Goal: Task Accomplishment & Management: Manage account settings

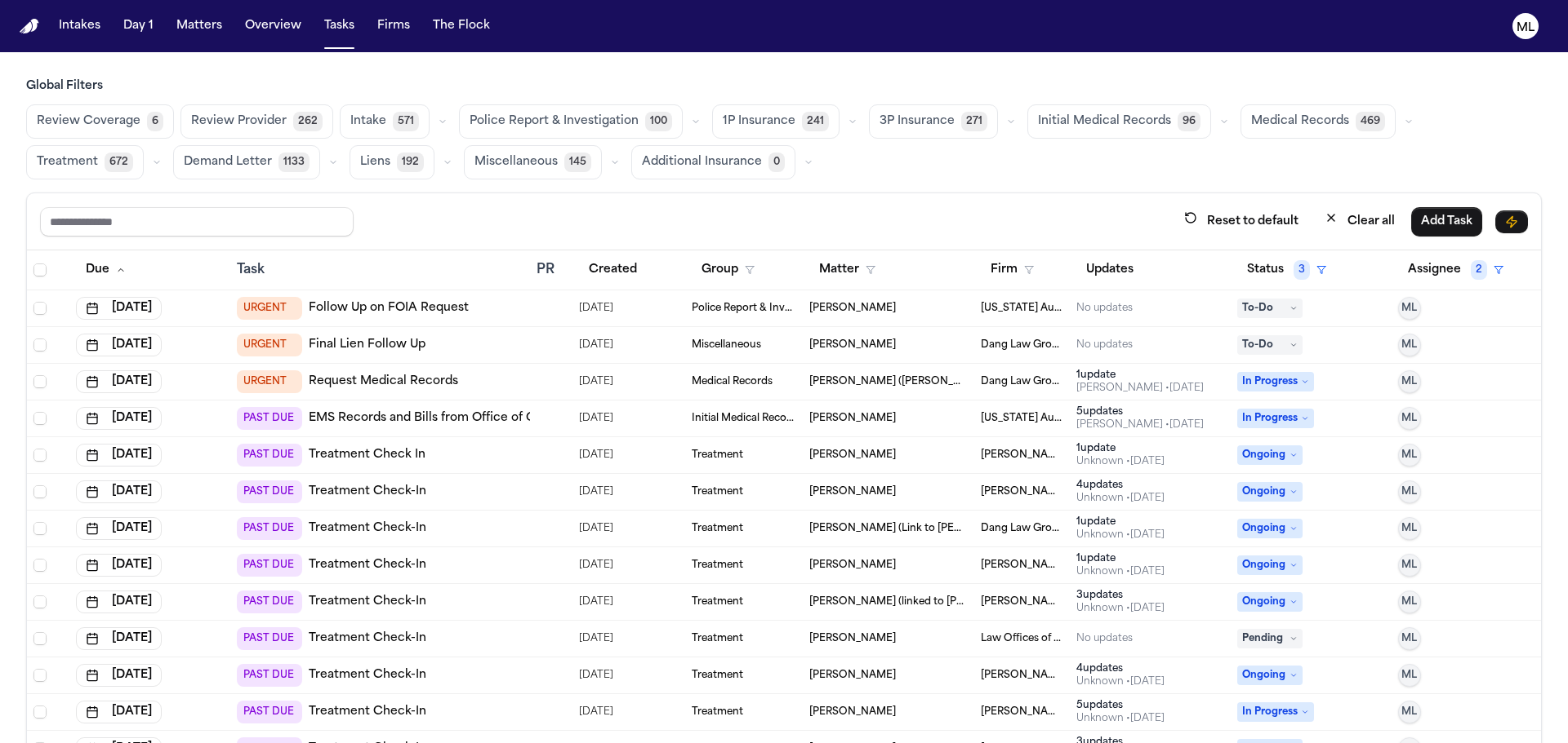
click at [187, 29] on button "Matters" at bounding box center [198, 26] width 59 height 30
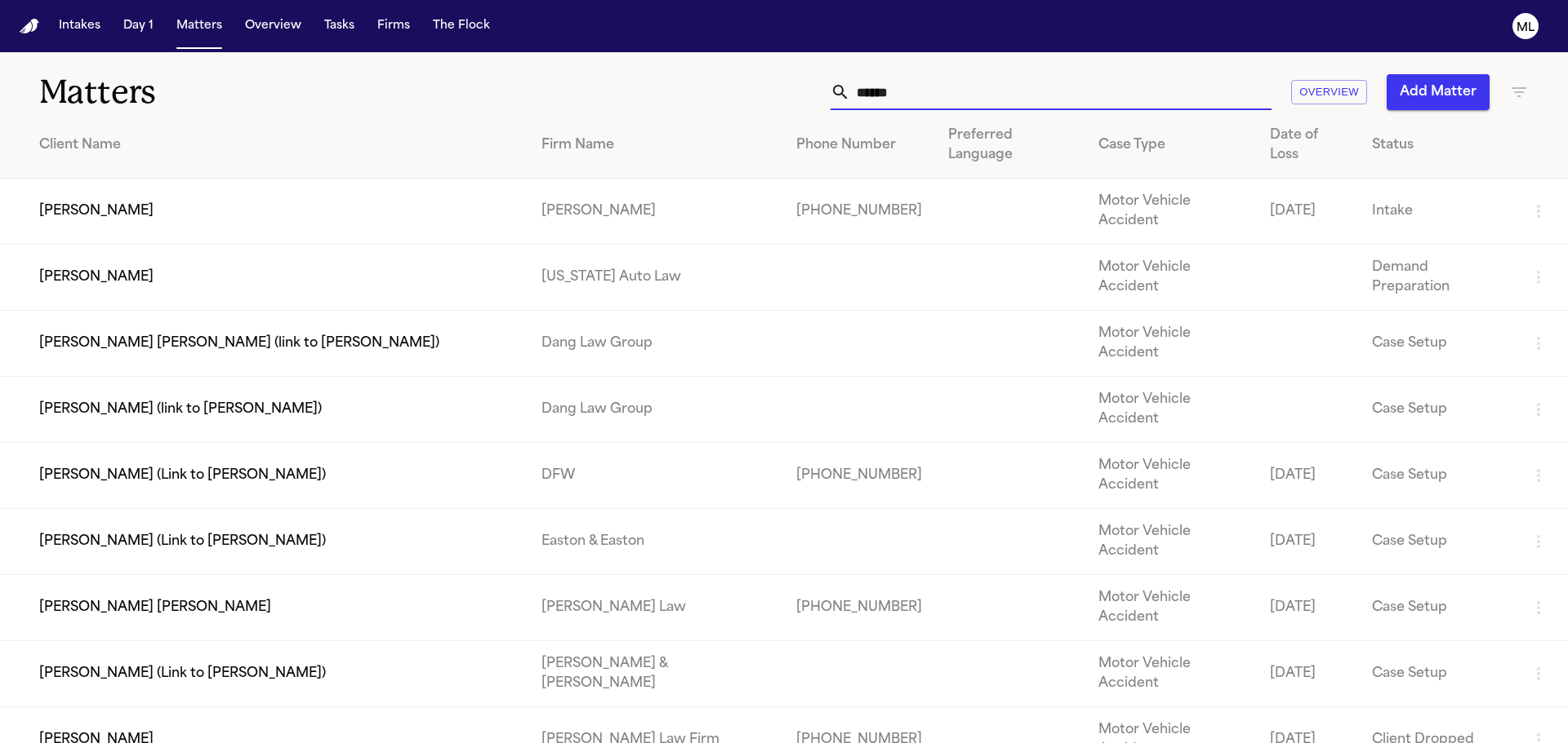
drag, startPoint x: 849, startPoint y: 93, endPoint x: 832, endPoint y: 72, distance: 27.0
click at [801, 91] on div "****** Overview Add Matter" at bounding box center [1000, 92] width 1056 height 36
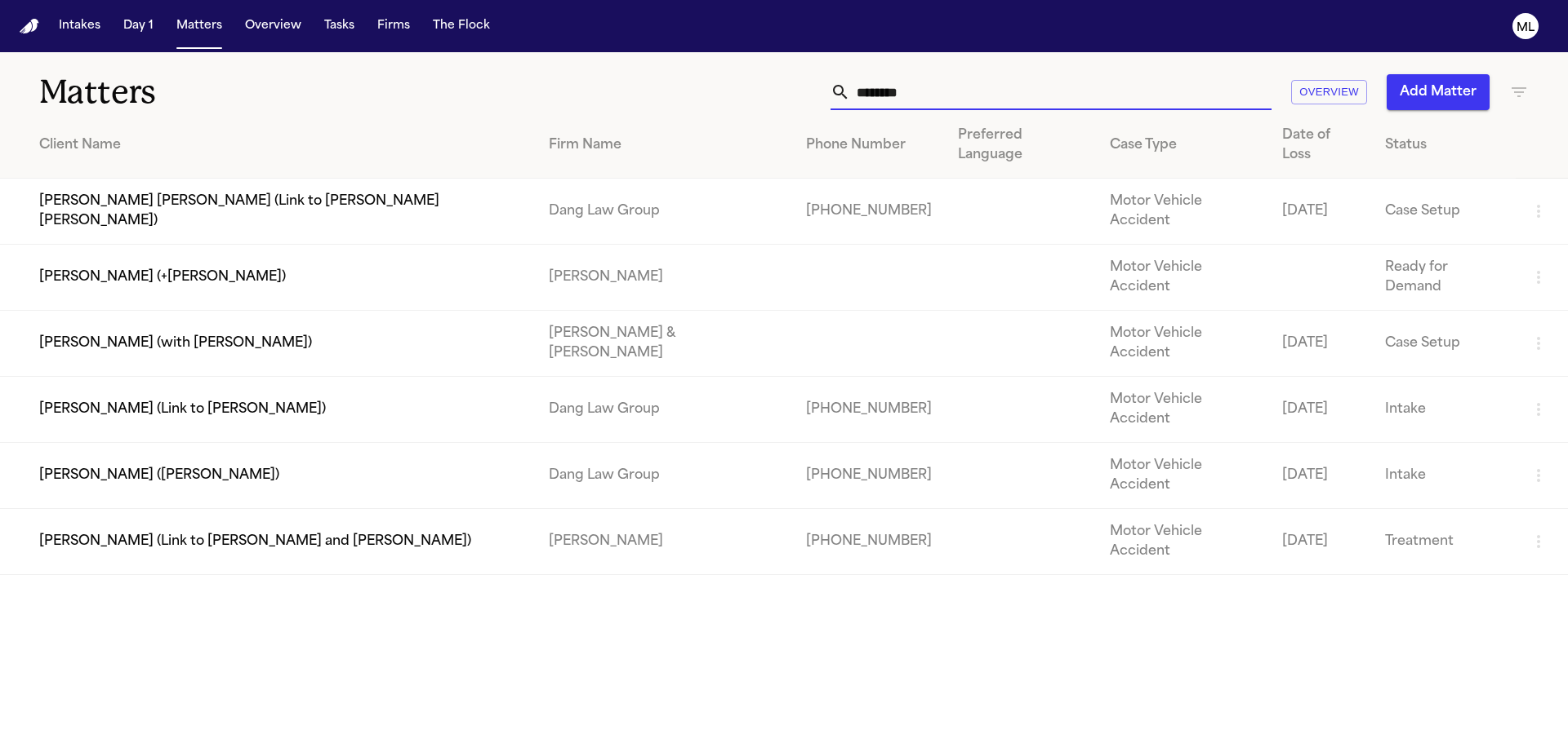
type input "********"
click at [318, 443] on td "[PERSON_NAME] ([PERSON_NAME])" at bounding box center [267, 476] width 536 height 66
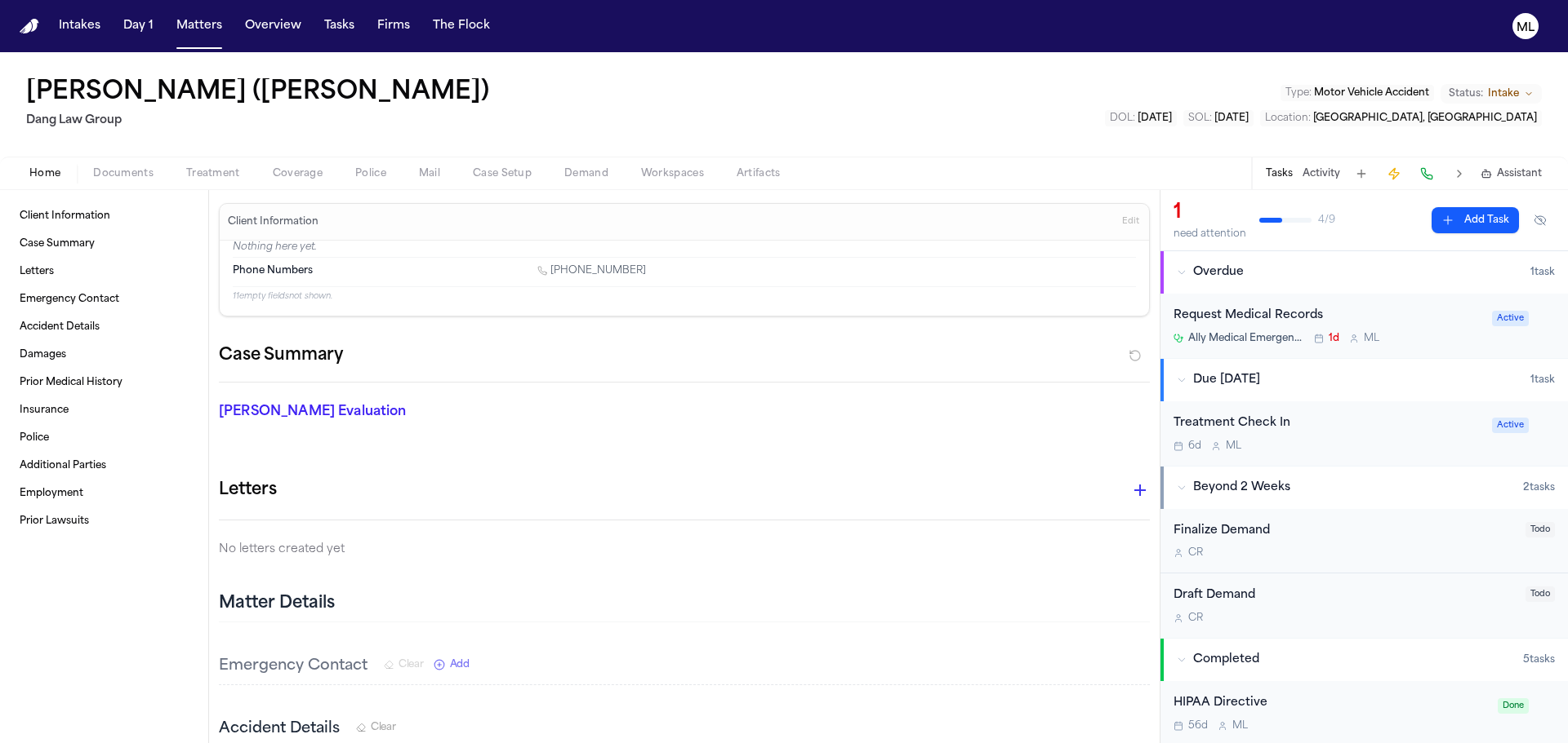
click at [1412, 326] on div "Request Medical Records Ally Medical Emergency Room – Round Rock 1d M L" at bounding box center [1327, 326] width 308 height 38
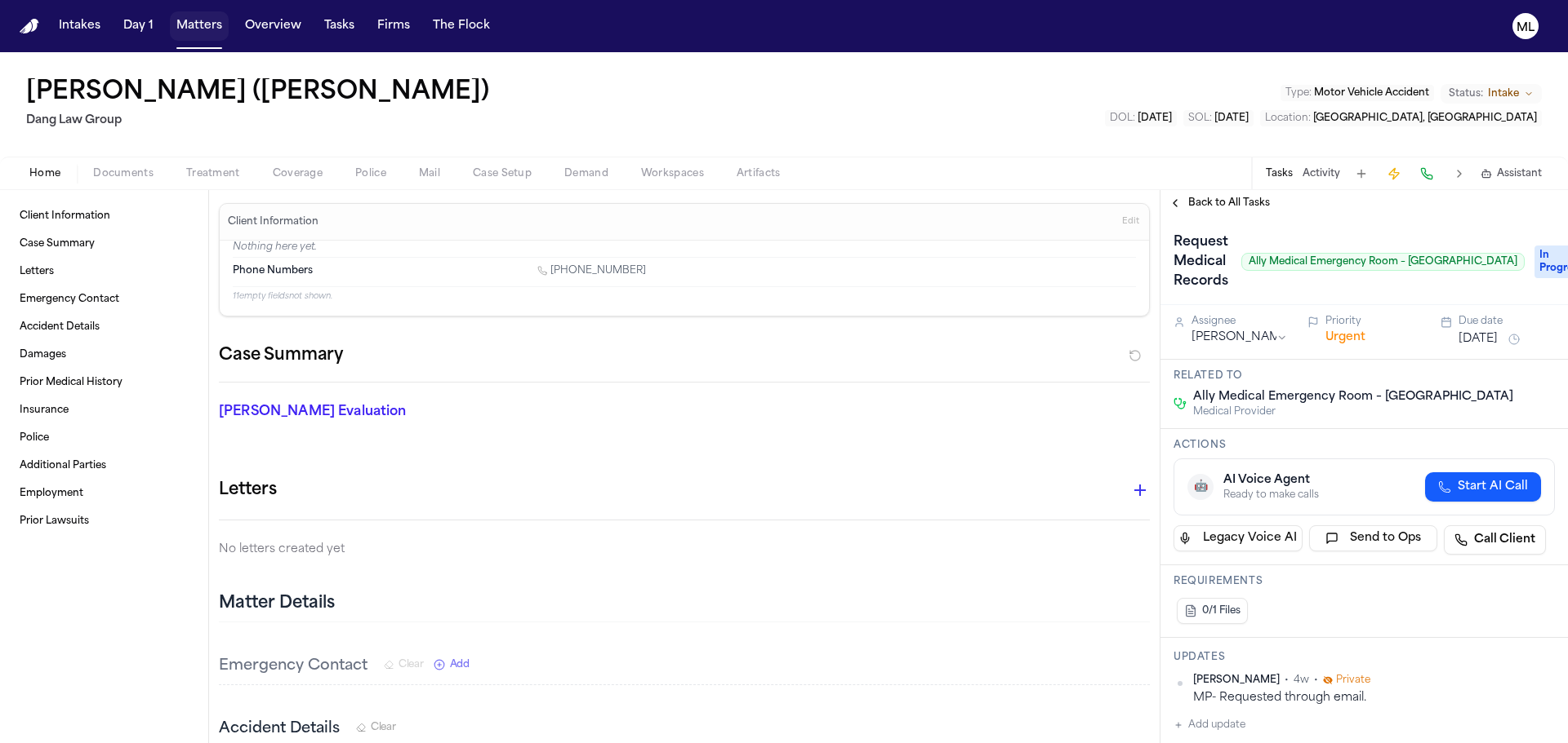
click at [201, 19] on button "Matters" at bounding box center [198, 26] width 59 height 30
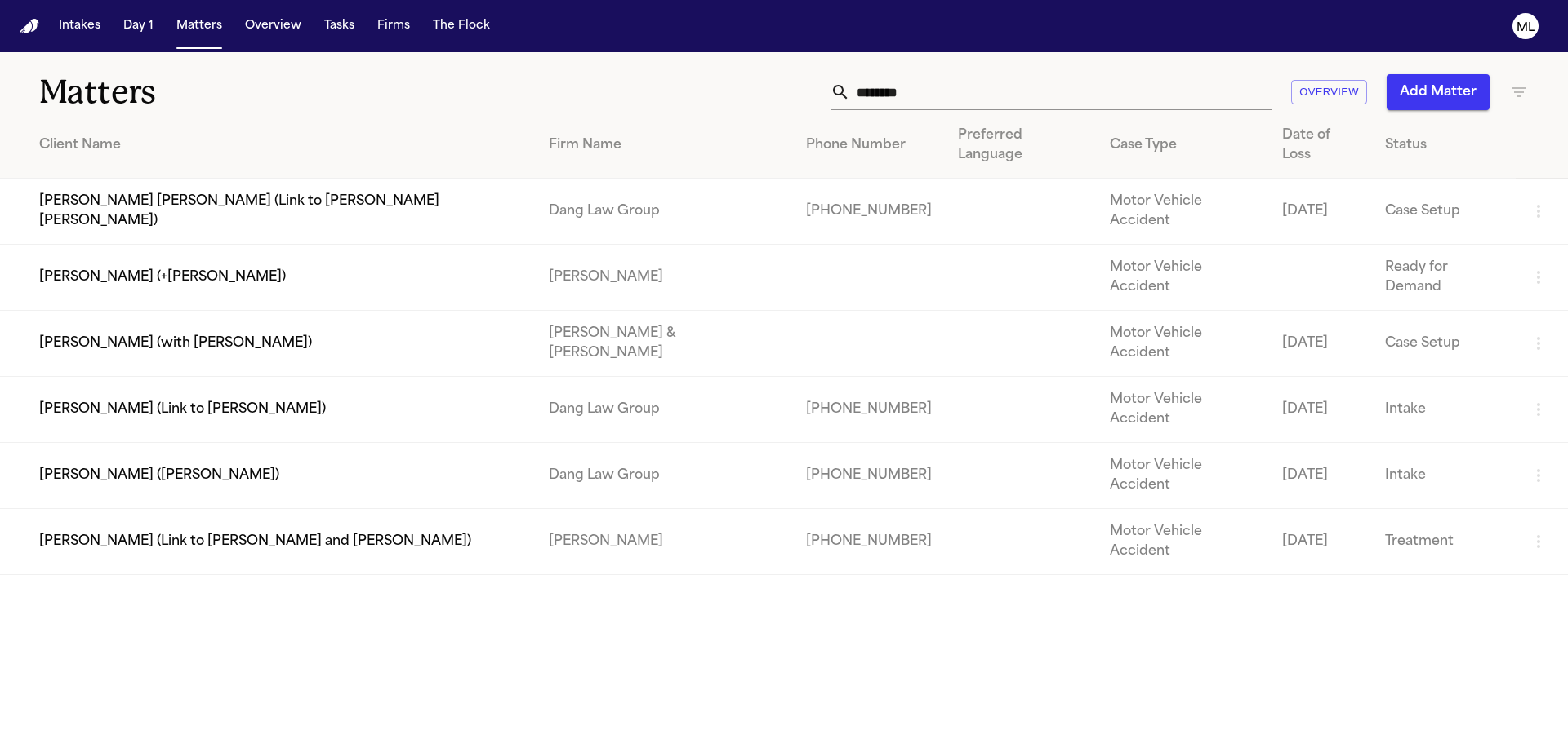
drag, startPoint x: 938, startPoint y: 88, endPoint x: 705, endPoint y: 66, distance: 234.0
click at [712, 70] on div "Matters ******** Overview Add Matter" at bounding box center [784, 82] width 1568 height 61
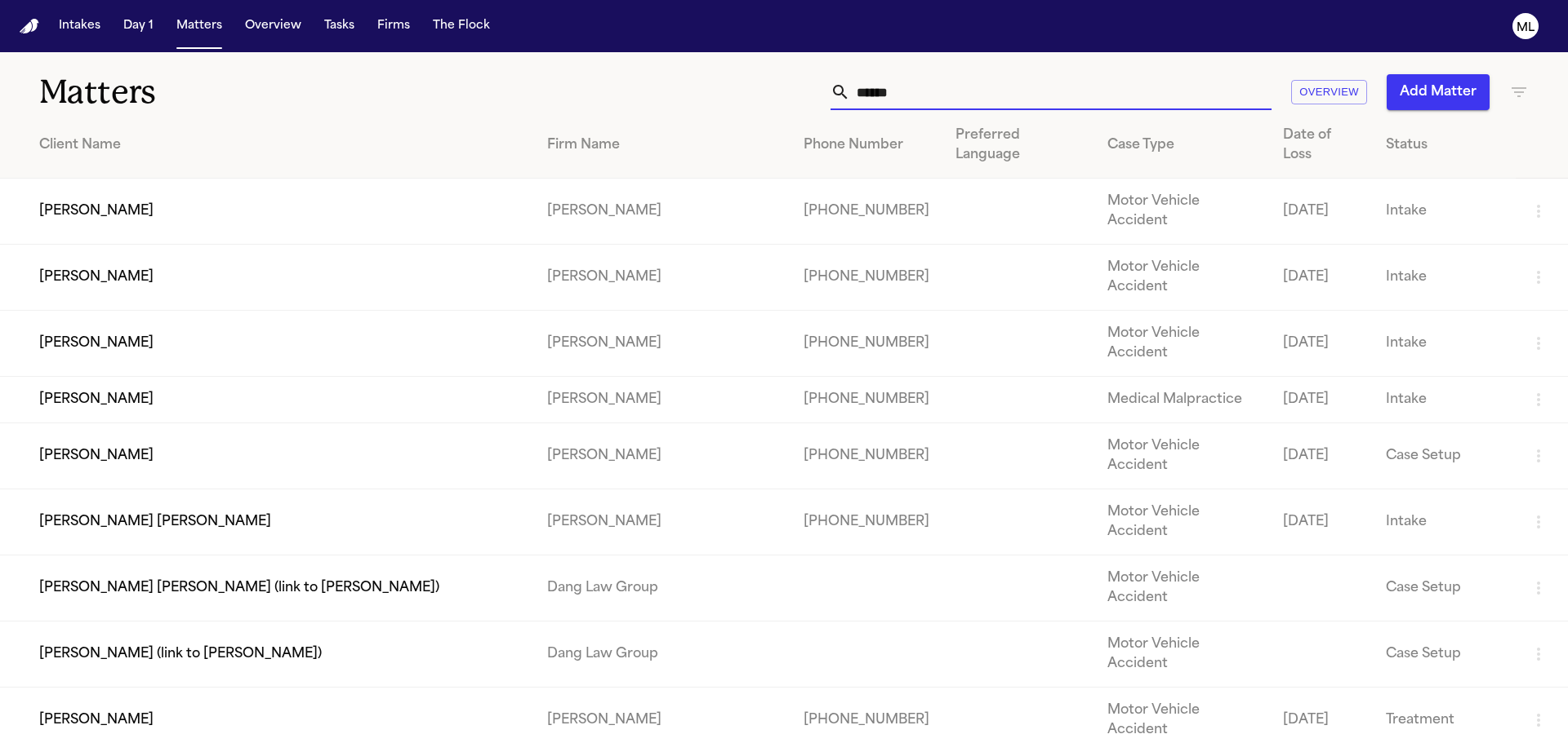
type input "*******"
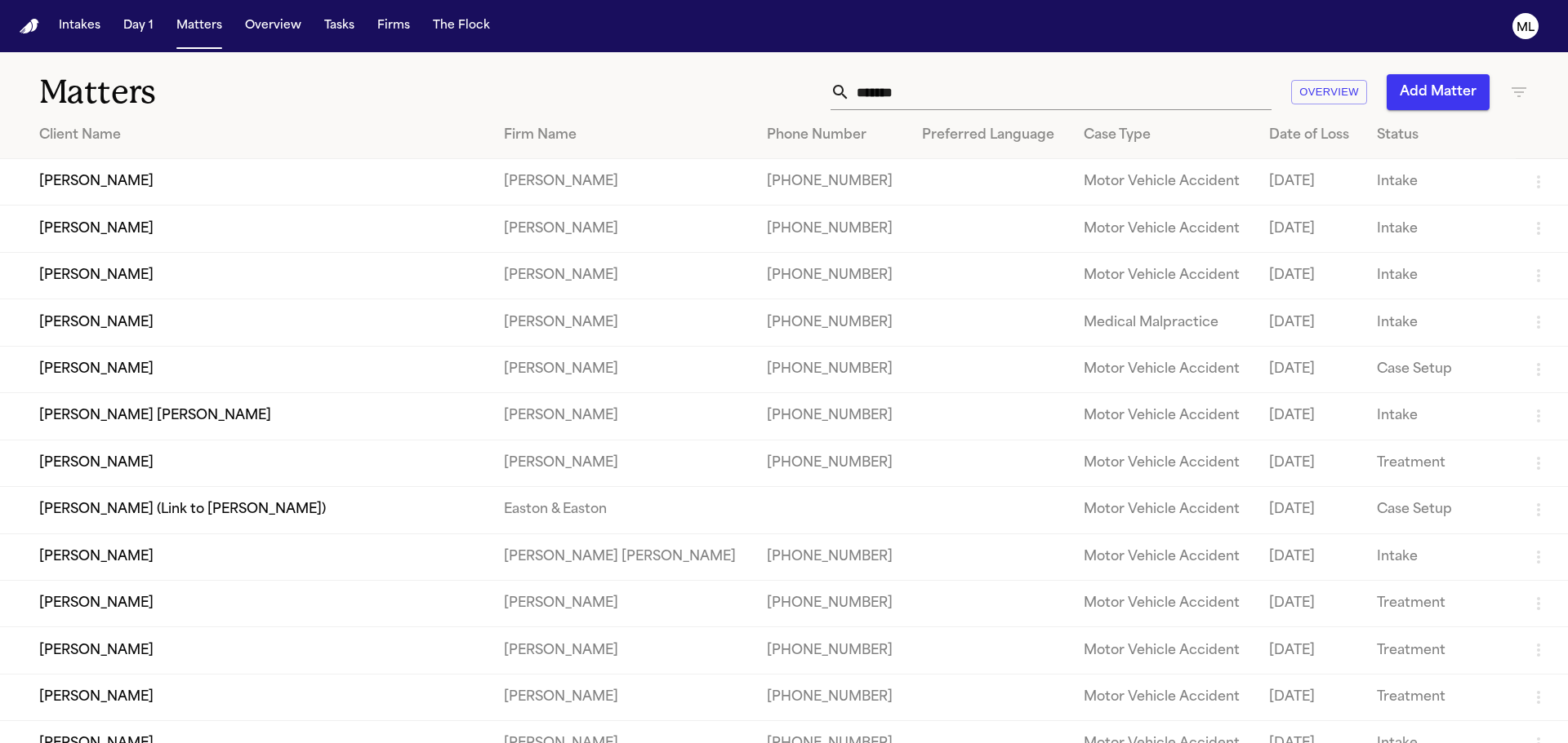
click at [184, 229] on td "[PERSON_NAME]" at bounding box center [245, 229] width 491 height 47
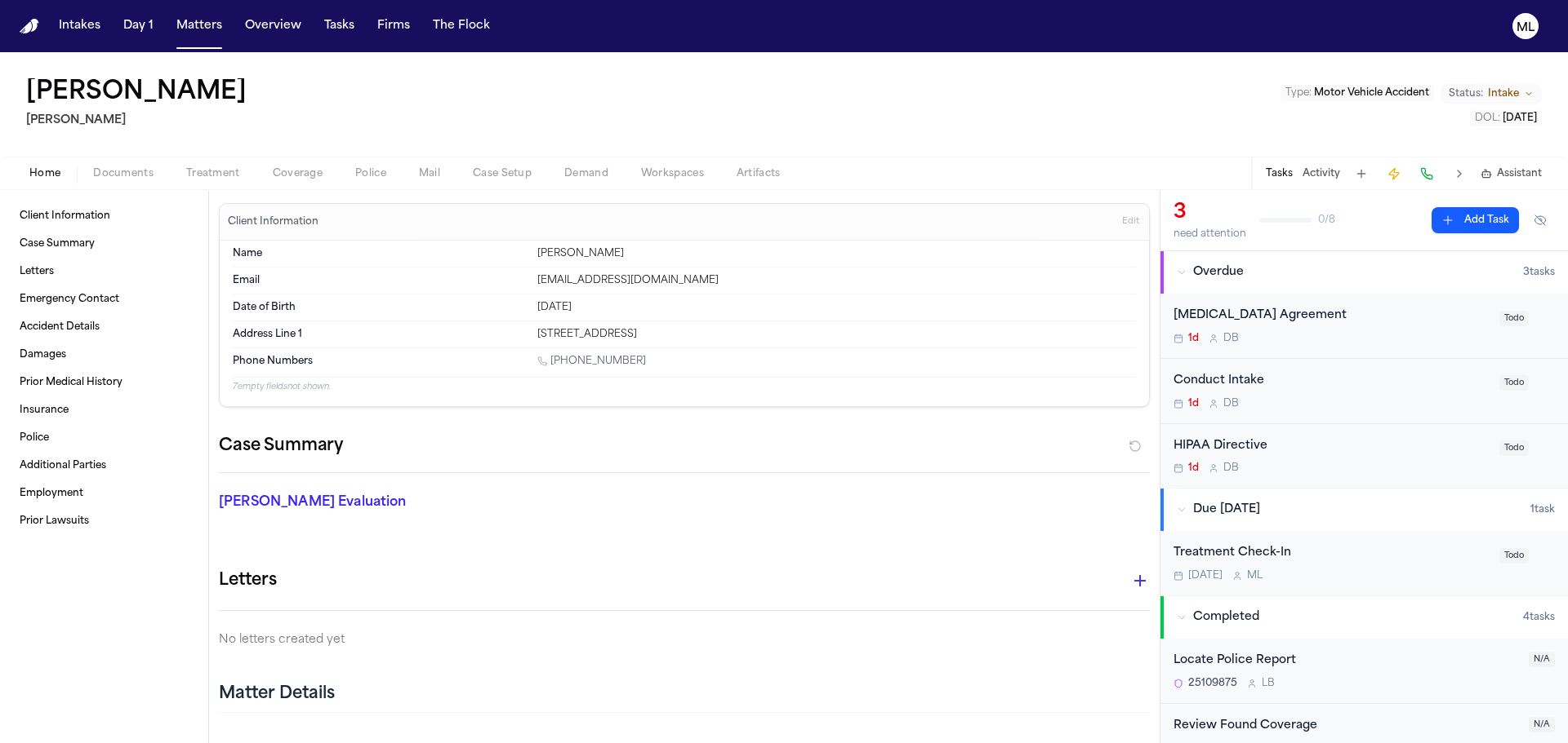
click at [197, 96] on h1 "[PERSON_NAME]" at bounding box center [136, 93] width 221 height 30
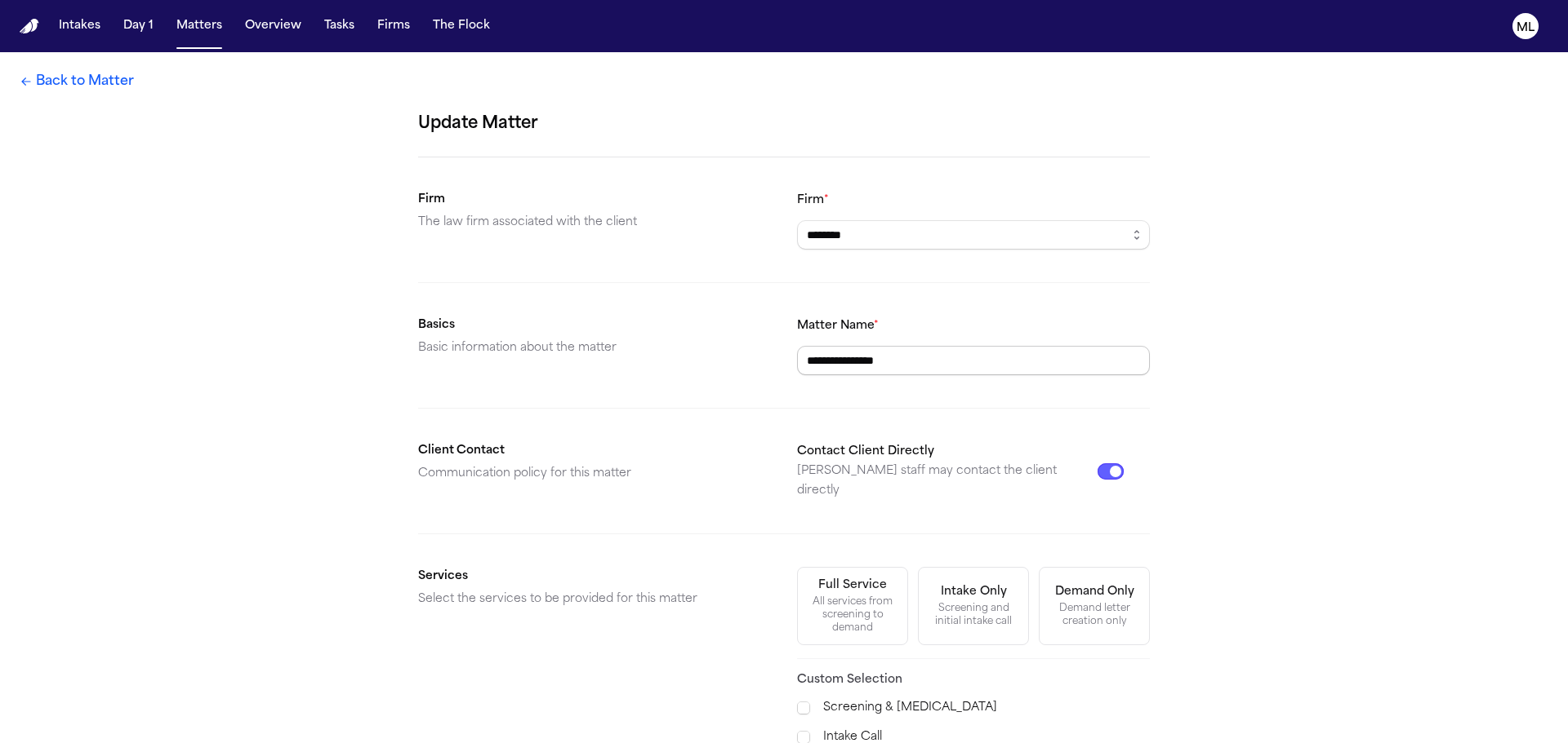
click at [825, 359] on input "**********" at bounding box center [973, 361] width 353 height 30
type input "**********"
click at [1327, 386] on div "**********" at bounding box center [784, 538] width 1568 height 973
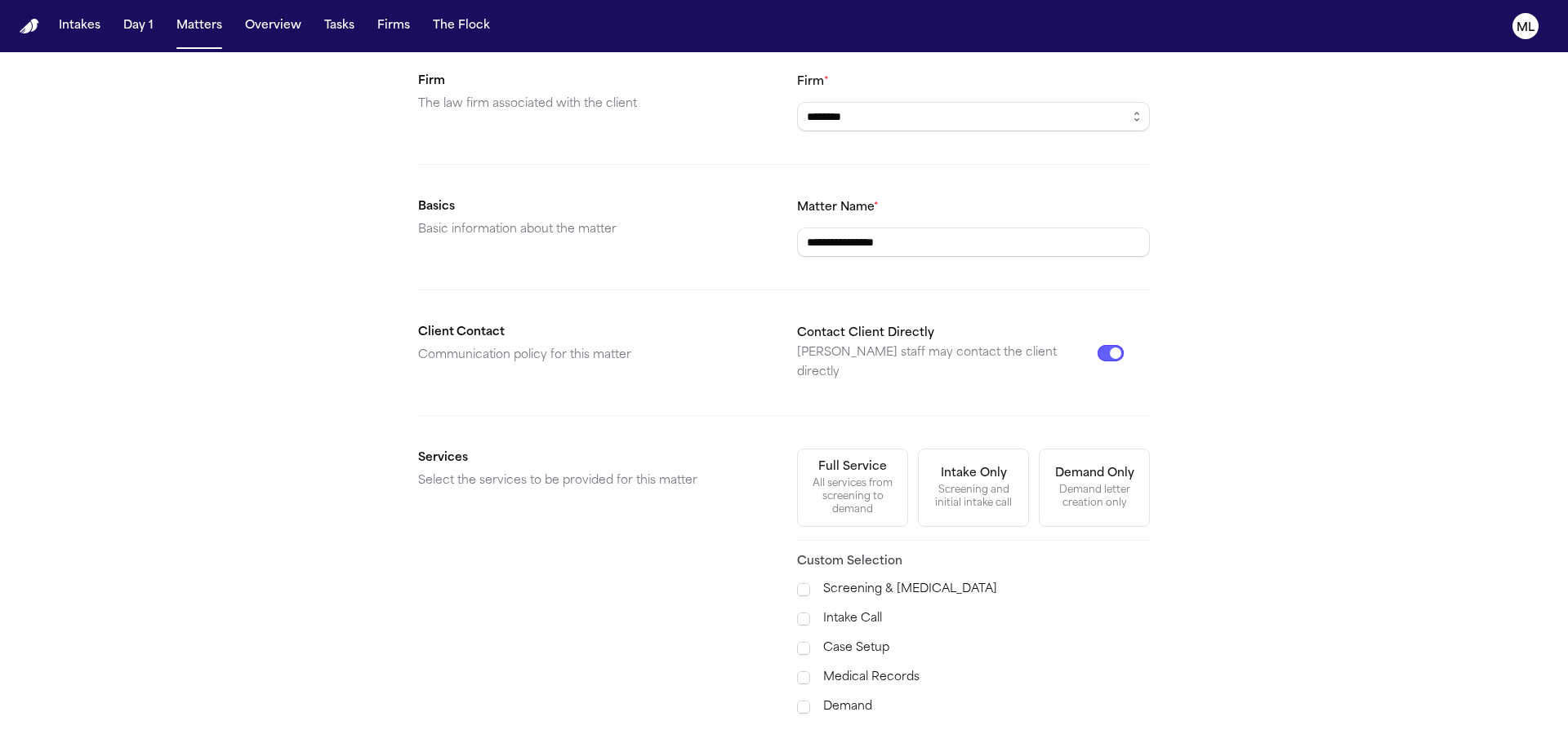
scroll to position [265, 0]
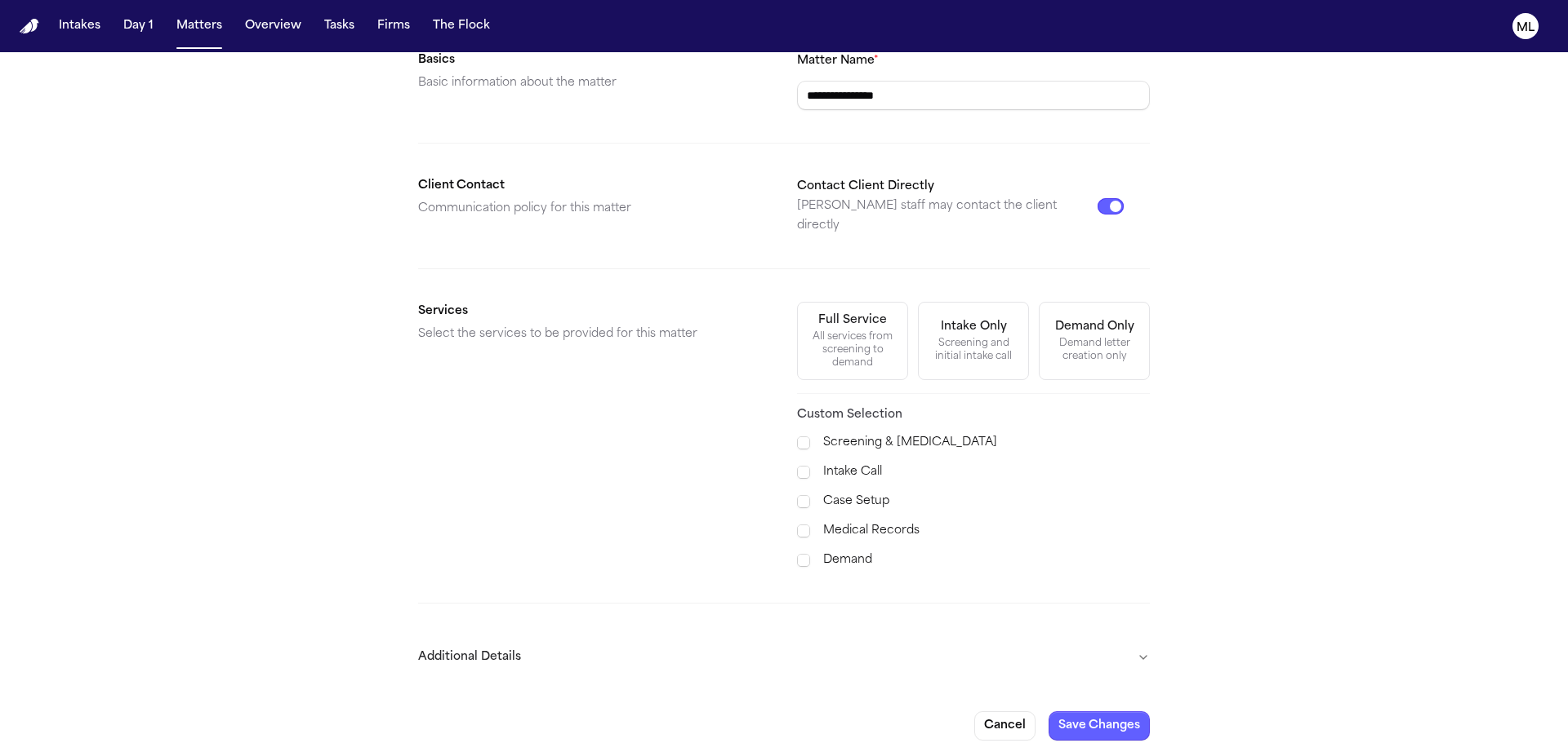
click at [836, 645] on button "Additional Details" at bounding box center [784, 658] width 731 height 43
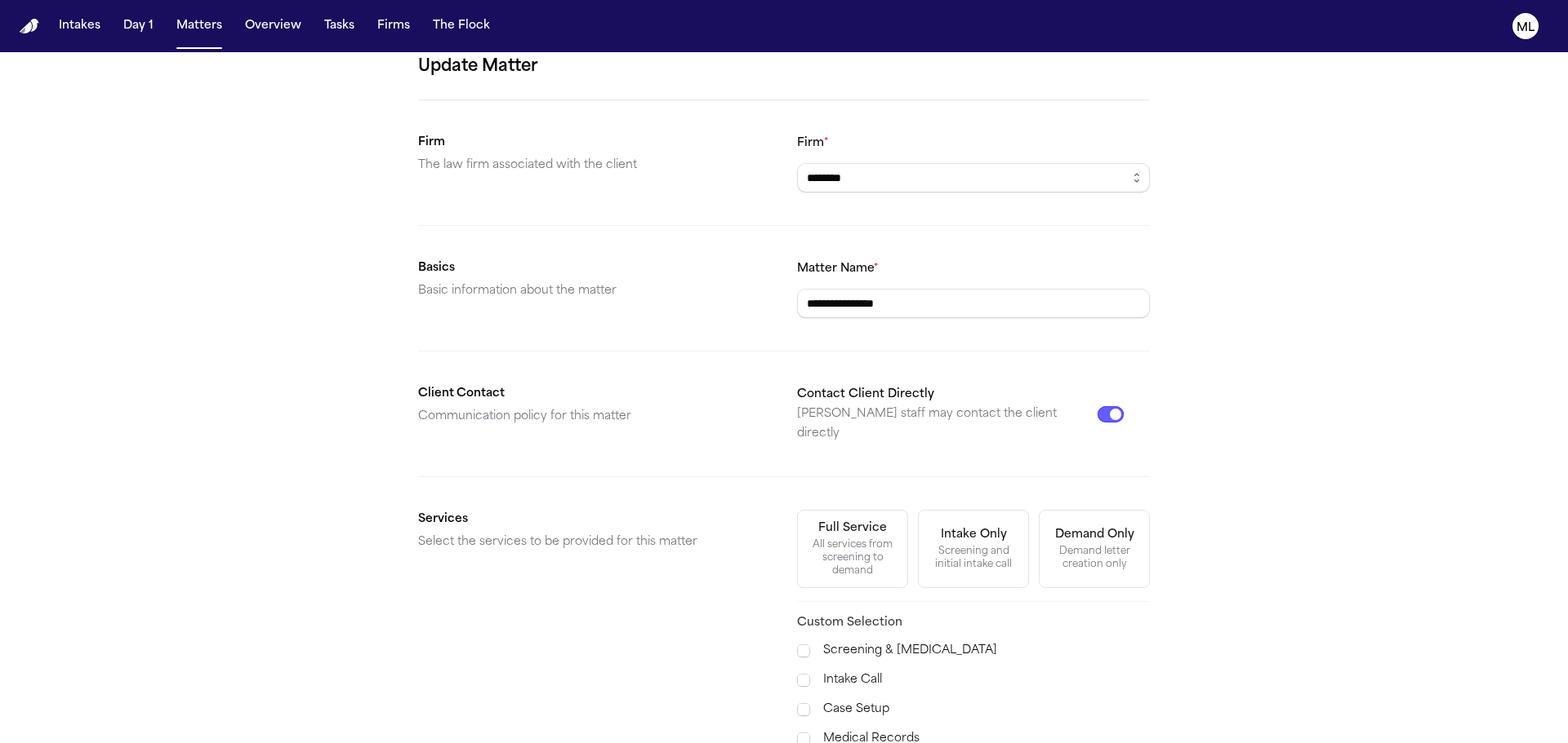
scroll to position [0, 0]
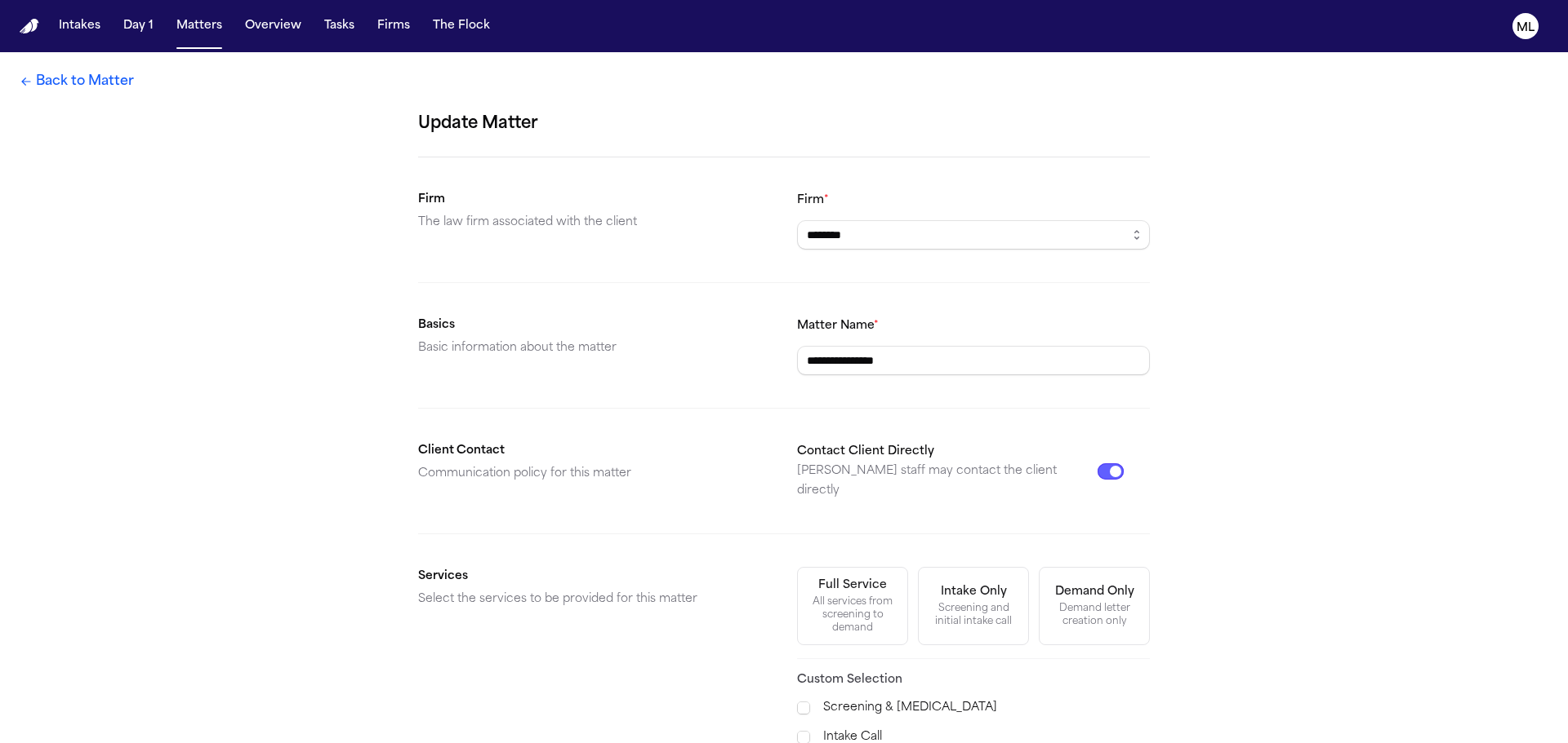
click at [94, 83] on link "Back to Matter" at bounding box center [76, 81] width 115 height 20
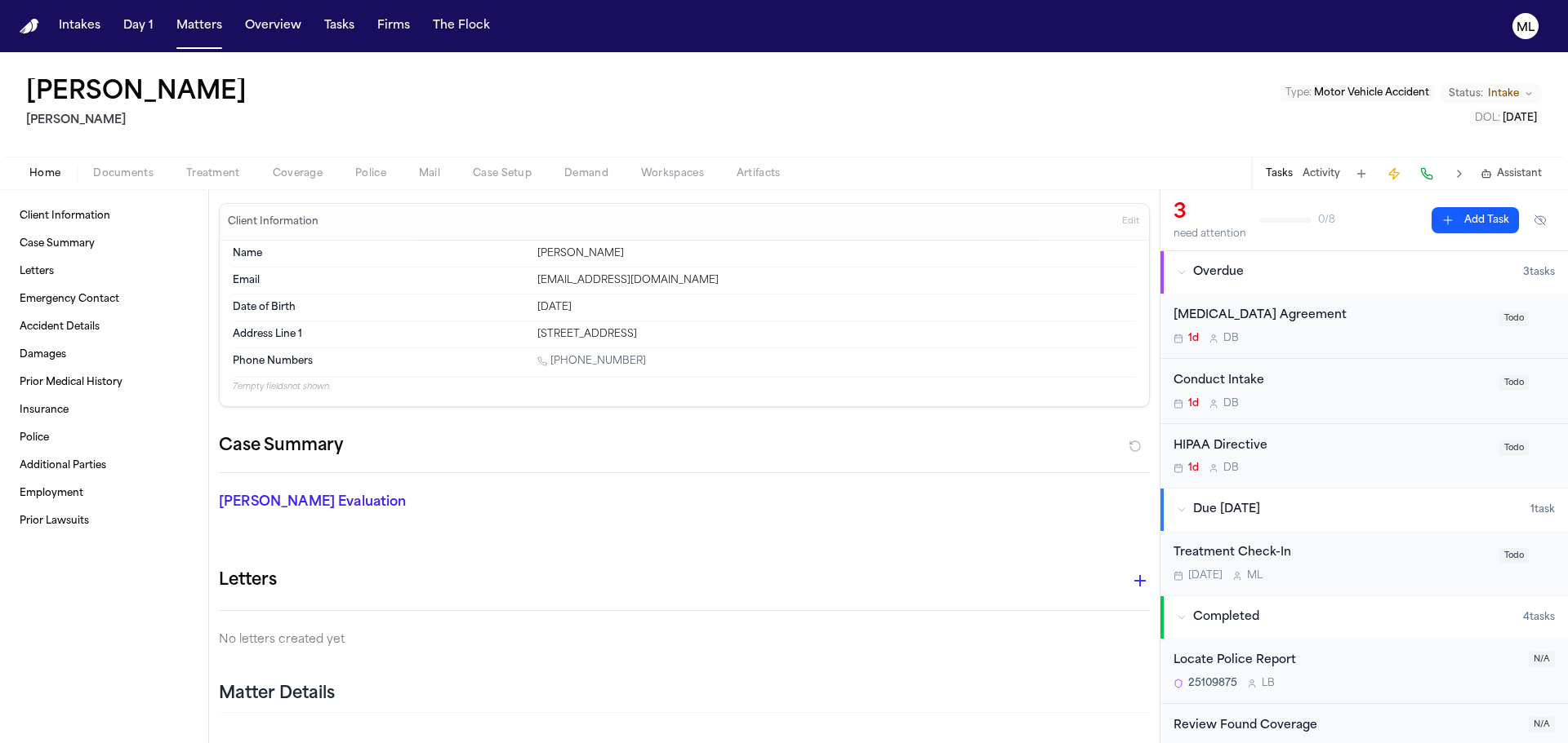
click at [205, 89] on h1 "[PERSON_NAME]" at bounding box center [136, 93] width 221 height 30
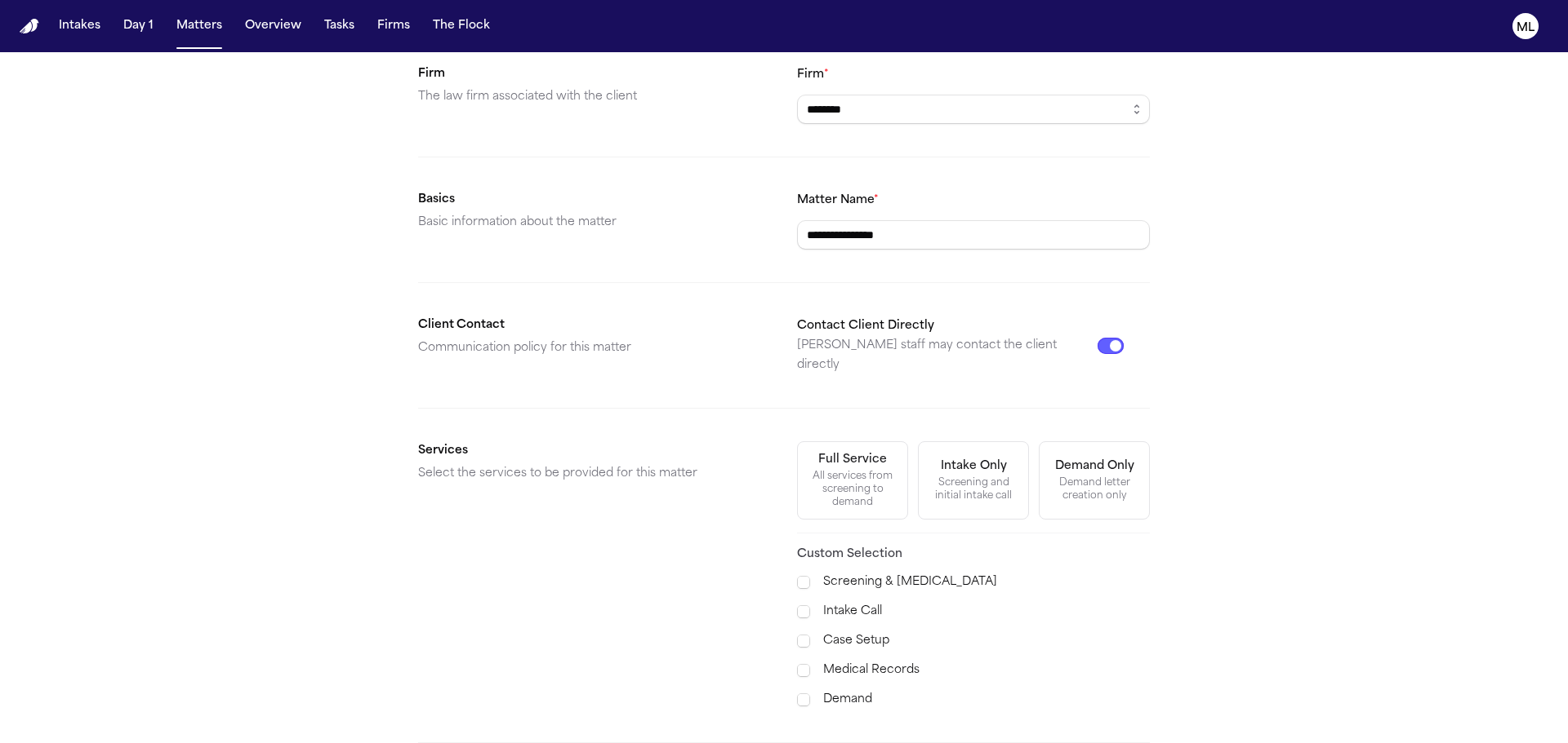
scroll to position [265, 0]
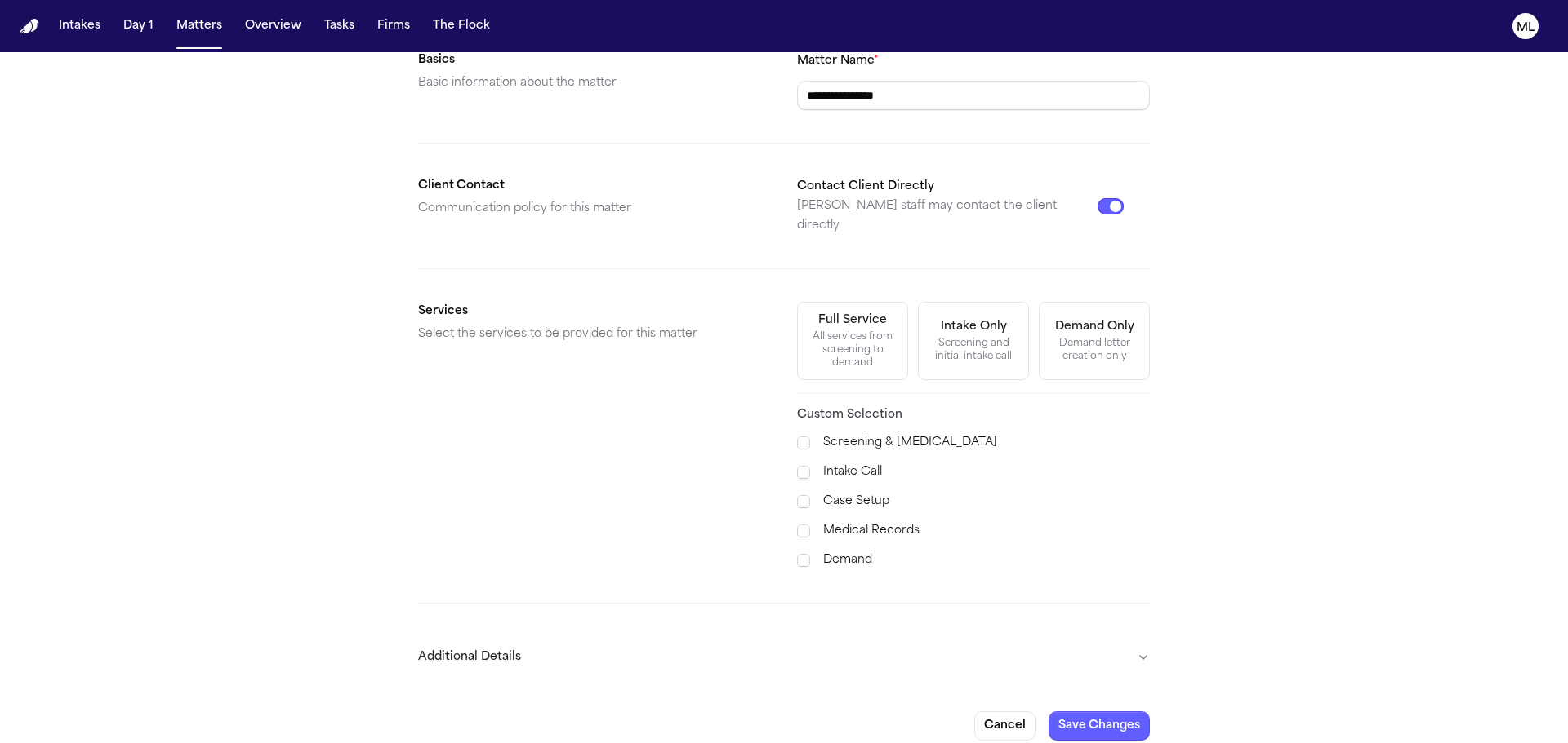
drag, startPoint x: 1036, startPoint y: 637, endPoint x: 1022, endPoint y: 638, distance: 14.0
click at [1037, 637] on button "Additional Details" at bounding box center [784, 658] width 731 height 43
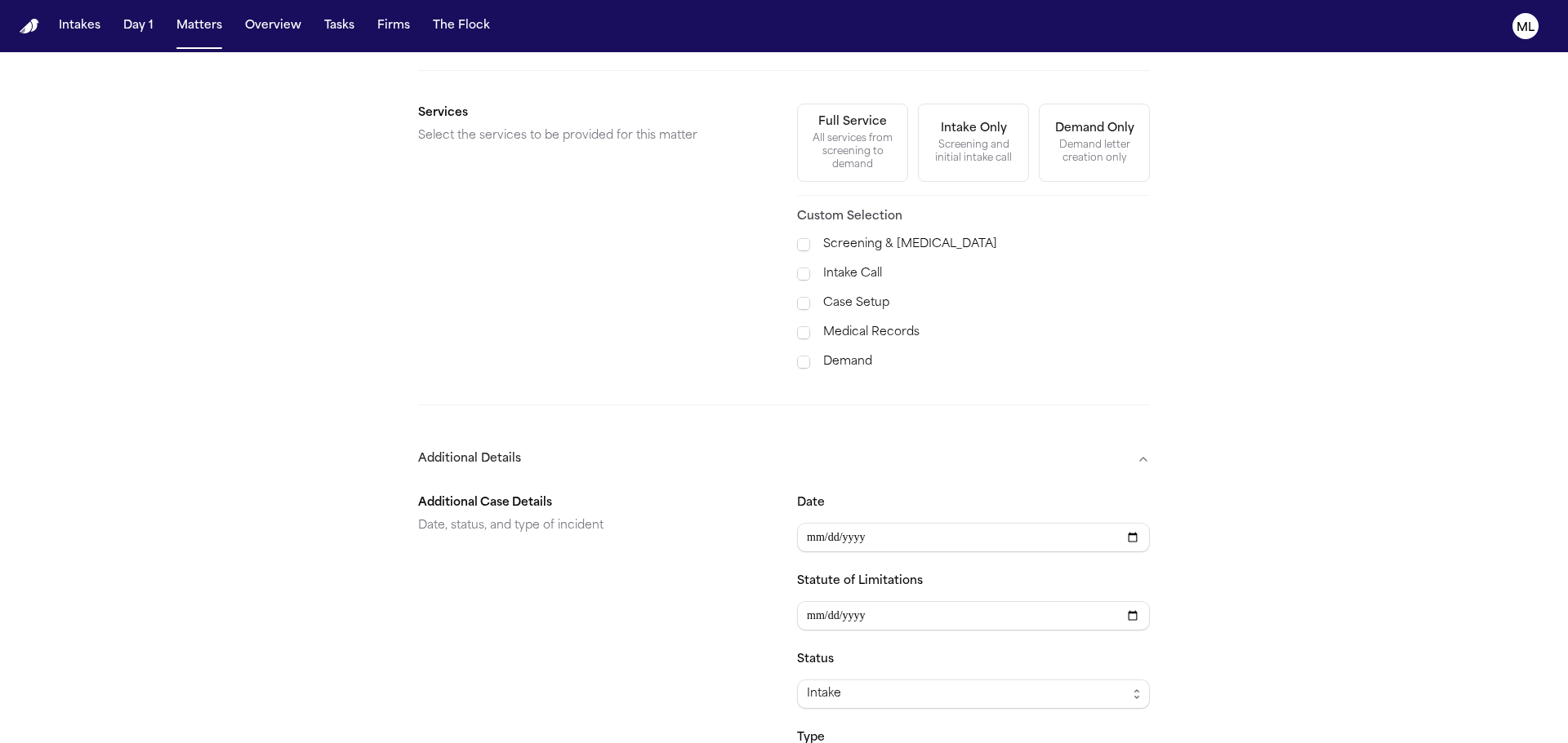
scroll to position [709, 0]
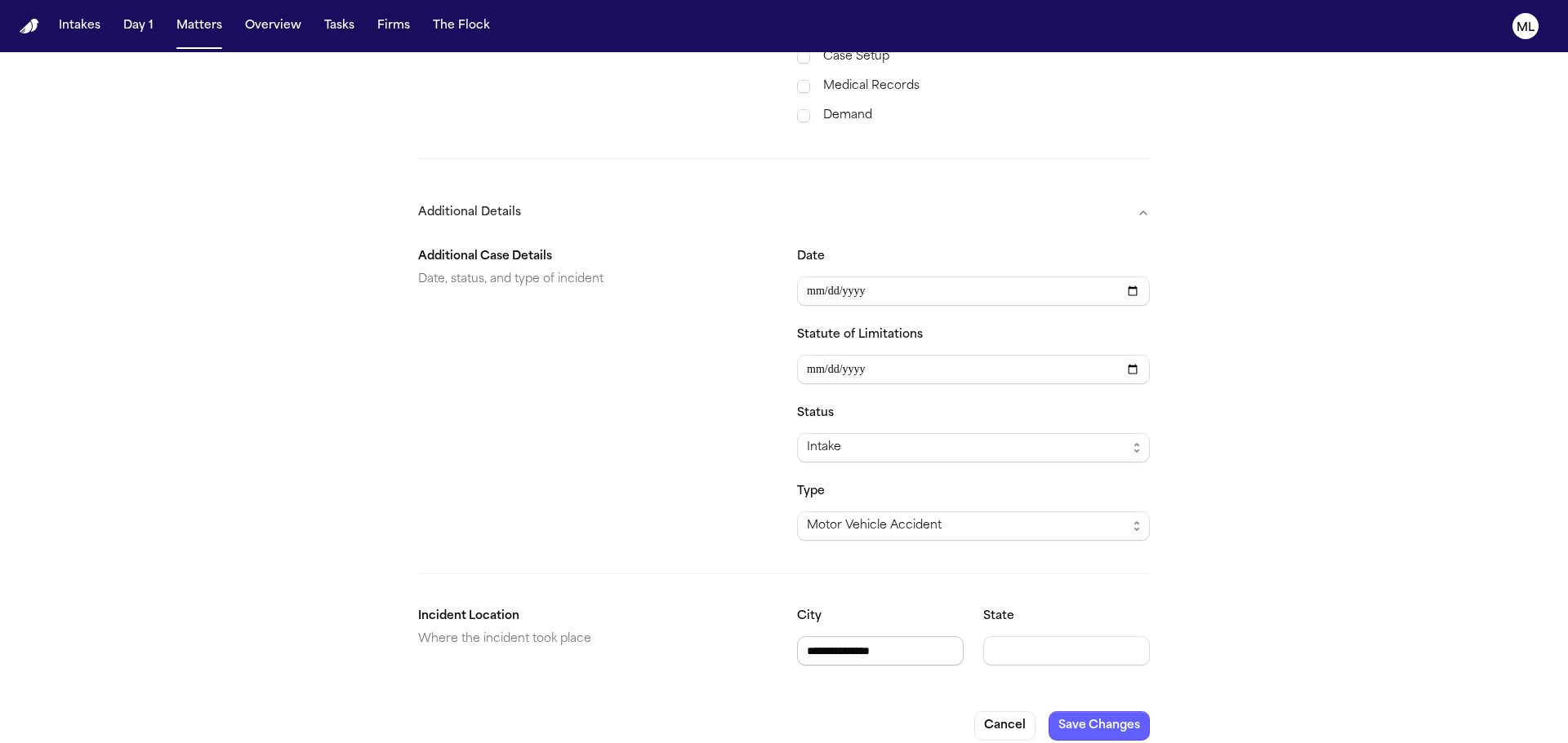
click at [835, 637] on input "**********" at bounding box center [879, 652] width 167 height 30
click at [837, 637] on input "**********" at bounding box center [879, 652] width 167 height 30
type input "*******"
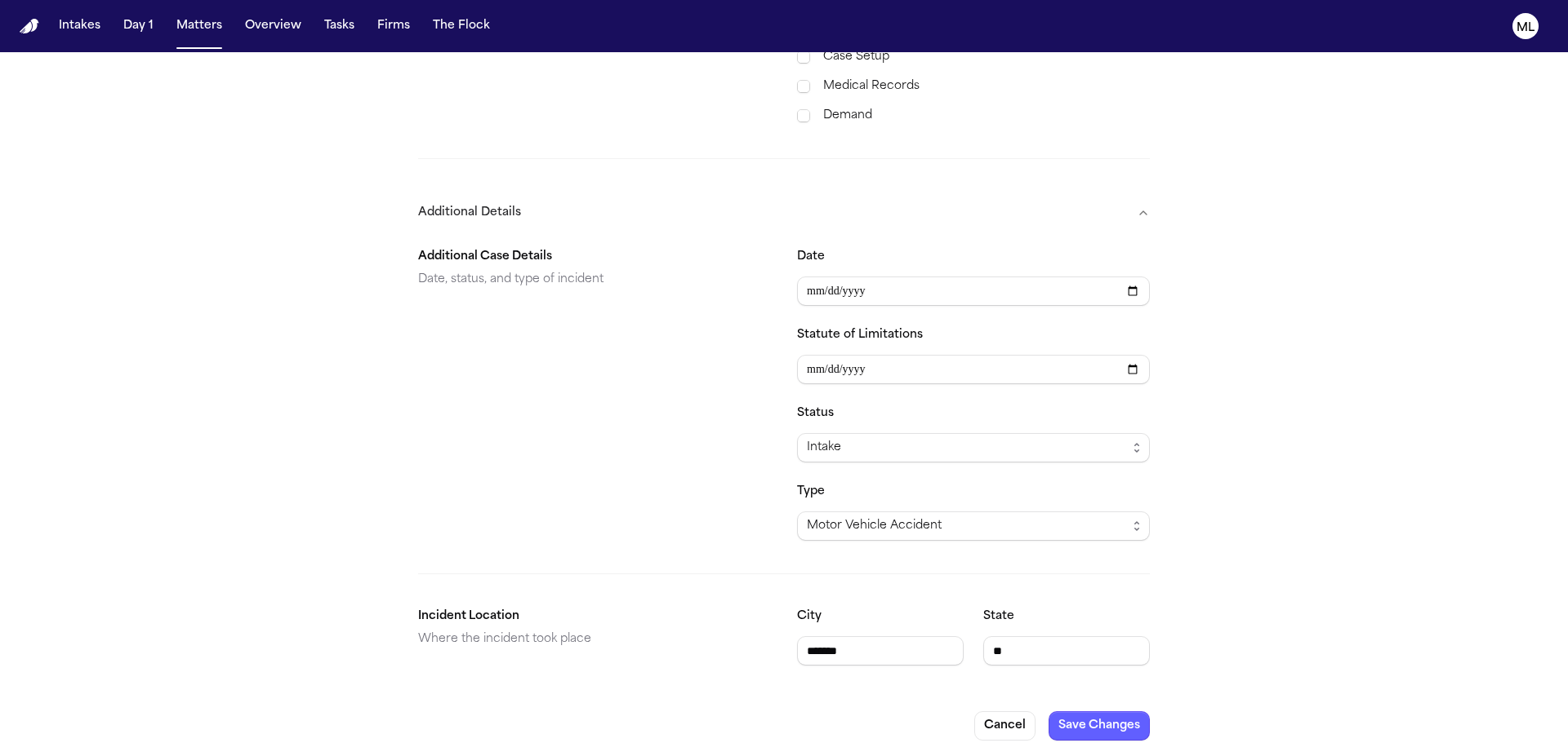
type input "**"
click at [906, 366] on input "Statute of Limitations" at bounding box center [973, 370] width 353 height 30
type input "**********"
click at [1060, 711] on button "Save Changes" at bounding box center [1098, 726] width 102 height 30
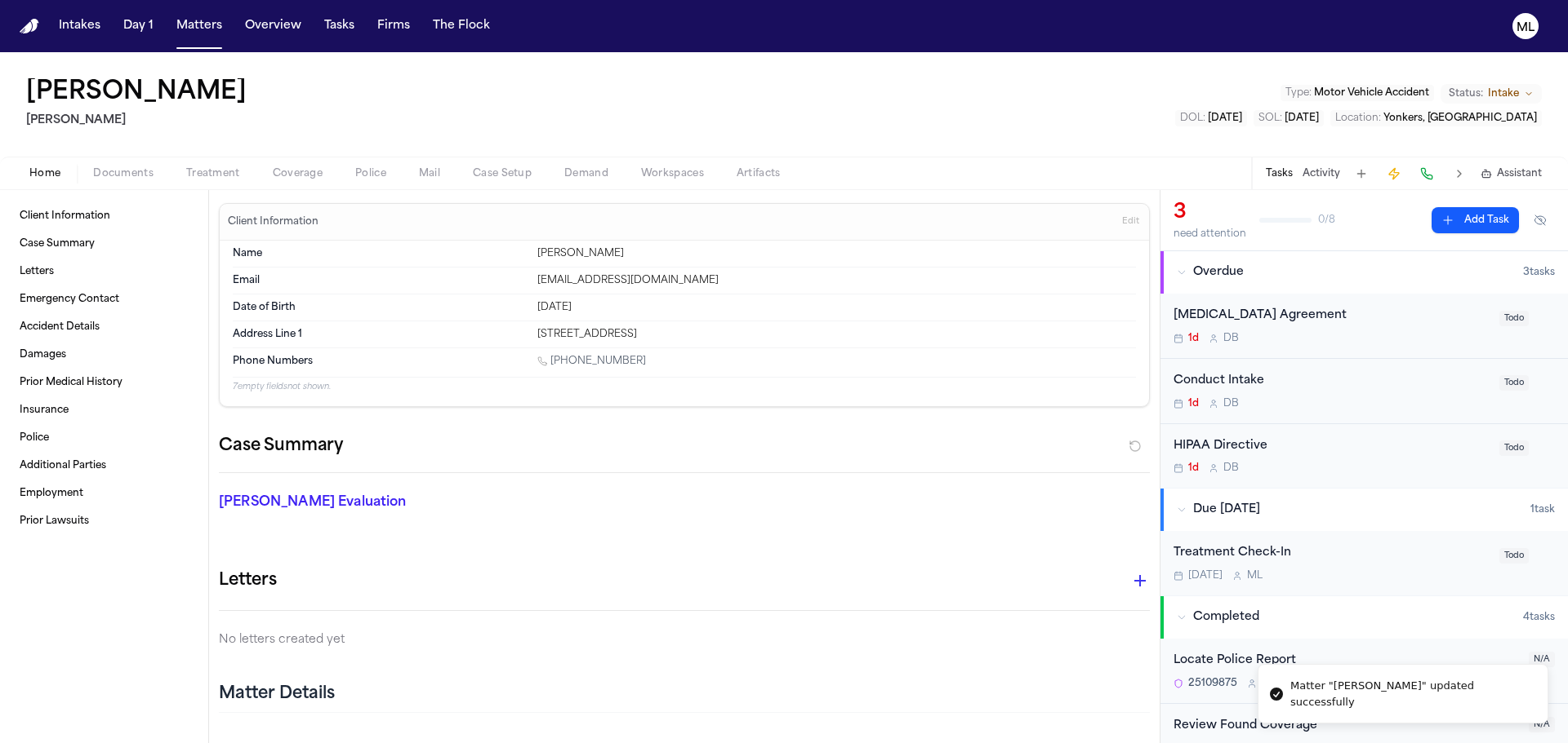
click at [136, 88] on h1 "[PERSON_NAME]" at bounding box center [136, 93] width 221 height 30
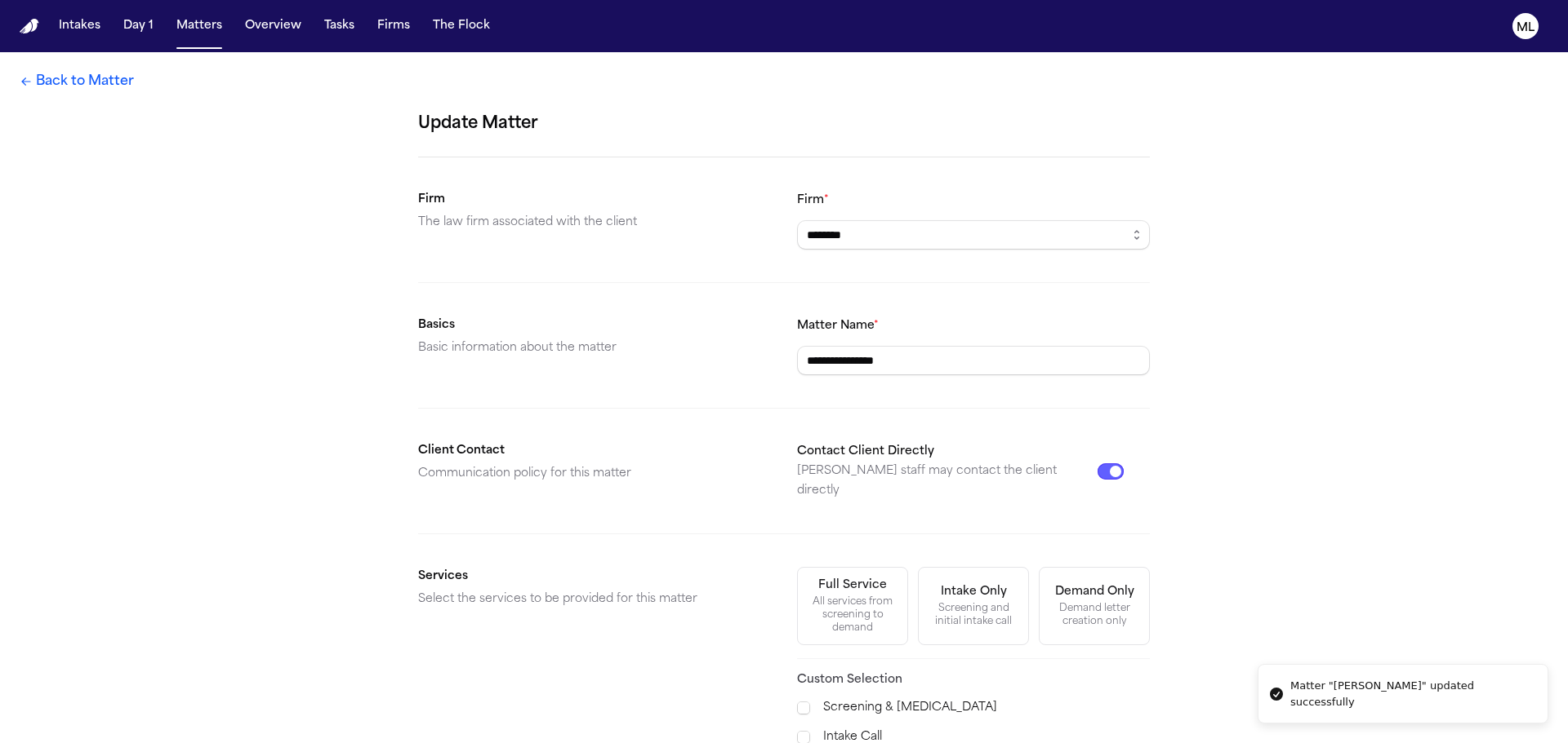
scroll to position [265, 0]
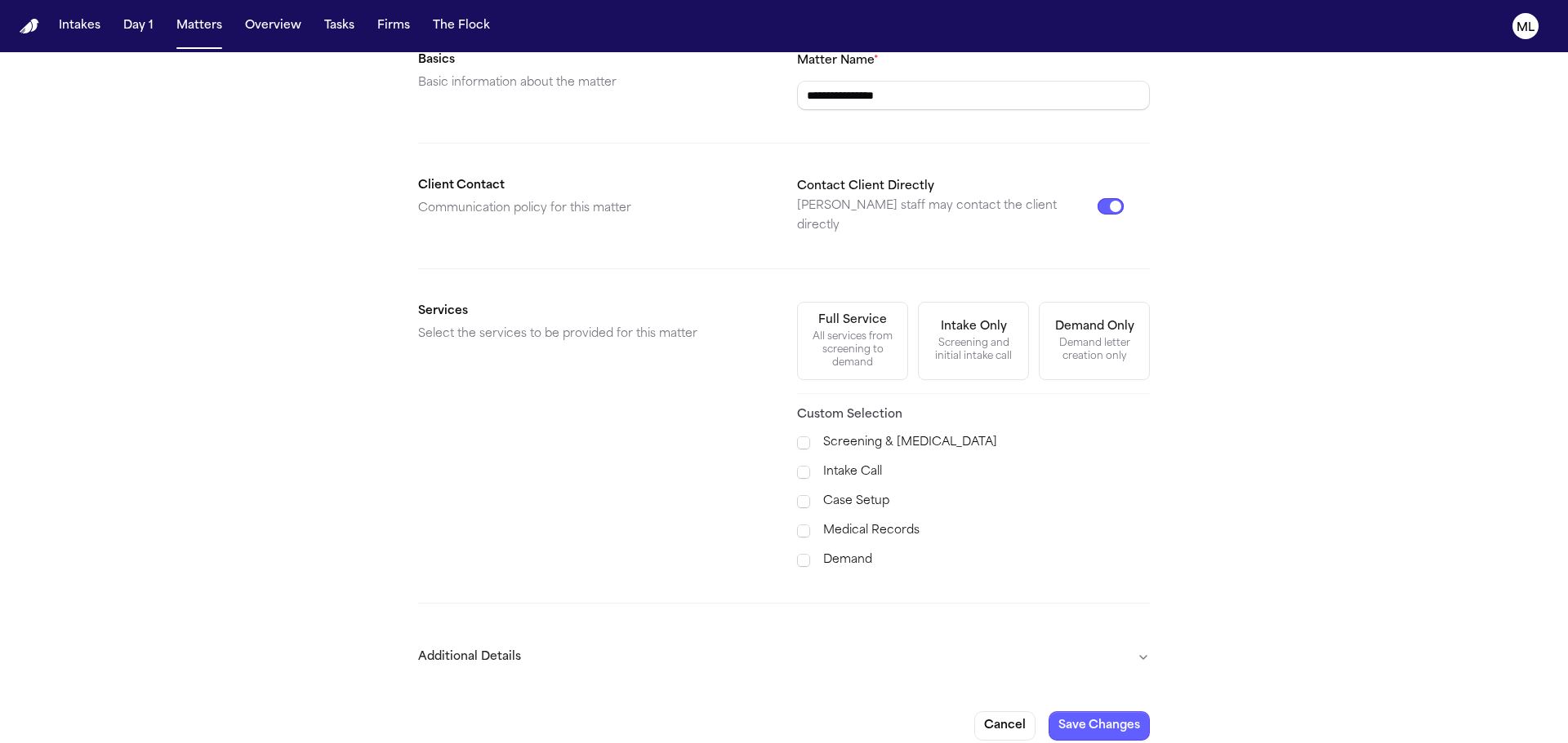
click at [1026, 646] on button "Additional Details" at bounding box center [784, 658] width 731 height 43
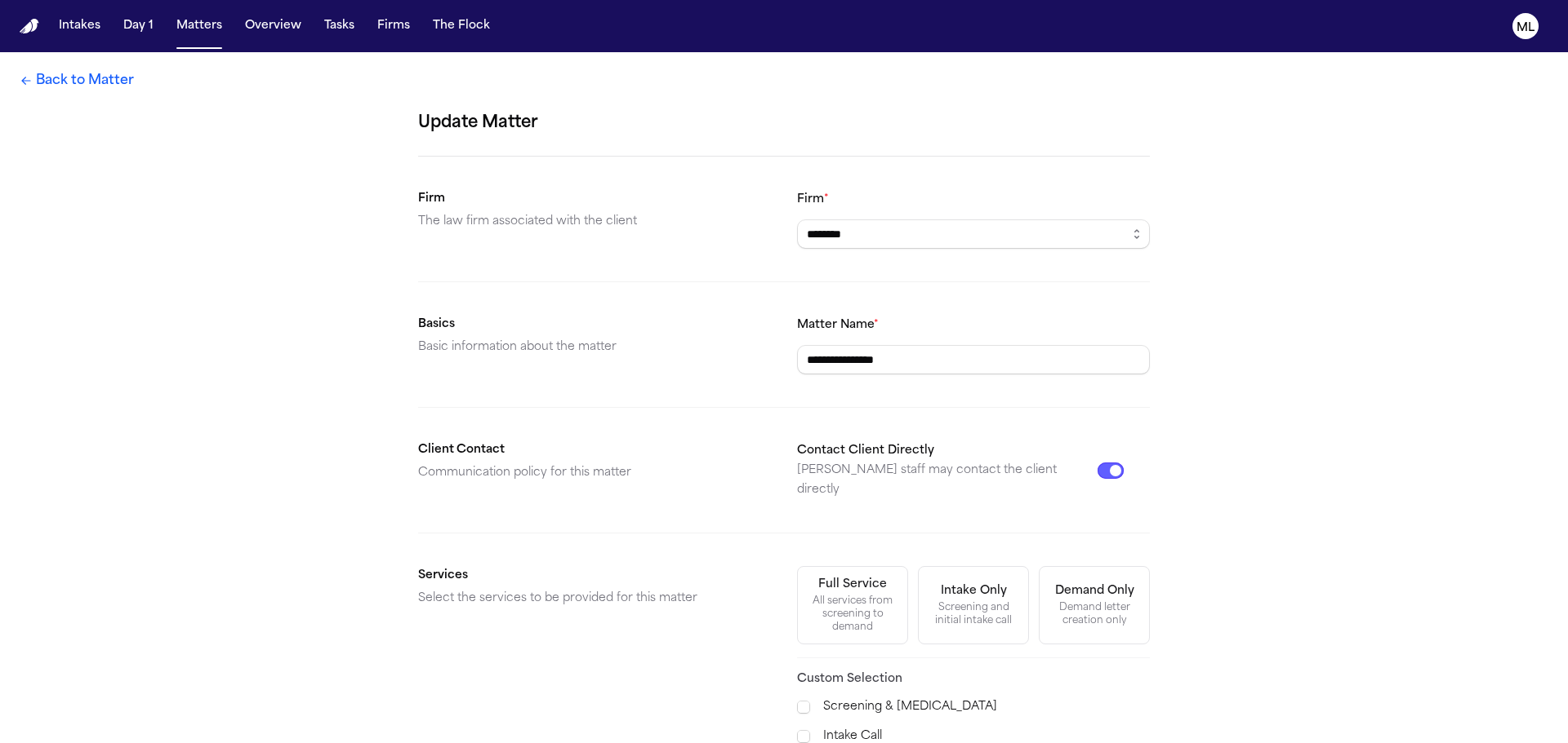
scroll to position [0, 0]
click at [824, 361] on input "**********" at bounding box center [973, 361] width 353 height 30
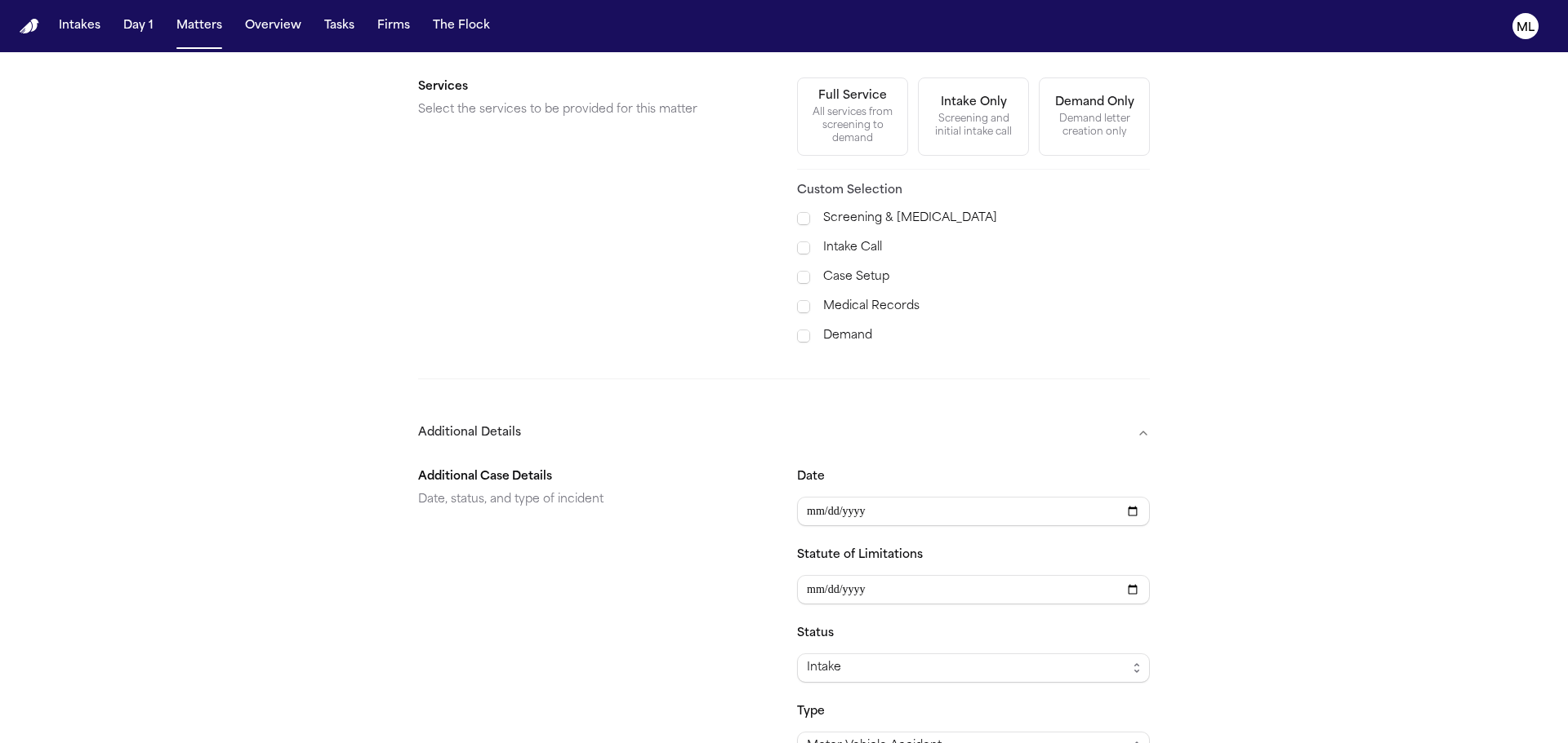
scroll to position [709, 0]
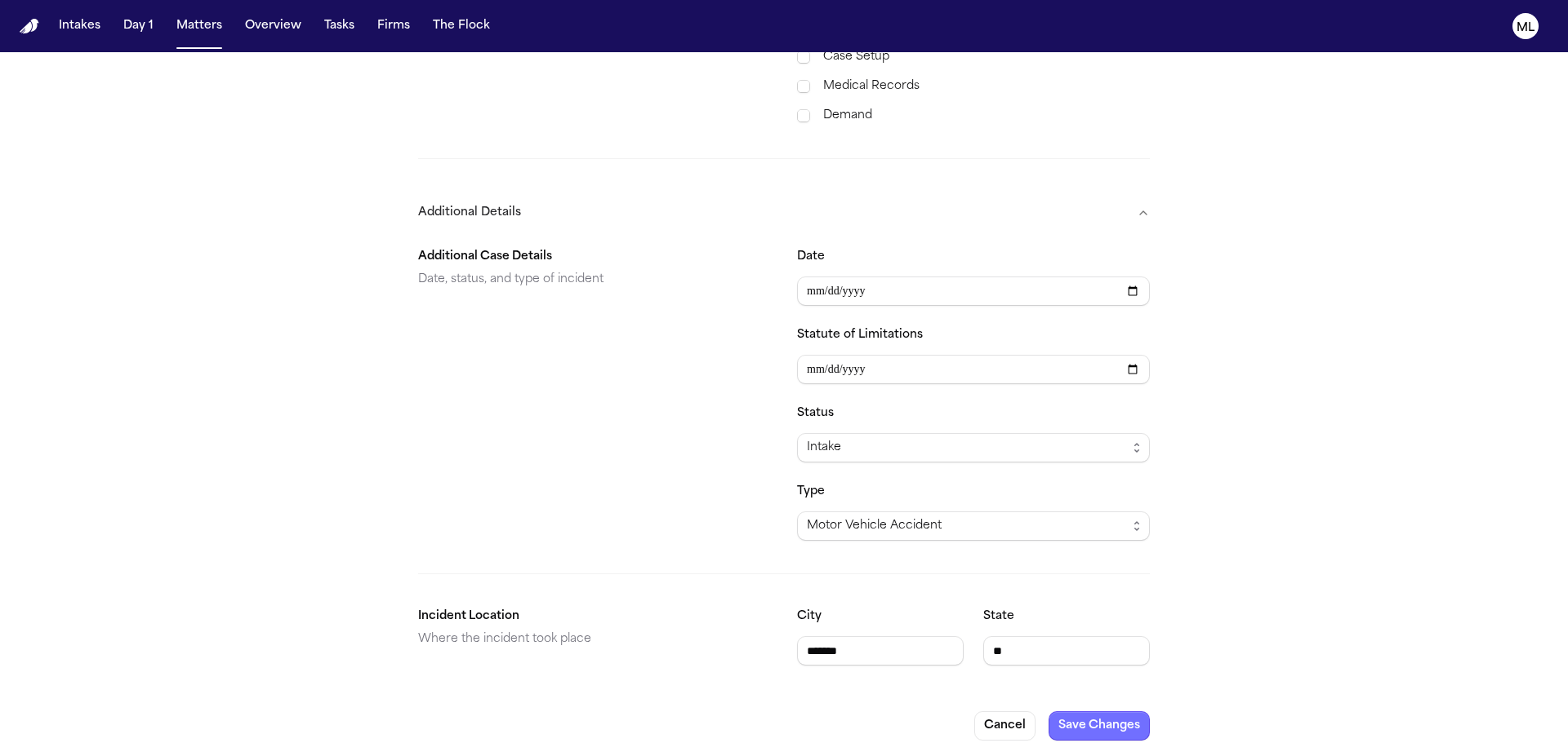
type input "**********"
click at [1101, 711] on button "Save Changes" at bounding box center [1098, 726] width 102 height 30
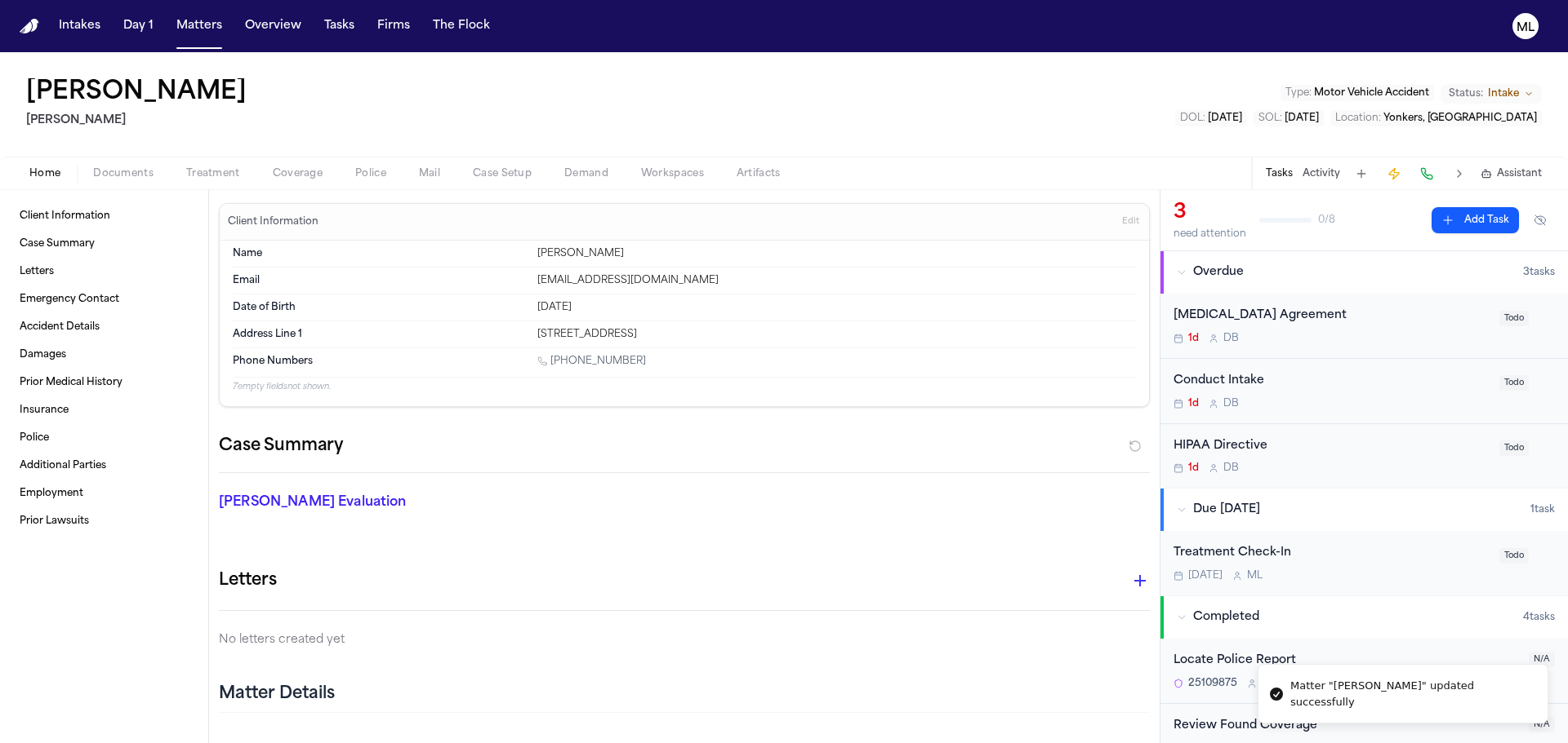
click at [1355, 338] on div "1d D B" at bounding box center [1330, 339] width 316 height 13
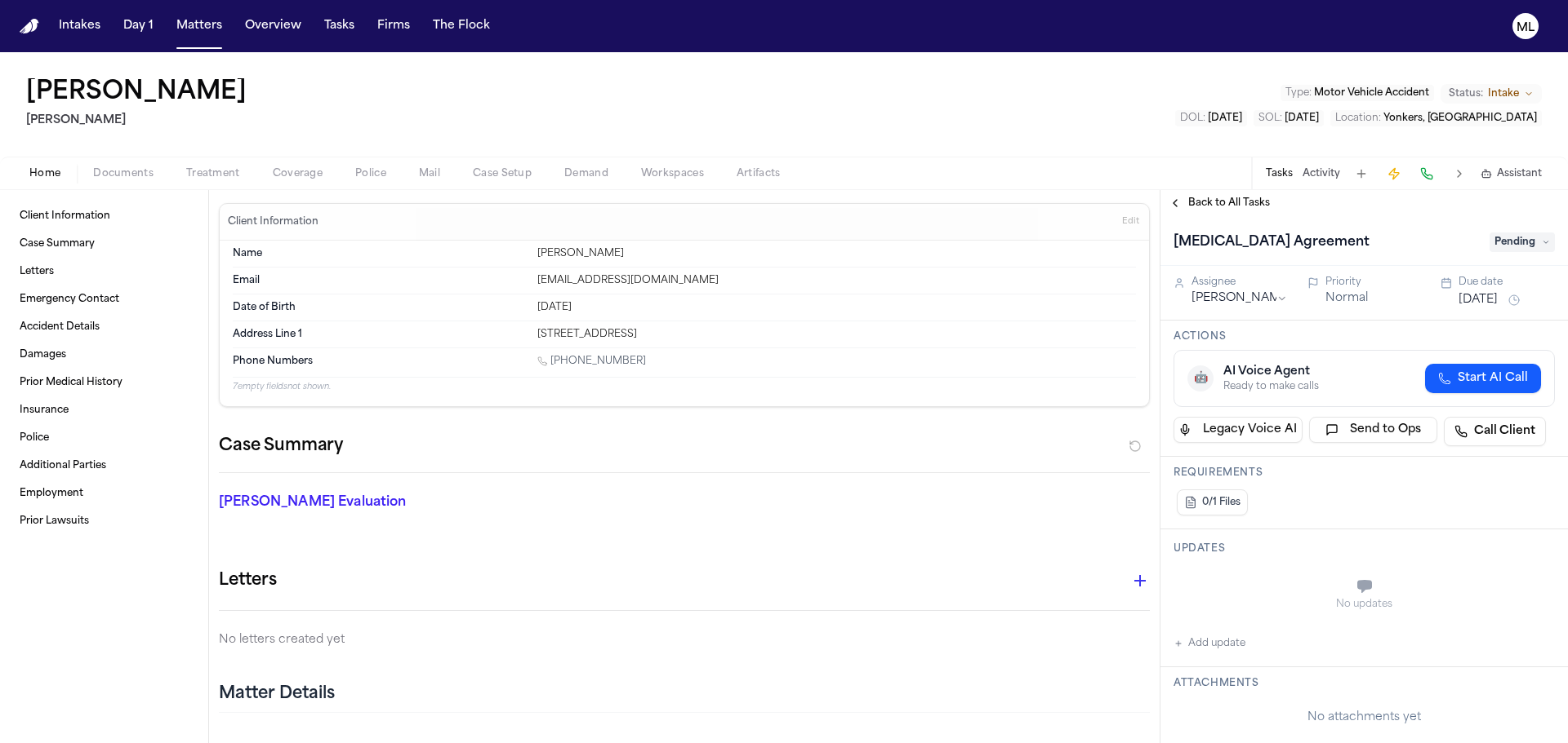
click at [126, 169] on span "Documents" at bounding box center [123, 174] width 61 height 13
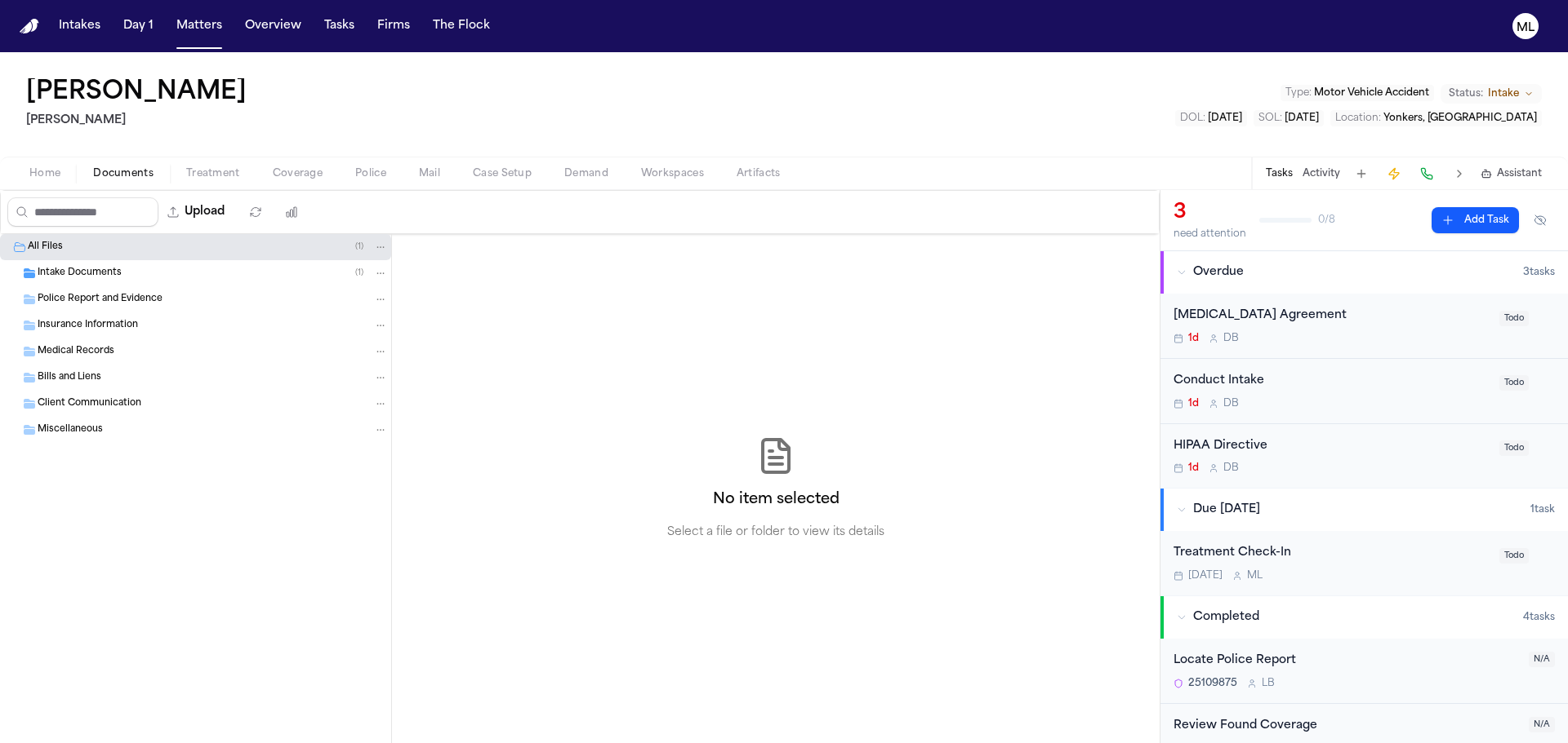
click at [92, 261] on div "Intake Documents ( 1 )" at bounding box center [196, 274] width 391 height 26
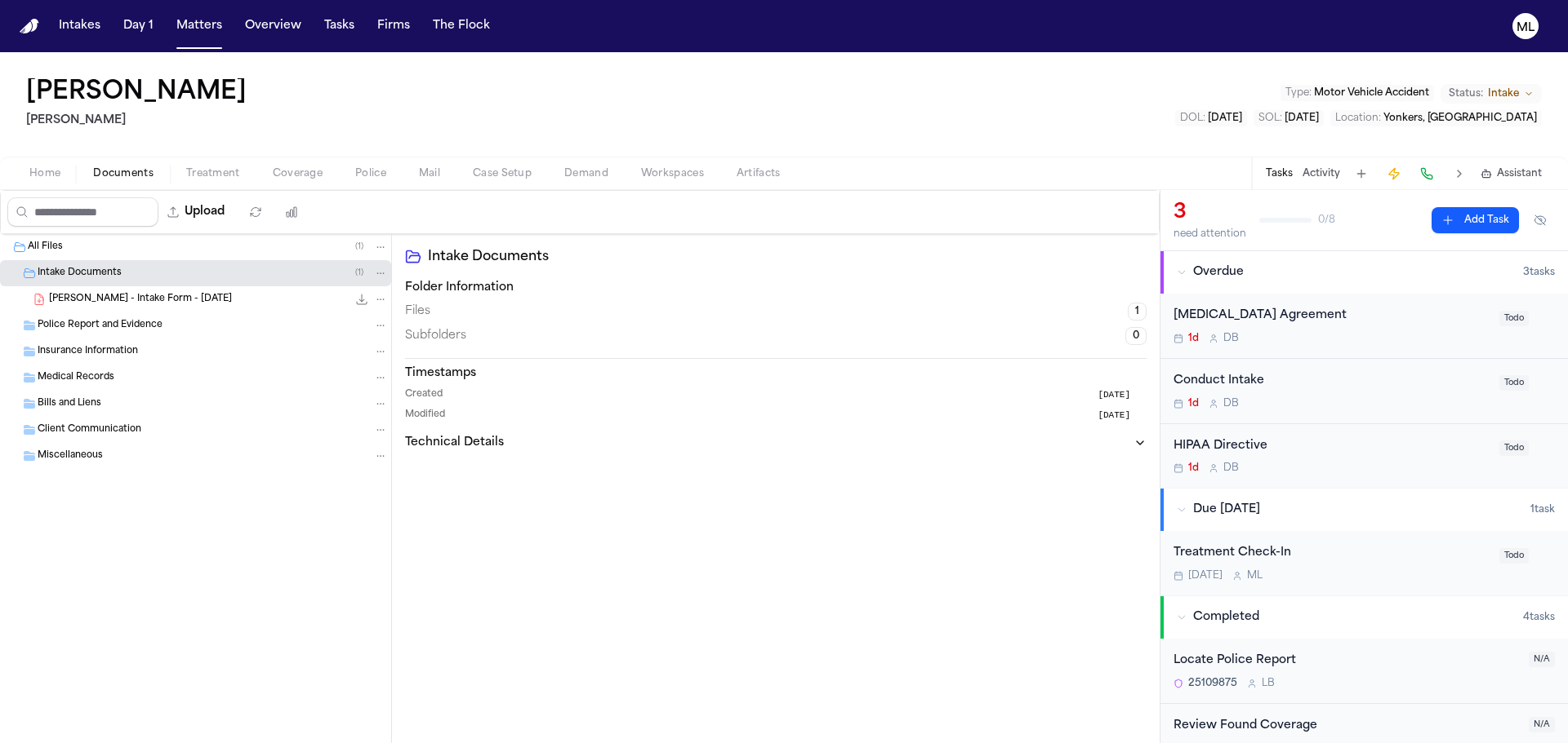
click at [1347, 403] on div "1d D B" at bounding box center [1330, 404] width 316 height 13
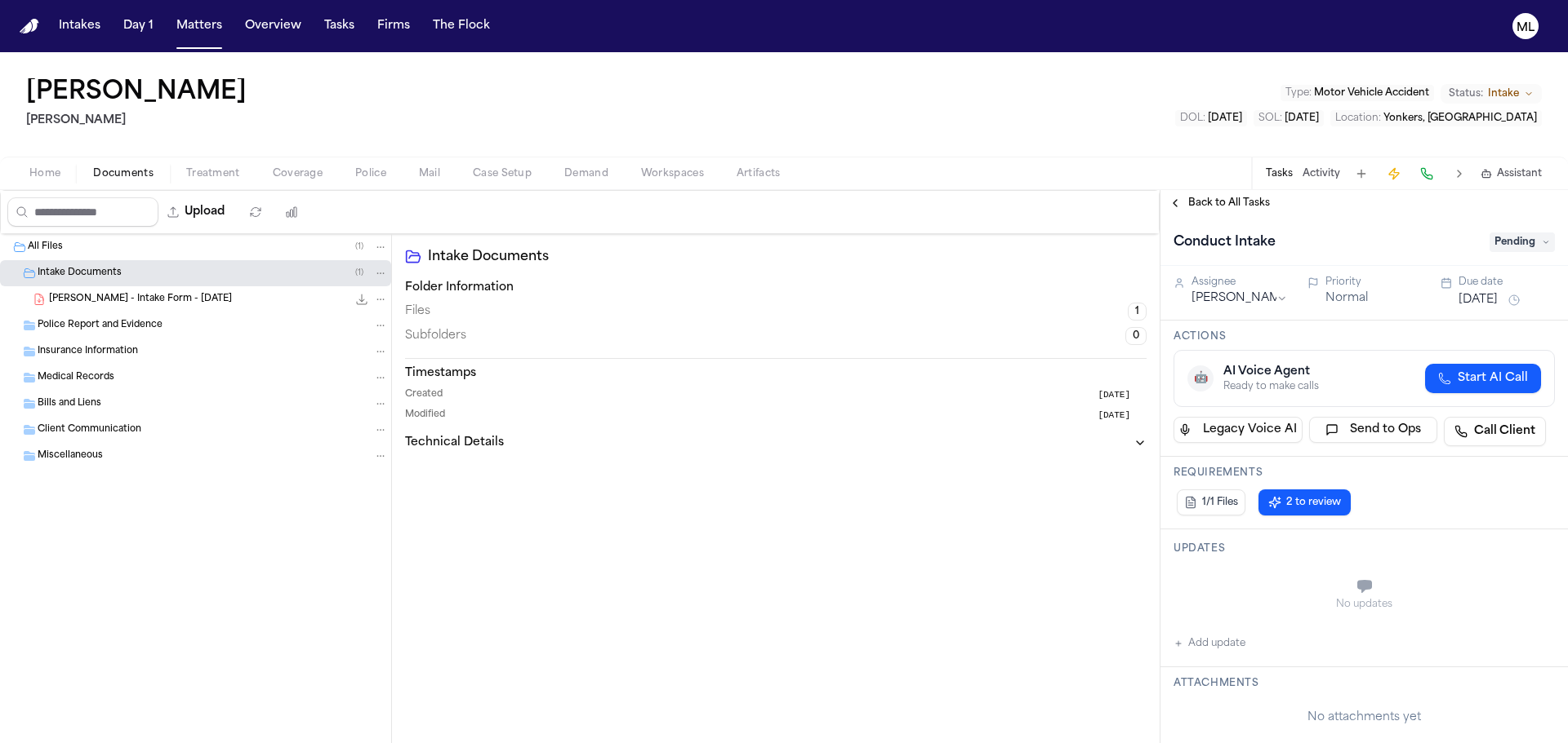
click at [1523, 247] on span "Pending" at bounding box center [1521, 242] width 65 height 20
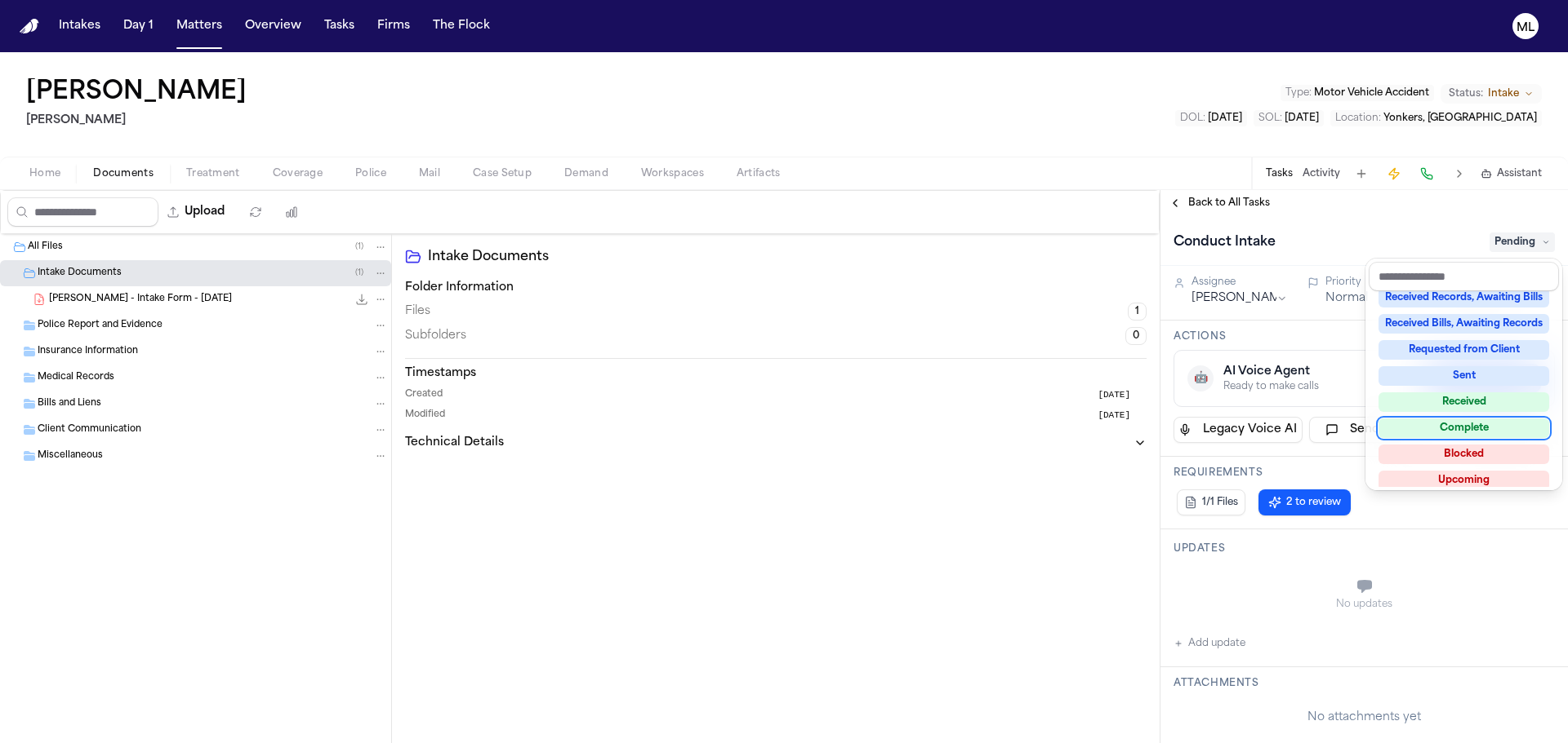
click at [1457, 419] on div "Complete" at bounding box center [1463, 428] width 170 height 20
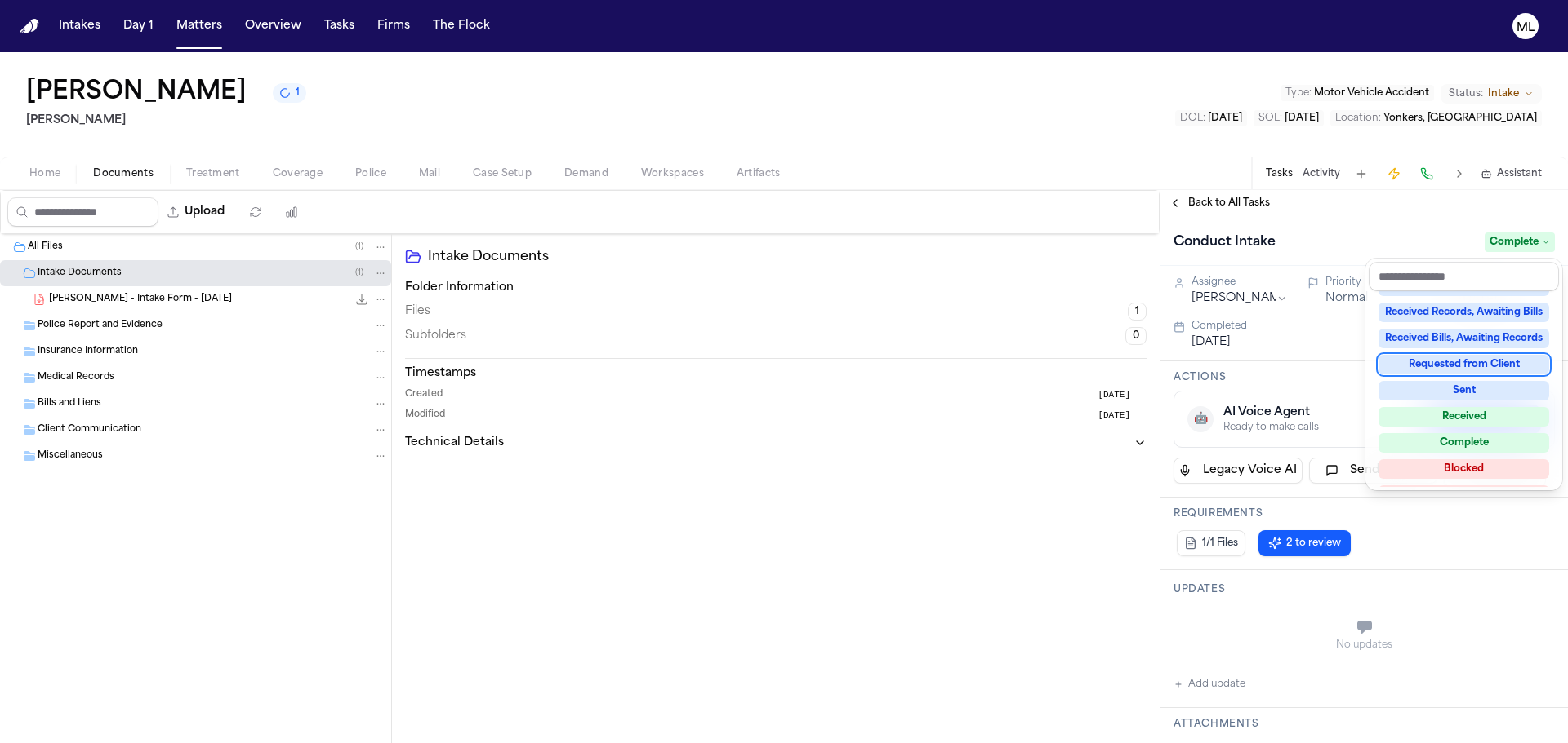
click at [1230, 196] on div "Back to All Tasks Conduct Intake Complete Assignee Denise Biggs Priority Normal…" at bounding box center [1363, 466] width 407 height 553
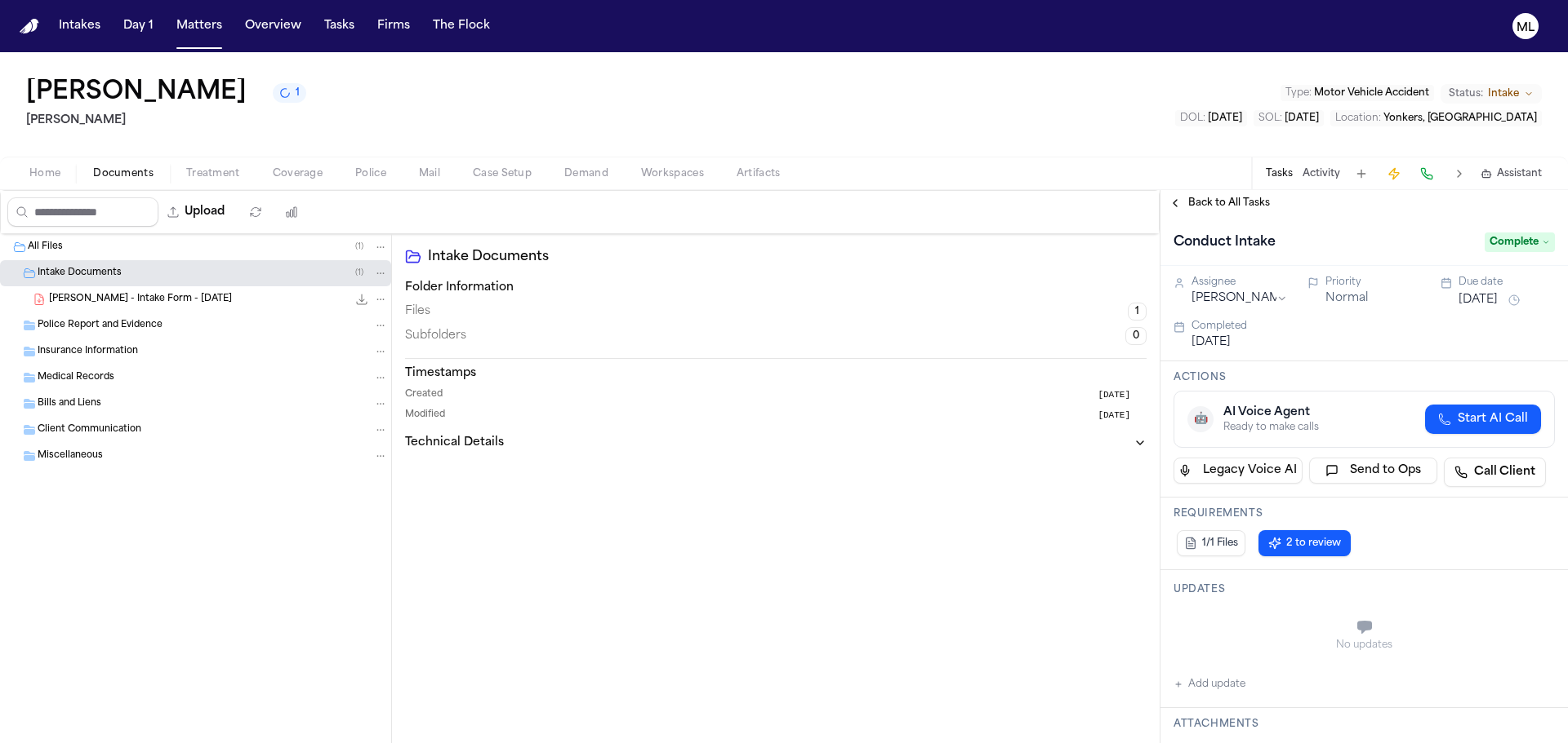
click at [1230, 196] on div "Back to All Tasks" at bounding box center [1363, 203] width 407 height 26
click at [1215, 202] on span "Back to All Tasks" at bounding box center [1229, 203] width 82 height 13
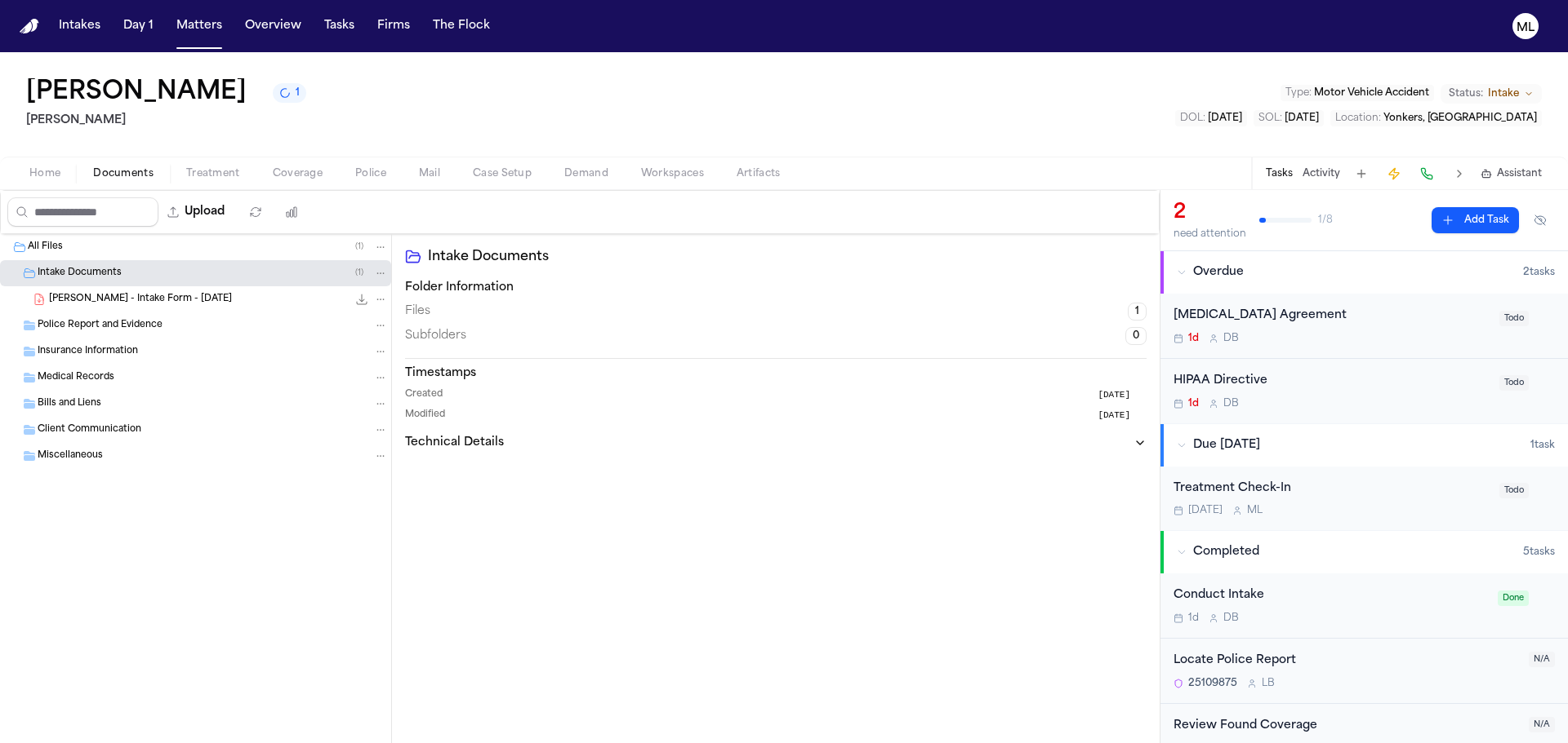
click at [1371, 382] on div "HIPAA Directive" at bounding box center [1330, 382] width 316 height 19
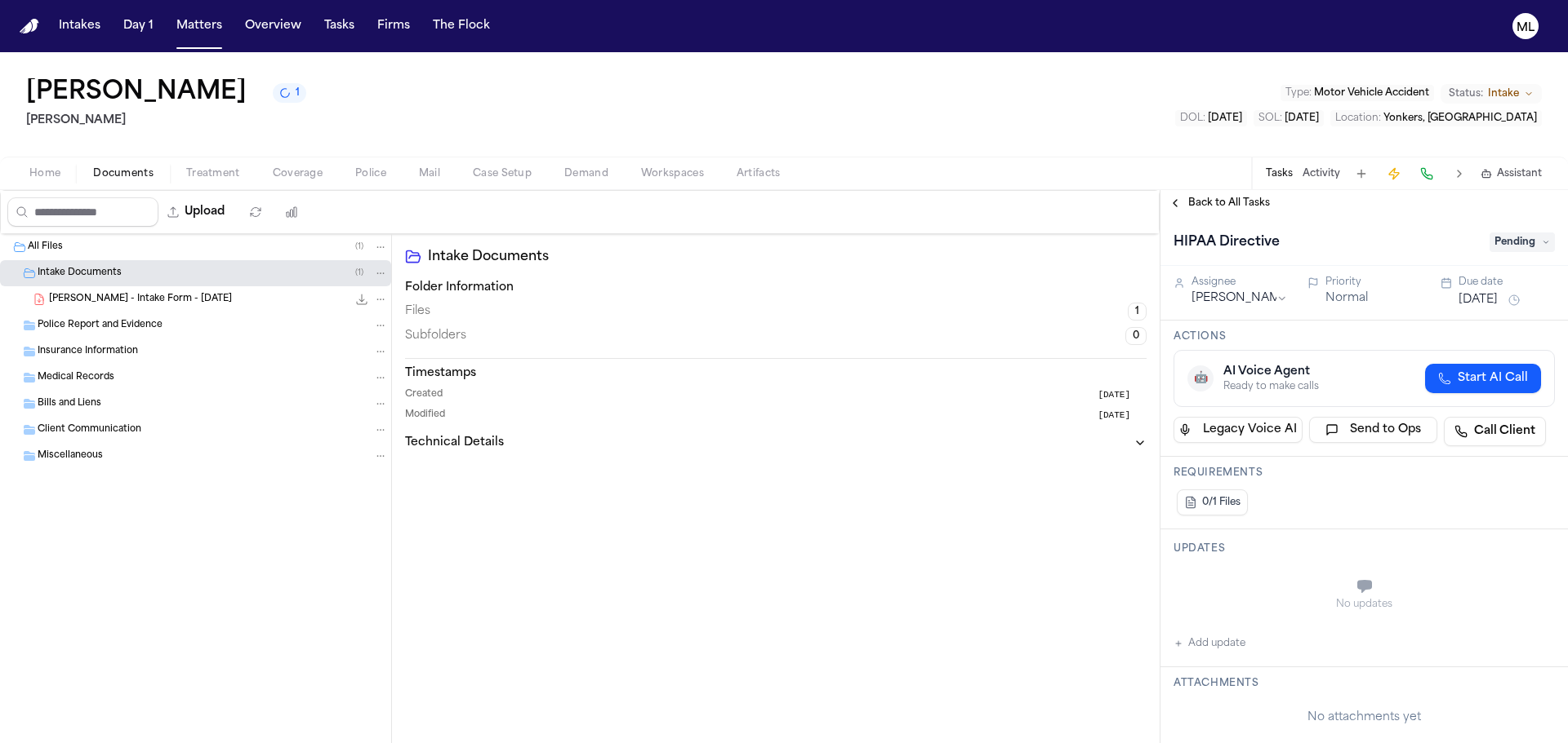
click at [1271, 289] on div "Assignee Denise Biggs" at bounding box center [1239, 290] width 96 height 31
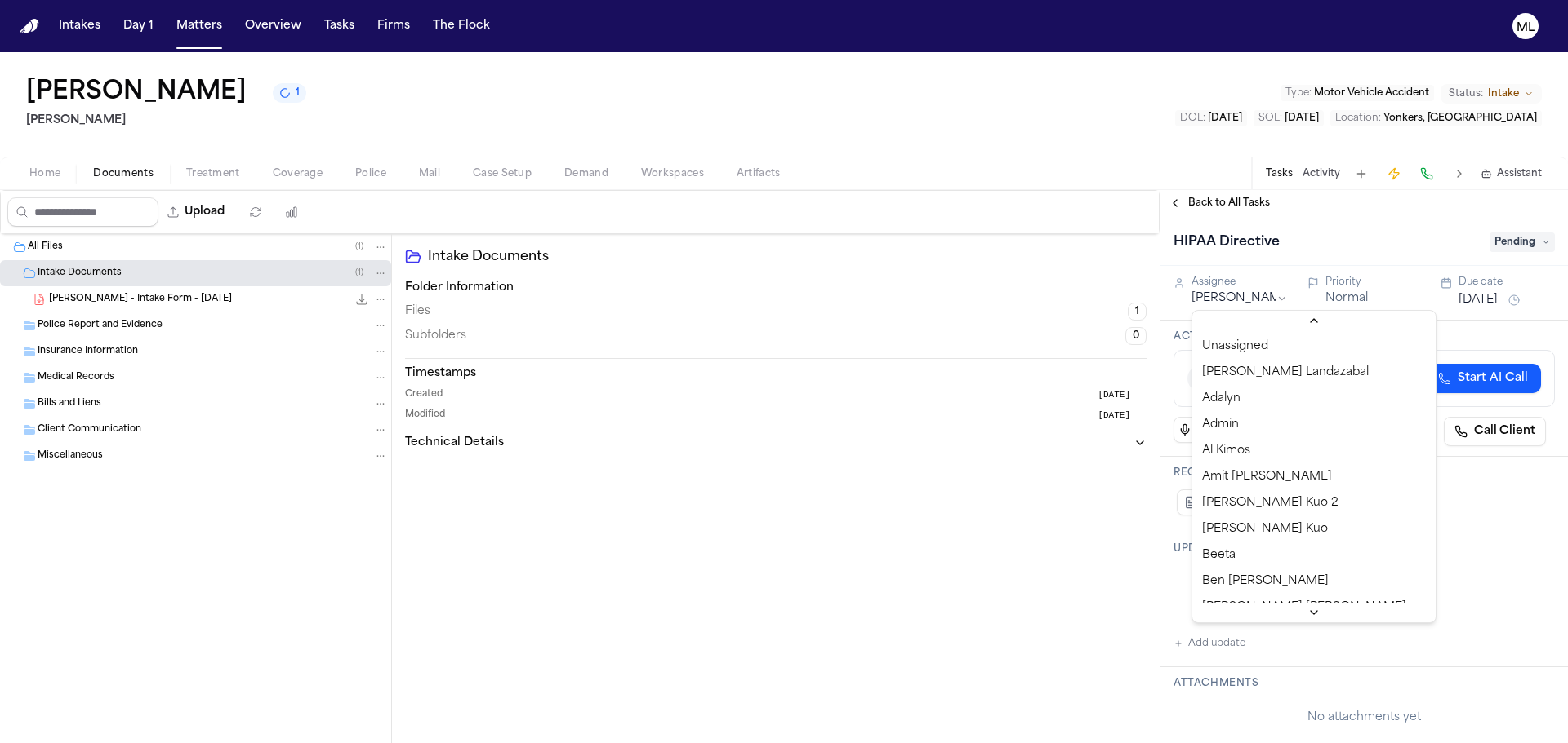
click at [1255, 295] on html "Intakes Day 1 Matters Overview Tasks Firms The Flock ML Jennifer De Leon 1 Mart…" at bounding box center [784, 372] width 1568 height 743
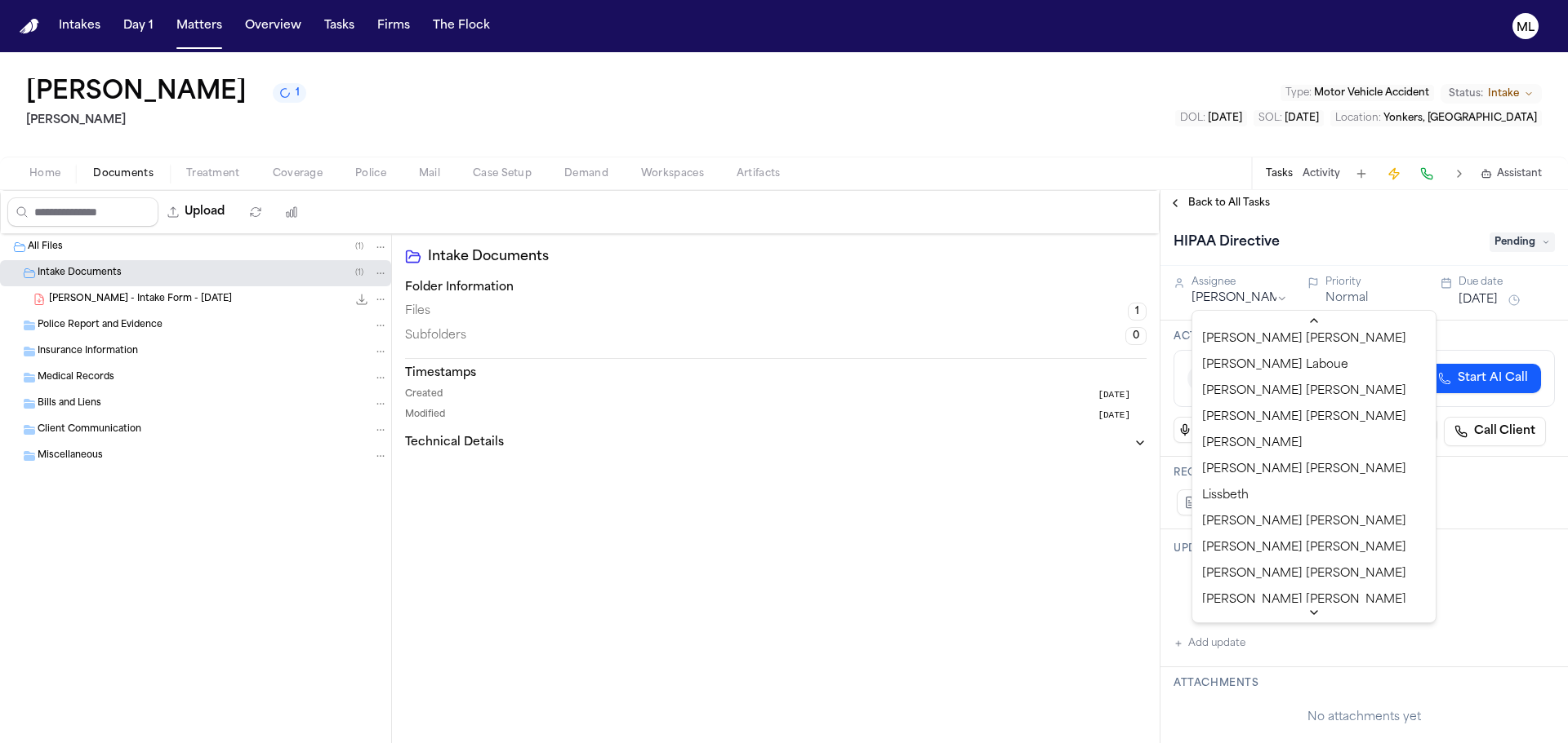
scroll to position [557, 0]
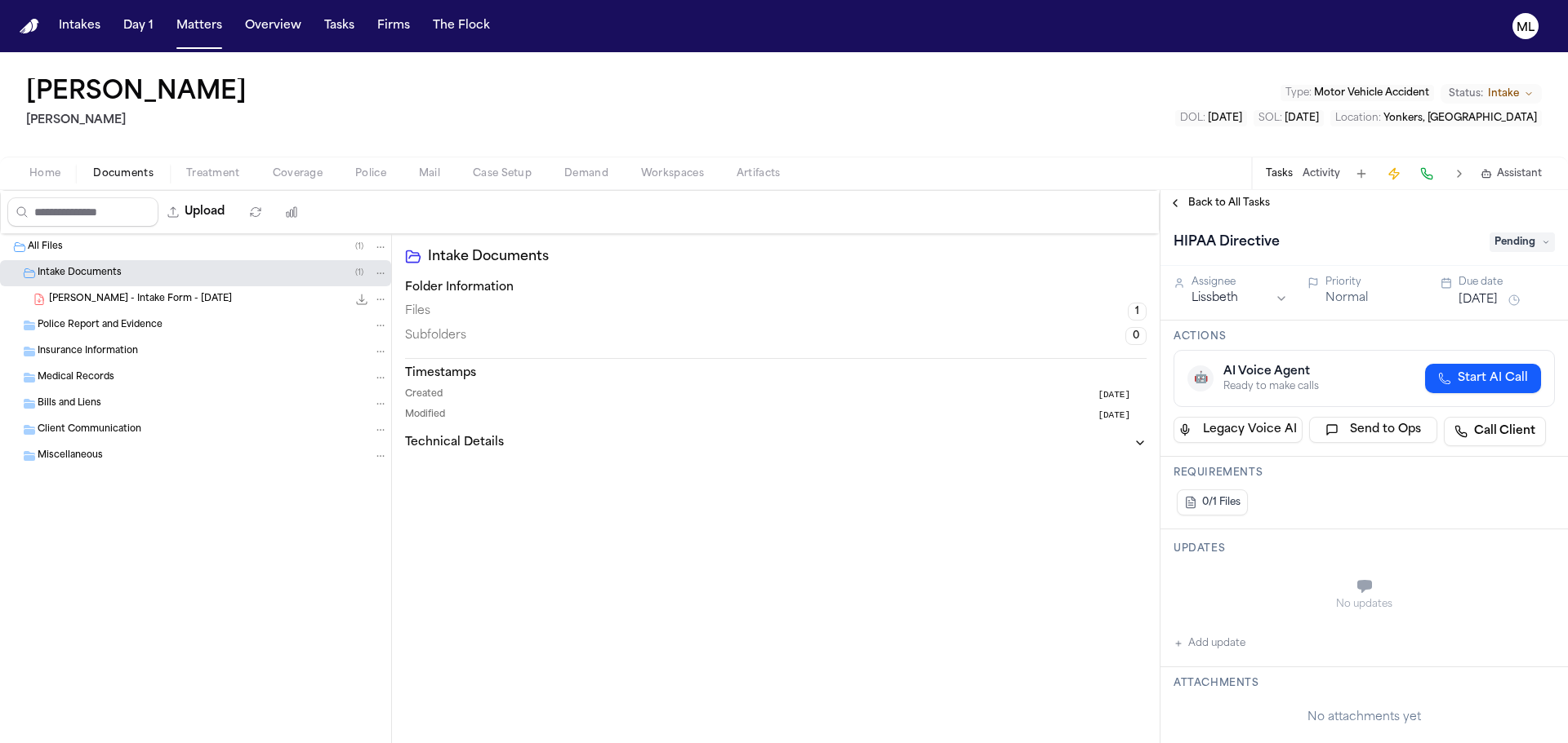
click at [1241, 205] on span "Back to All Tasks" at bounding box center [1229, 203] width 82 height 13
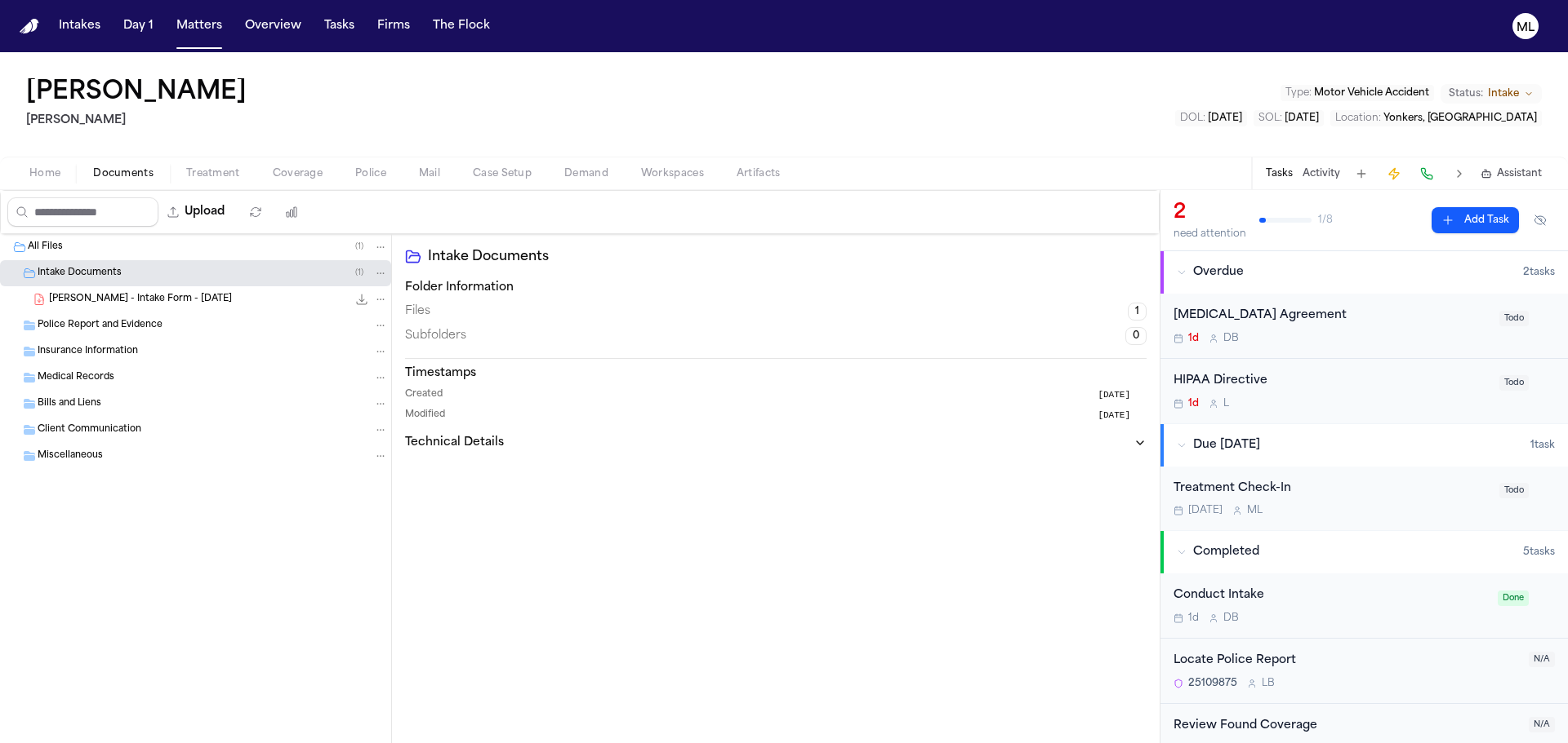
click at [1343, 316] on div "[MEDICAL_DATA] Agreement" at bounding box center [1330, 317] width 316 height 19
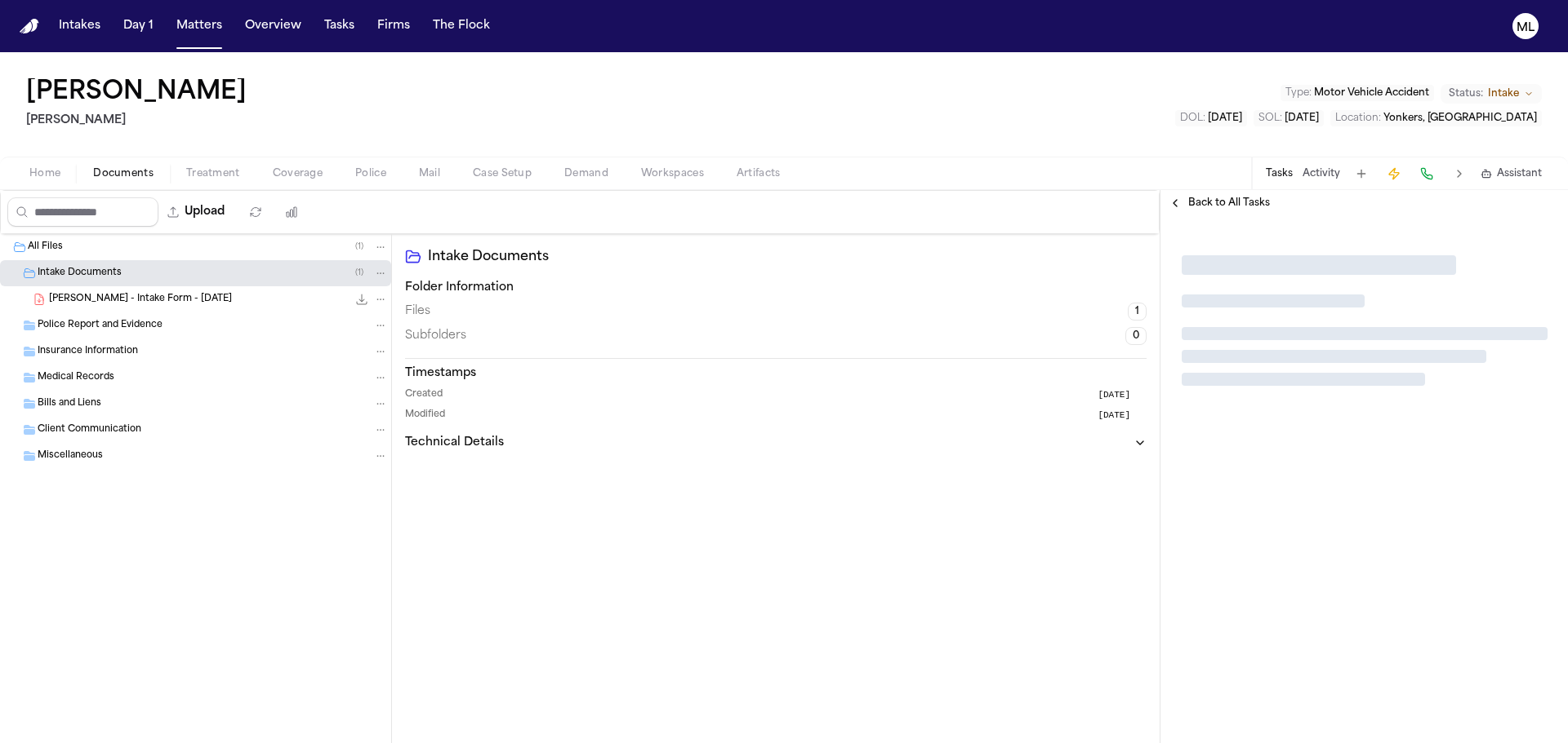
click at [1235, 209] on div "Back to All Tasks" at bounding box center [1363, 203] width 407 height 26
click at [1193, 200] on span "Back to All Tasks" at bounding box center [1229, 203] width 82 height 13
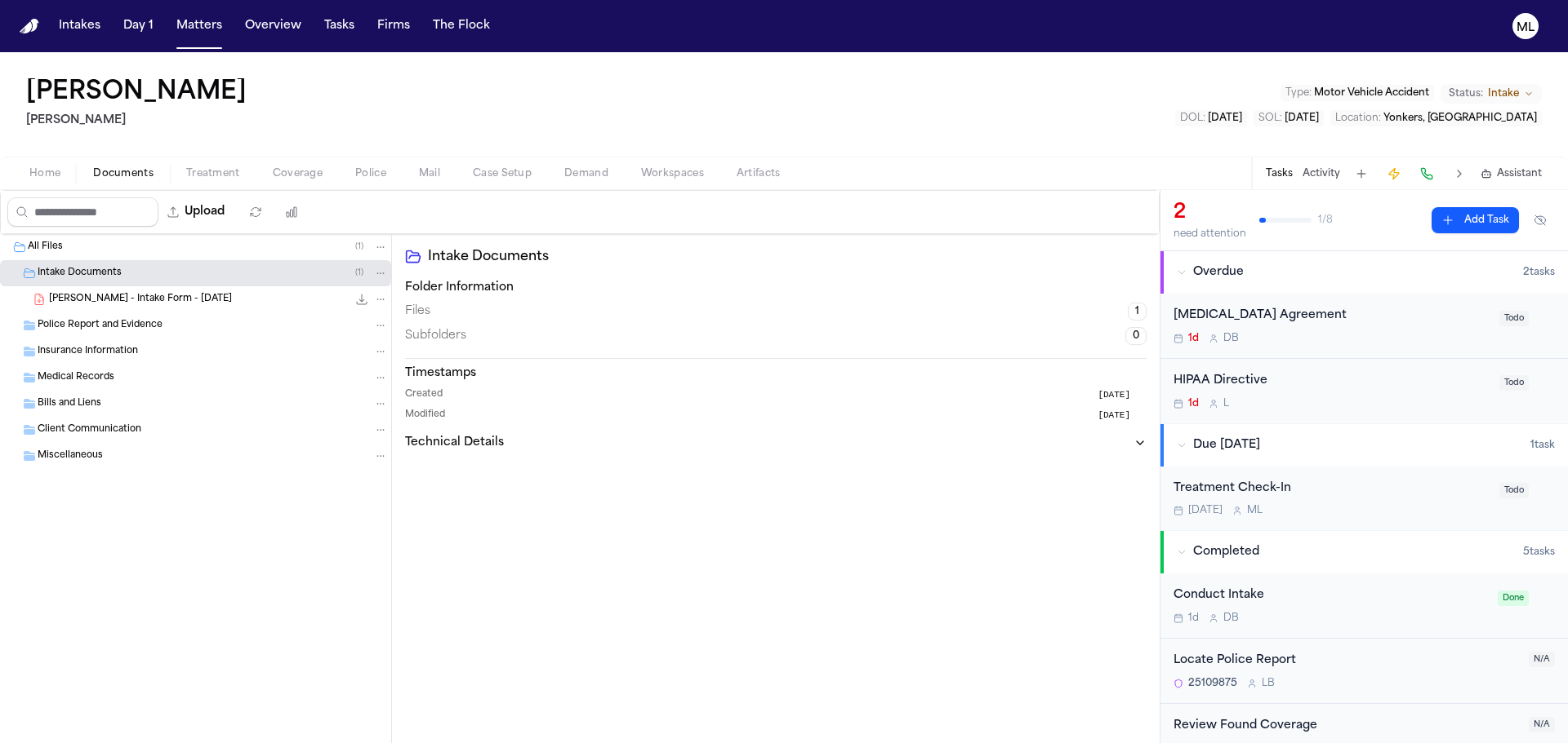
click at [1503, 319] on span "Todo" at bounding box center [1514, 318] width 30 height 16
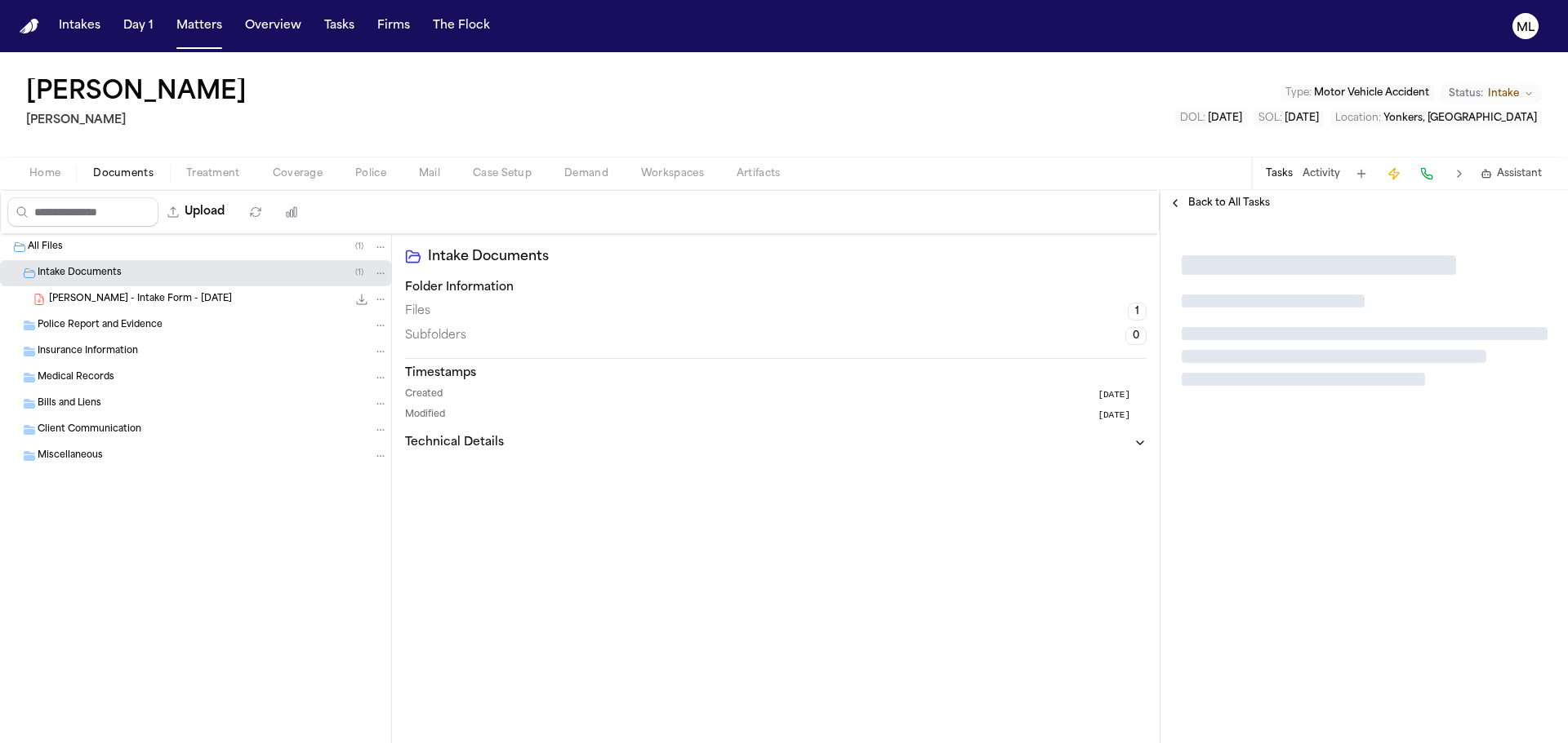
click at [1197, 204] on span "Back to All Tasks" at bounding box center [1229, 203] width 82 height 13
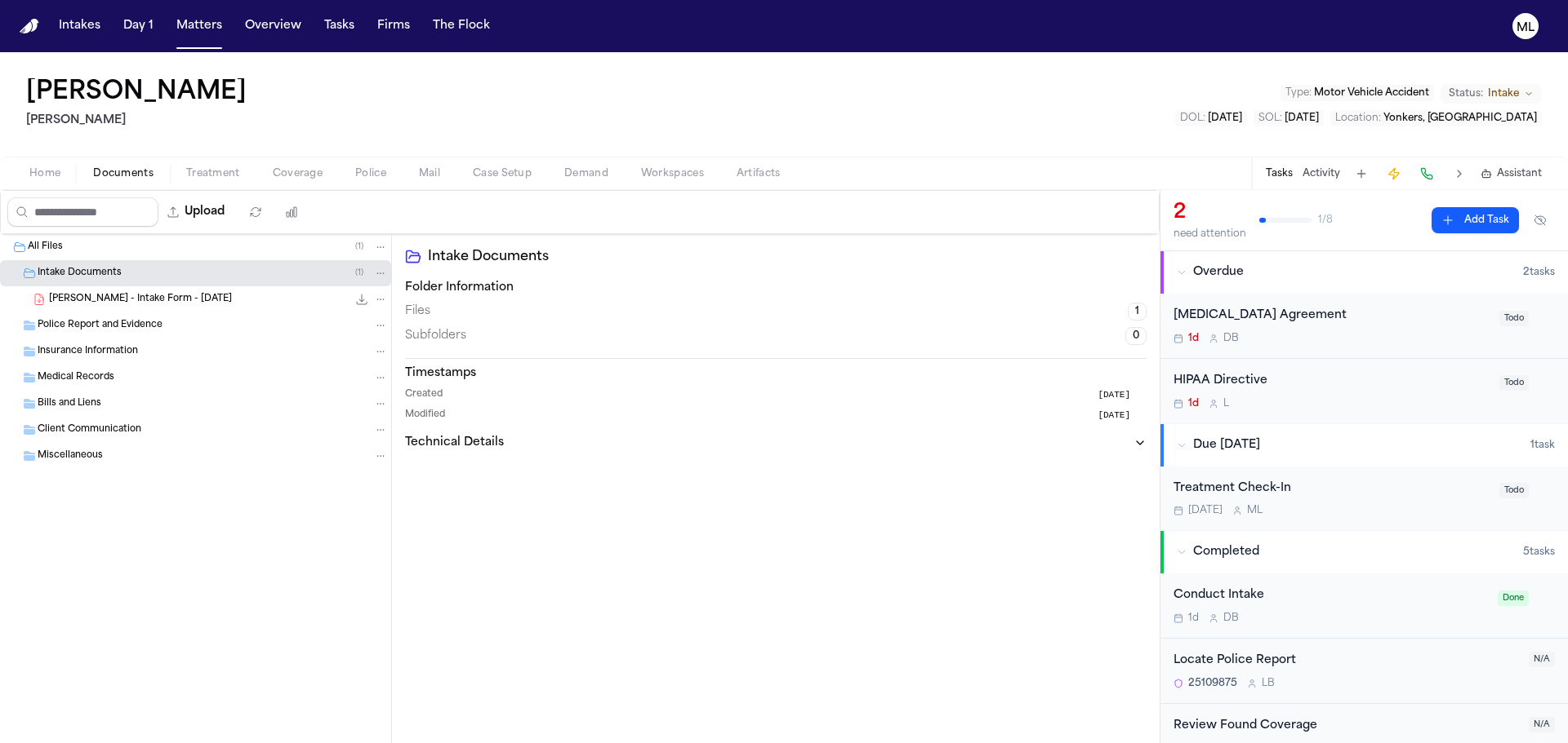
click at [1320, 330] on div "[MEDICAL_DATA] Agreement 1d D B" at bounding box center [1330, 326] width 316 height 38
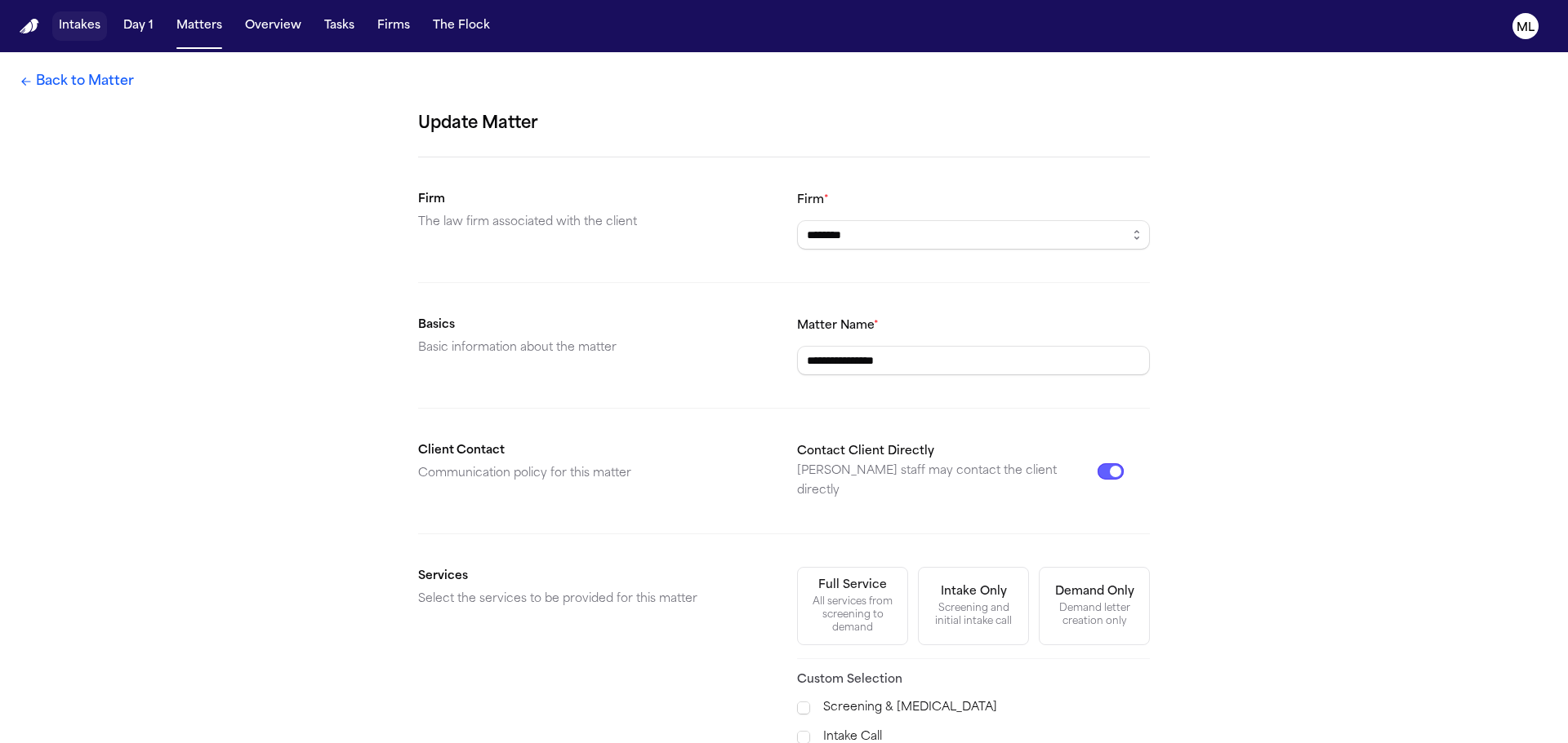
click at [72, 25] on button "Intakes" at bounding box center [79, 26] width 55 height 30
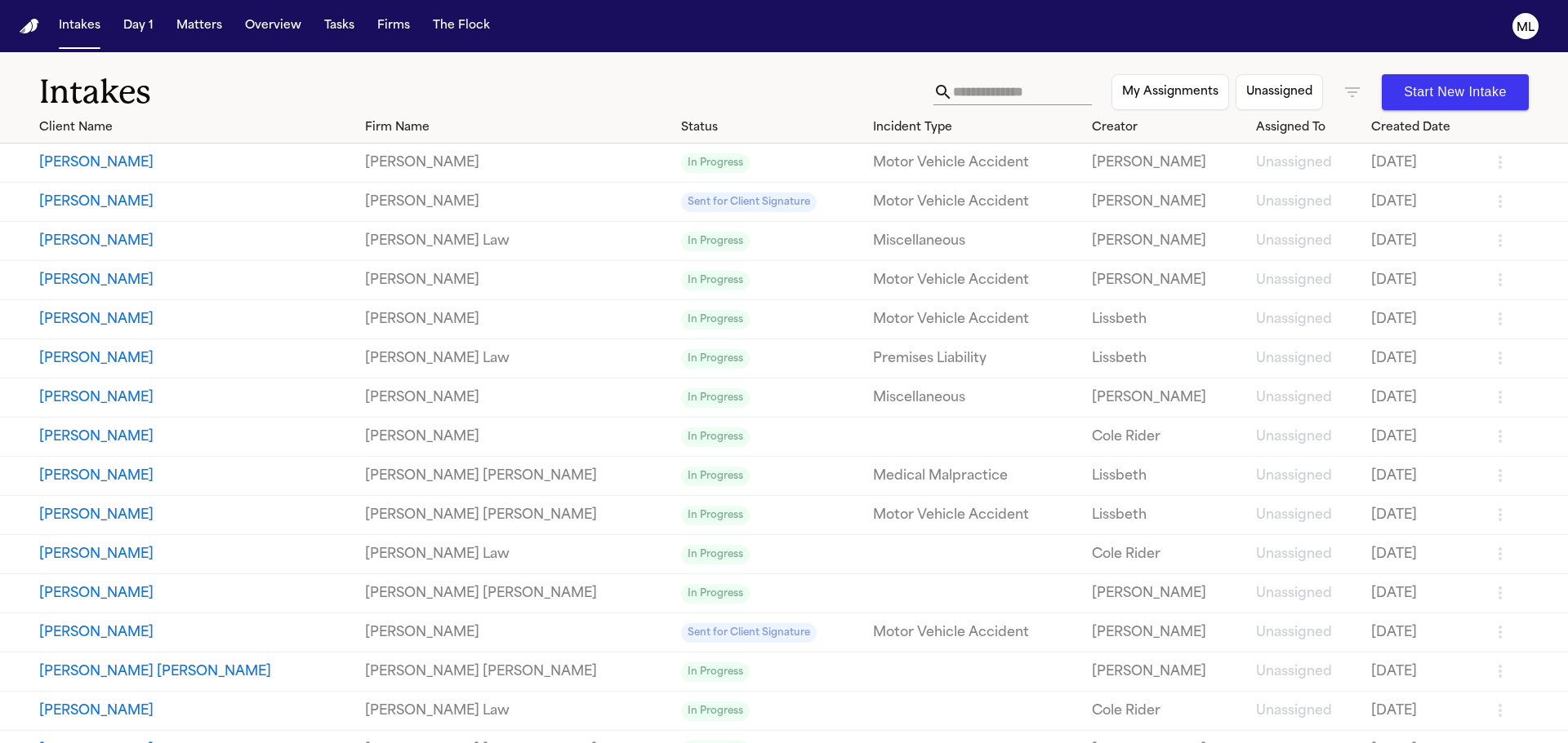
click at [1344, 89] on icon "button" at bounding box center [1352, 92] width 15 height 10
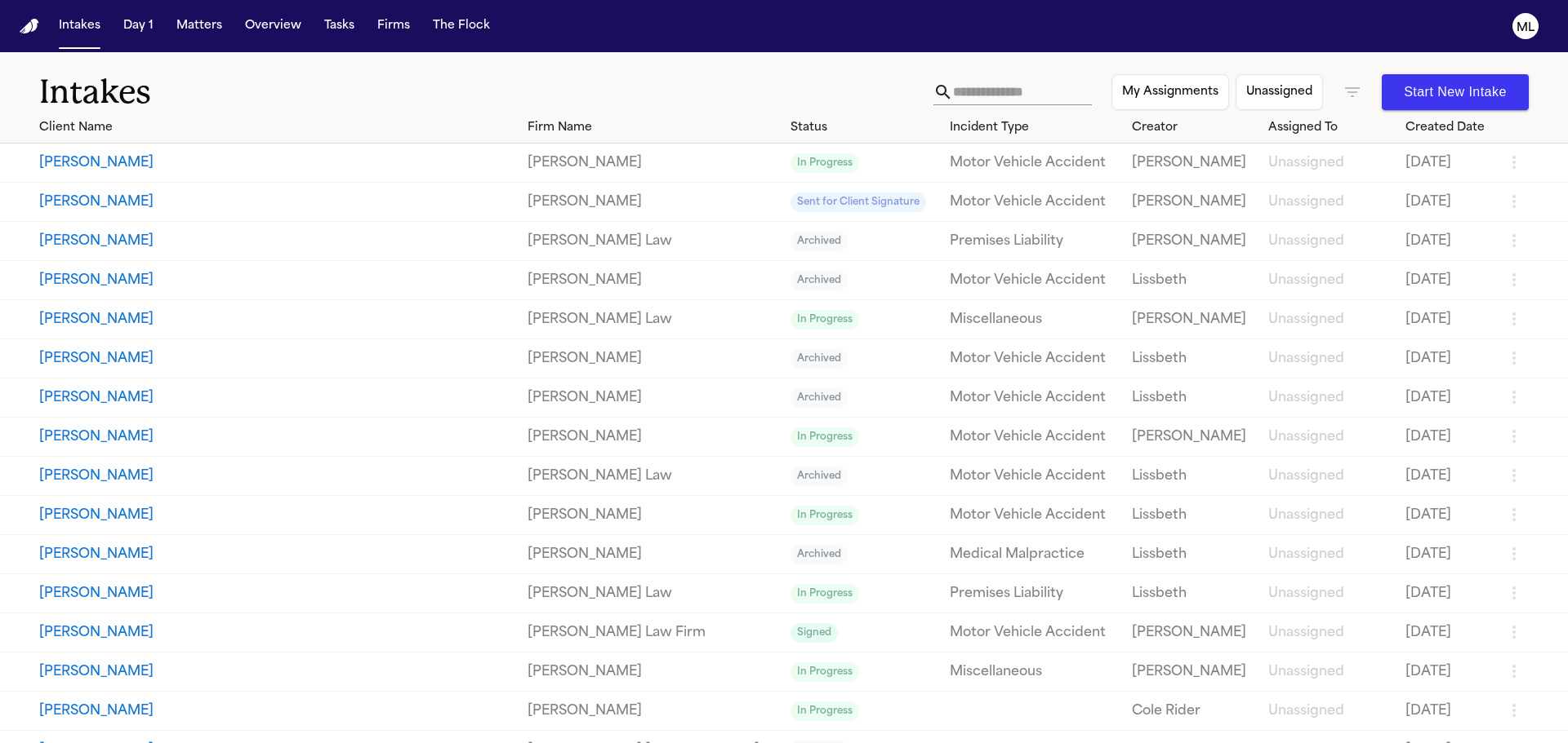
click at [101, 742] on div at bounding box center [784, 743] width 1568 height 0
click at [94, 363] on button "[PERSON_NAME]" at bounding box center [277, 358] width 475 height 20
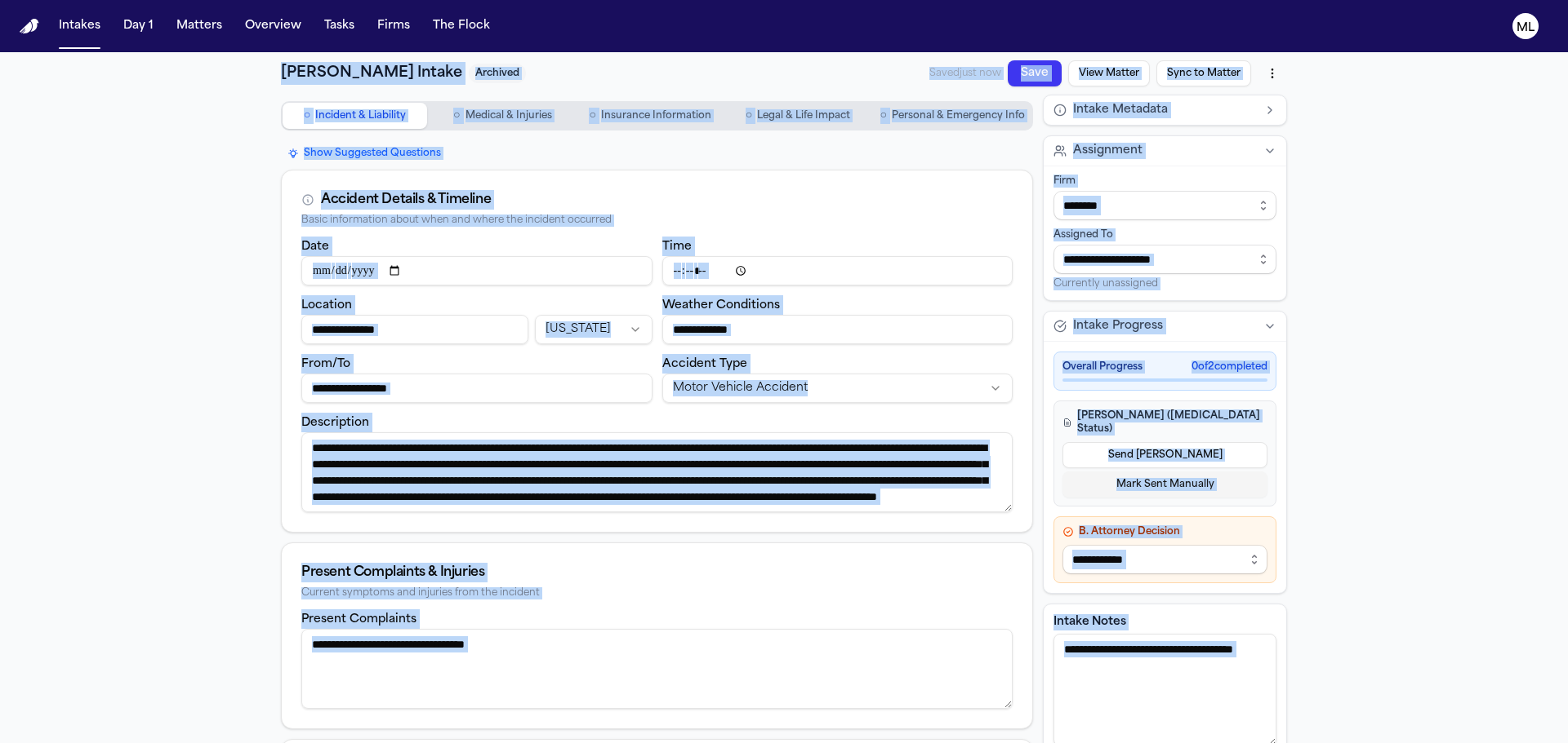
click at [228, 340] on div "**********" at bounding box center [784, 614] width 1568 height 1123
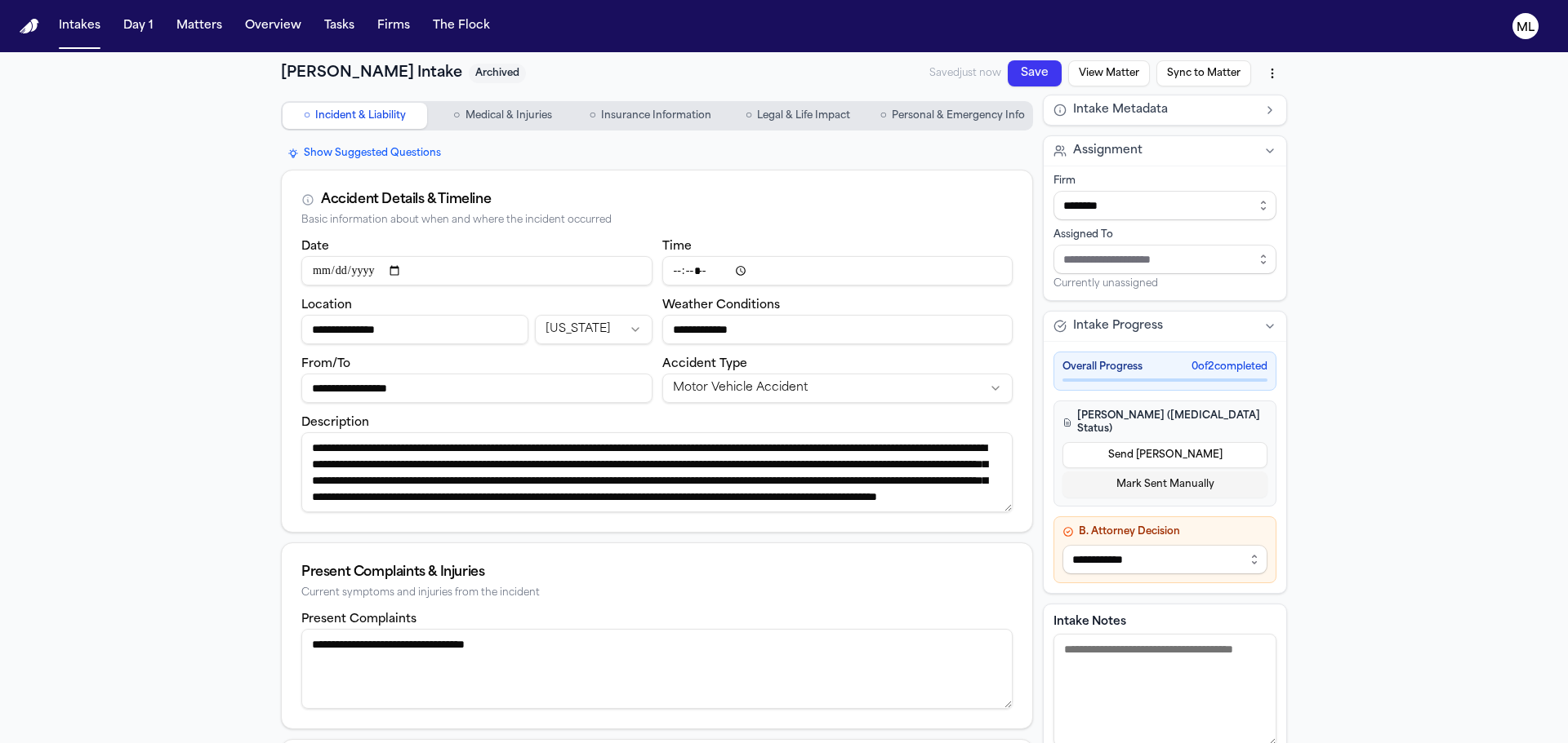
click at [466, 333] on input "**********" at bounding box center [415, 330] width 227 height 30
click at [525, 127] on button "○ Medical & Injuries" at bounding box center [502, 115] width 144 height 26
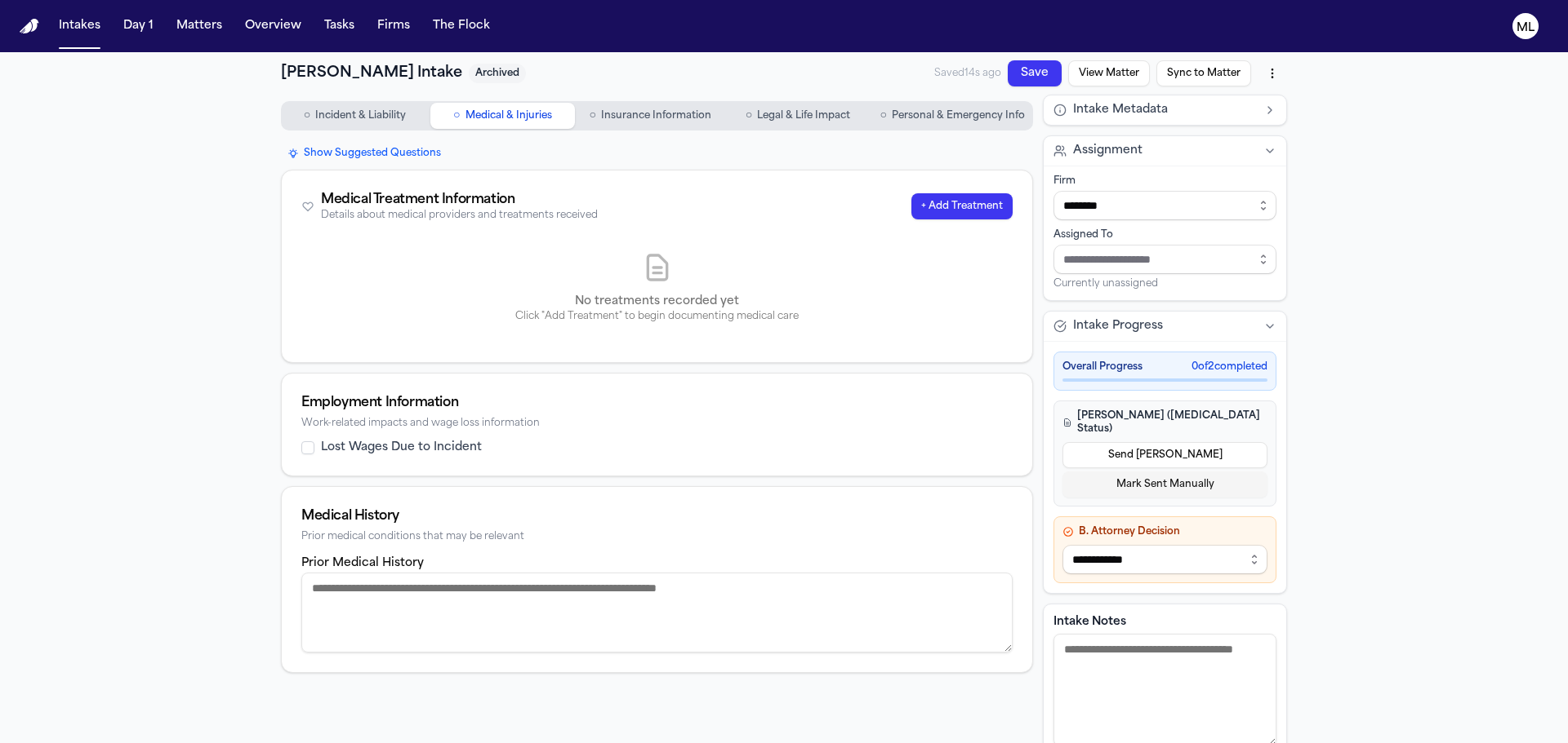
click at [372, 110] on span "Incident & Liability" at bounding box center [360, 115] width 90 height 13
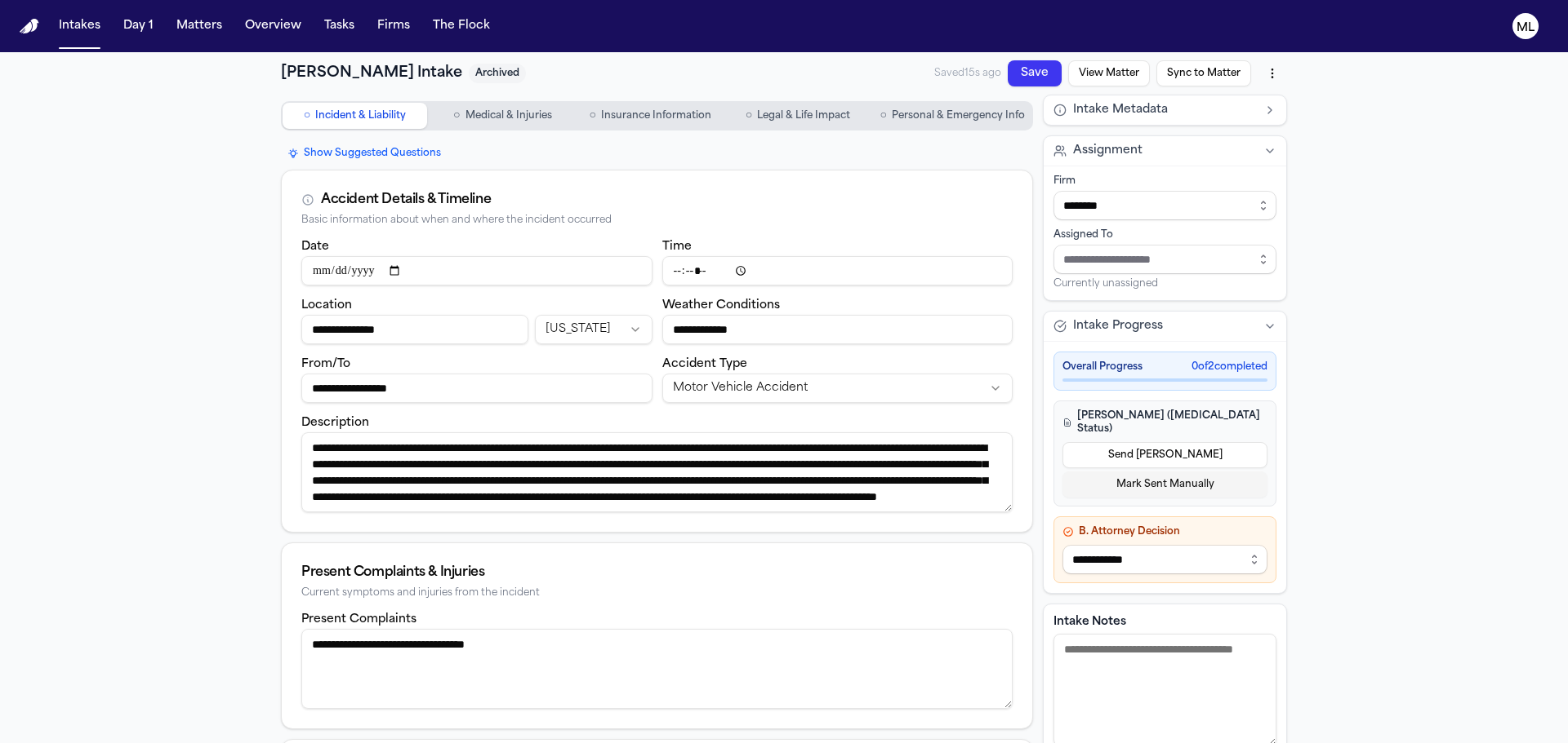
click at [449, 331] on input "**********" at bounding box center [415, 330] width 227 height 30
click at [520, 117] on span "Medical & Injuries" at bounding box center [509, 115] width 87 height 13
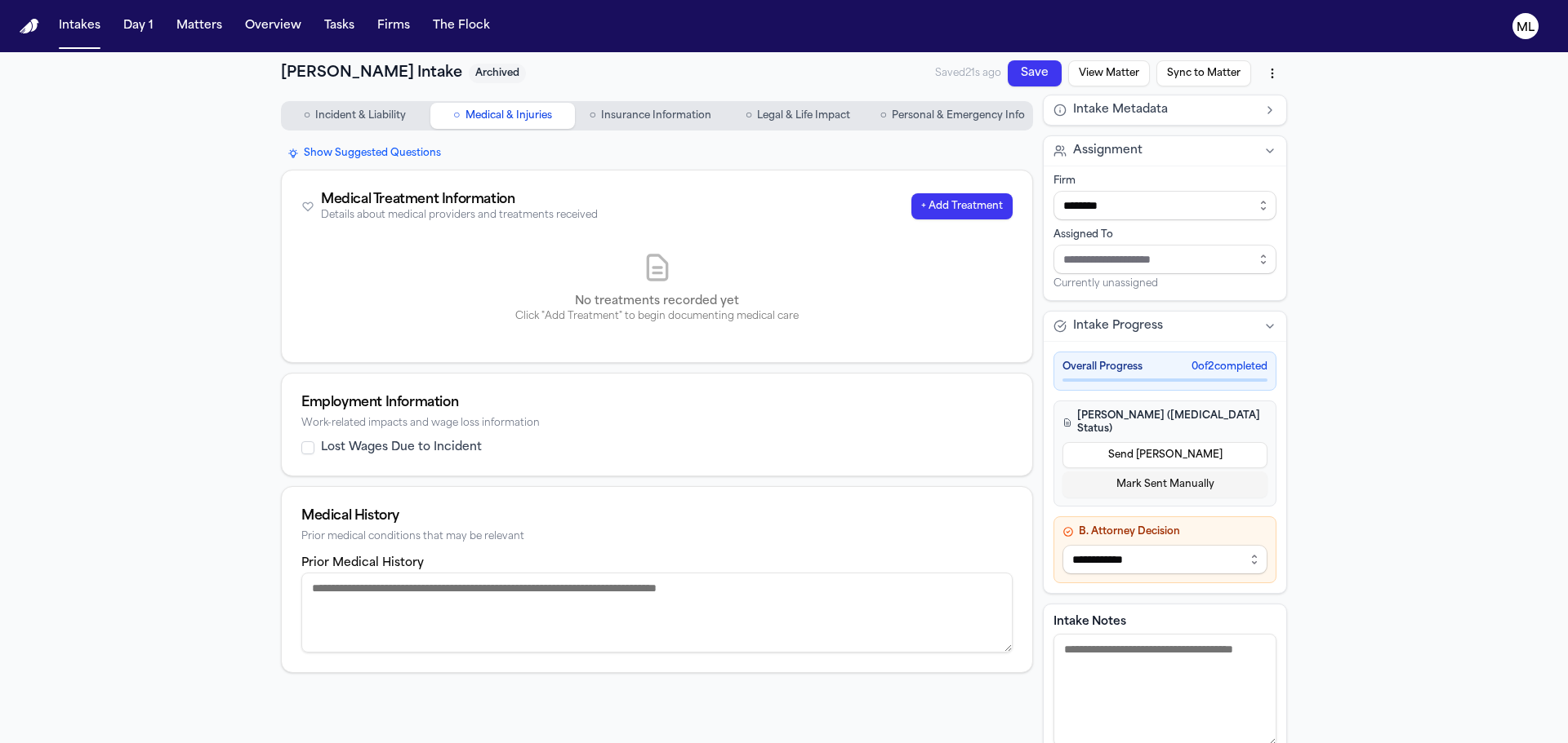
click at [364, 115] on span "Incident & Liability" at bounding box center [360, 115] width 90 height 13
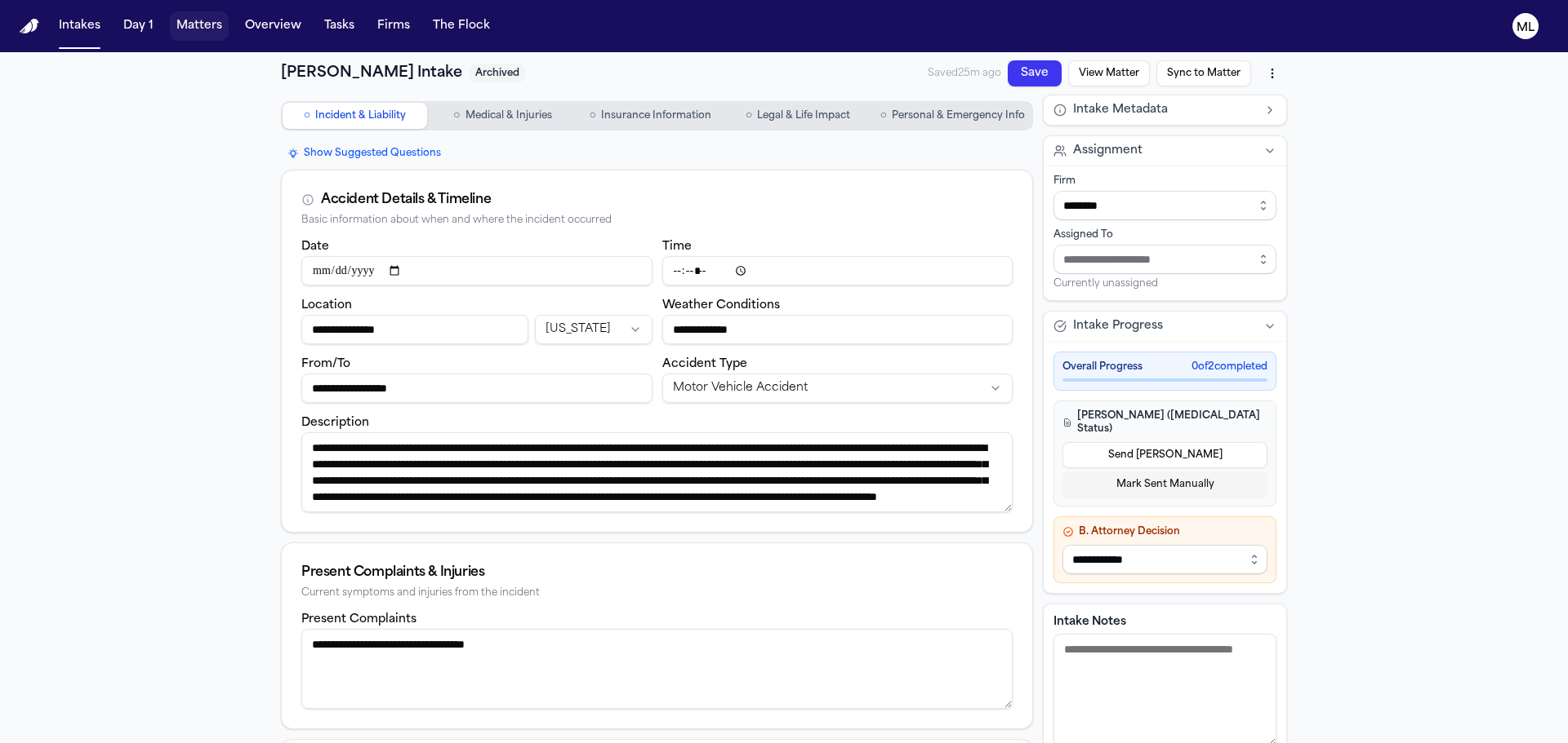
click at [205, 27] on button "Matters" at bounding box center [198, 26] width 59 height 30
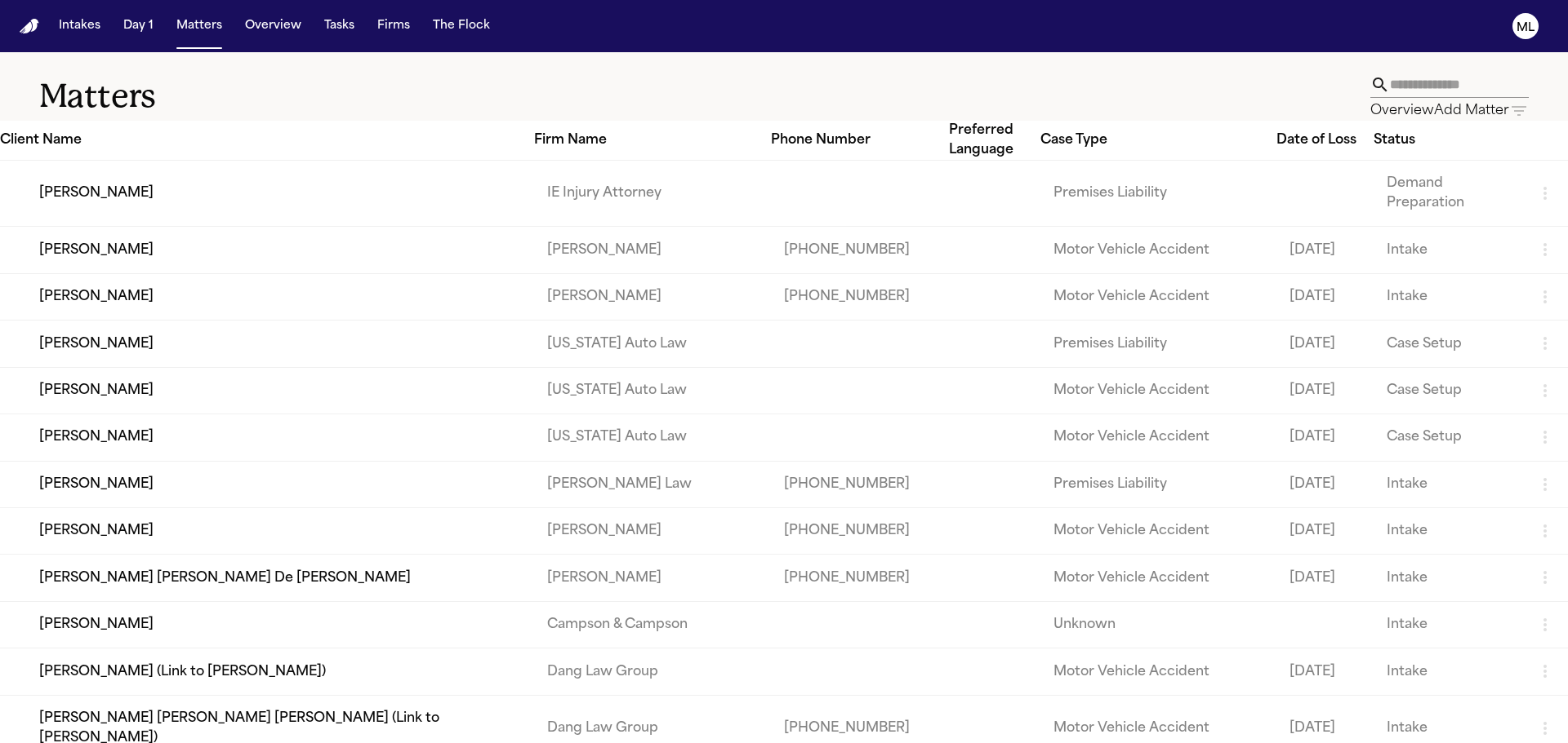
click at [1390, 97] on input "text" at bounding box center [1459, 85] width 139 height 26
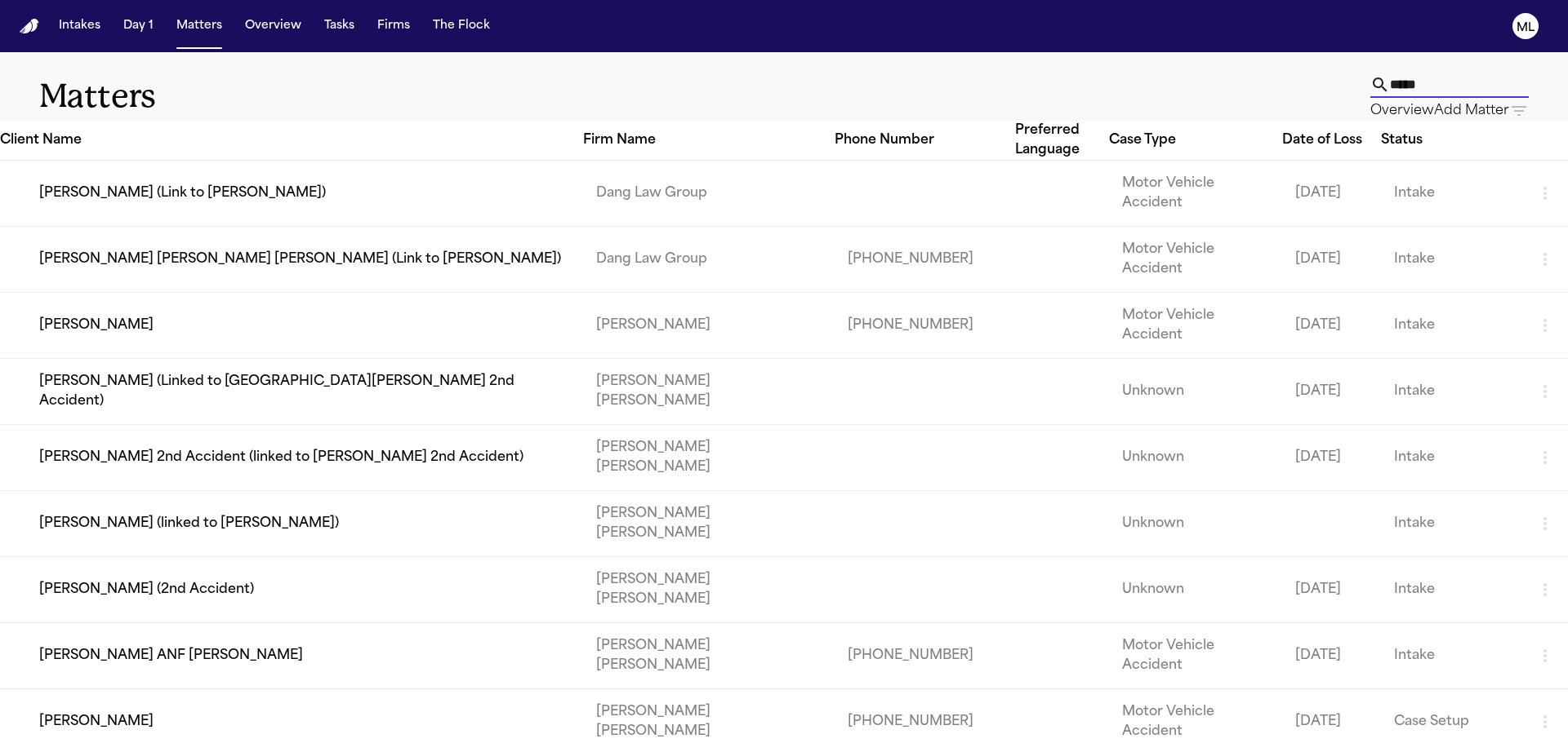
type input "*****"
click at [151, 293] on td "[PERSON_NAME]" at bounding box center [292, 326] width 583 height 66
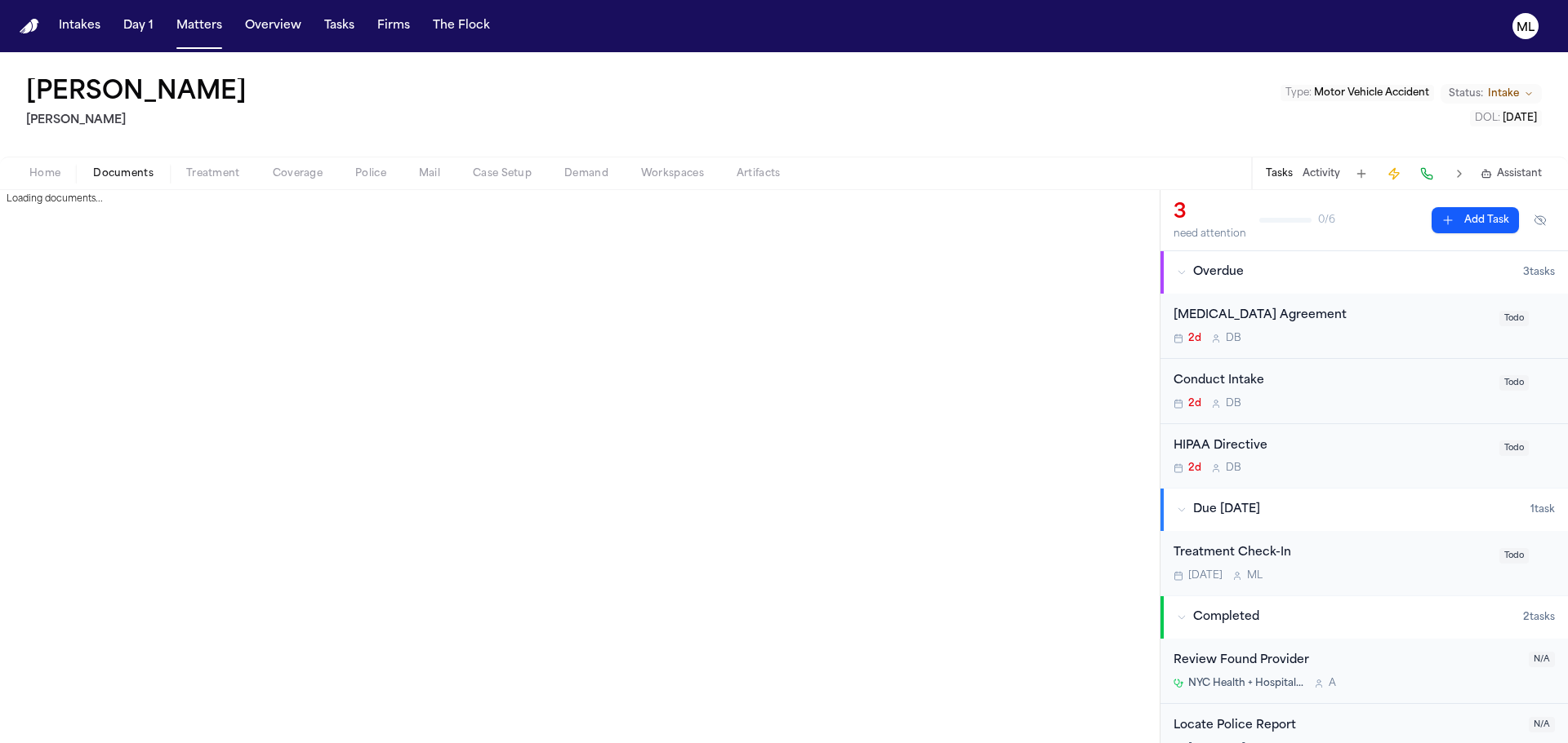
drag, startPoint x: 108, startPoint y: 172, endPoint x: 104, endPoint y: 192, distance: 20.4
click at [108, 171] on span "Documents" at bounding box center [123, 174] width 61 height 13
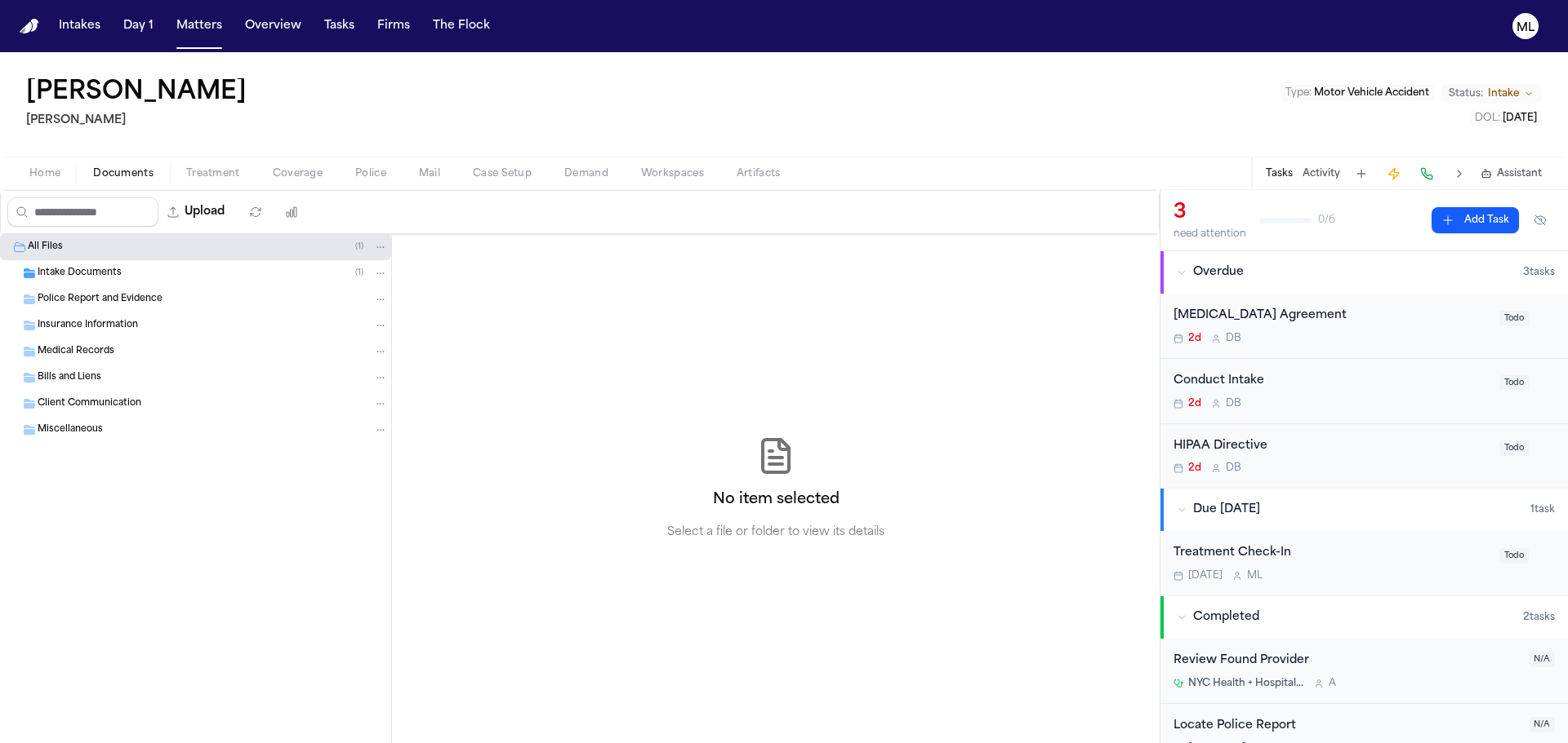
click at [74, 271] on span "Intake Documents" at bounding box center [79, 274] width 84 height 14
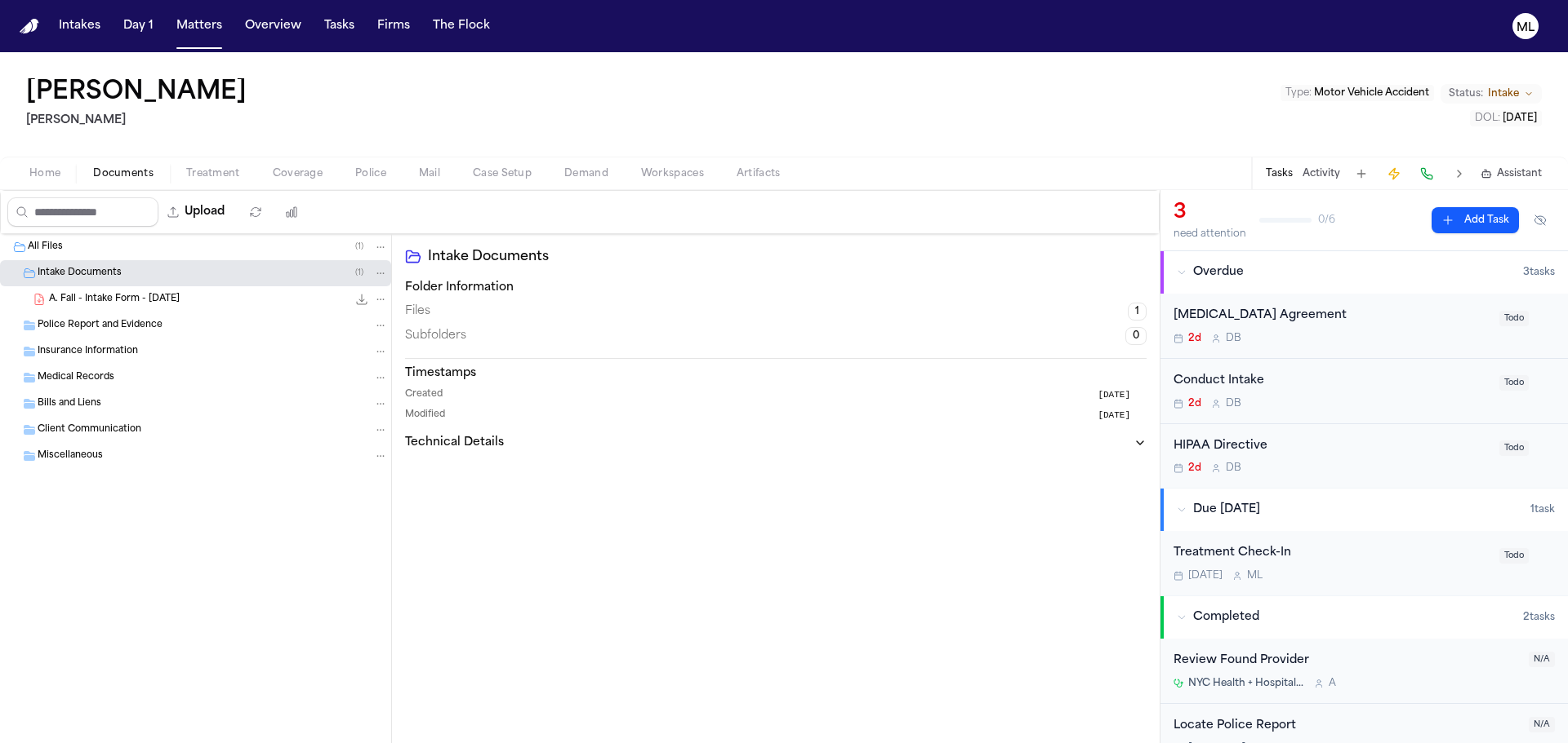
click at [121, 298] on span "A. Fall - Intake Form - [DATE]" at bounding box center [115, 300] width 130 height 14
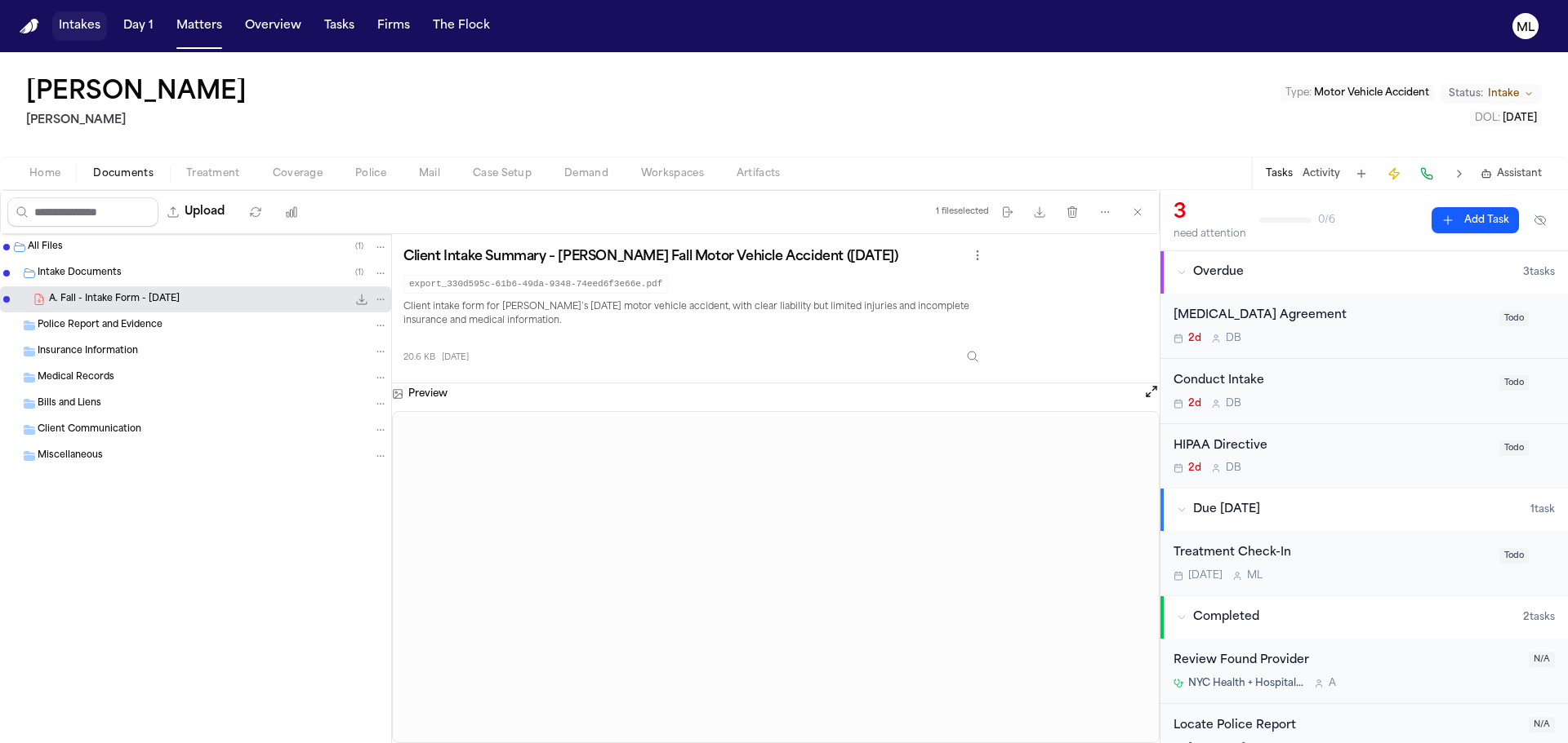
click at [80, 27] on button "Intakes" at bounding box center [79, 26] width 55 height 30
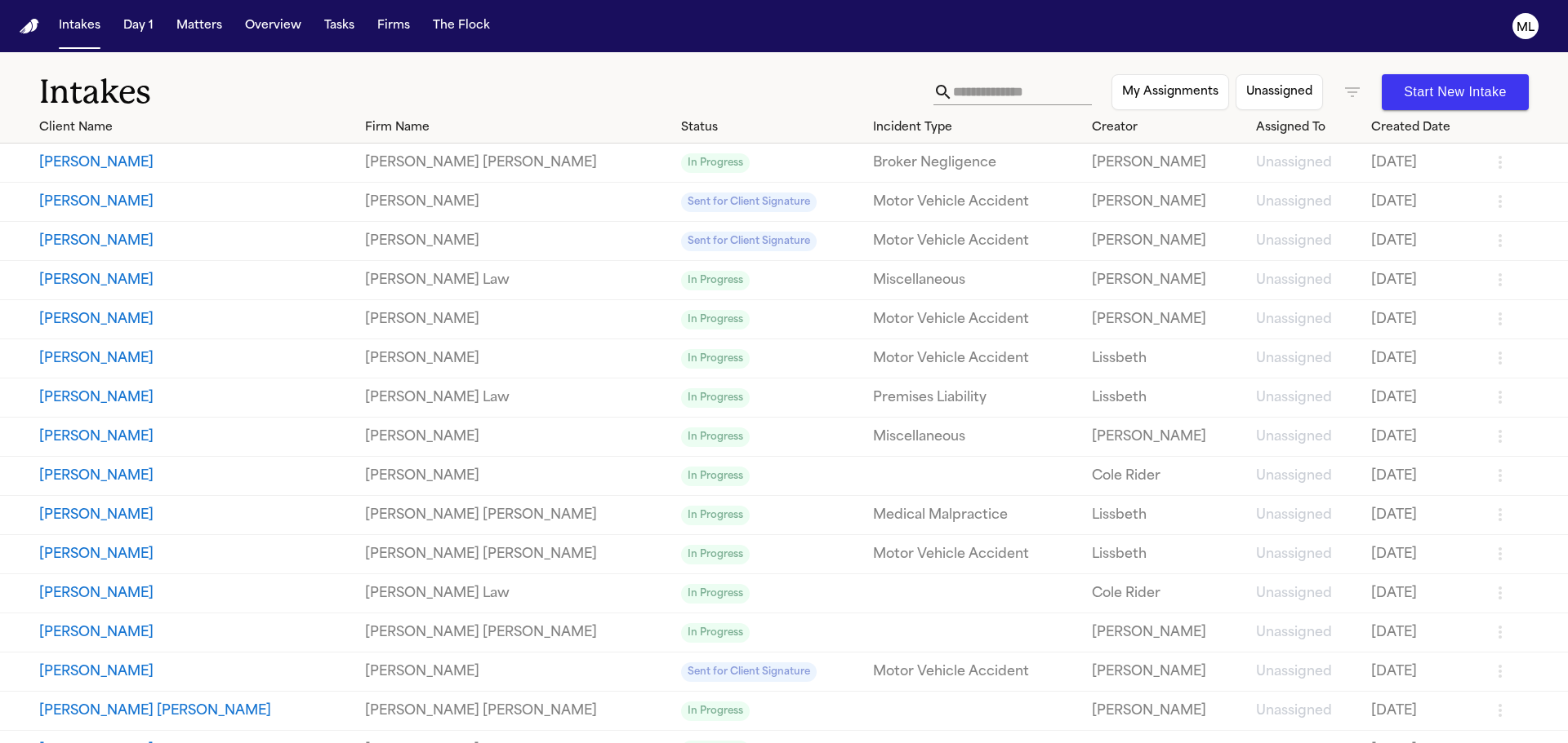
click at [102, 320] on button "[PERSON_NAME]" at bounding box center [196, 319] width 313 height 20
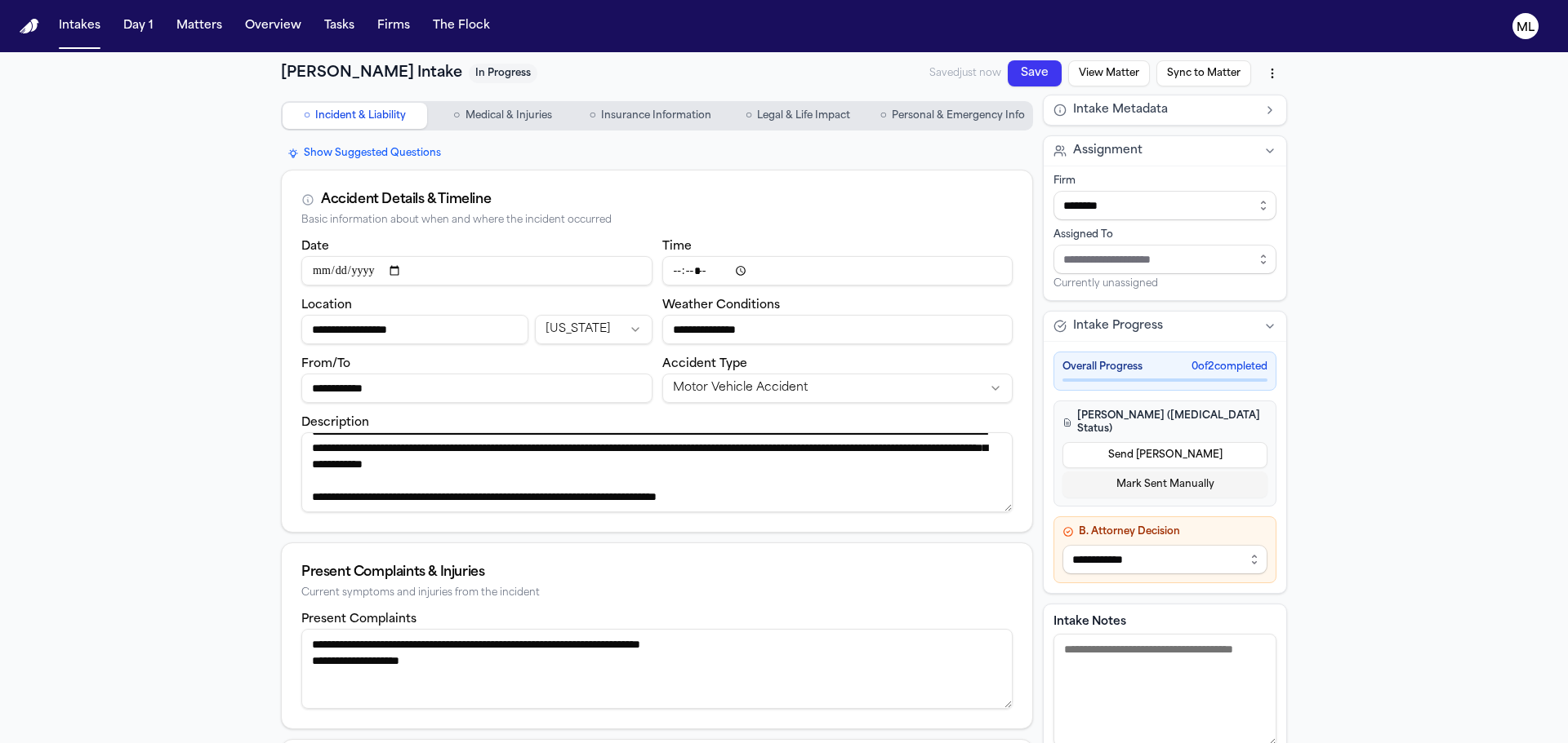
click at [639, 111] on span "Insurance Information" at bounding box center [656, 115] width 110 height 13
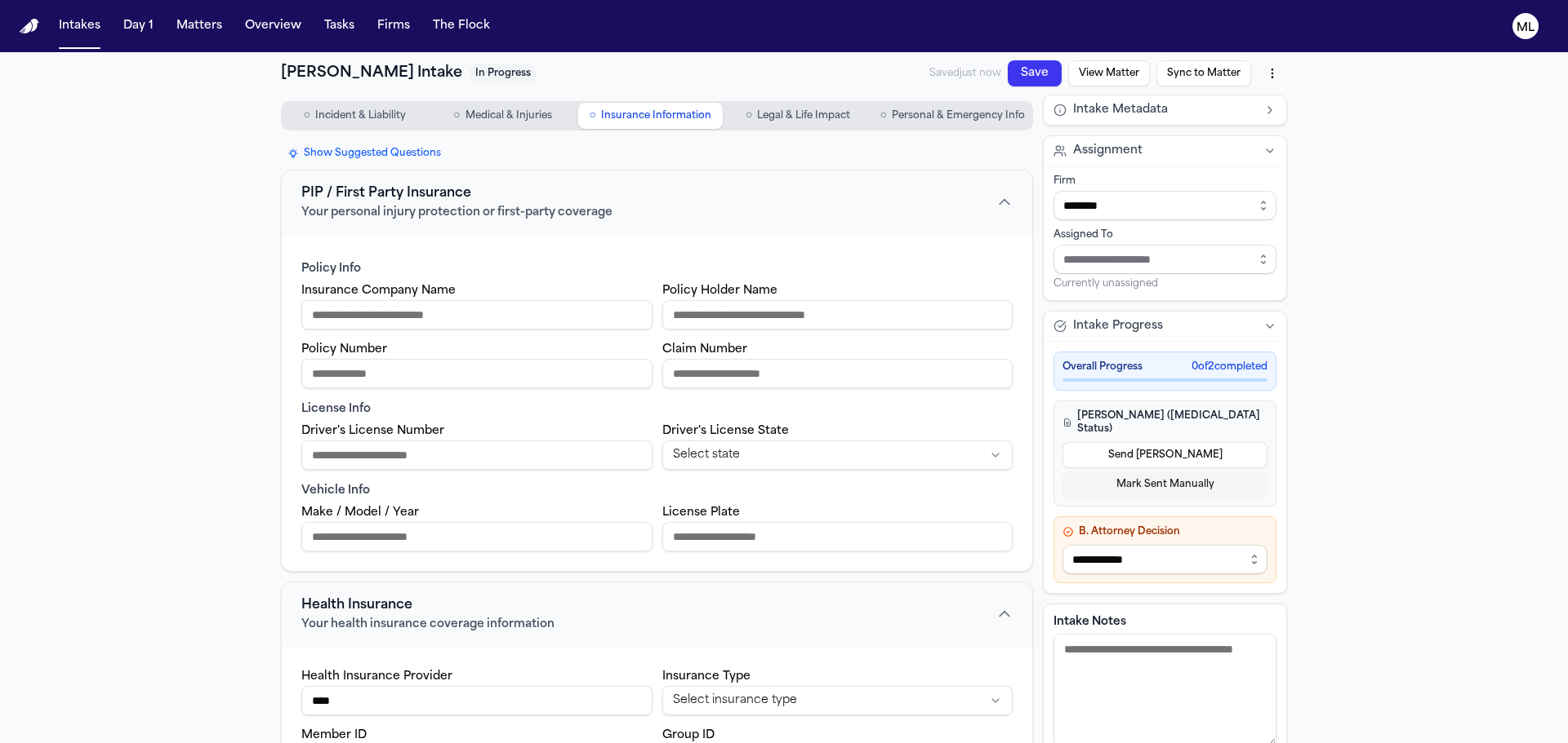
click at [347, 110] on span "Incident & Liability" at bounding box center [360, 115] width 90 height 13
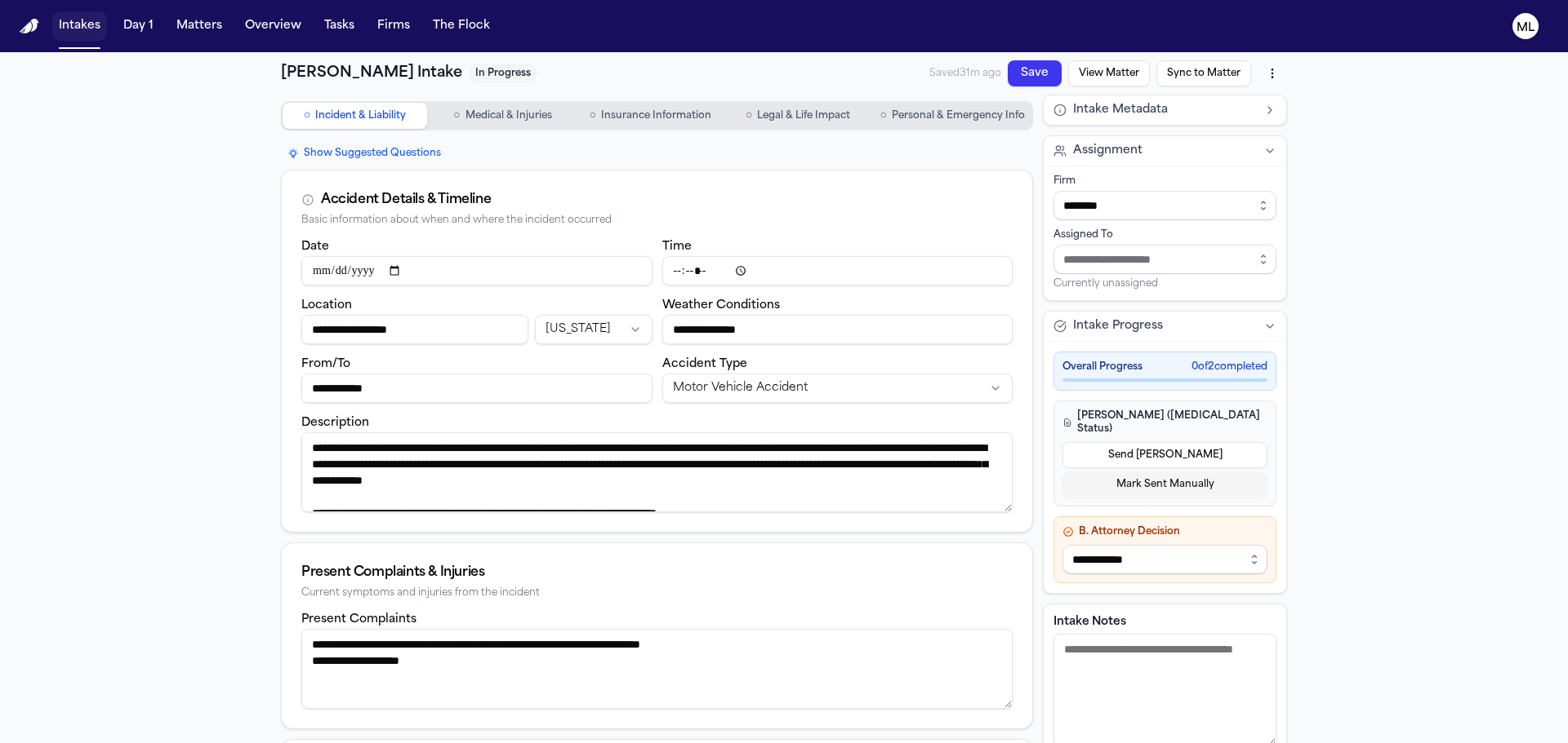
click at [89, 26] on button "Intakes" at bounding box center [79, 26] width 55 height 30
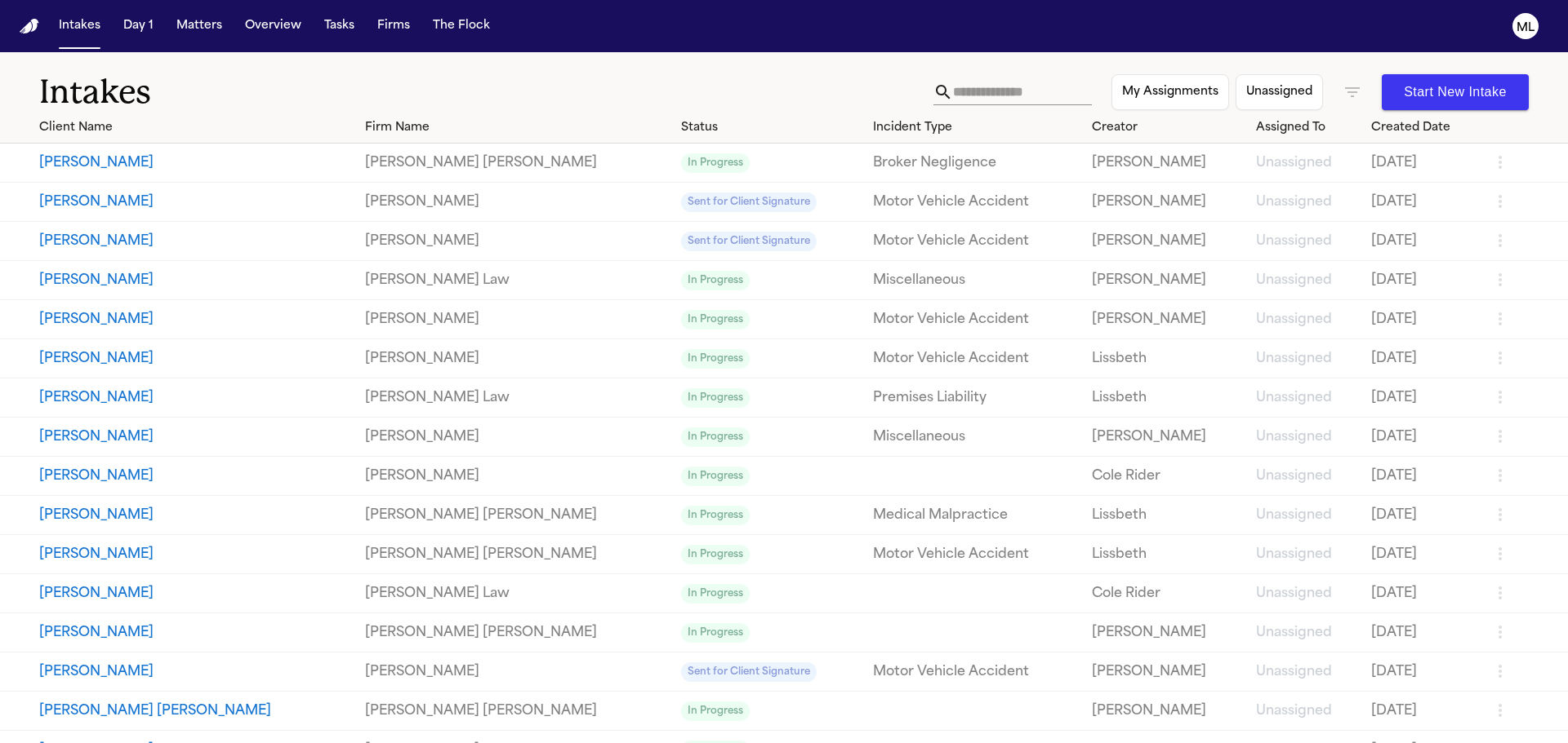
click at [1017, 90] on input "text" at bounding box center [1022, 92] width 139 height 26
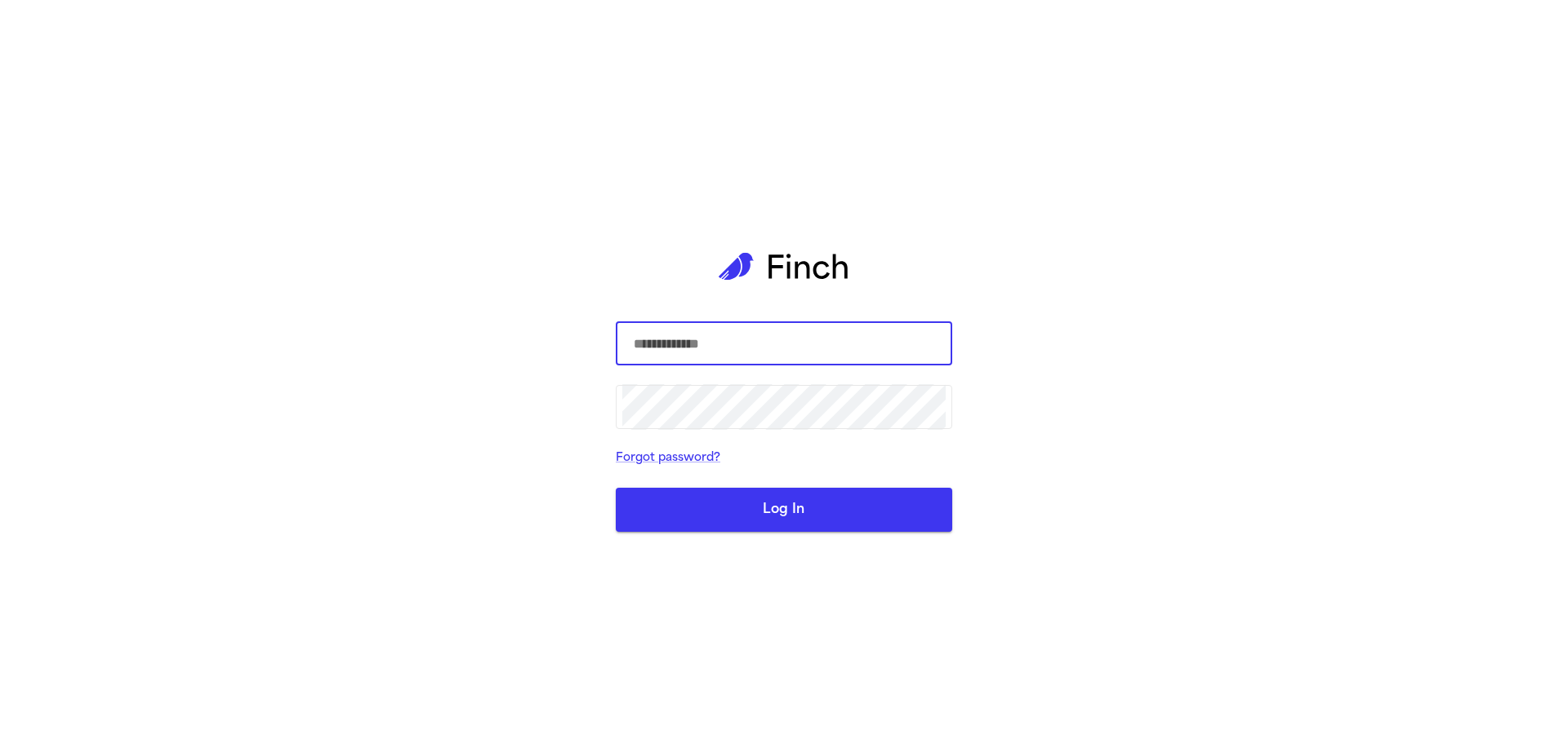
type input "**********"
click at [757, 507] on button "Log In" at bounding box center [784, 509] width 336 height 44
type input "**********"
click at [734, 512] on button "Log In" at bounding box center [784, 509] width 336 height 44
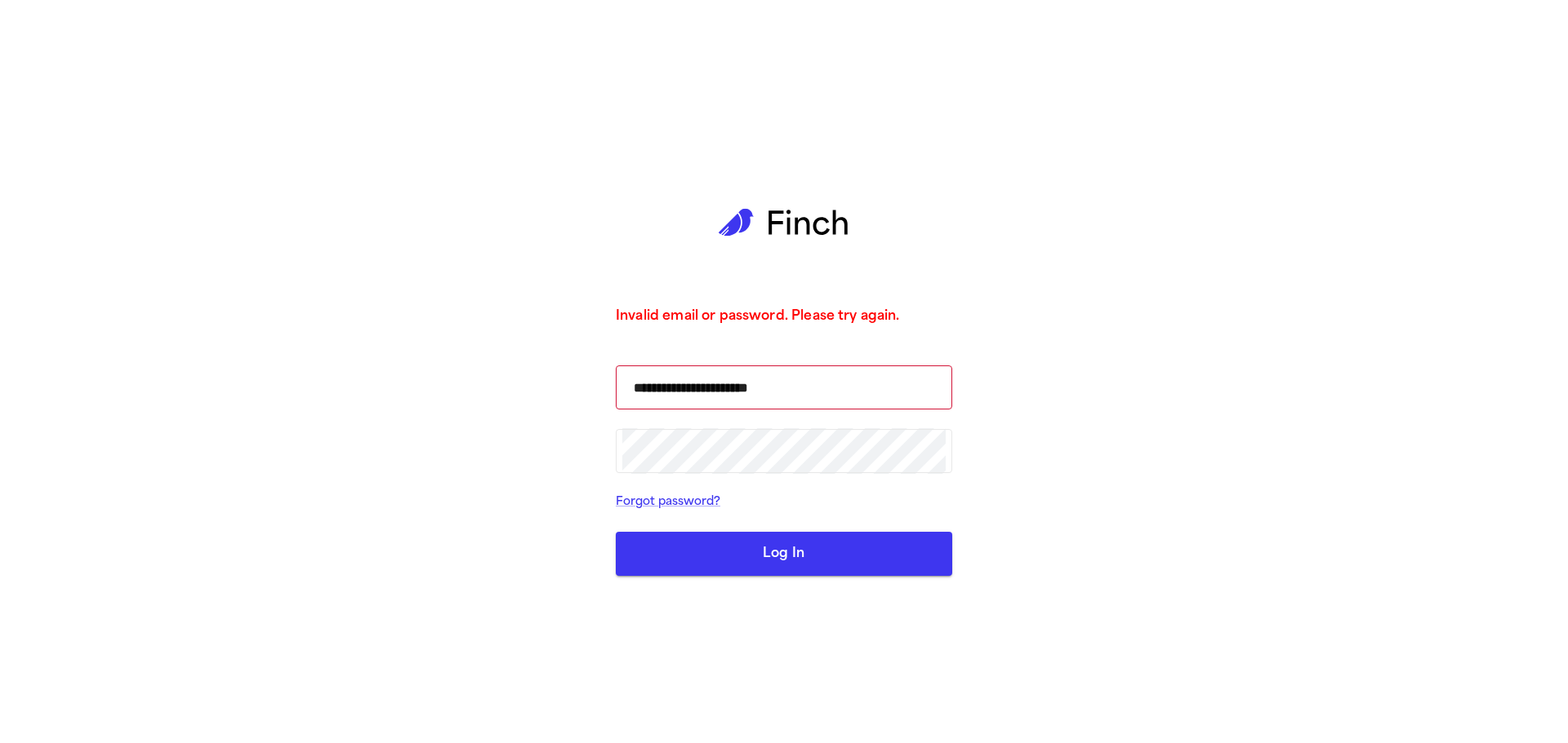
click at [780, 564] on button "Log In" at bounding box center [784, 553] width 336 height 44
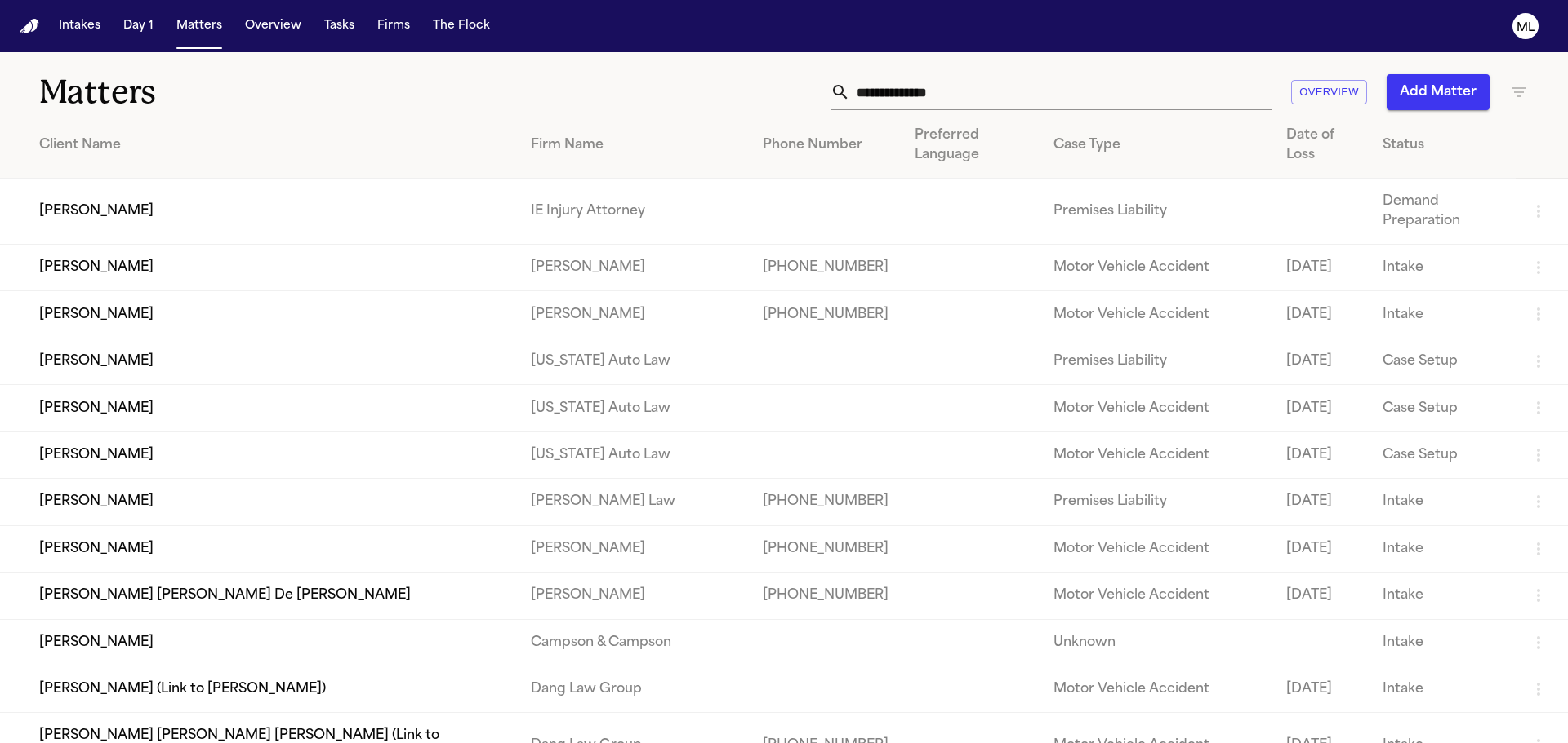
click at [881, 66] on div "Matters Overview Add Matter" at bounding box center [784, 82] width 1568 height 61
click at [894, 112] on div "Matters Overview Add Matter" at bounding box center [784, 82] width 1568 height 61
click at [904, 89] on input "text" at bounding box center [1060, 92] width 421 height 36
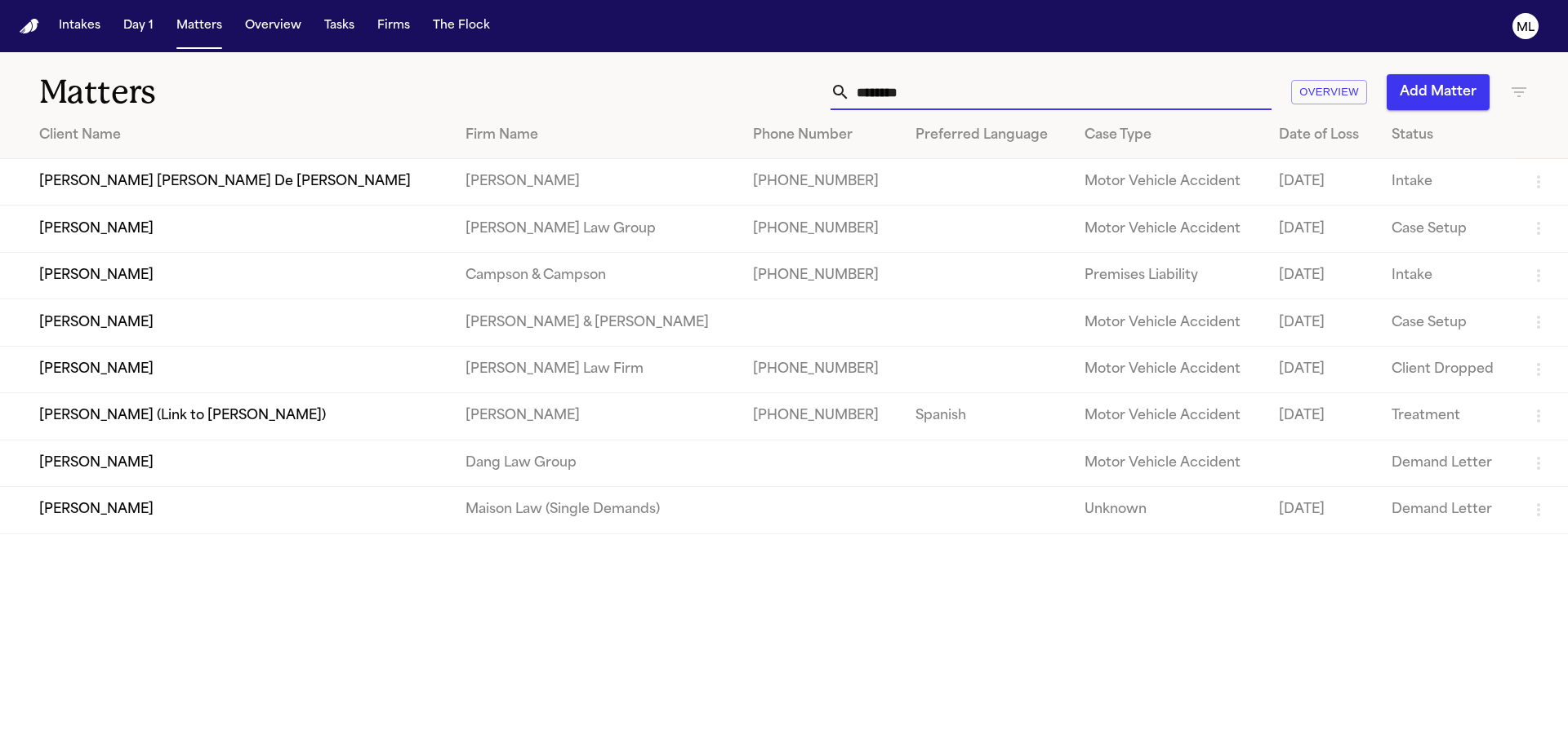
click at [890, 90] on input "********" at bounding box center [1060, 92] width 421 height 36
type input "*******"
click at [302, 179] on td "[PERSON_NAME] [PERSON_NAME] De [PERSON_NAME]" at bounding box center [225, 182] width 452 height 47
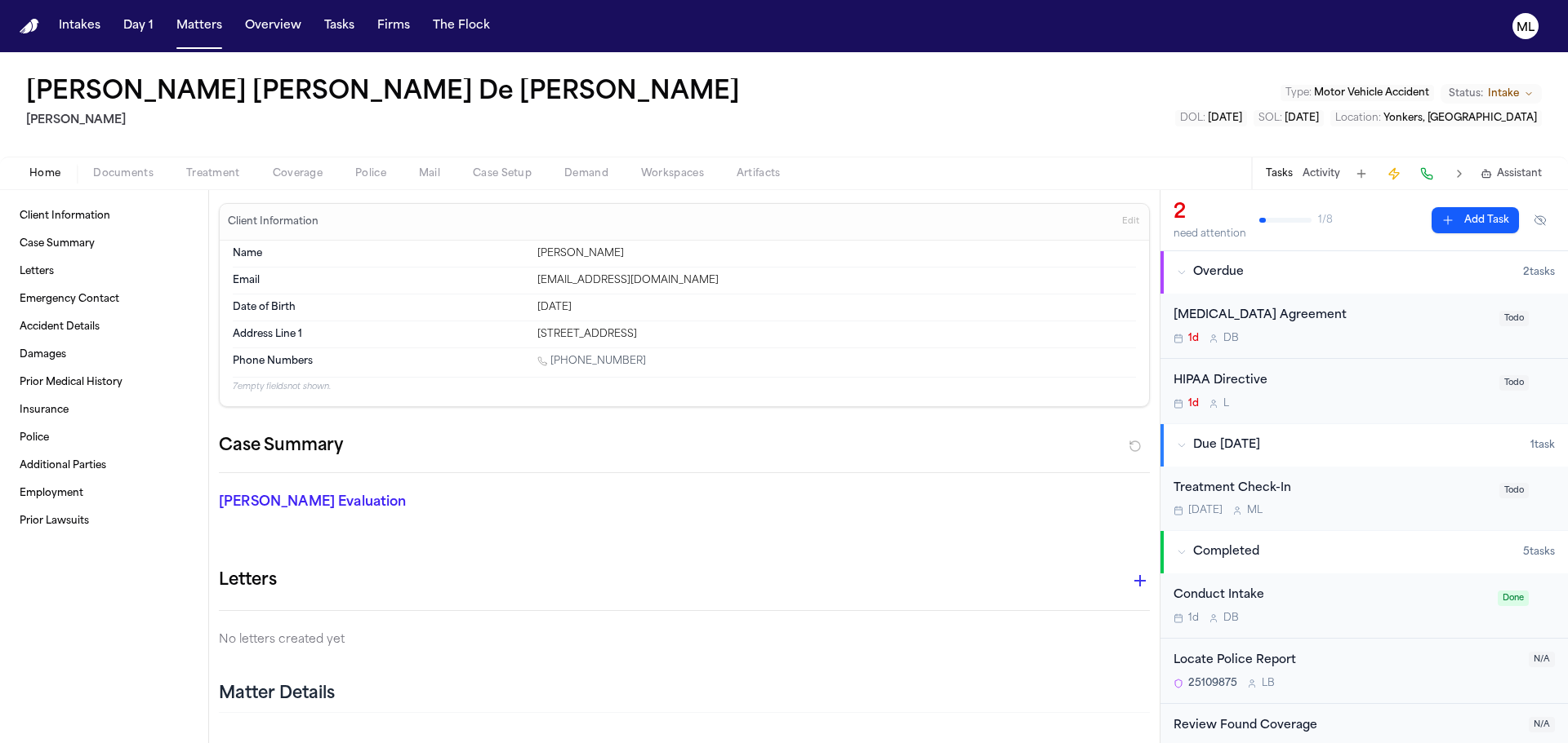
click at [1350, 310] on div "[MEDICAL_DATA] Agreement" at bounding box center [1330, 317] width 316 height 19
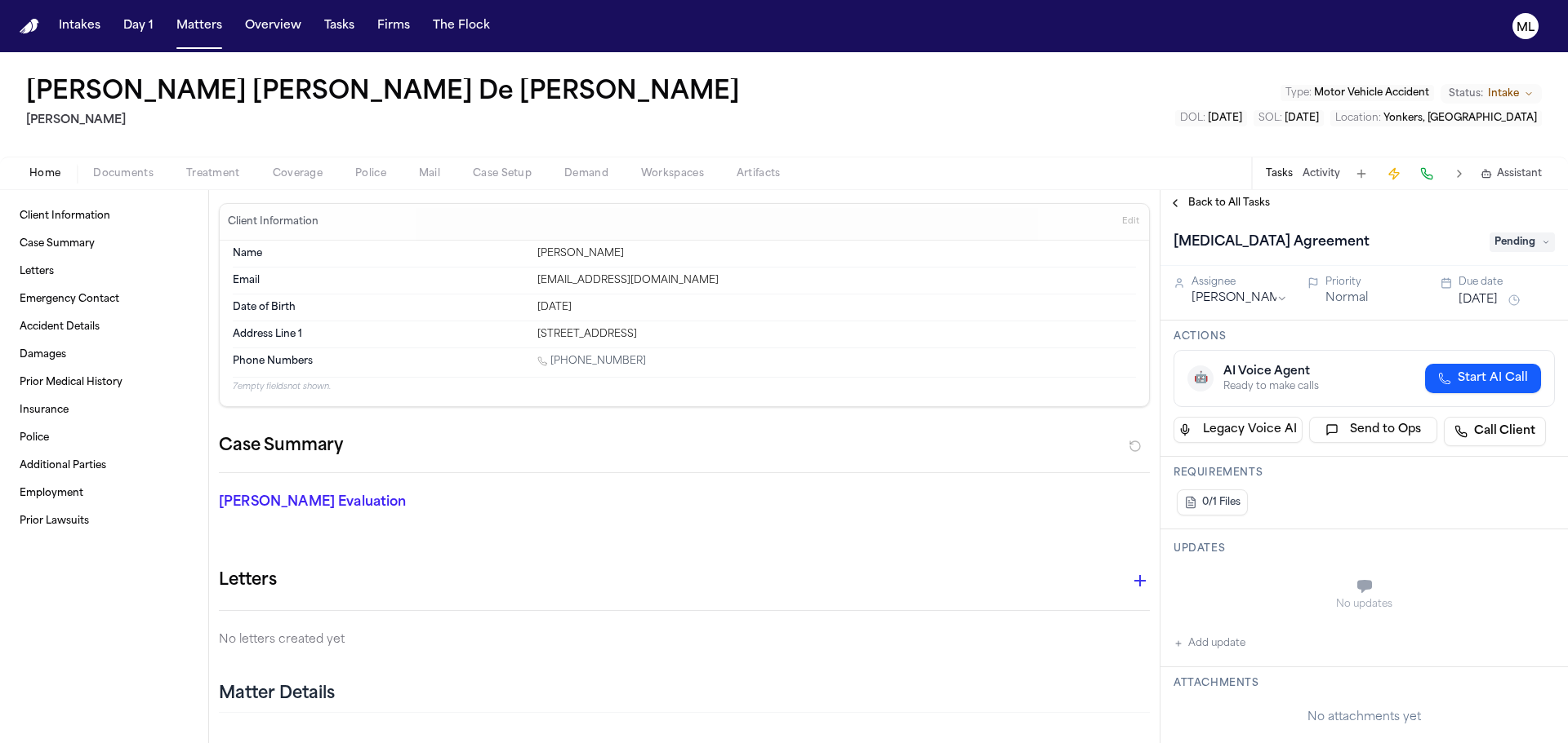
click at [1503, 241] on span "Pending" at bounding box center [1521, 242] width 65 height 20
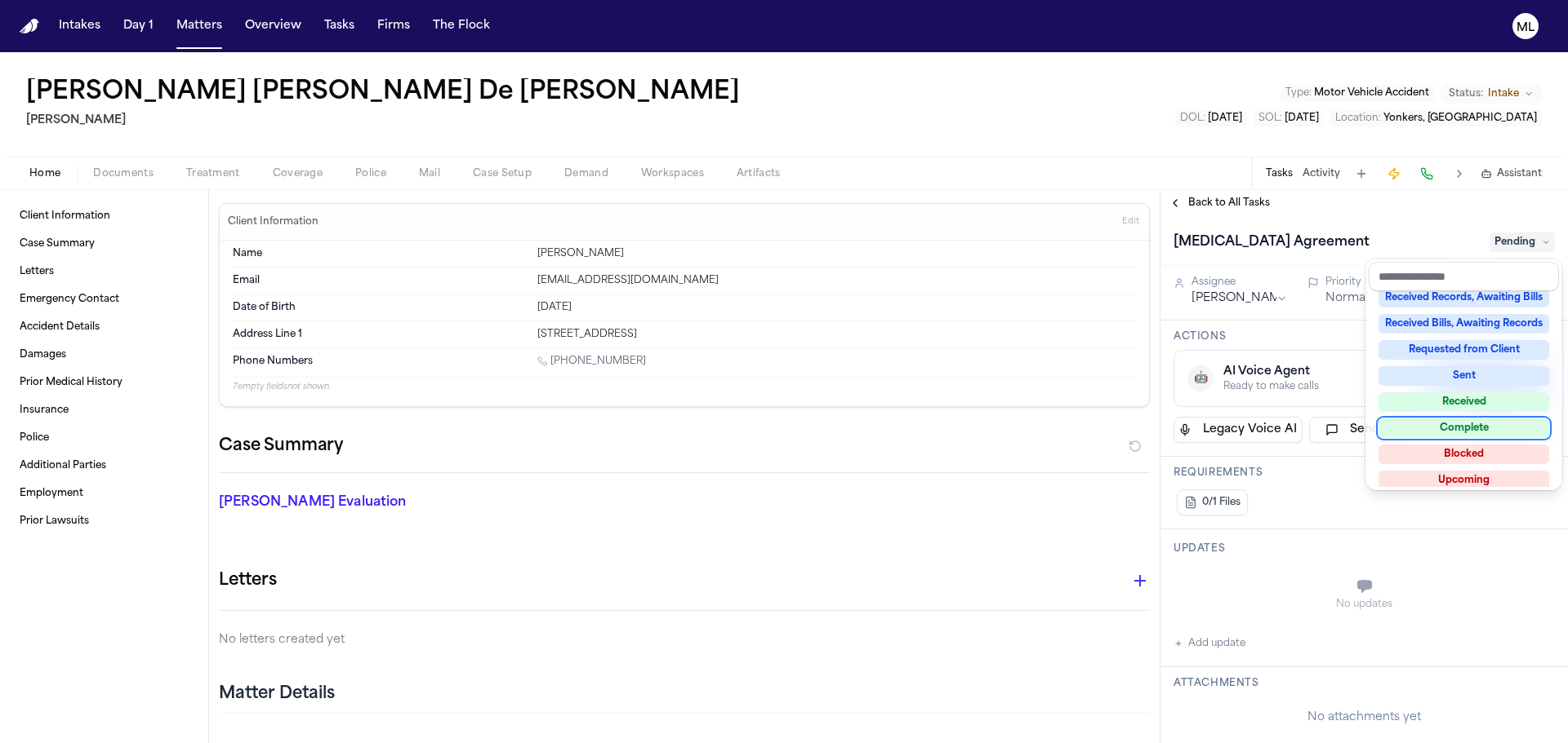
click at [1470, 422] on div "Complete" at bounding box center [1463, 428] width 170 height 20
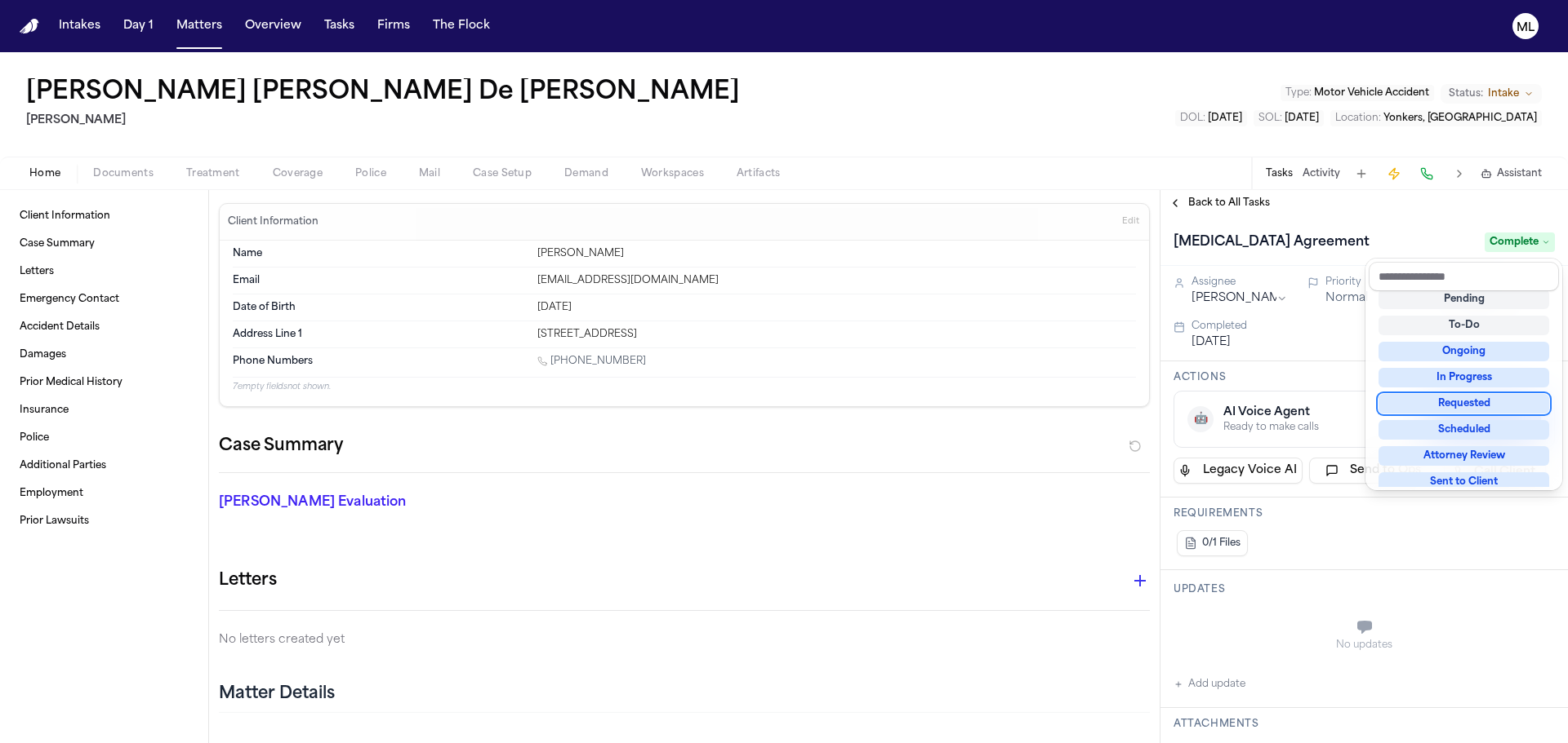
scroll to position [33, 0]
click at [1231, 201] on div "Back to All Tasks [MEDICAL_DATA] Agreement Complete Assignee [PERSON_NAME] Prio…" at bounding box center [1363, 466] width 407 height 553
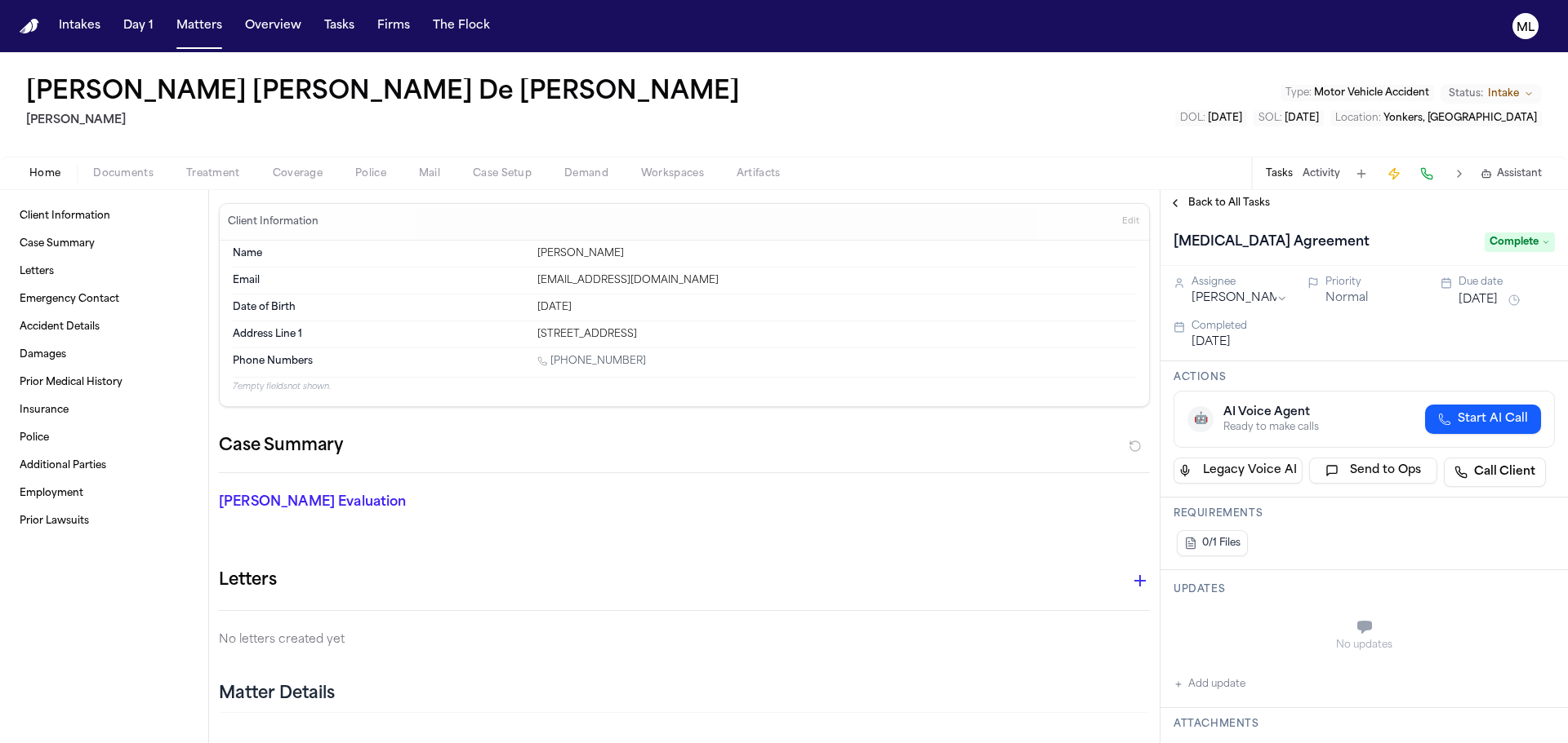
click at [1231, 201] on span "Back to All Tasks" at bounding box center [1229, 203] width 82 height 13
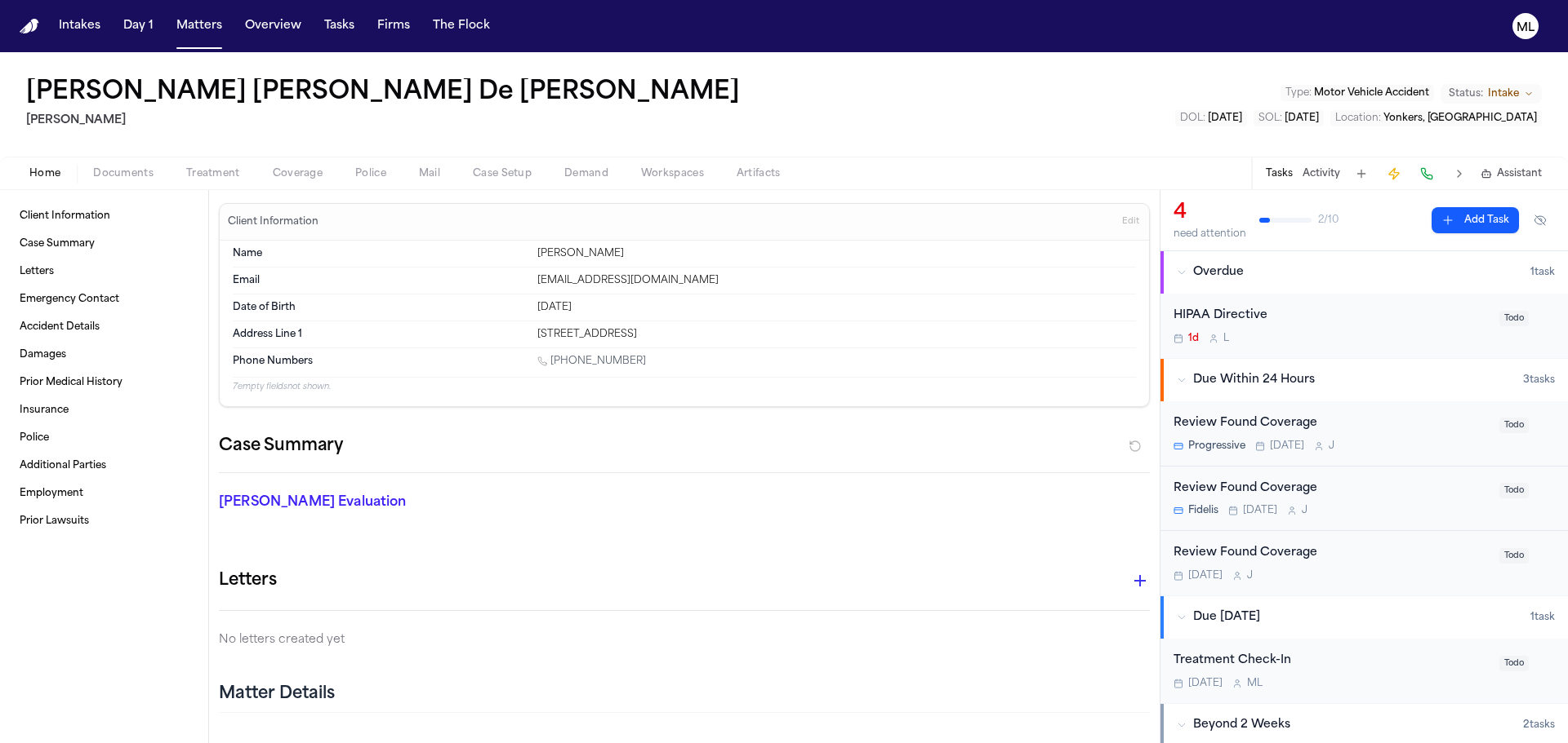
click at [125, 180] on span "Documents" at bounding box center [123, 174] width 61 height 13
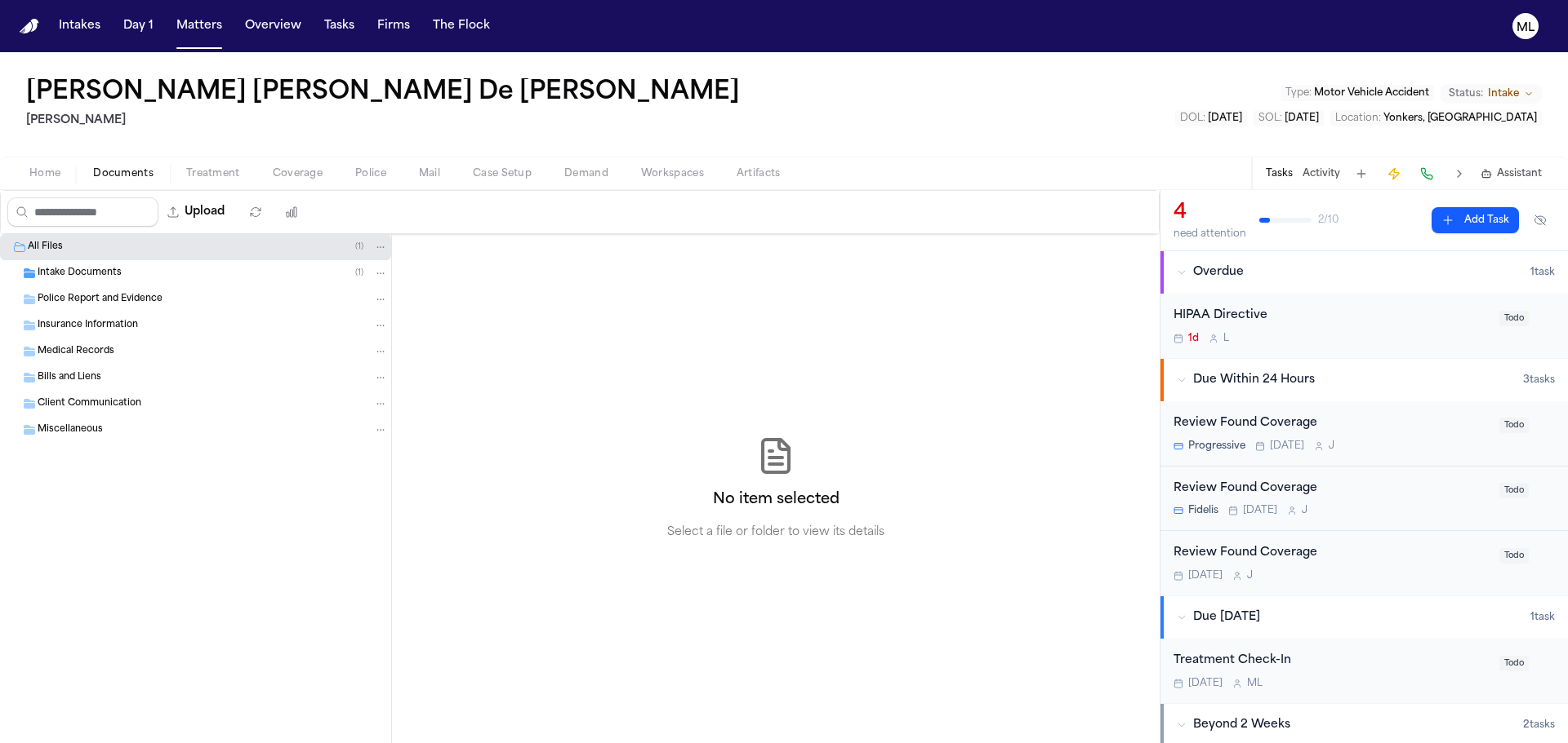
click at [109, 269] on span "Intake Documents" at bounding box center [79, 274] width 84 height 14
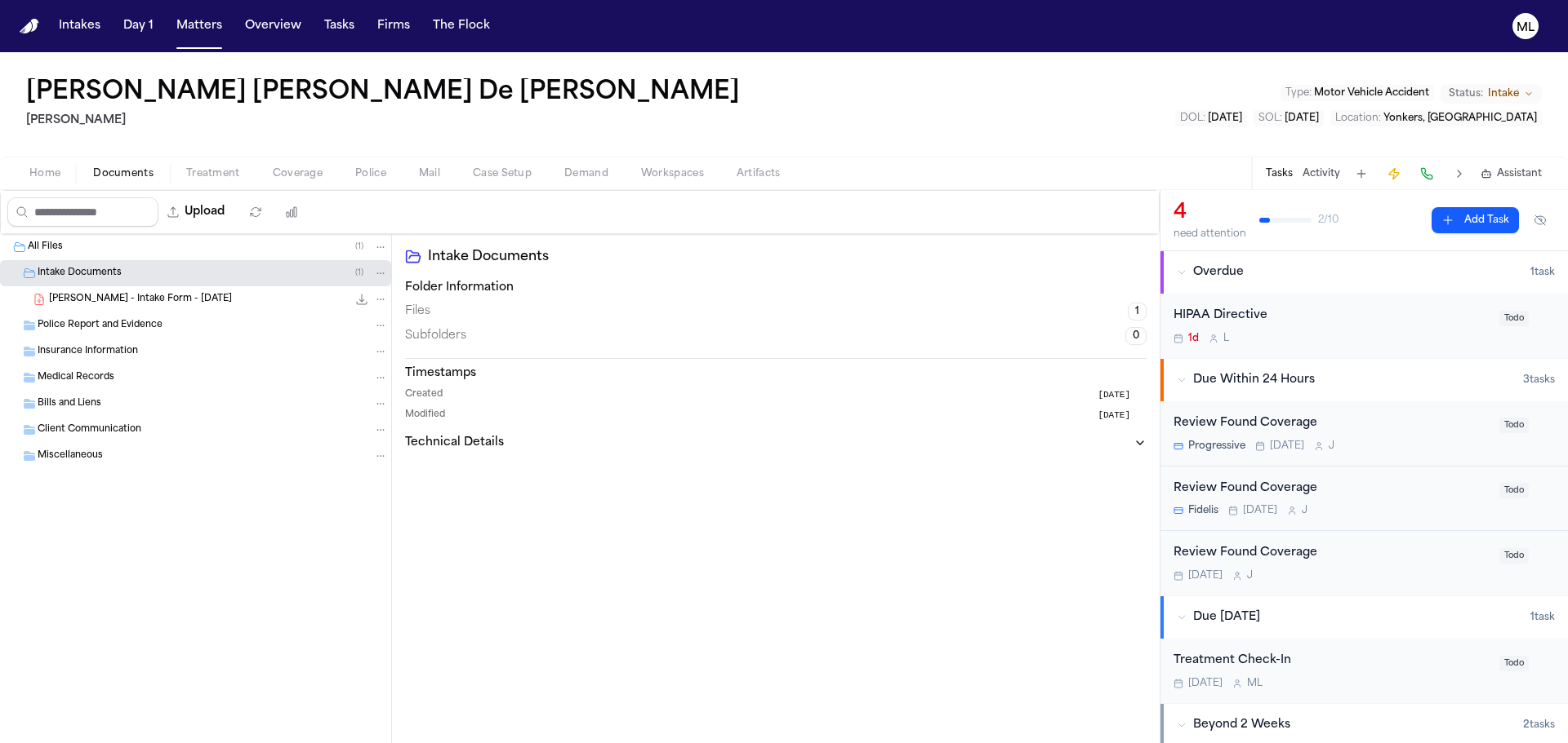
click at [132, 303] on span "[PERSON_NAME] - Intake Form - [DATE]" at bounding box center [141, 300] width 183 height 14
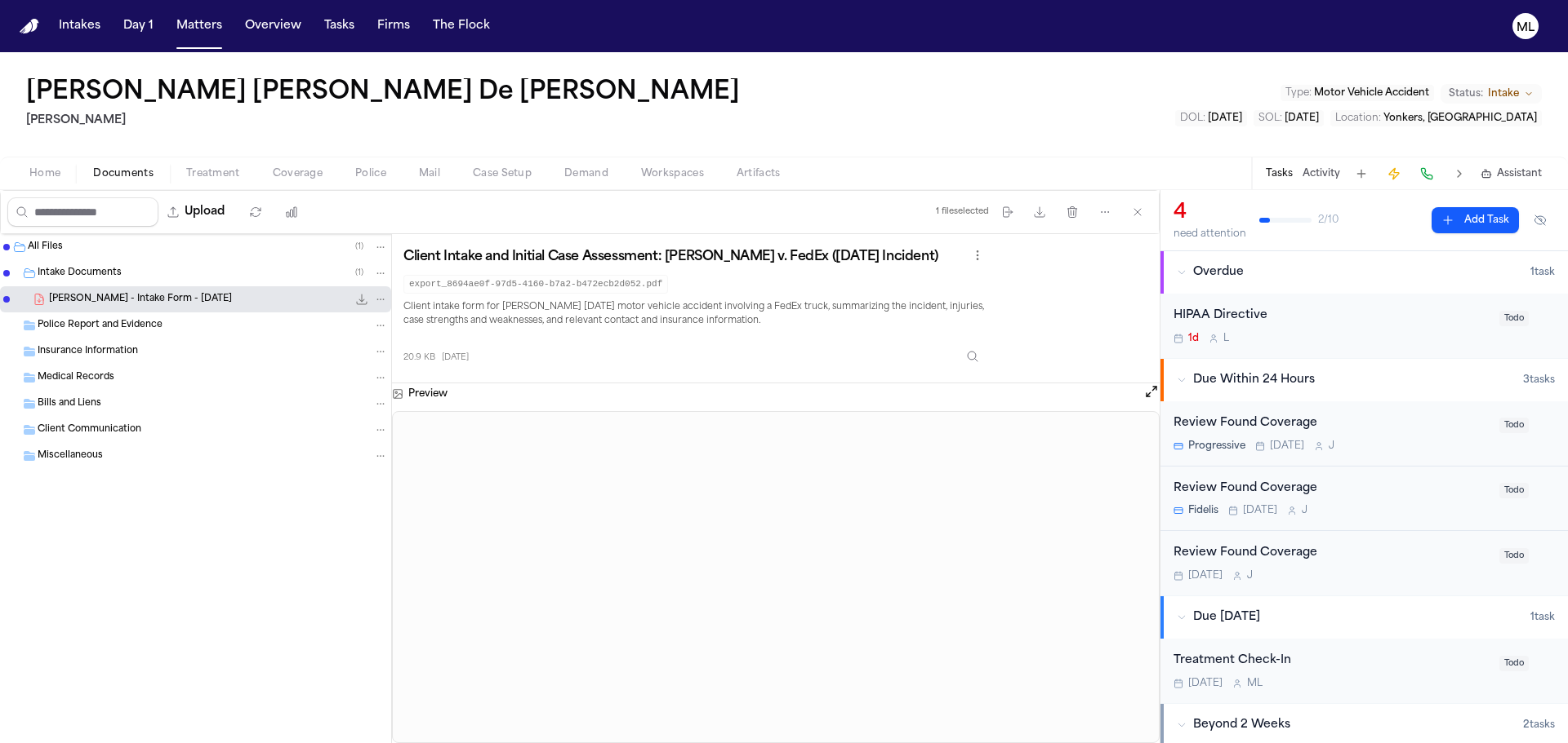
click at [1456, 227] on button "Add Task" at bounding box center [1475, 221] width 88 height 26
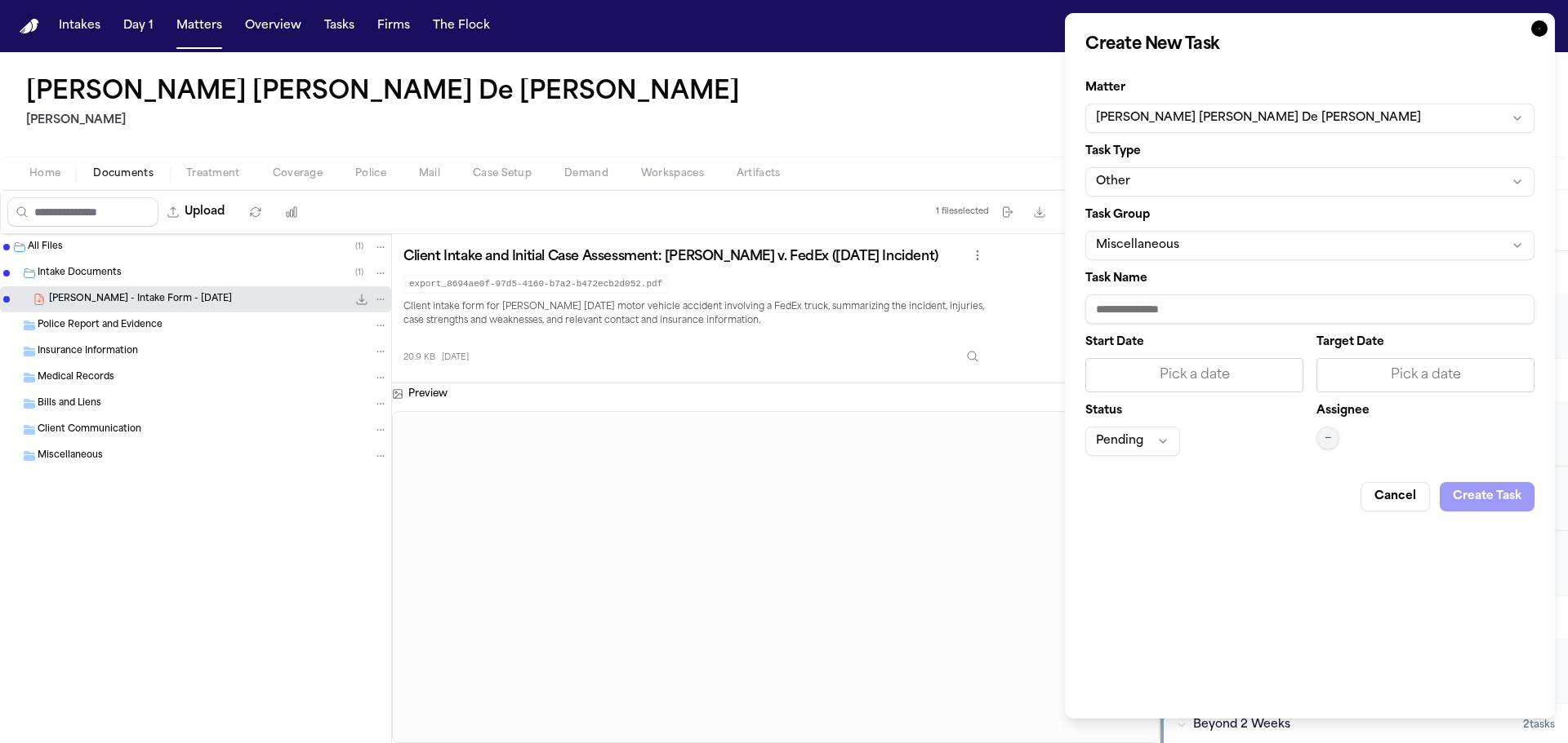
click at [1249, 109] on button "[PERSON_NAME] [PERSON_NAME] De [PERSON_NAME]" at bounding box center [1310, 118] width 449 height 30
click at [1149, 174] on html "Intakes Day 1 Matters Overview Tasks Firms The Flock ML [PERSON_NAME] [PERSON_N…" at bounding box center [784, 372] width 1568 height 743
click at [1159, 188] on button "Other" at bounding box center [1310, 182] width 449 height 30
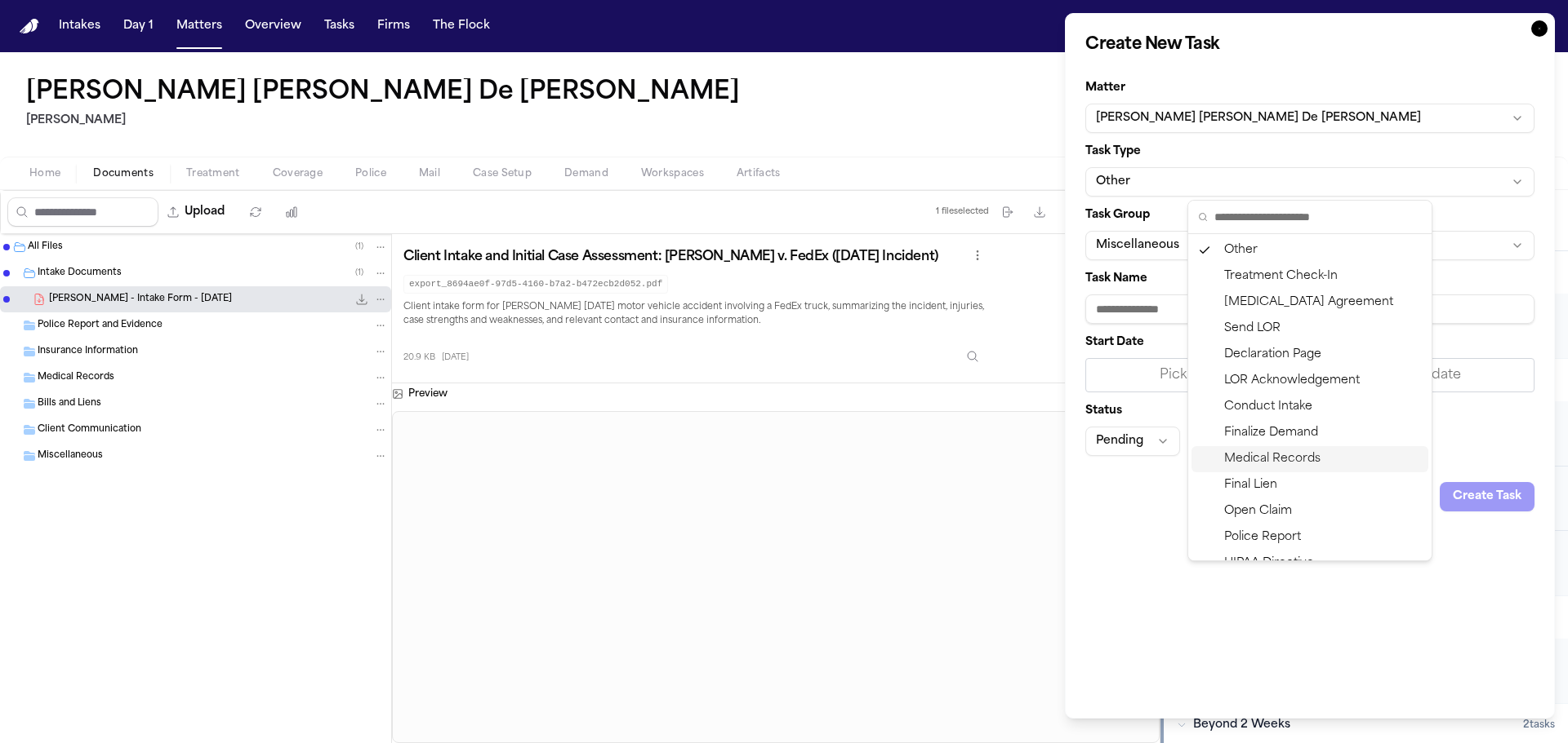
click at [1273, 458] on div "Medical Records" at bounding box center [1310, 459] width 237 height 26
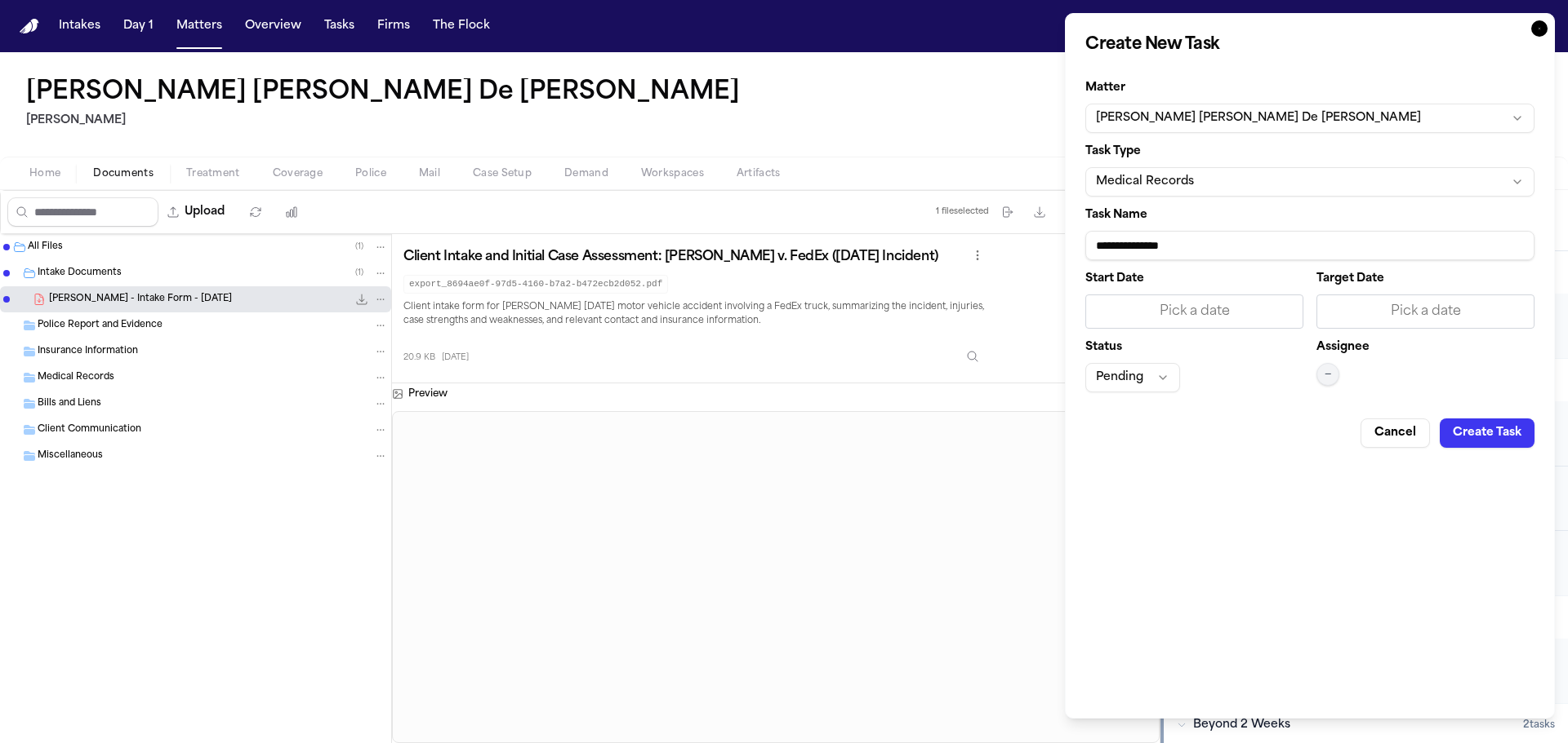
click at [1254, 247] on input "**********" at bounding box center [1310, 246] width 449 height 30
click at [1446, 316] on div "Pick a date" at bounding box center [1425, 311] width 197 height 20
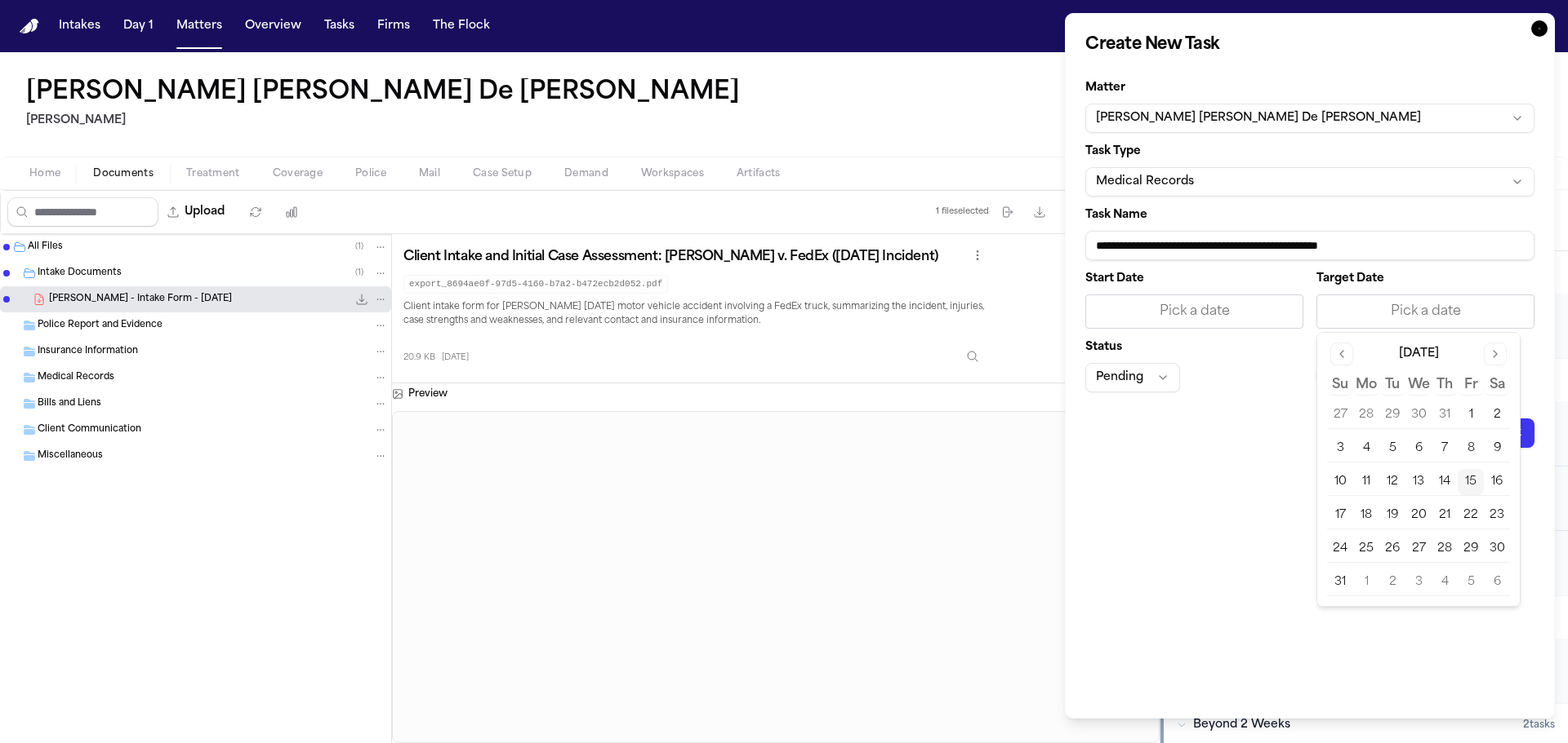
click at [1364, 520] on button "18" at bounding box center [1366, 516] width 26 height 26
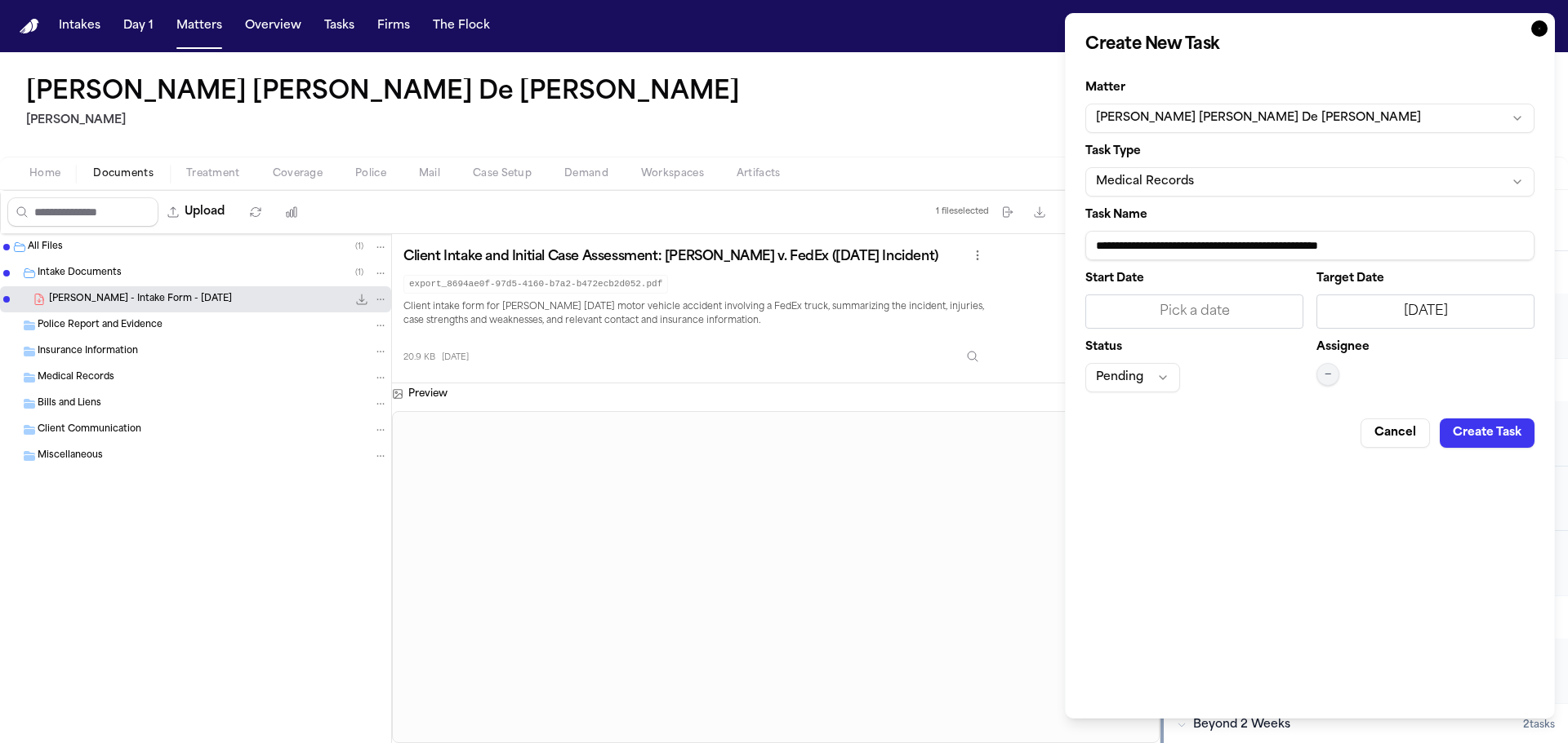
click at [1342, 373] on div "Assignee —" at bounding box center [1425, 367] width 218 height 50
drag, startPoint x: 1336, startPoint y: 373, endPoint x: 1326, endPoint y: 368, distance: 11.2
click at [1333, 373] on button "—" at bounding box center [1328, 374] width 23 height 23
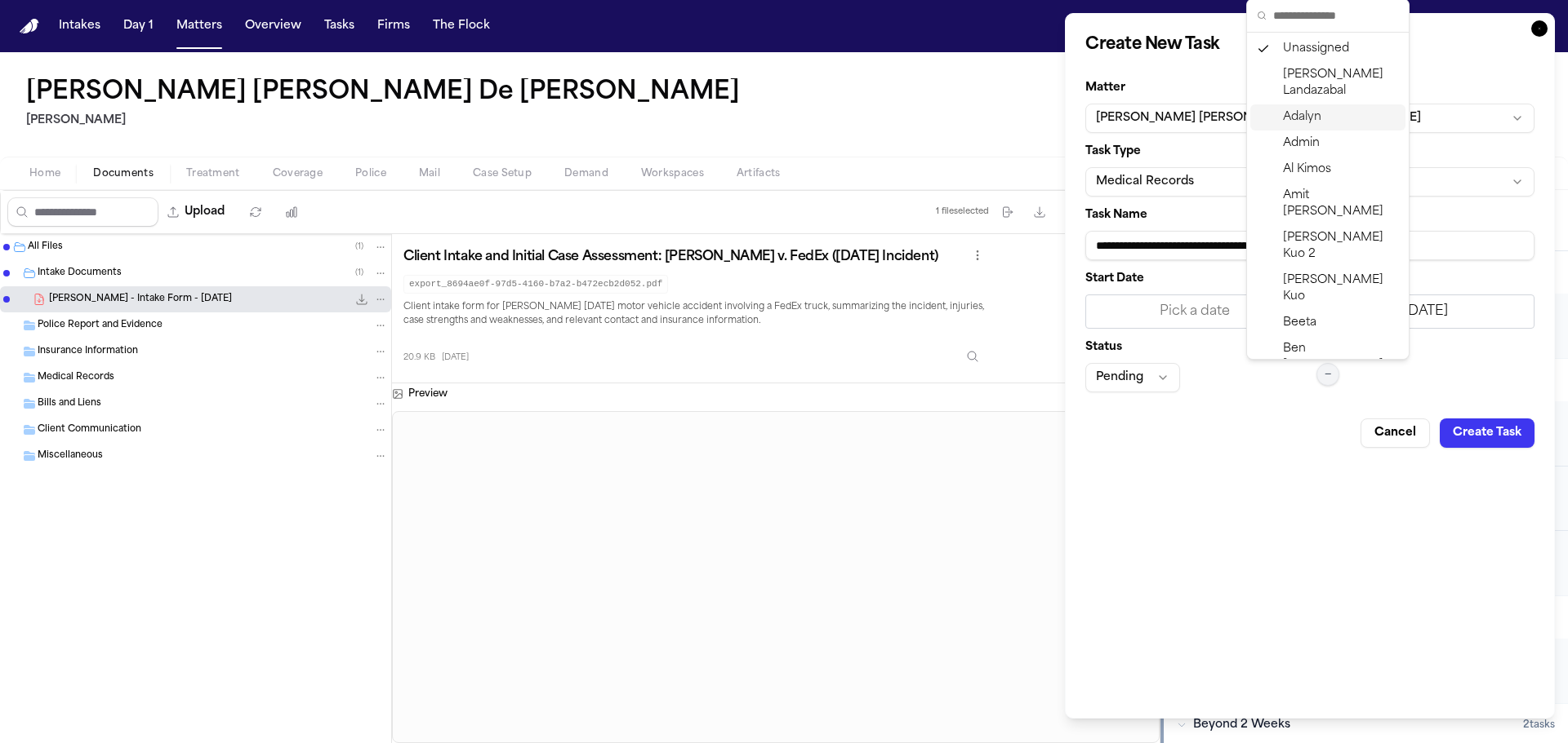
click at [1329, 123] on div "Adalyn" at bounding box center [1328, 117] width 156 height 26
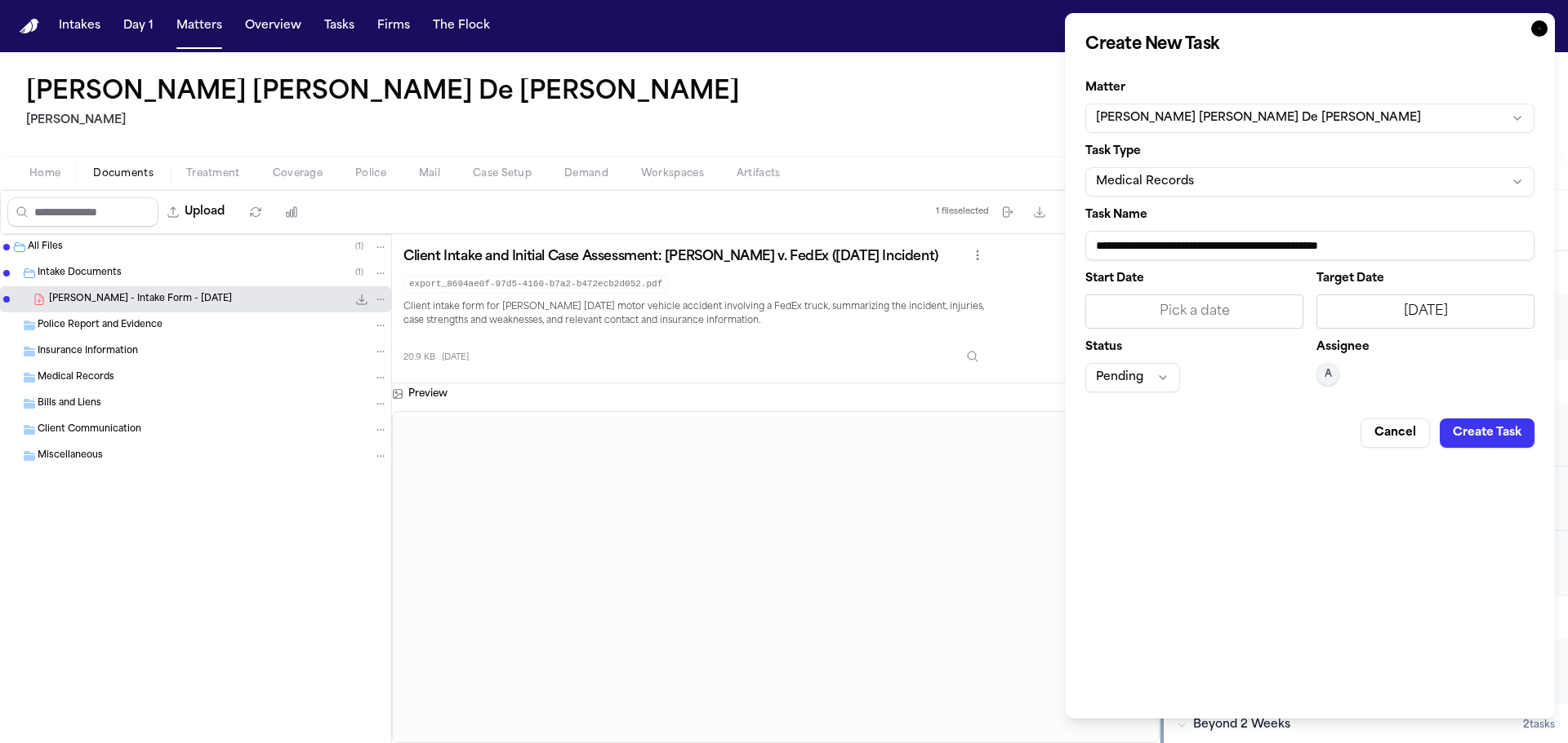
click at [1149, 386] on button "Pending" at bounding box center [1133, 378] width 95 height 30
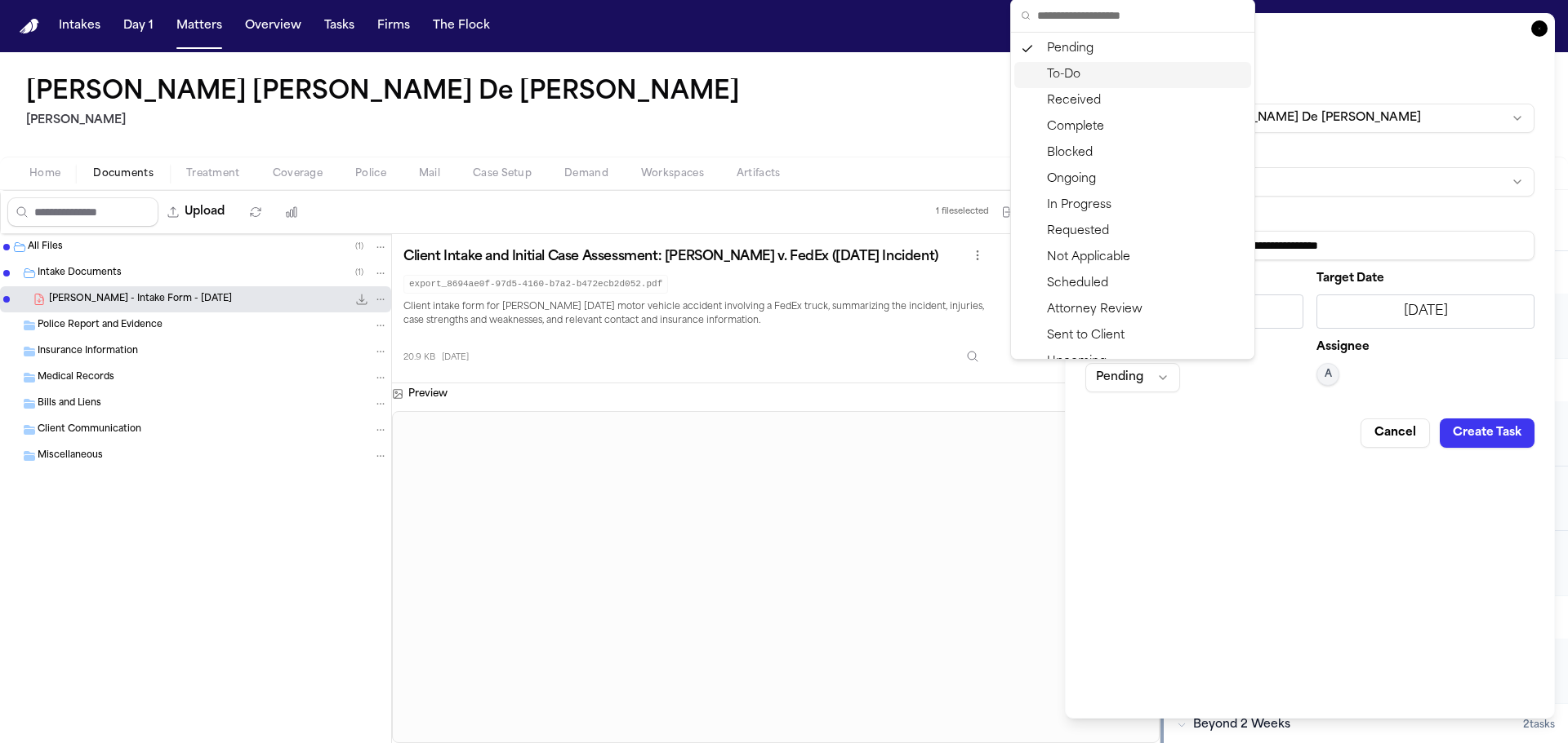
click at [1097, 75] on div "To-Do" at bounding box center [1132, 75] width 237 height 26
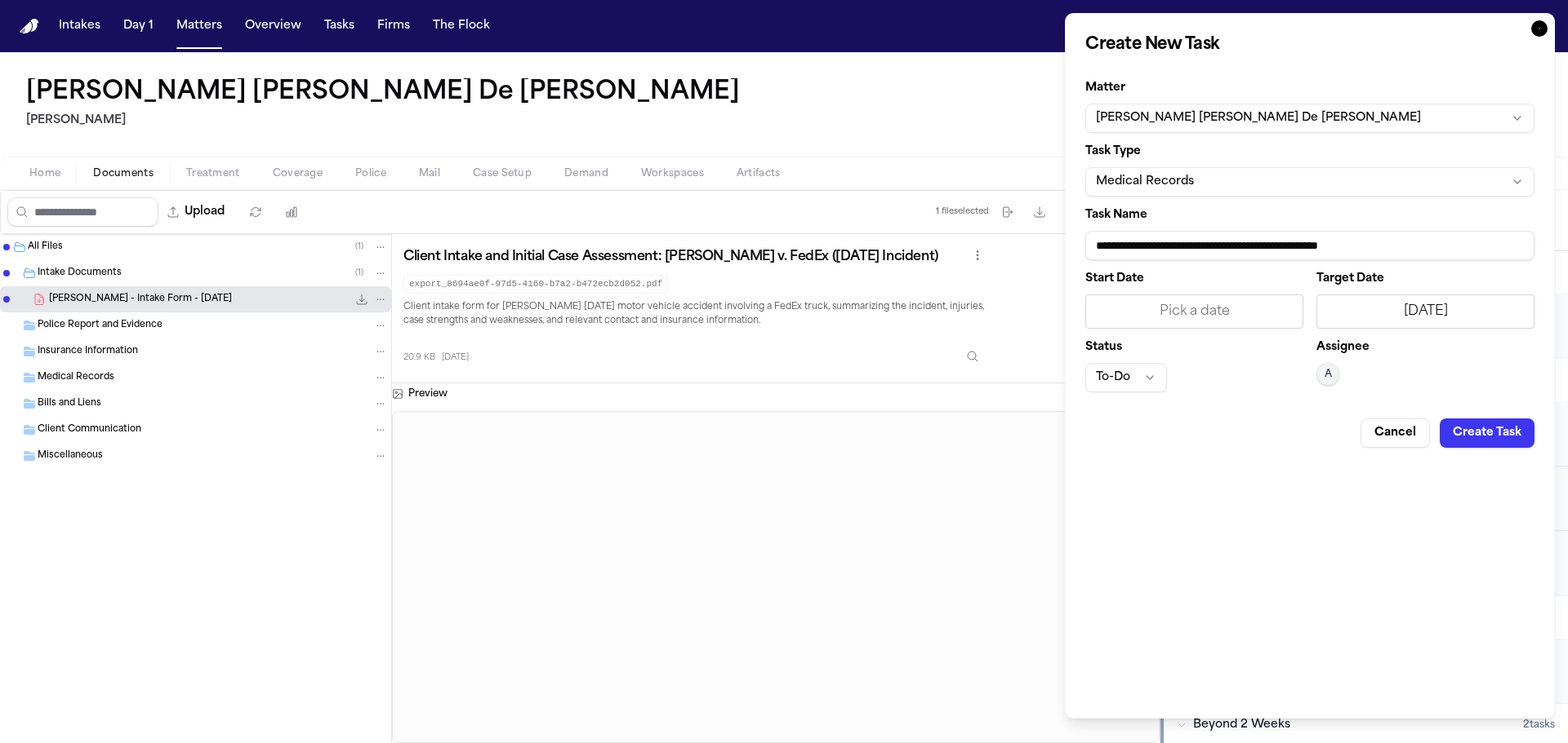
drag, startPoint x: 1469, startPoint y: 241, endPoint x: 1225, endPoint y: 243, distance: 244.0
click at [1225, 243] on input "**********" at bounding box center [1310, 246] width 449 height 30
click at [1190, 245] on input "**********" at bounding box center [1310, 246] width 449 height 30
type input "**********"
click at [1505, 438] on button "Create Task" at bounding box center [1487, 434] width 95 height 30
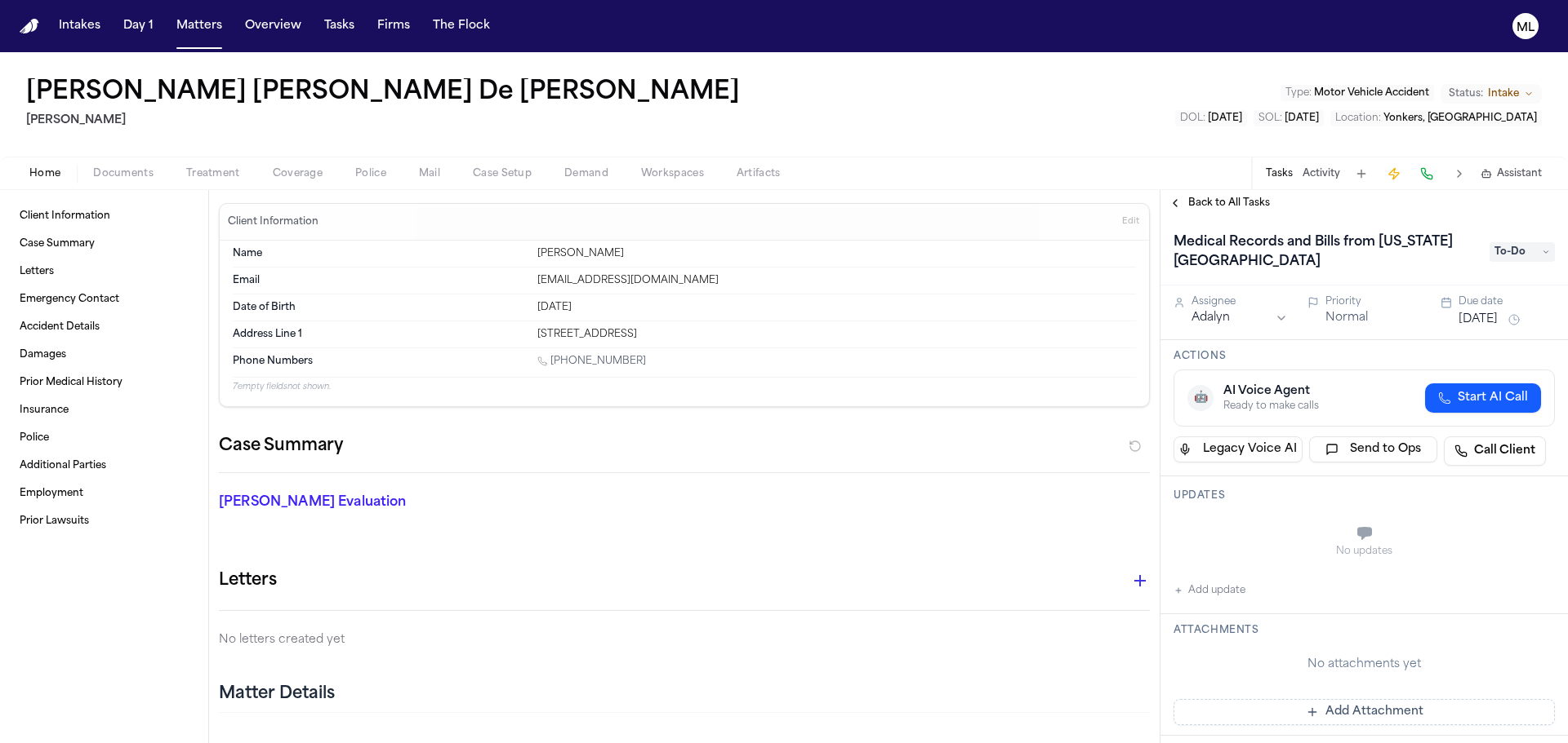
click at [1219, 198] on span "Back to All Tasks" at bounding box center [1229, 203] width 82 height 13
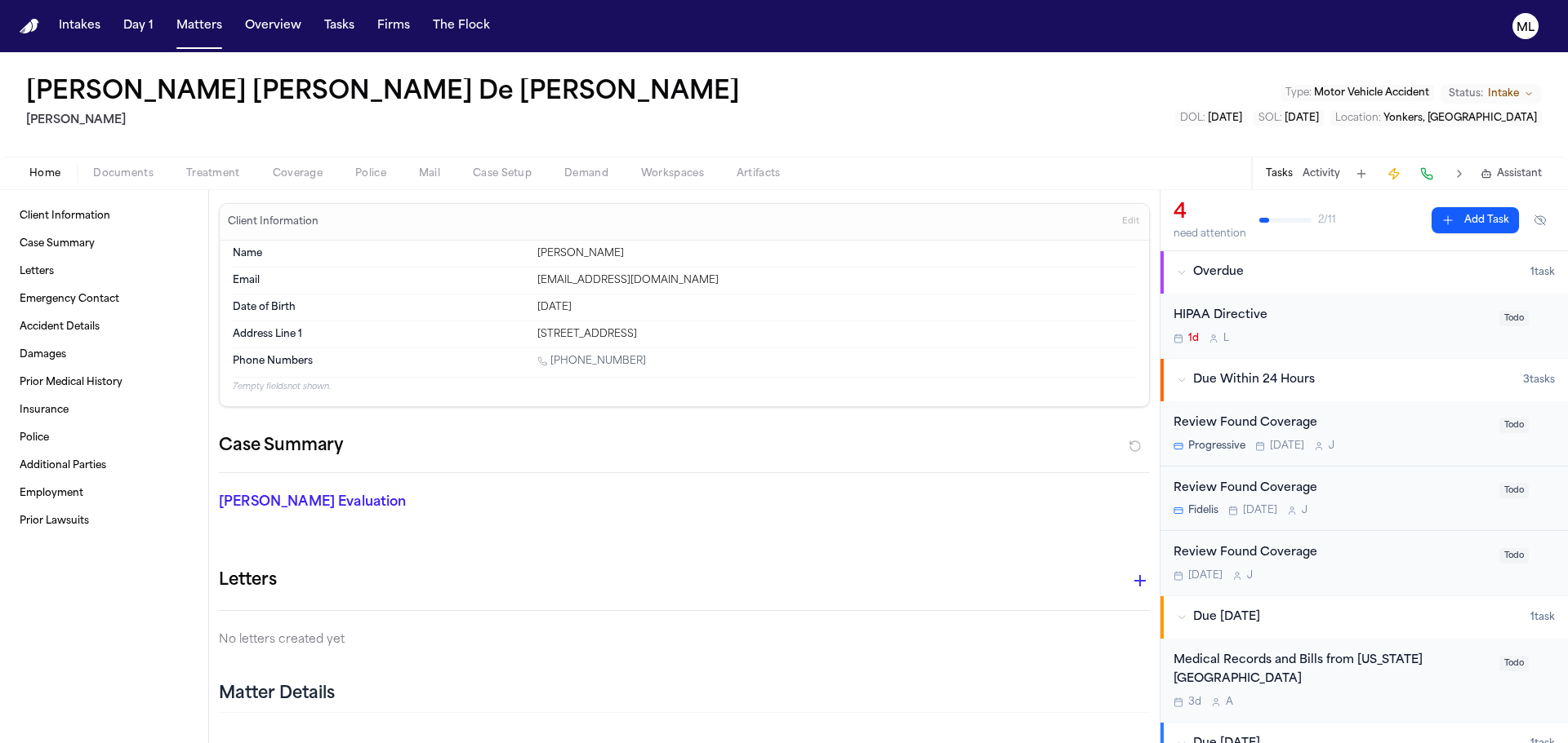
click at [1402, 439] on div "Progressive [DATE] J" at bounding box center [1330, 446] width 316 height 13
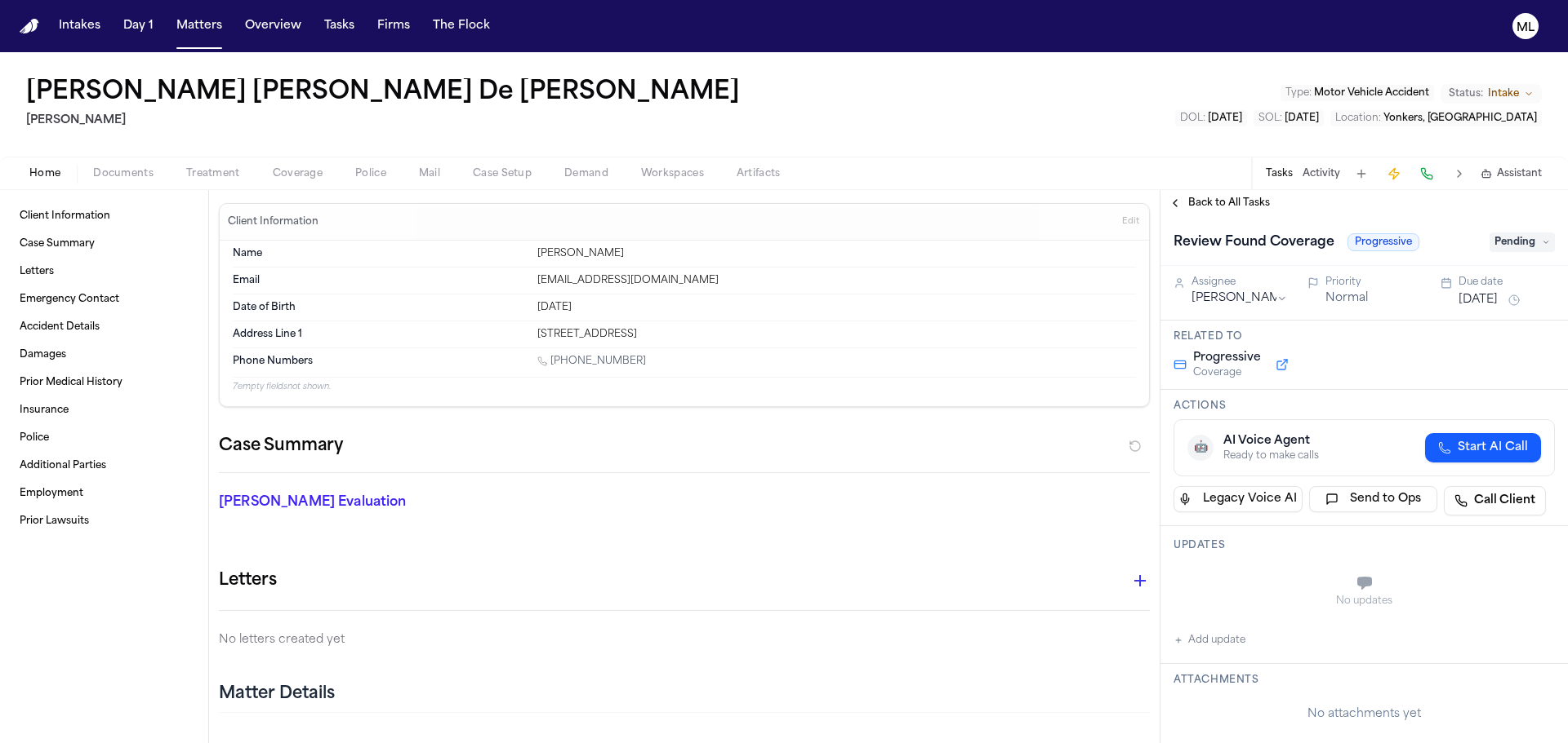
click at [300, 169] on span "Coverage" at bounding box center [297, 174] width 49 height 13
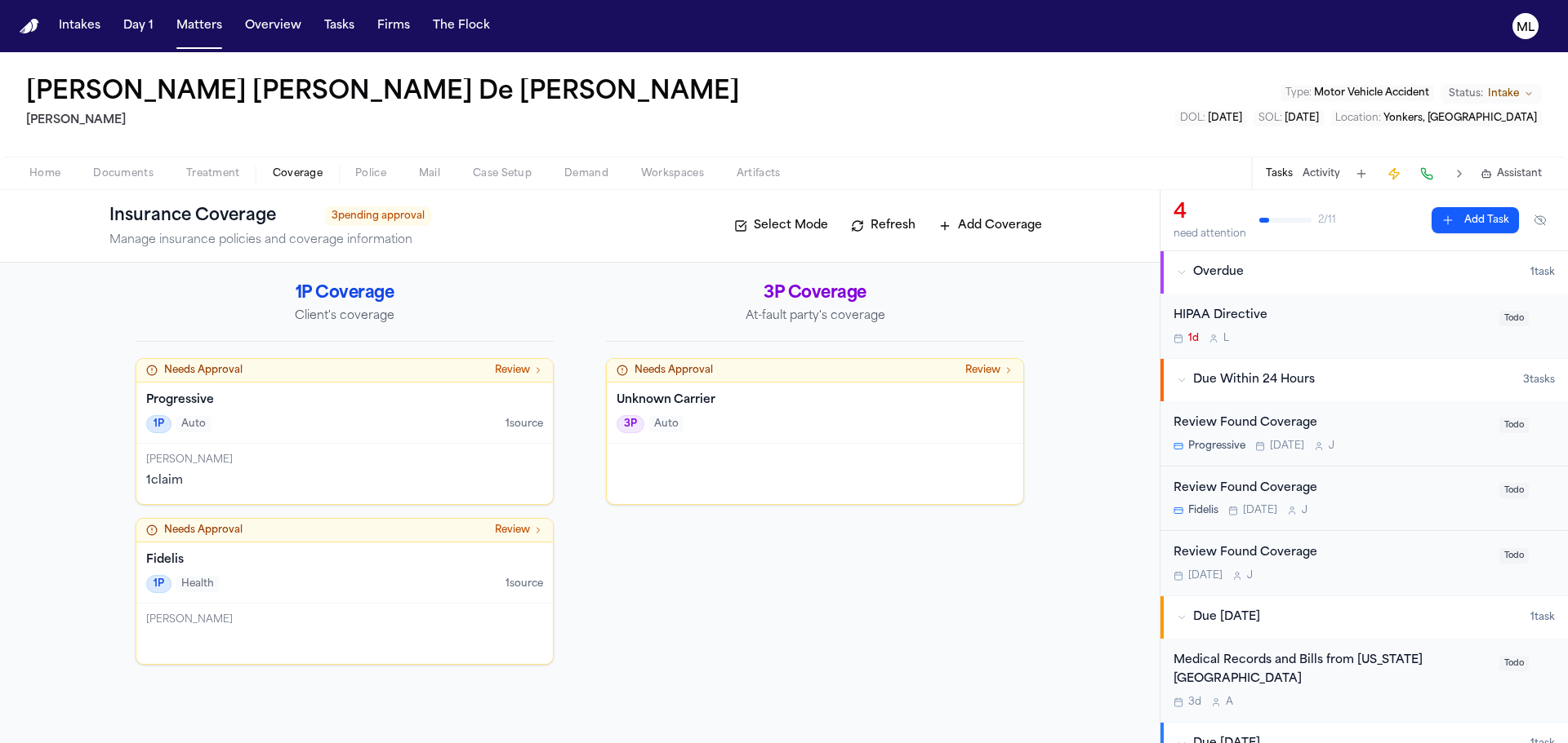
click at [352, 452] on div "[PERSON_NAME] 1 claim" at bounding box center [344, 474] width 416 height 61
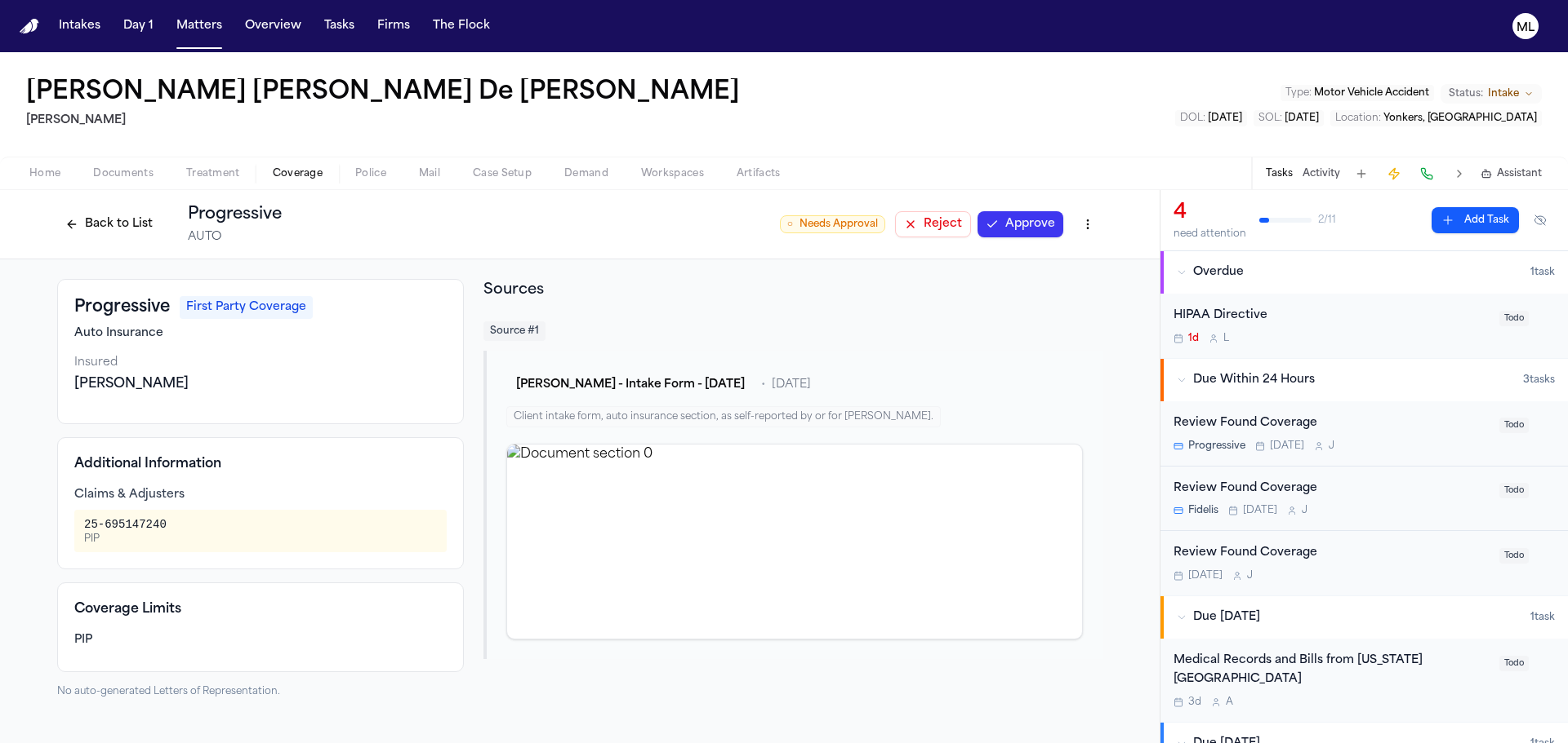
click at [96, 223] on button "Back to List" at bounding box center [108, 224] width 103 height 26
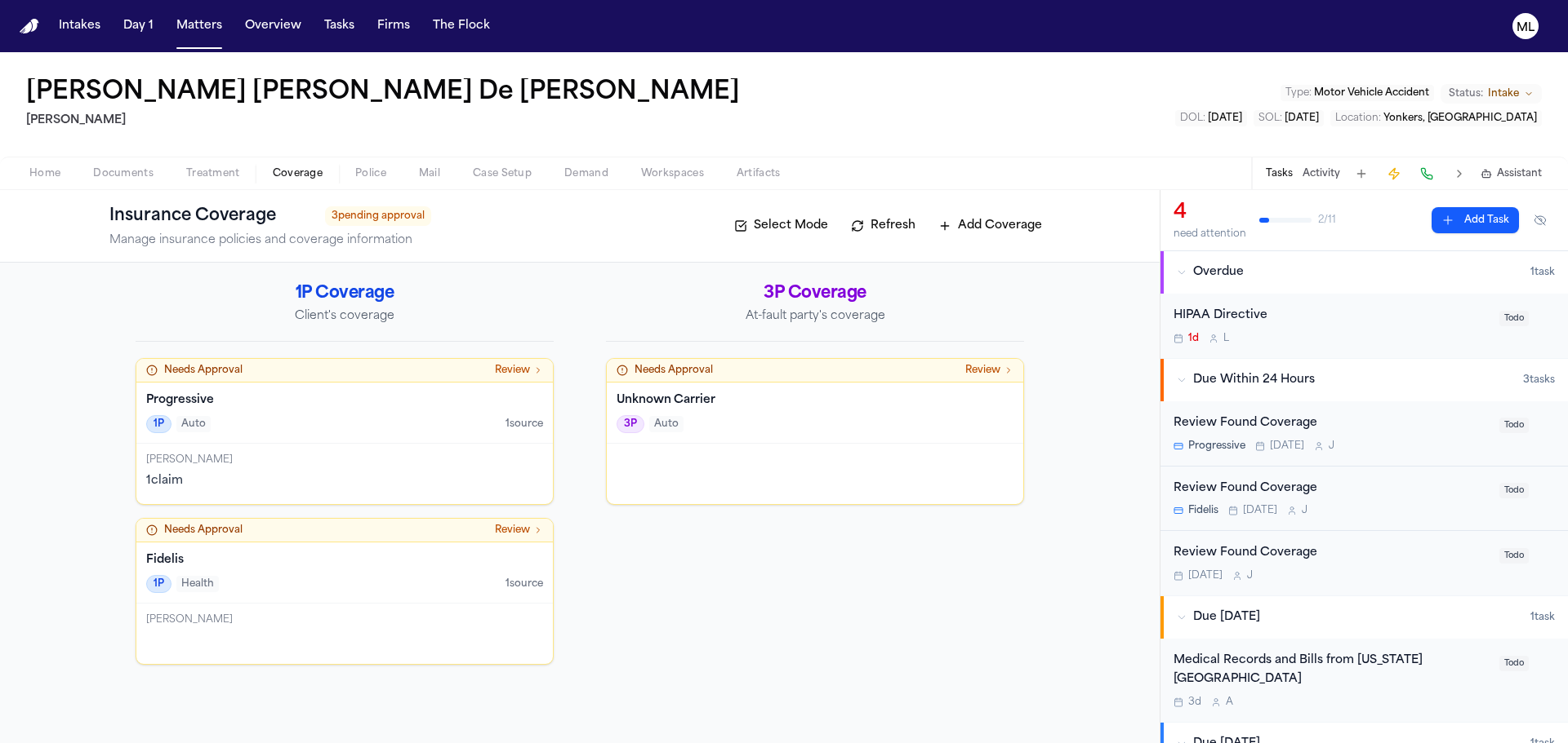
scroll to position [82, 0]
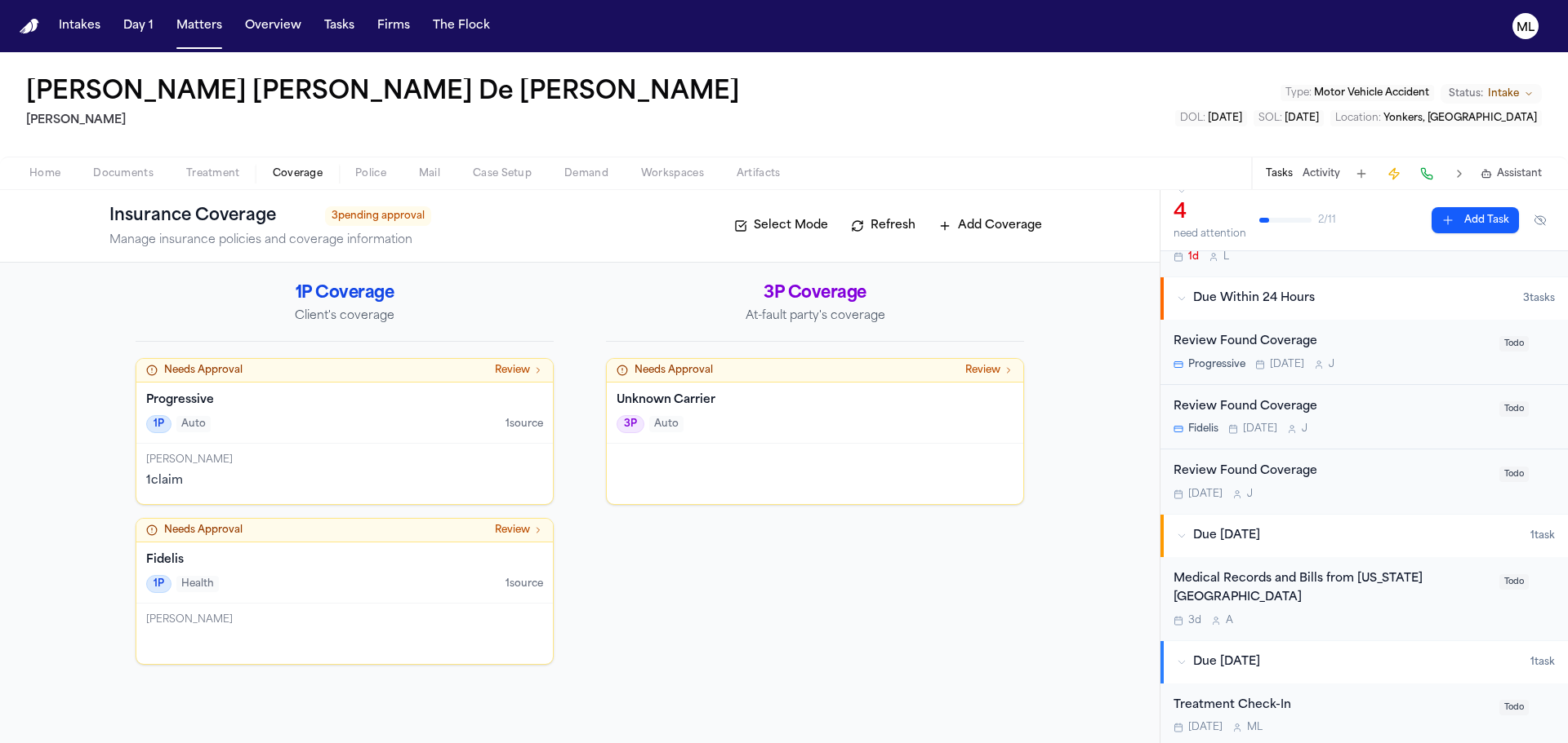
click at [1456, 221] on button "Add Task" at bounding box center [1475, 221] width 88 height 26
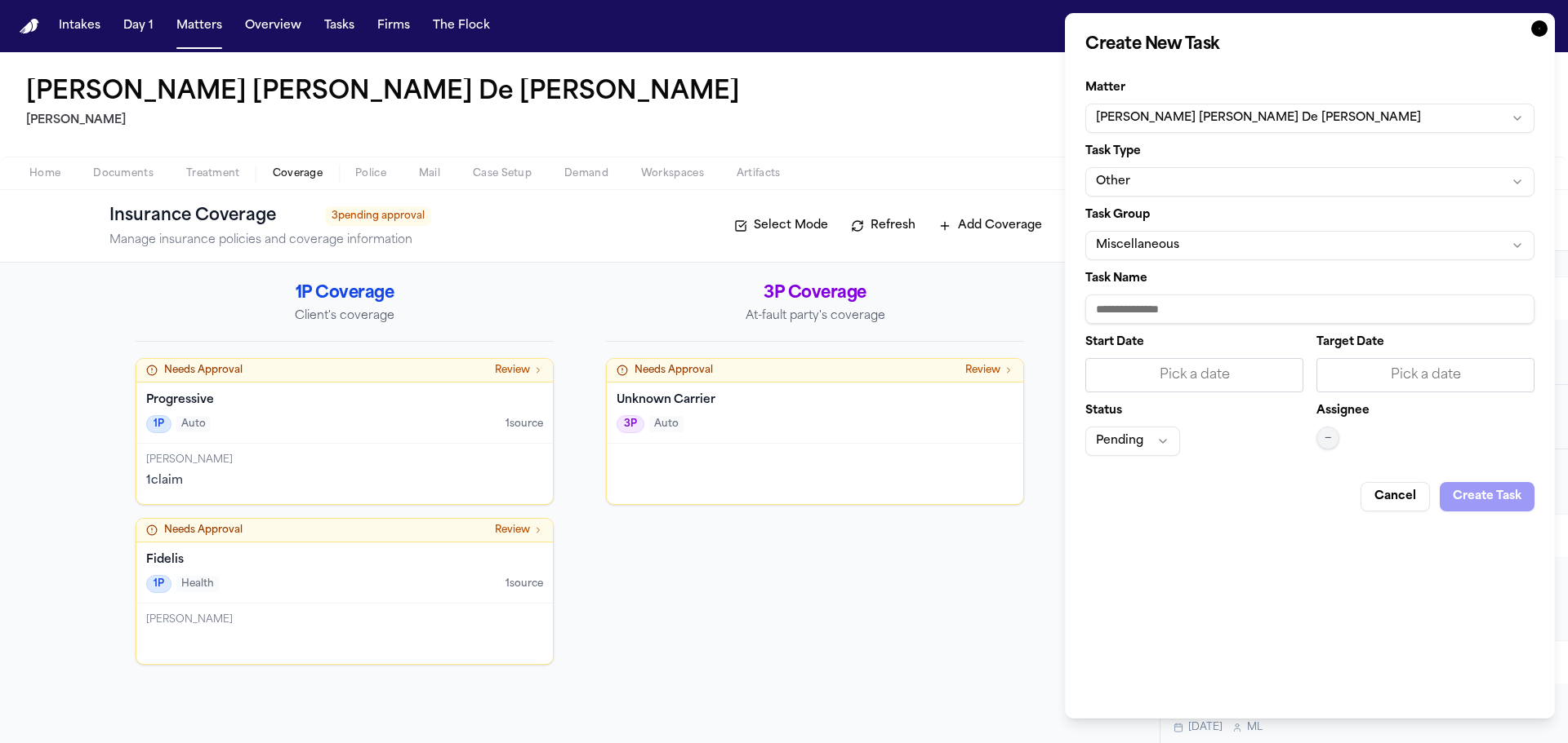
click at [1173, 178] on button "Other" at bounding box center [1310, 182] width 449 height 30
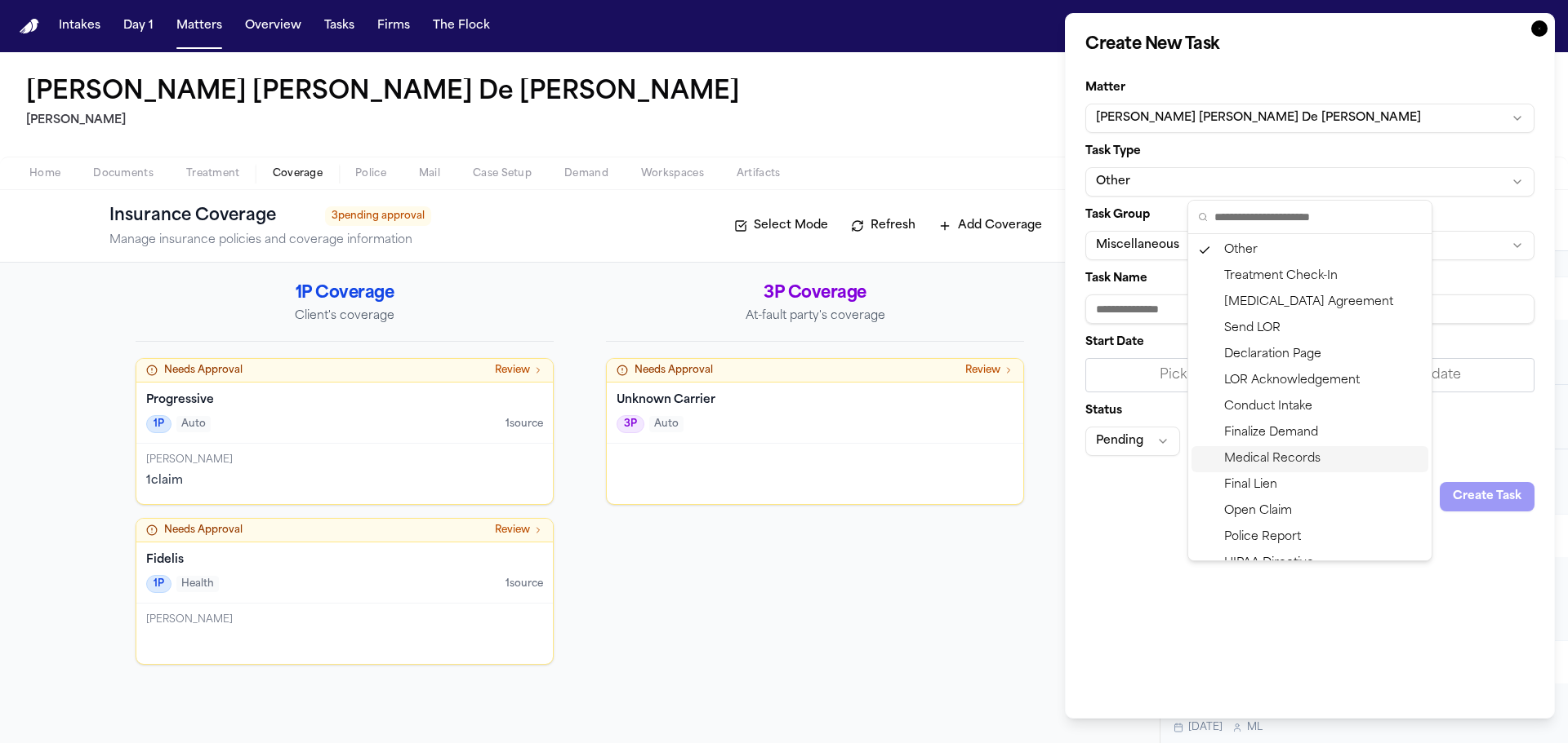
click at [1275, 460] on div "Medical Records" at bounding box center [1310, 459] width 237 height 26
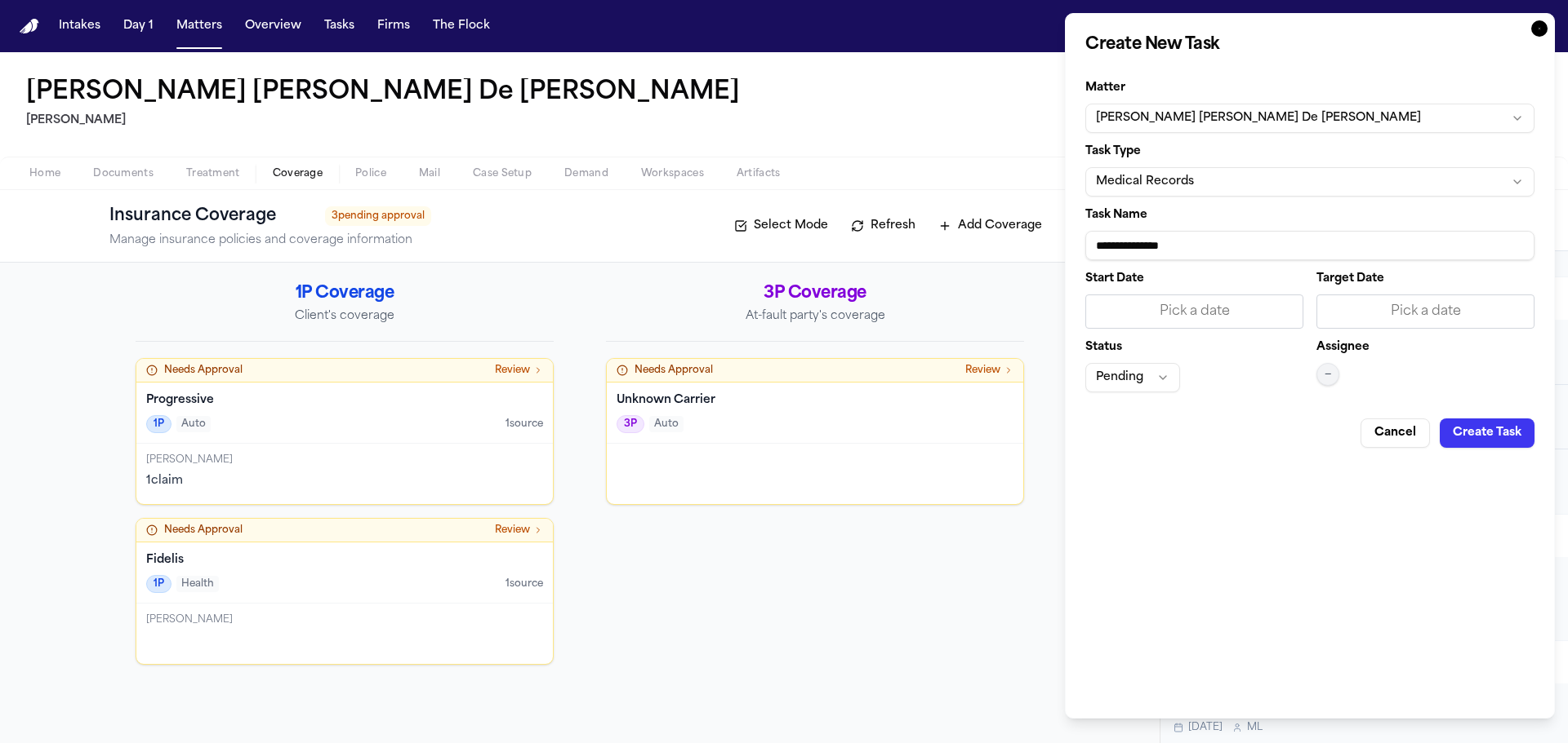
drag, startPoint x: 1220, startPoint y: 248, endPoint x: 1040, endPoint y: 240, distance: 180.2
click at [1029, 247] on body "Intakes Day 1 Matters Overview Tasks Firms The Flock ML [PERSON_NAME] [PERSON_N…" at bounding box center [784, 372] width 1568 height 743
type input "**********"
click at [1373, 306] on div "Pick a date" at bounding box center [1425, 311] width 197 height 20
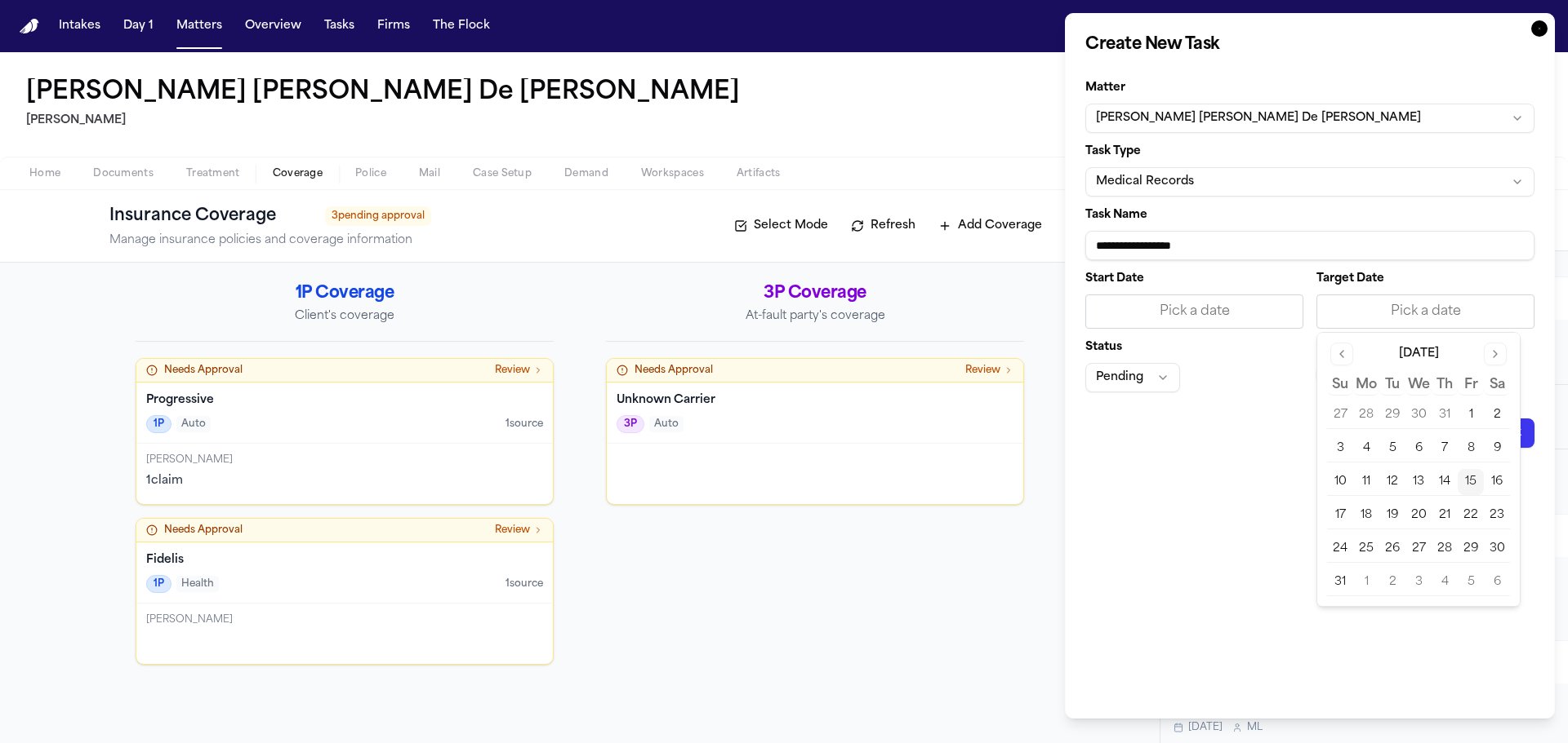
click at [1367, 509] on button "18" at bounding box center [1366, 516] width 26 height 26
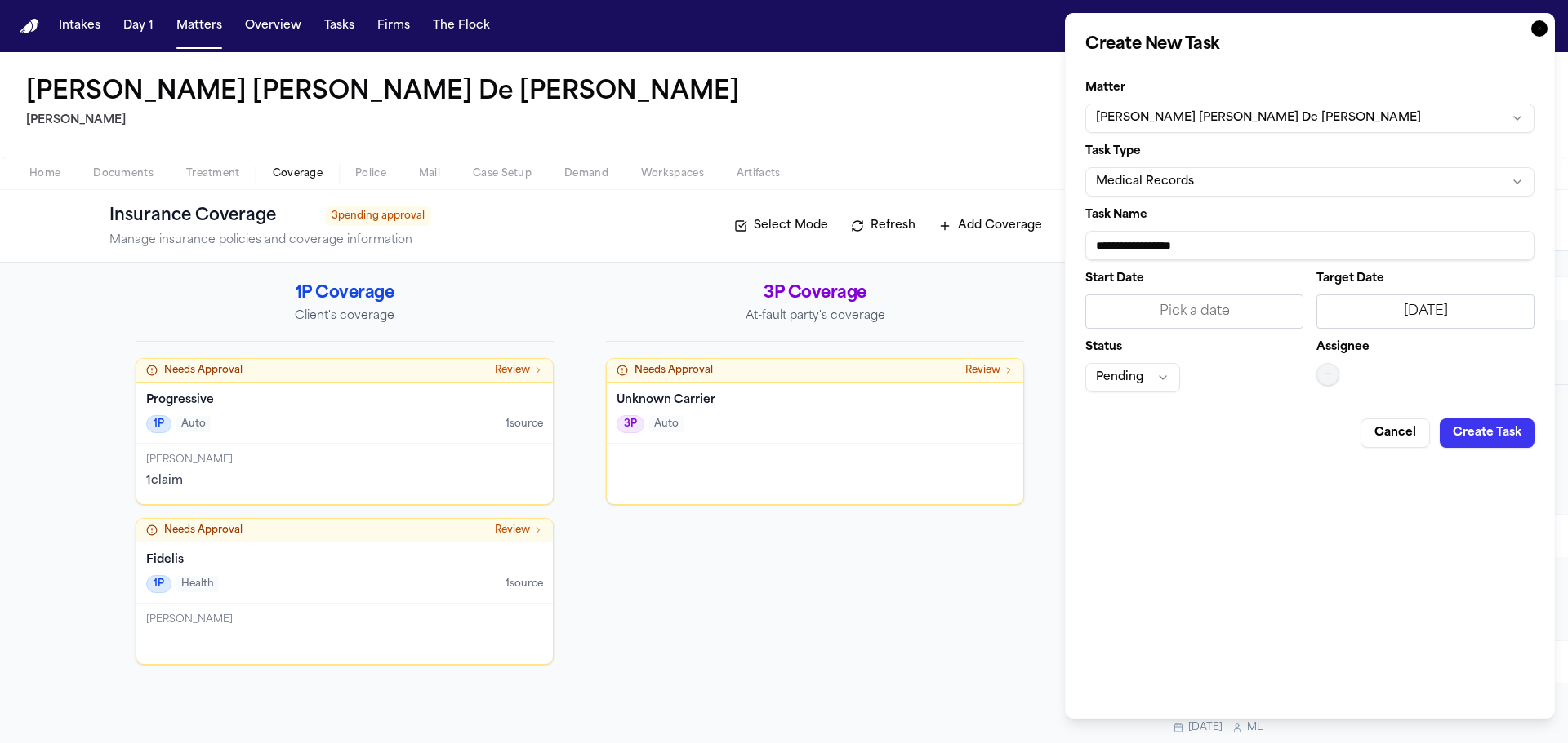
click at [1323, 381] on button "—" at bounding box center [1328, 374] width 23 height 23
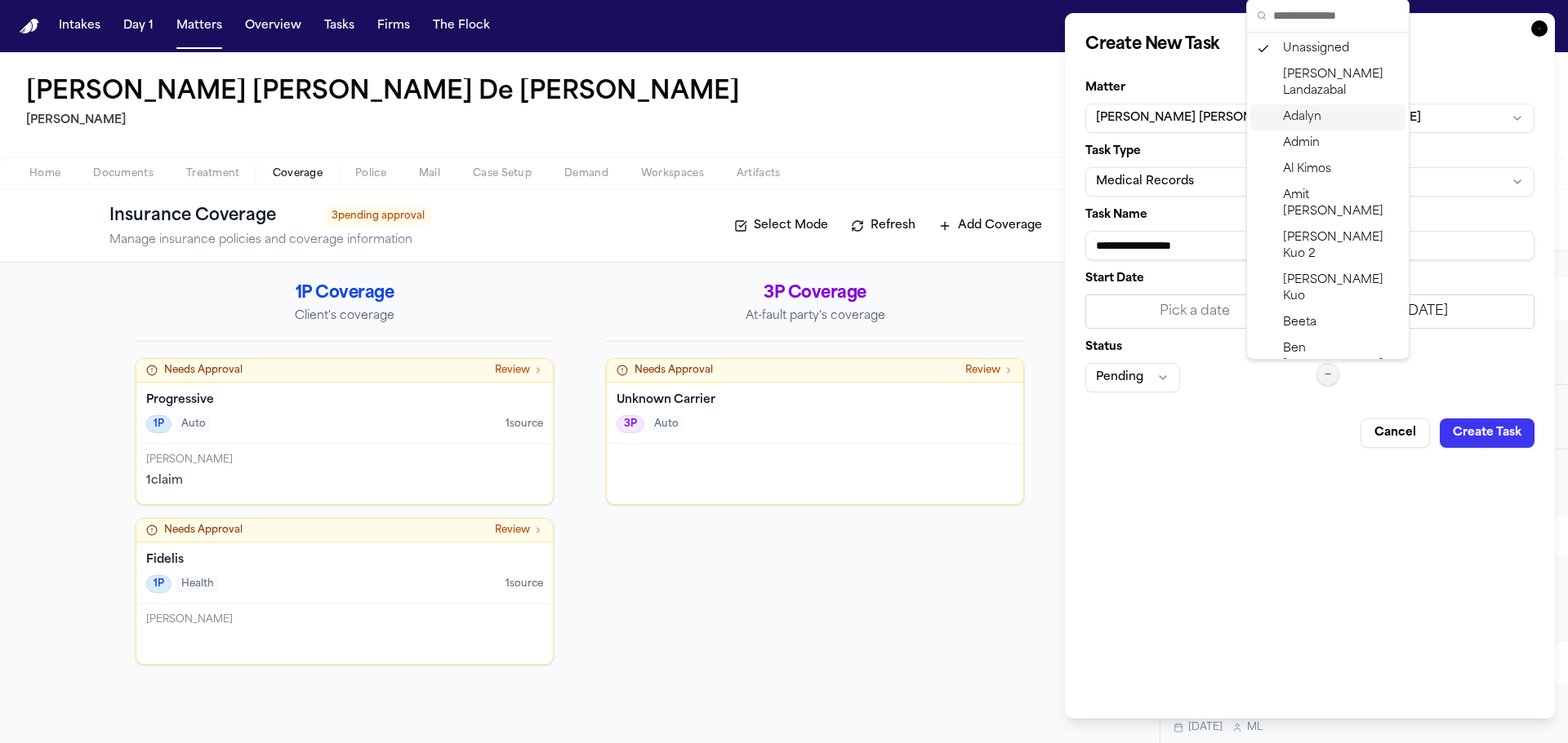
click at [1305, 115] on span "Adalyn" at bounding box center [1302, 117] width 38 height 17
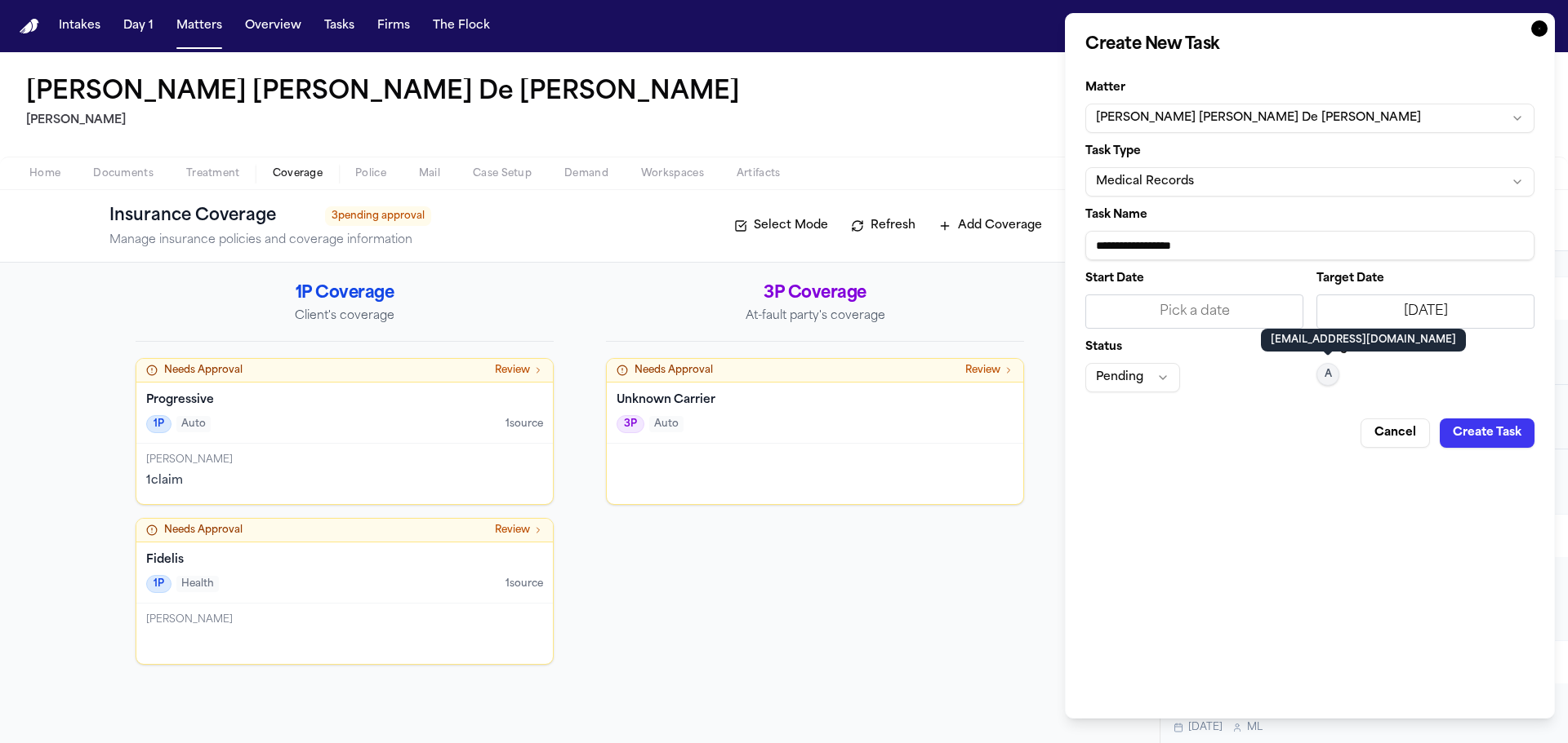
click at [1111, 381] on button "Pending" at bounding box center [1133, 378] width 95 height 30
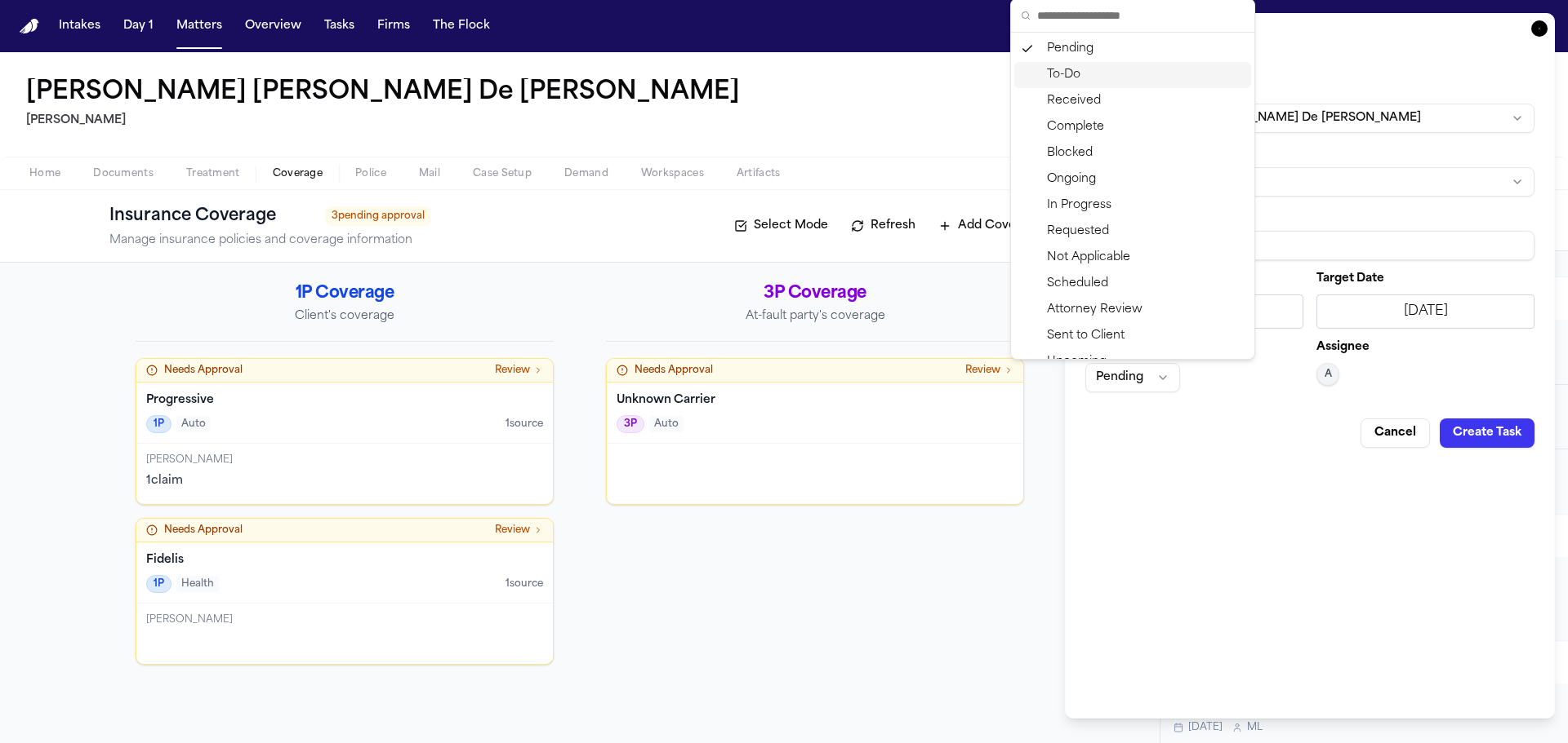
click at [1072, 71] on div "To-Do" at bounding box center [1132, 75] width 237 height 26
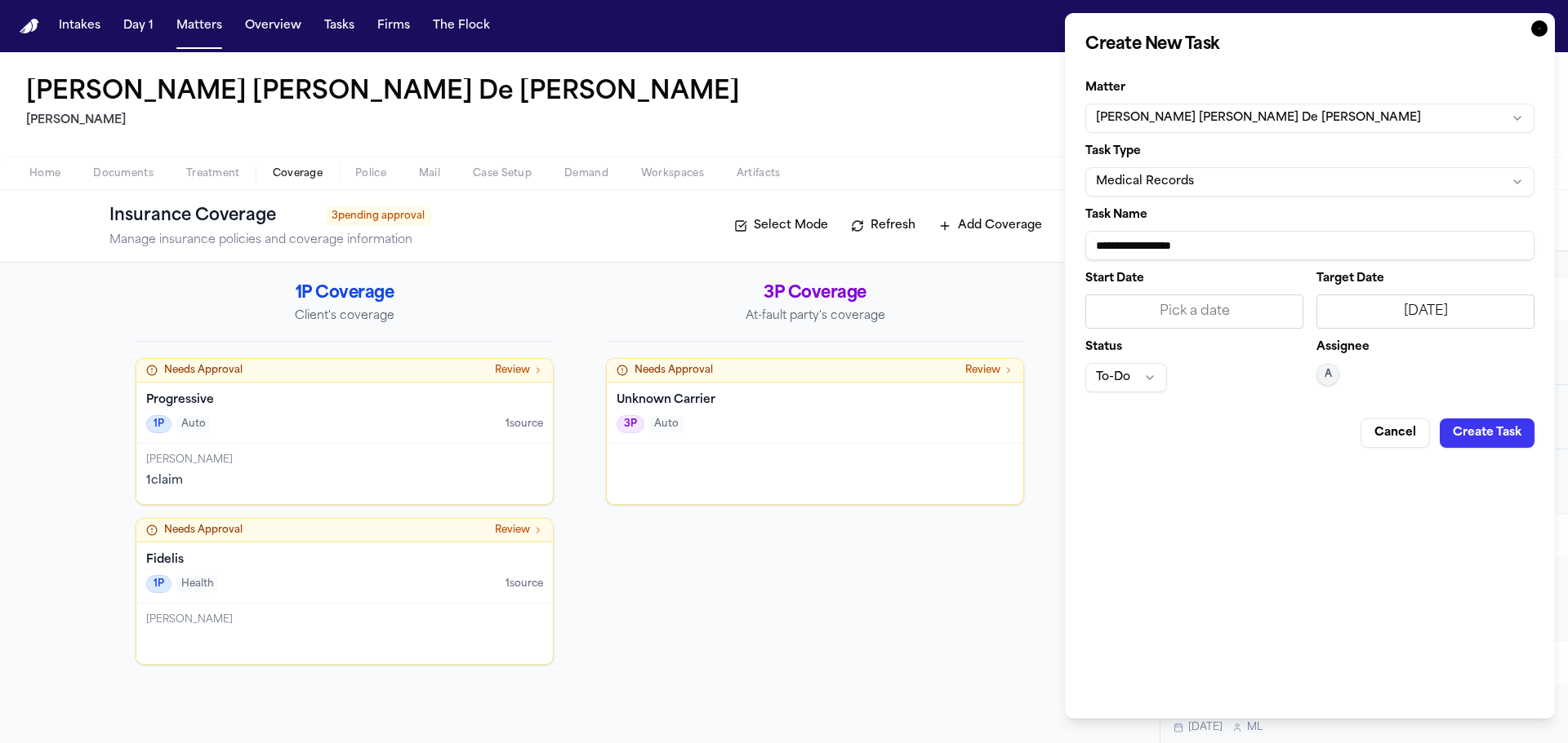
click at [1487, 427] on button "Create Task" at bounding box center [1487, 434] width 95 height 30
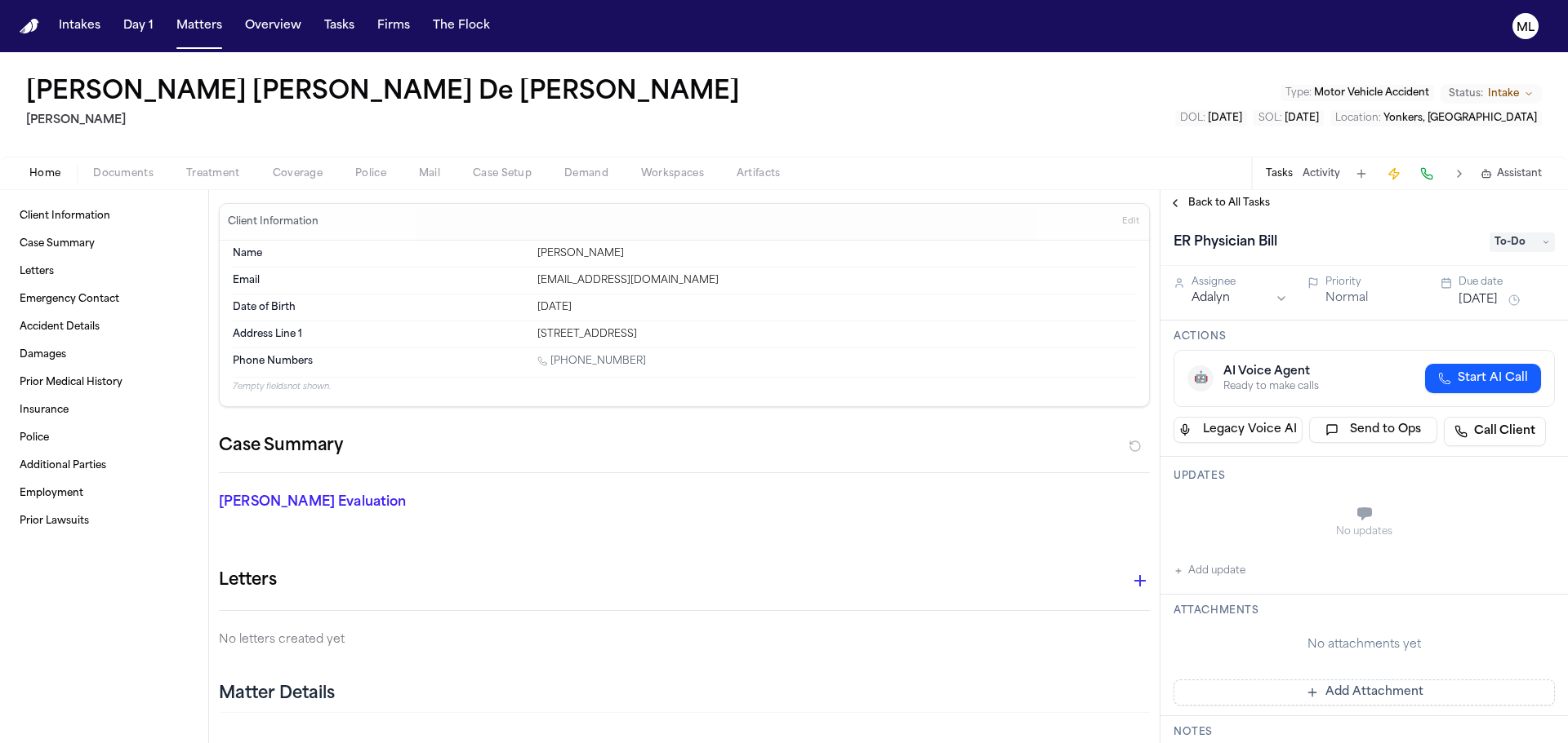
click at [1219, 208] on span "Back to All Tasks" at bounding box center [1229, 203] width 82 height 13
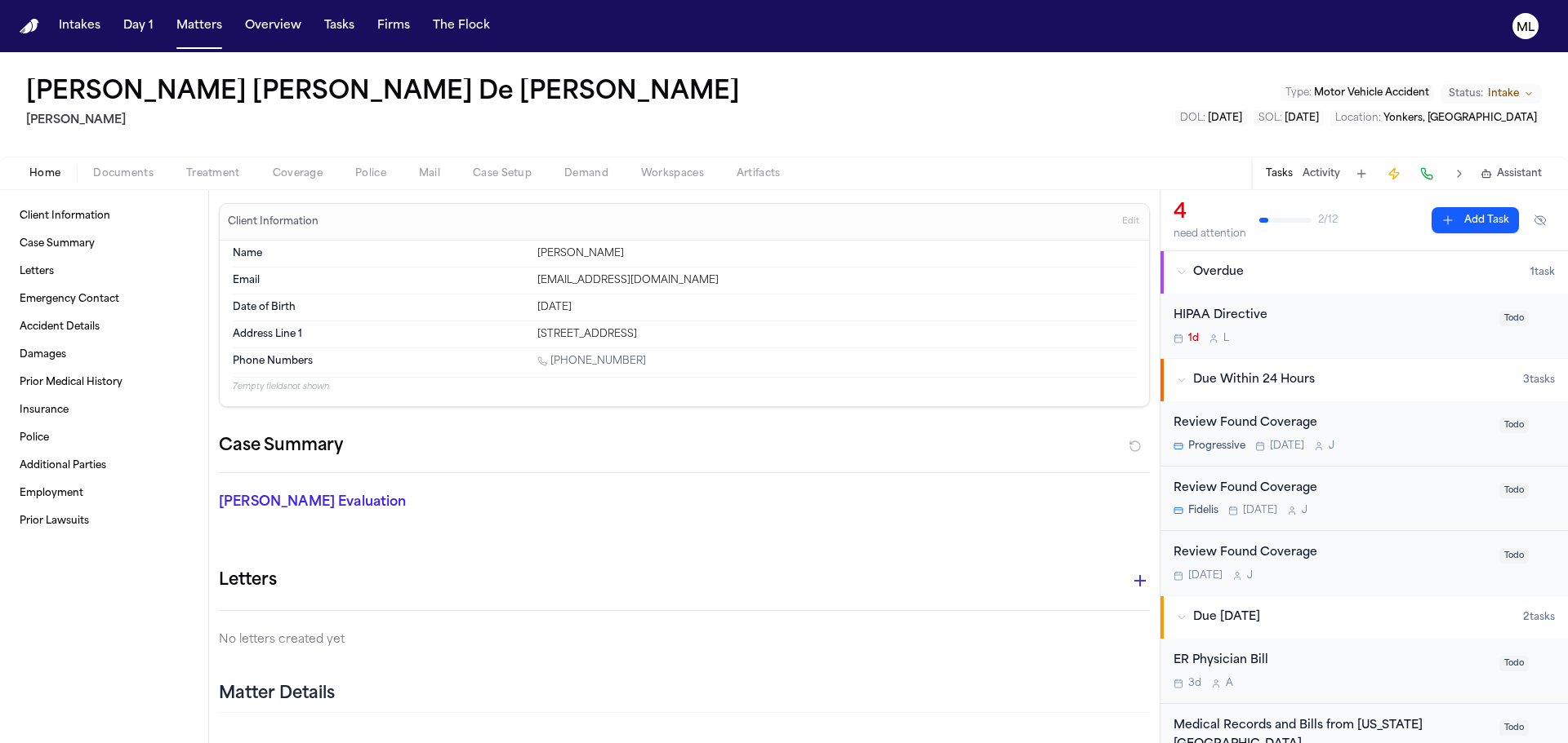
click at [1463, 221] on button "Add Task" at bounding box center [1475, 221] width 88 height 26
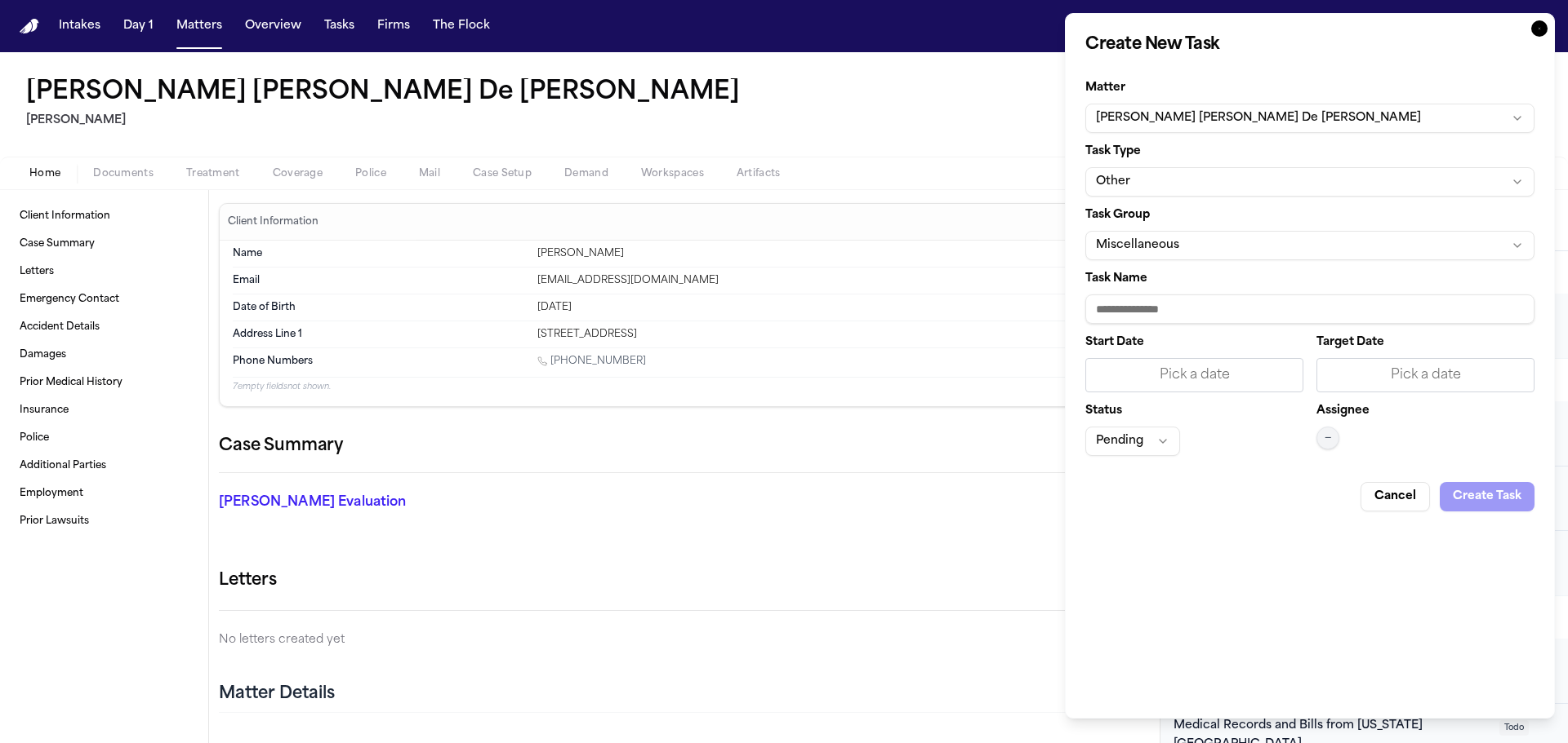
click at [1207, 246] on button "Miscellaneous" at bounding box center [1310, 246] width 449 height 30
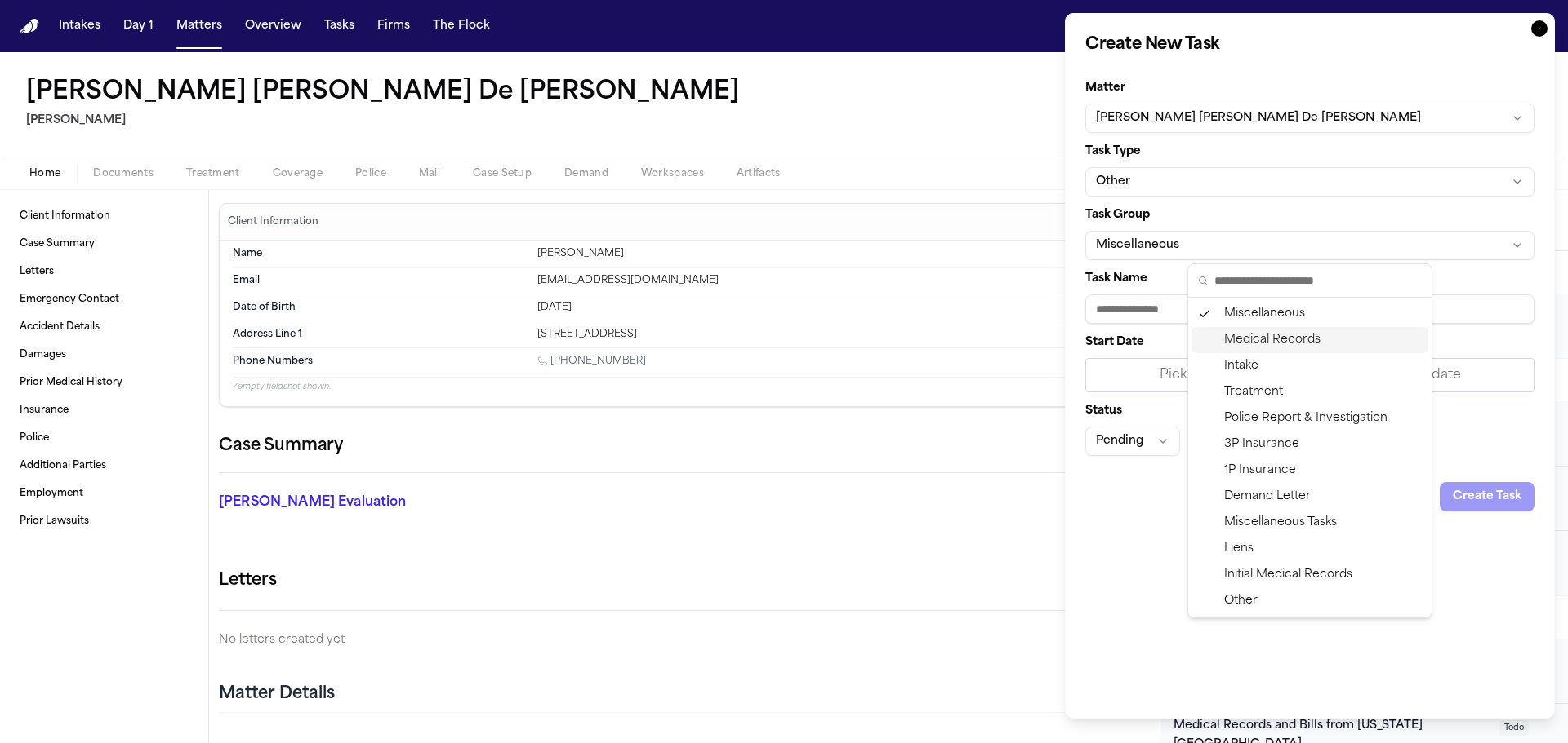
click at [1254, 342] on div "Medical Records" at bounding box center [1310, 340] width 237 height 26
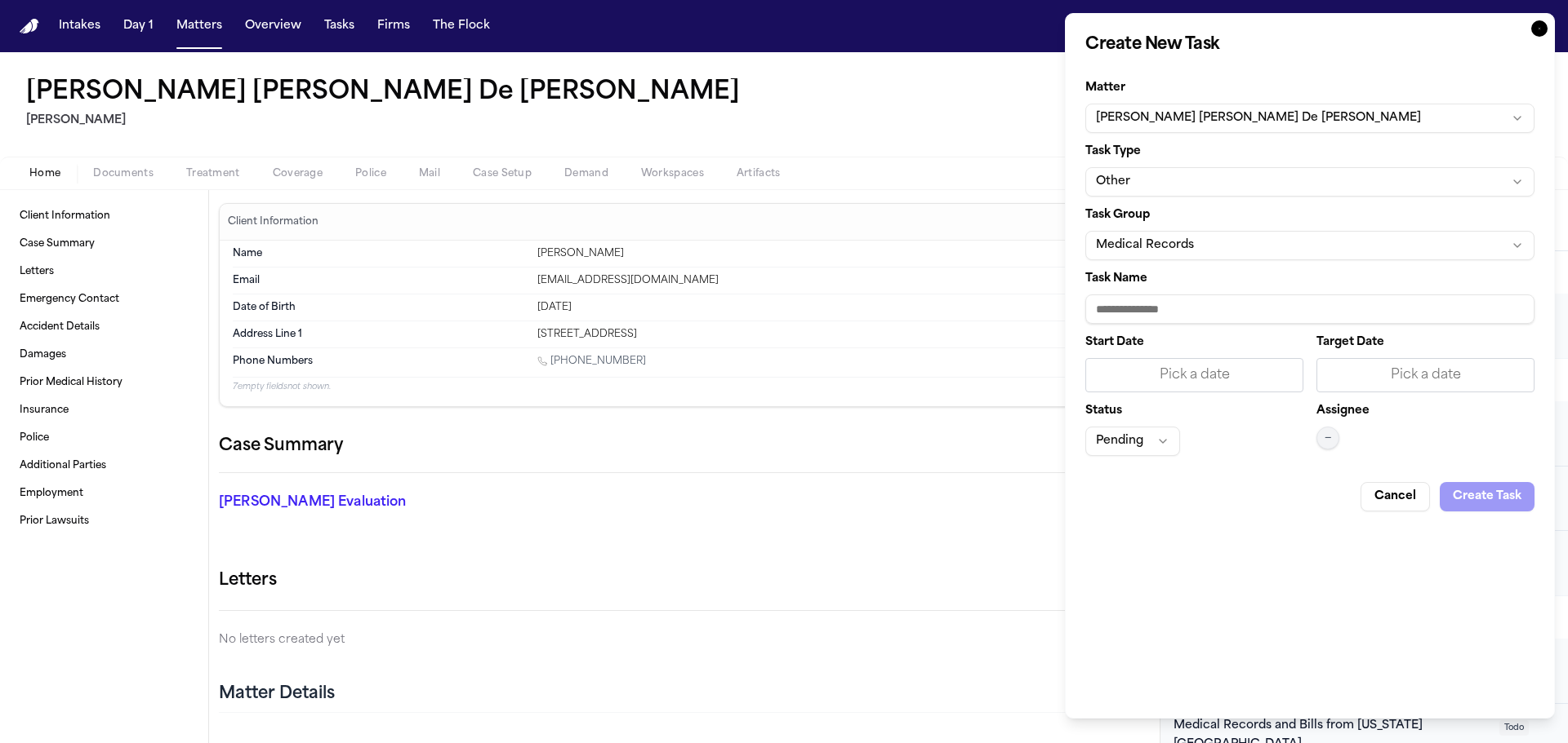
click at [1172, 175] on button "Other" at bounding box center [1310, 182] width 449 height 30
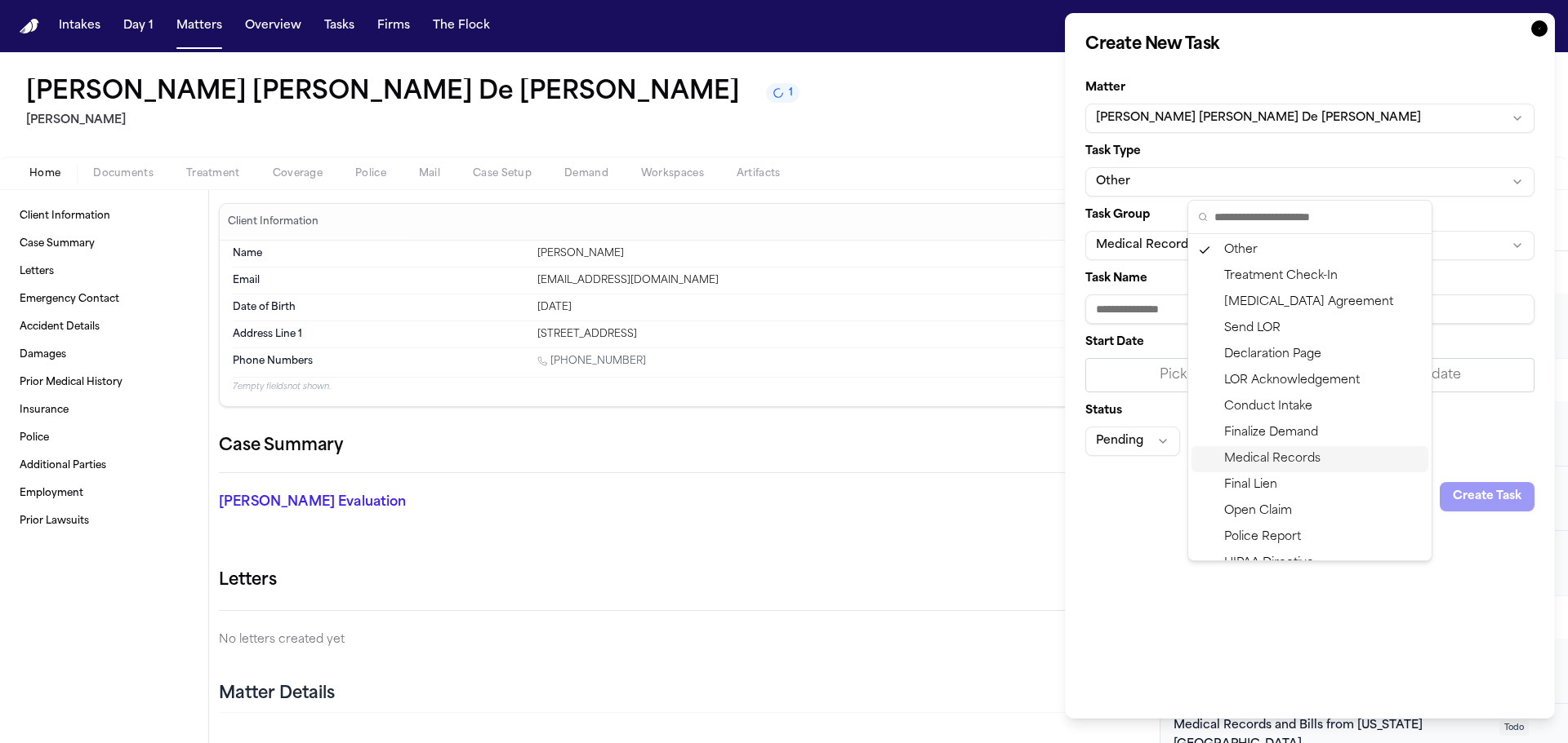
click at [1287, 459] on div "Medical Records" at bounding box center [1310, 459] width 237 height 26
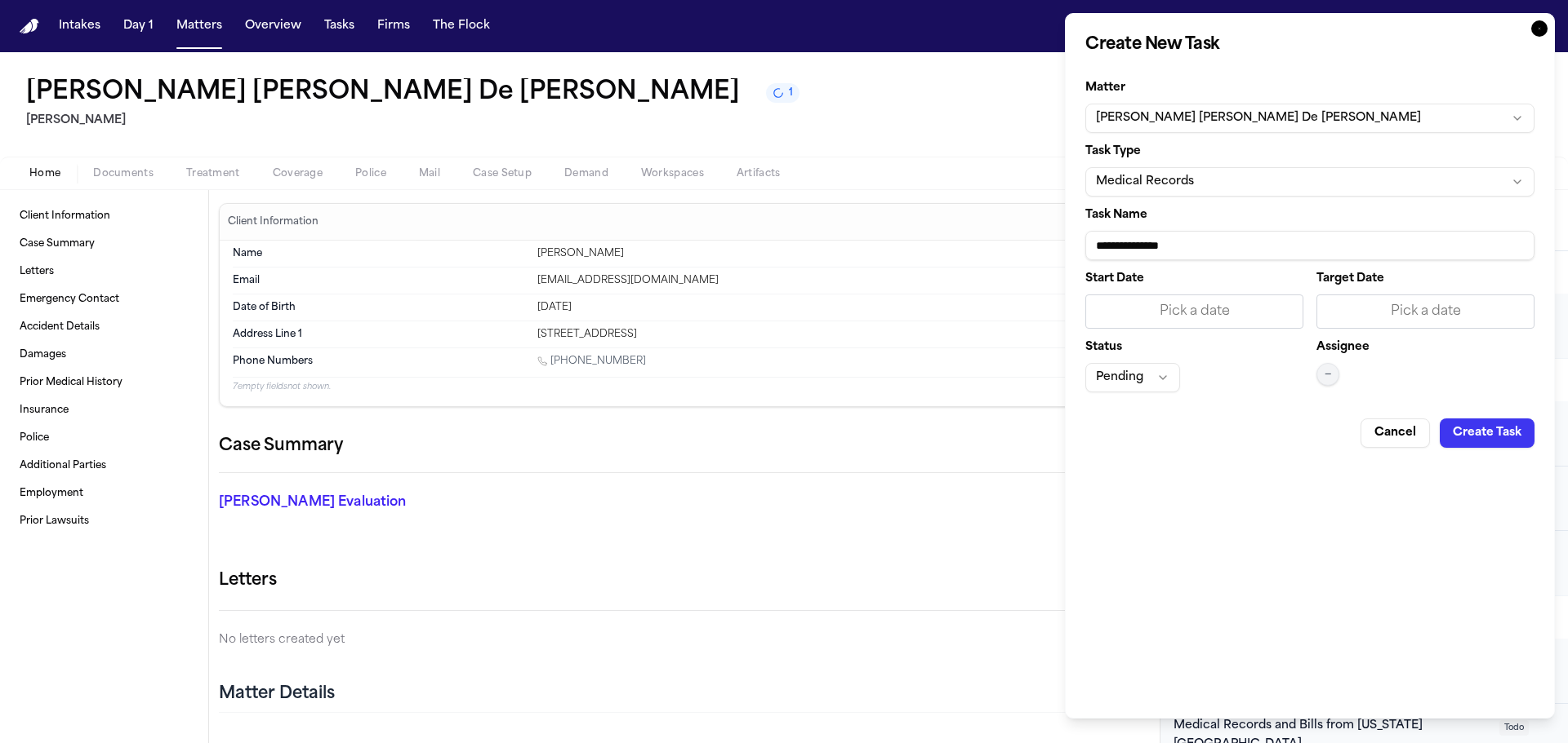
click at [1245, 248] on input "**********" at bounding box center [1310, 246] width 449 height 30
type input "*"
type input "**********"
click at [1442, 313] on div "Pick a date" at bounding box center [1425, 311] width 197 height 20
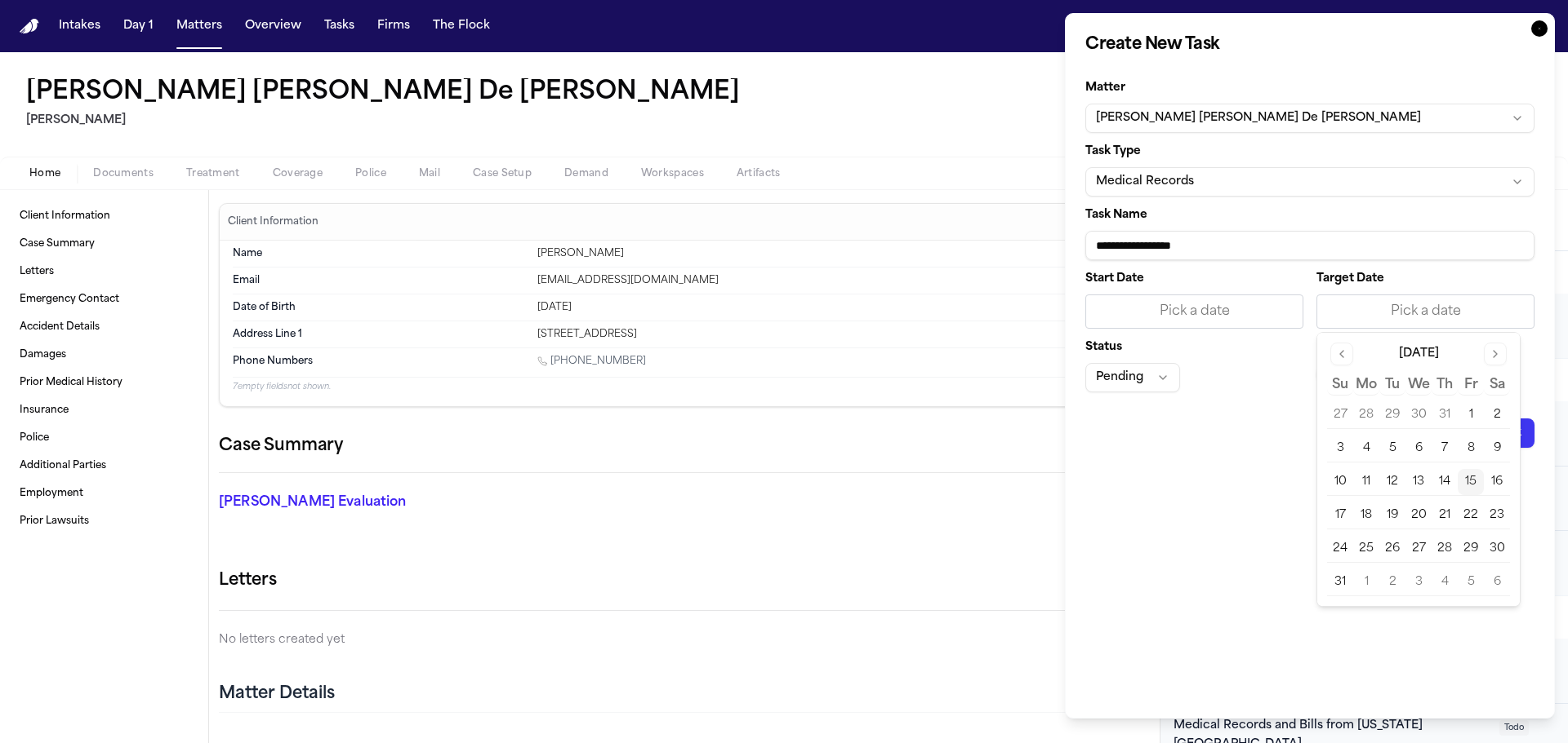
click at [1372, 513] on button "18" at bounding box center [1366, 516] width 26 height 26
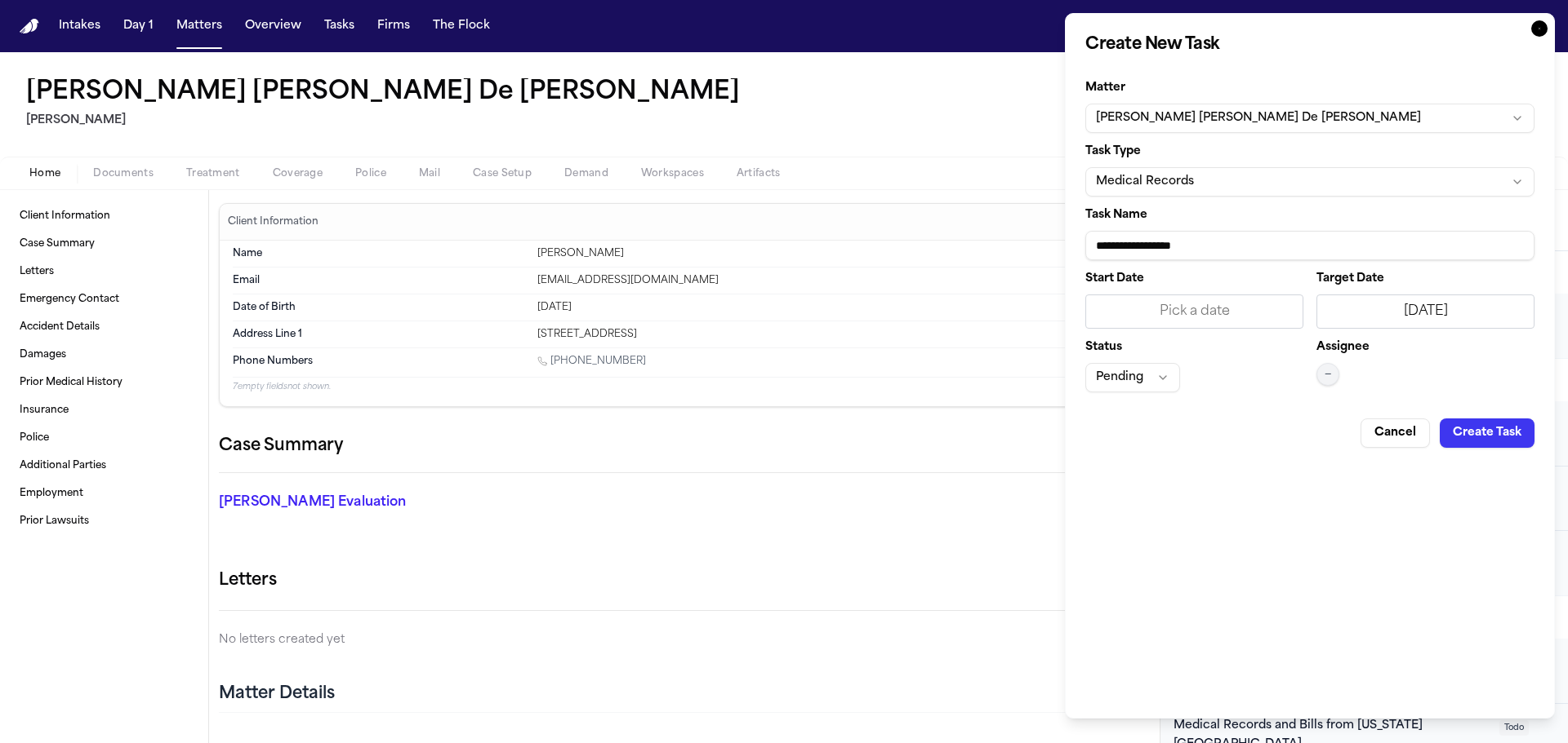
click at [1329, 375] on span "—" at bounding box center [1327, 374] width 7 height 13
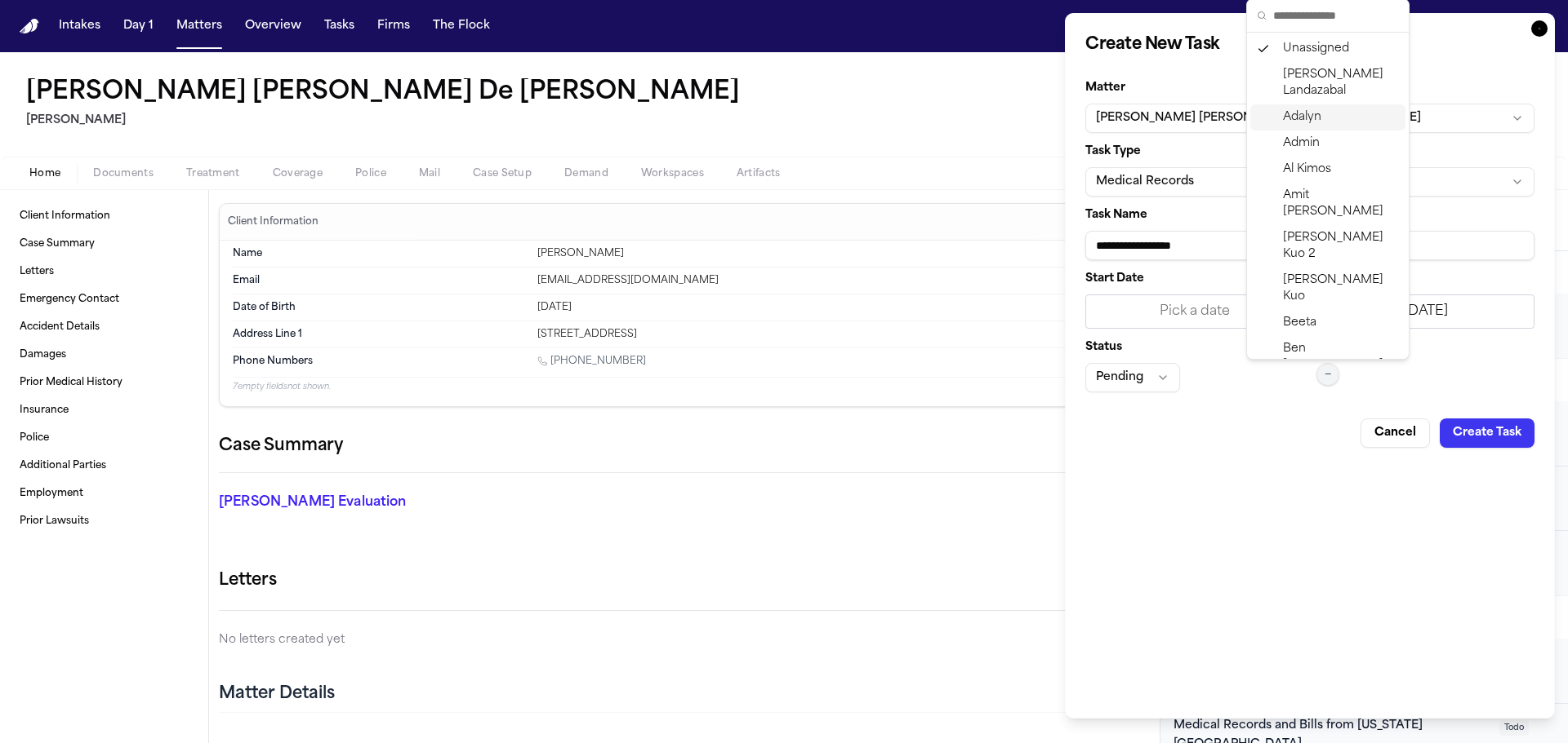
click at [1320, 114] on span "Adalyn" at bounding box center [1302, 117] width 38 height 17
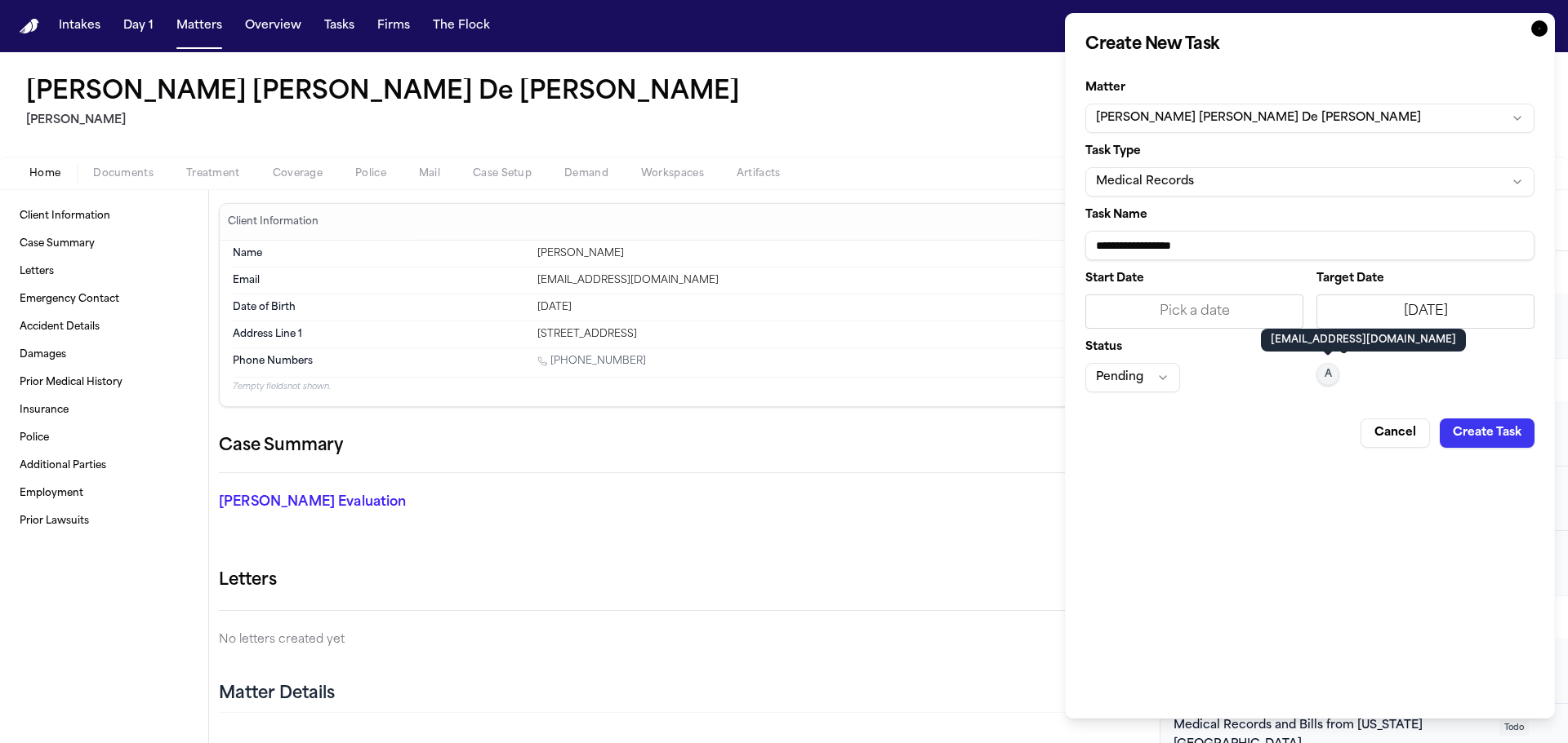
click at [1152, 389] on button "Pending" at bounding box center [1133, 378] width 95 height 30
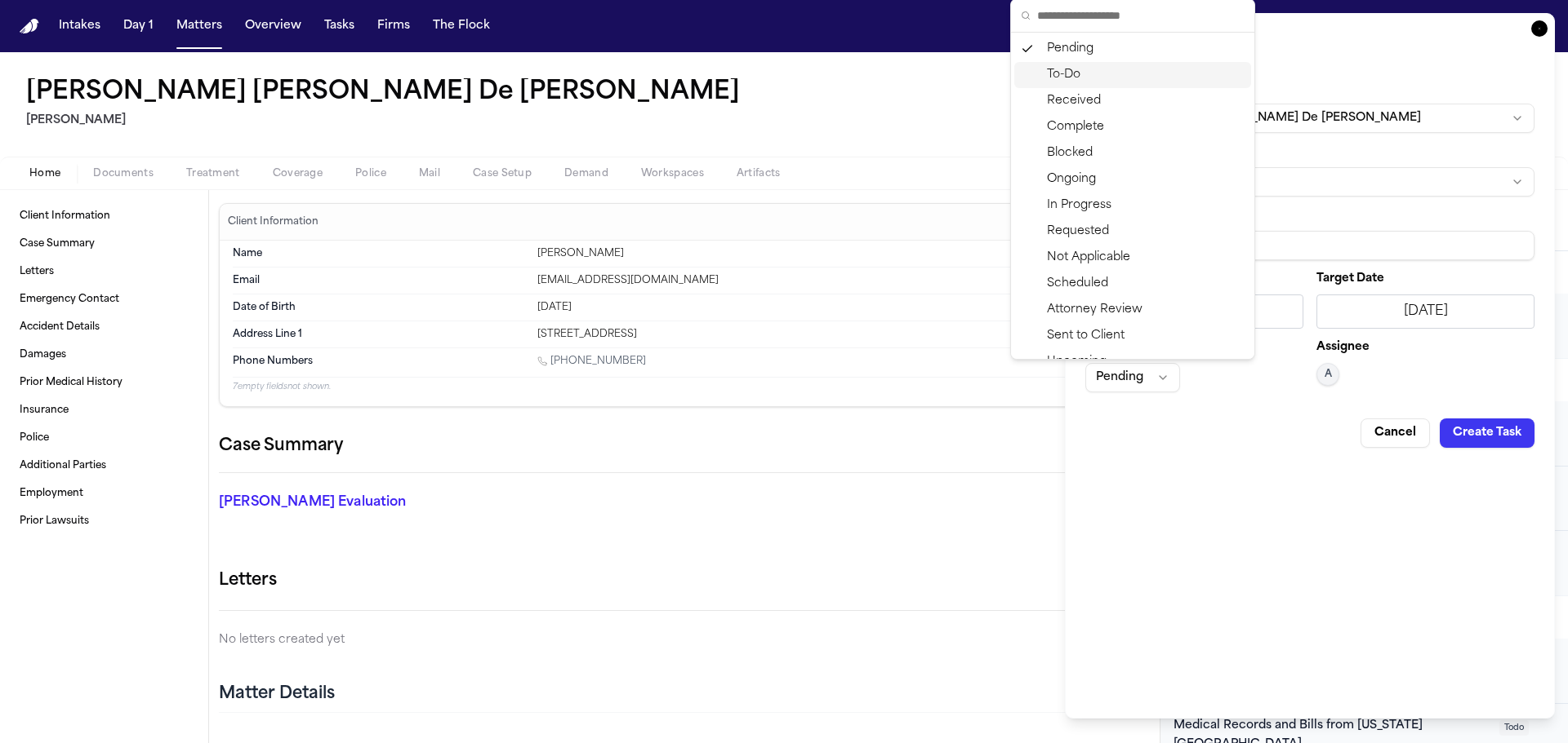
click at [1077, 75] on div "To-Do" at bounding box center [1132, 75] width 237 height 26
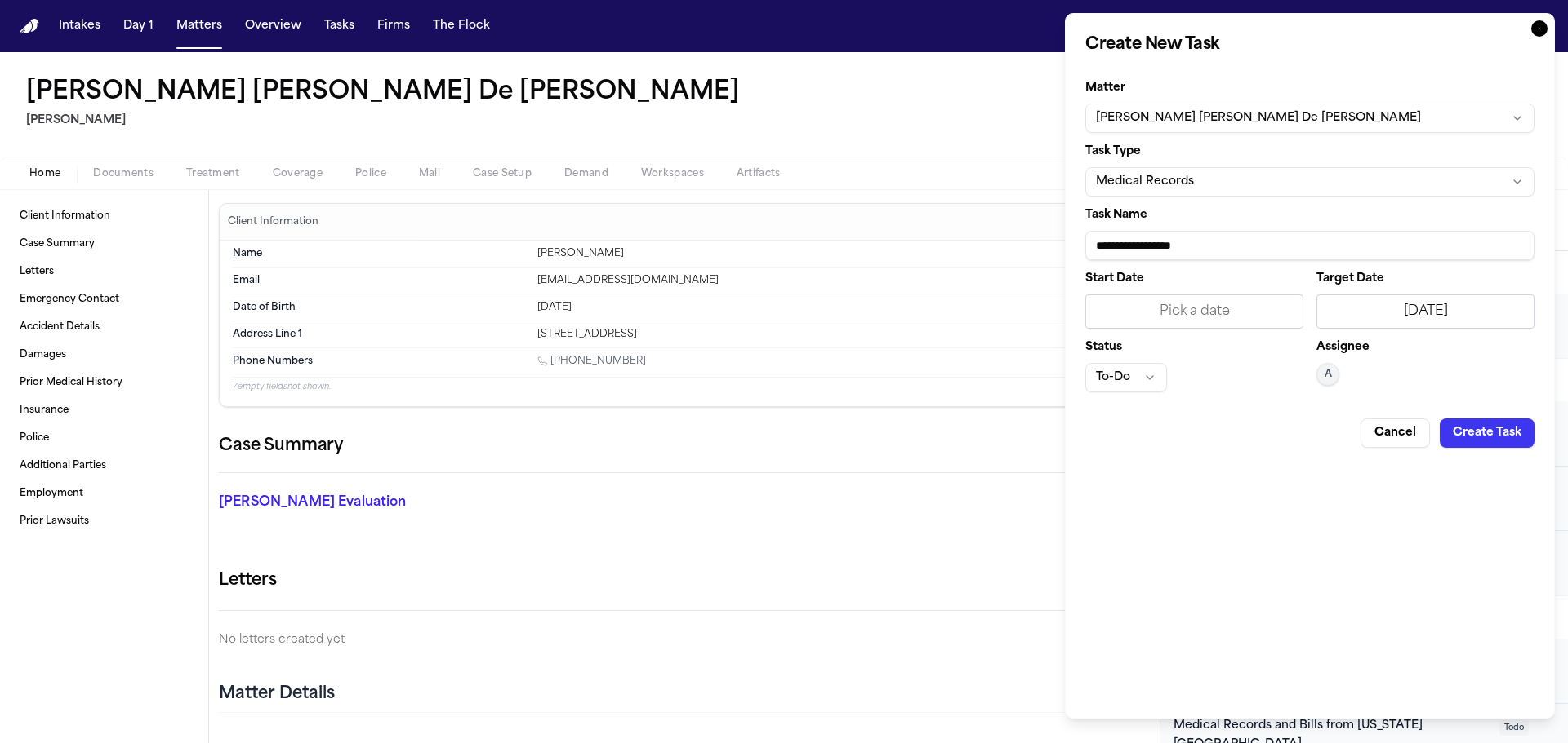
click at [1486, 439] on button "Create Task" at bounding box center [1487, 434] width 95 height 30
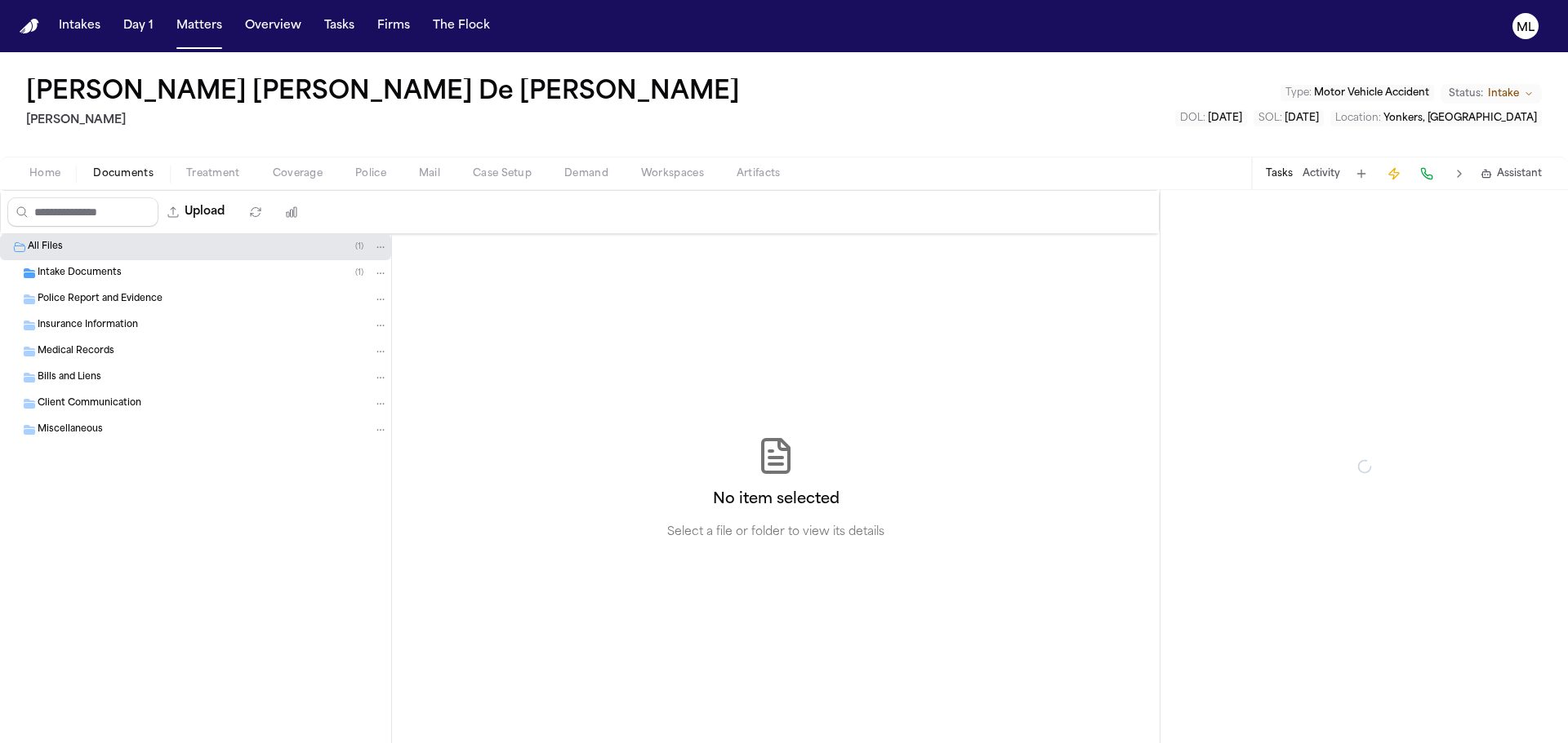
click at [115, 175] on span "Documents" at bounding box center [123, 174] width 61 height 13
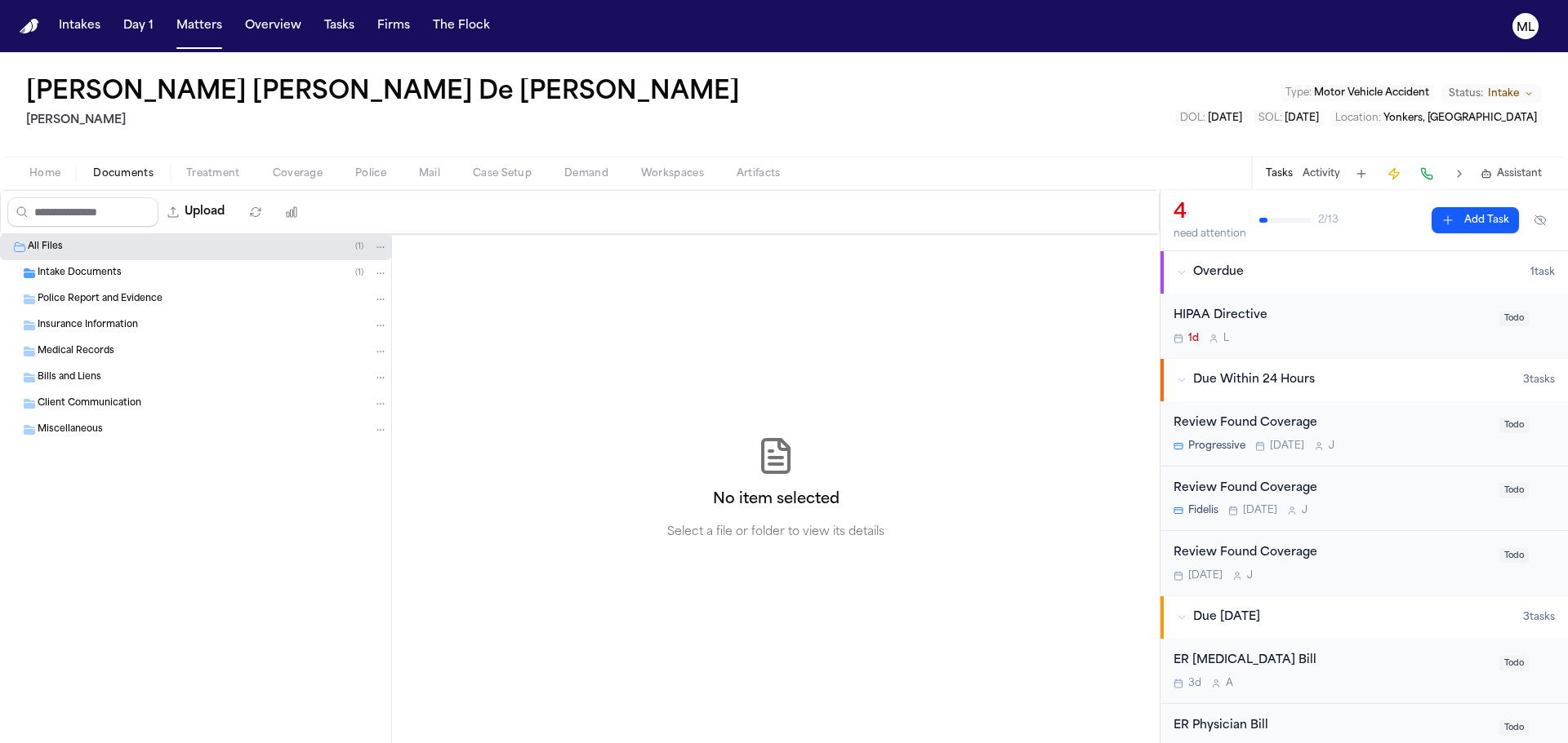
click at [75, 276] on span "Intake Documents" at bounding box center [79, 274] width 84 height 14
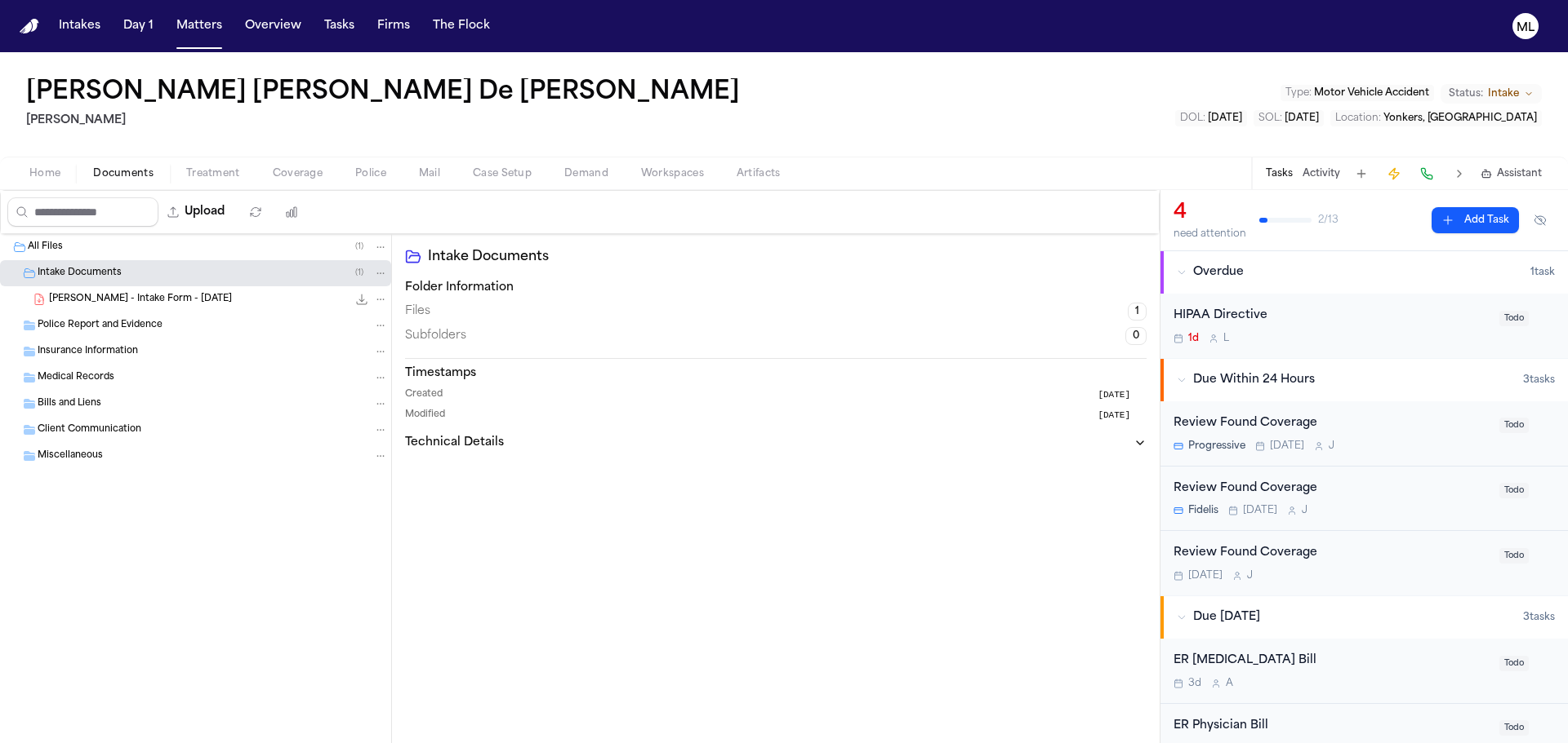
click at [82, 305] on span "[PERSON_NAME] - Intake Form - [DATE]" at bounding box center [141, 300] width 183 height 14
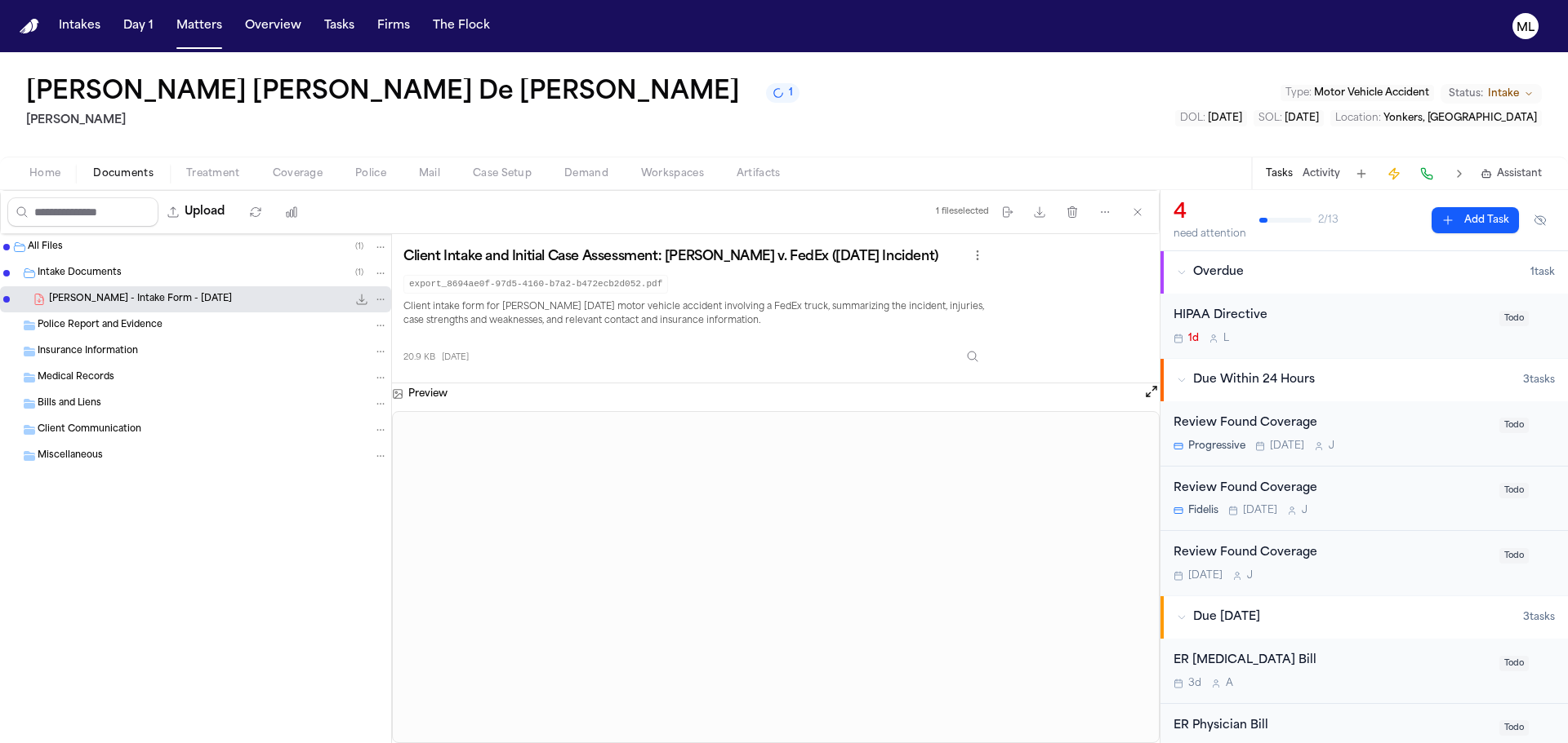
click at [245, 492] on div "All Files ( 1 ) Intake Documents ( 1 ) [PERSON_NAME] - Intake Form - [DATE] 20.…" at bounding box center [196, 393] width 391 height 317
click at [306, 169] on span "Coverage" at bounding box center [297, 174] width 49 height 13
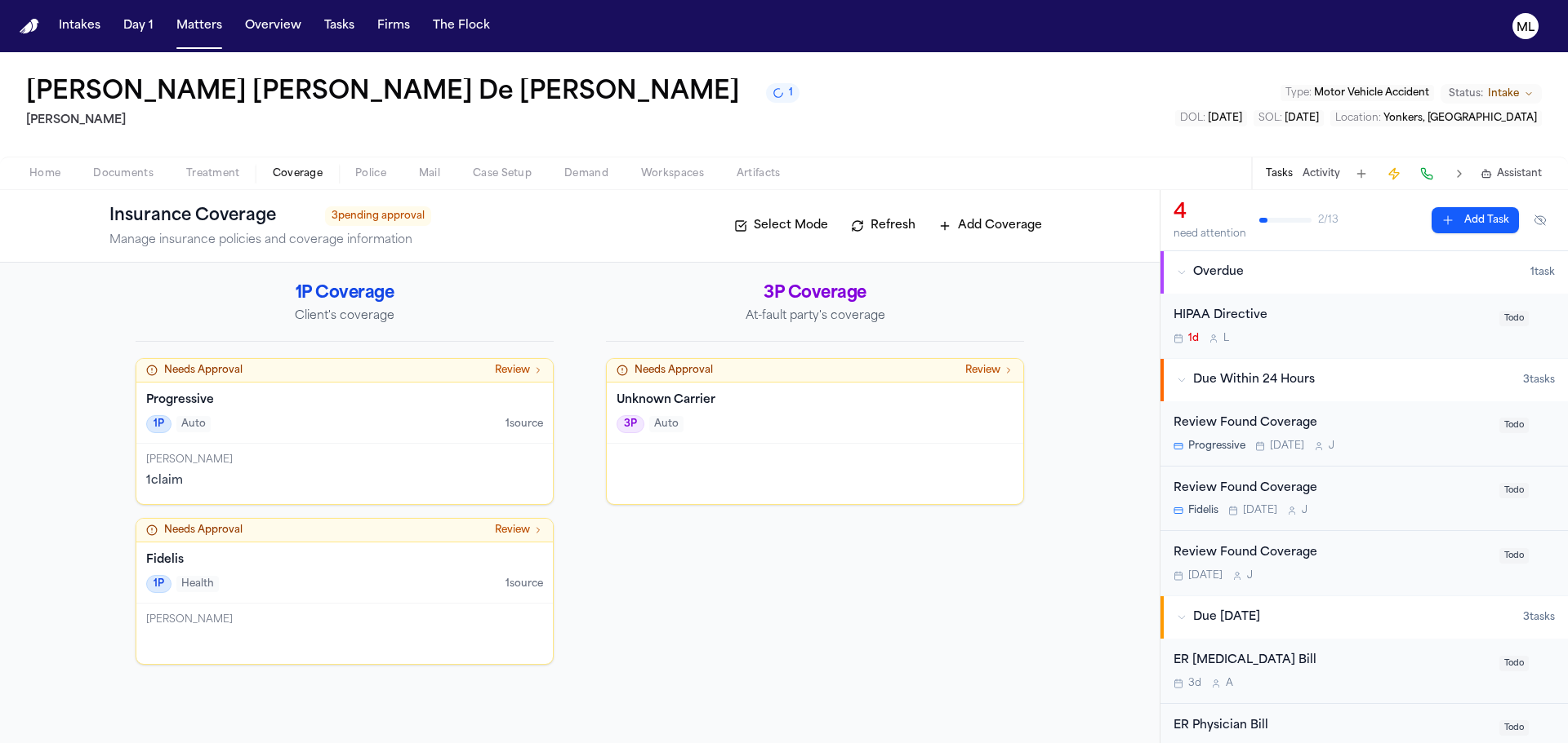
click at [308, 429] on div "1P Auto 1 source" at bounding box center [345, 424] width 397 height 18
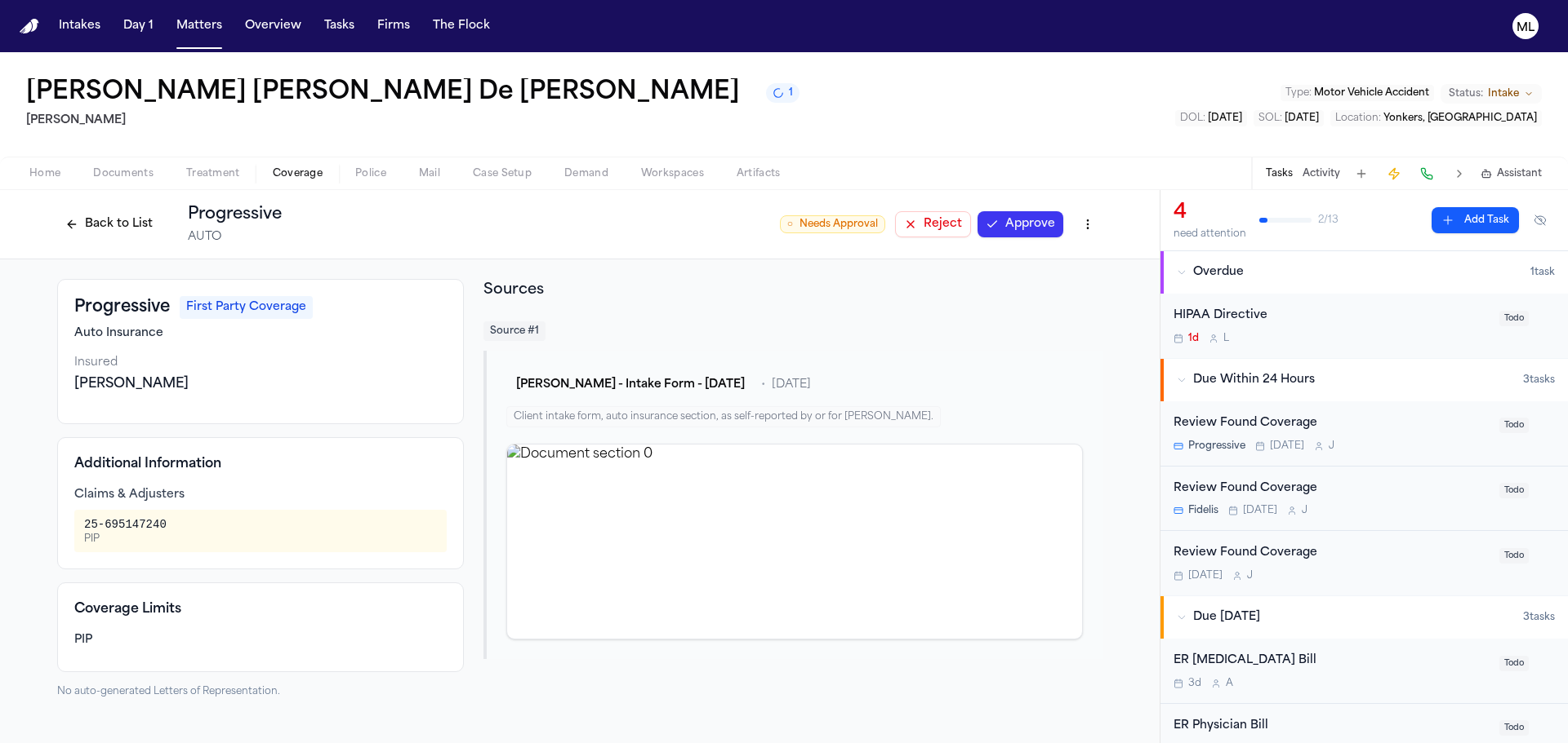
click at [1037, 228] on button "Approve" at bounding box center [1020, 224] width 86 height 26
click at [1381, 559] on div "Review Found Coverage" at bounding box center [1330, 554] width 316 height 19
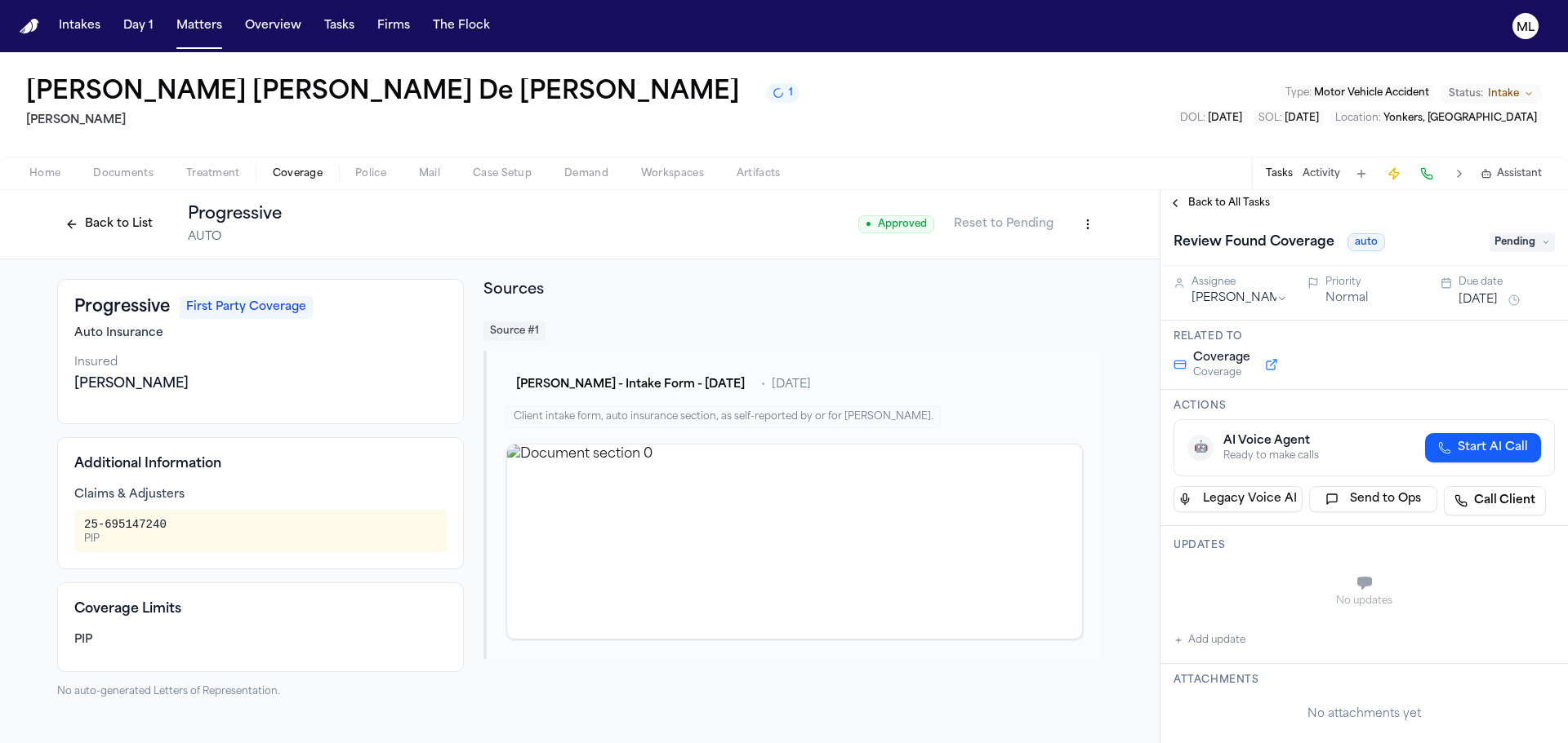
click at [1522, 236] on span "Pending" at bounding box center [1521, 242] width 65 height 20
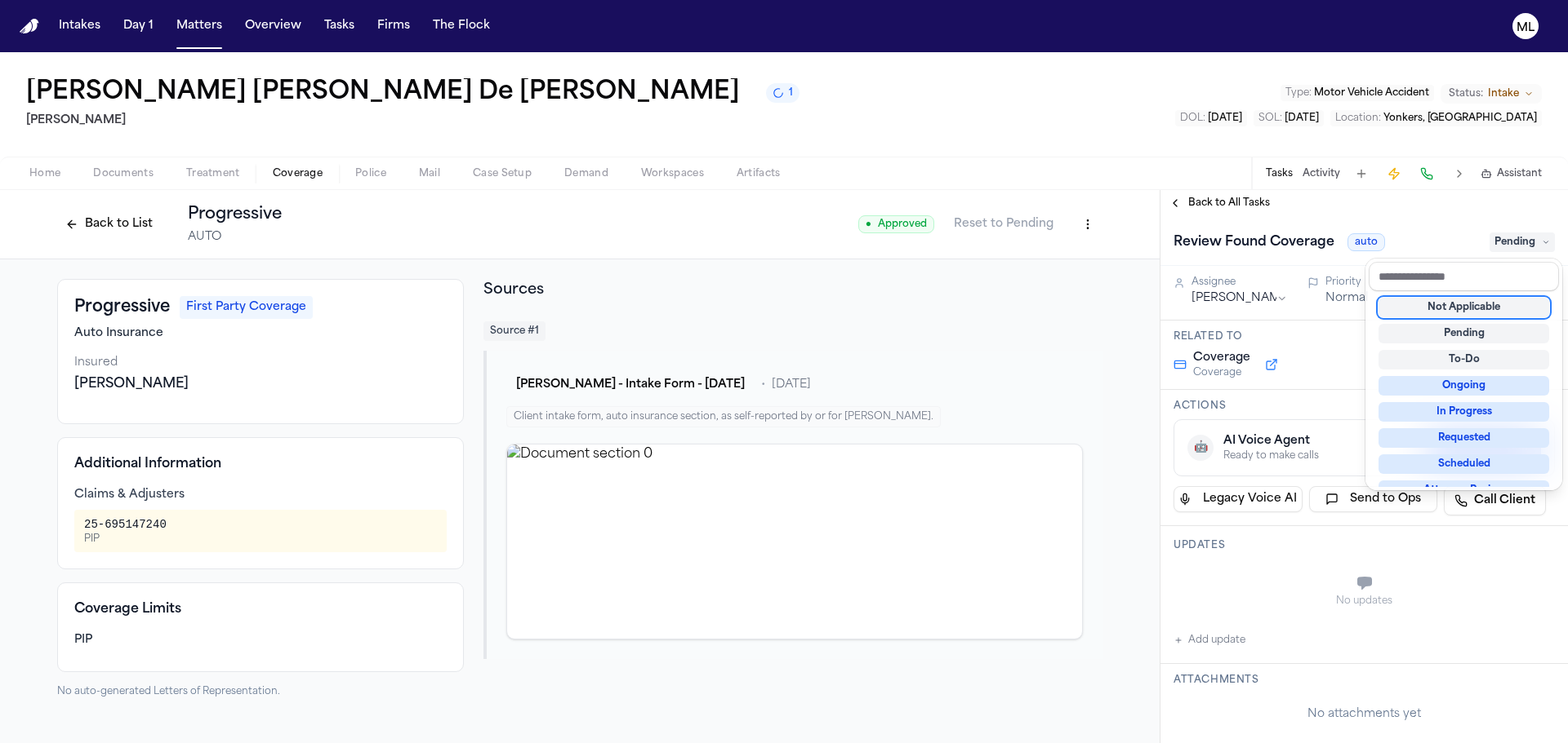
click at [1479, 306] on div "Not Applicable" at bounding box center [1463, 307] width 170 height 20
click at [1207, 206] on div "Back to All Tasks Review Found Coverage auto Not Applicable Assignee [PERSON_NA…" at bounding box center [1363, 466] width 407 height 553
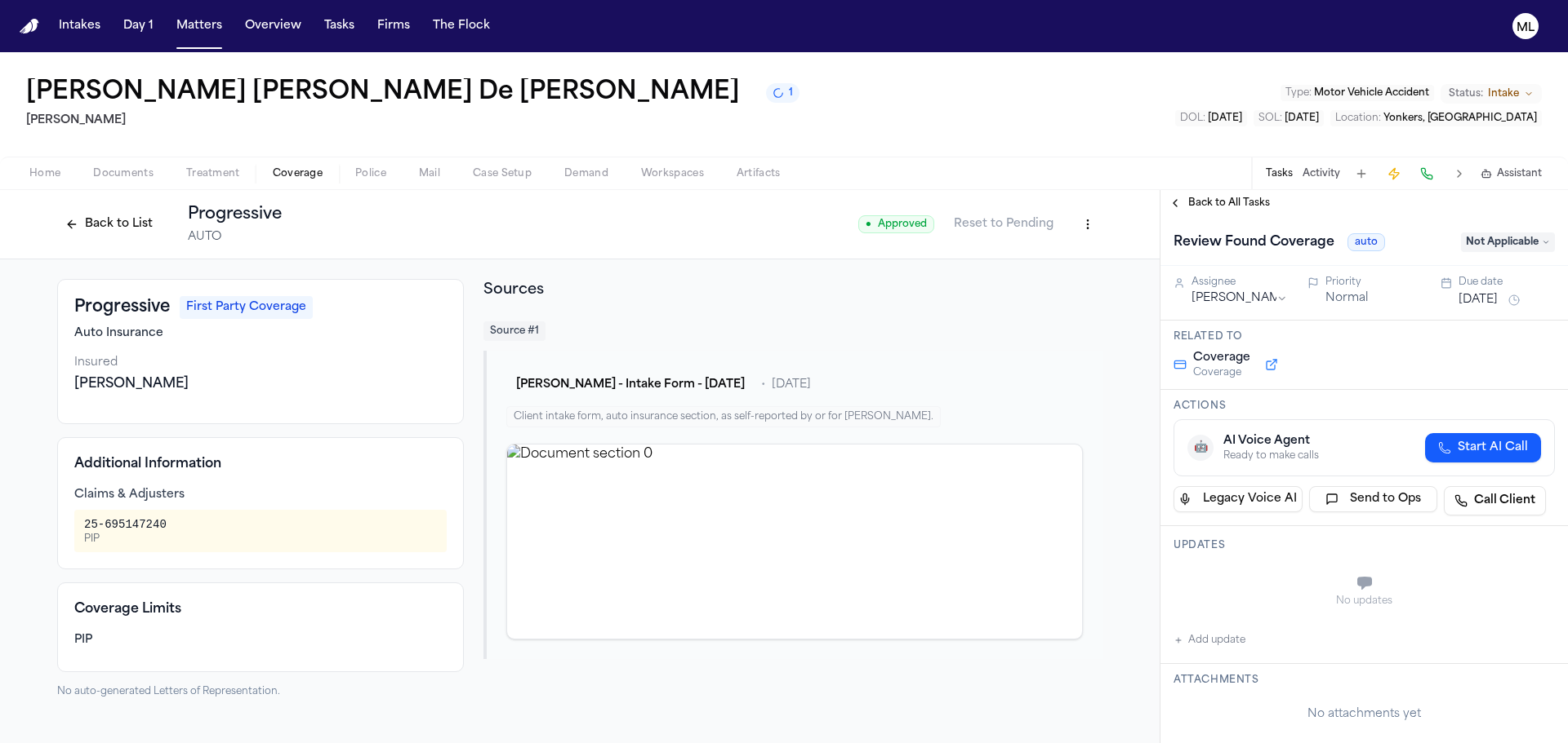
click at [1207, 206] on span "Back to All Tasks" at bounding box center [1229, 203] width 82 height 13
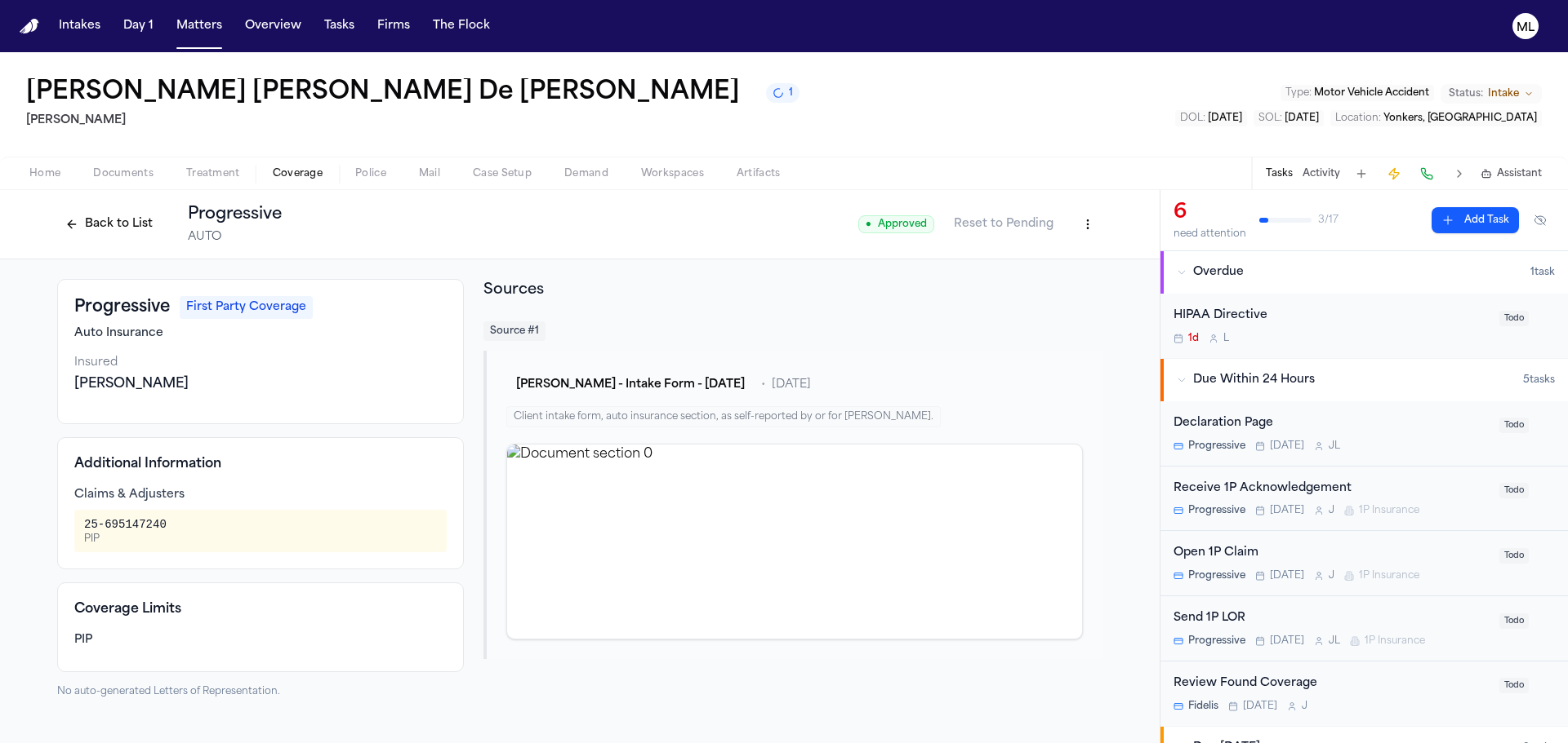
click at [97, 225] on button "Back to List" at bounding box center [108, 224] width 103 height 26
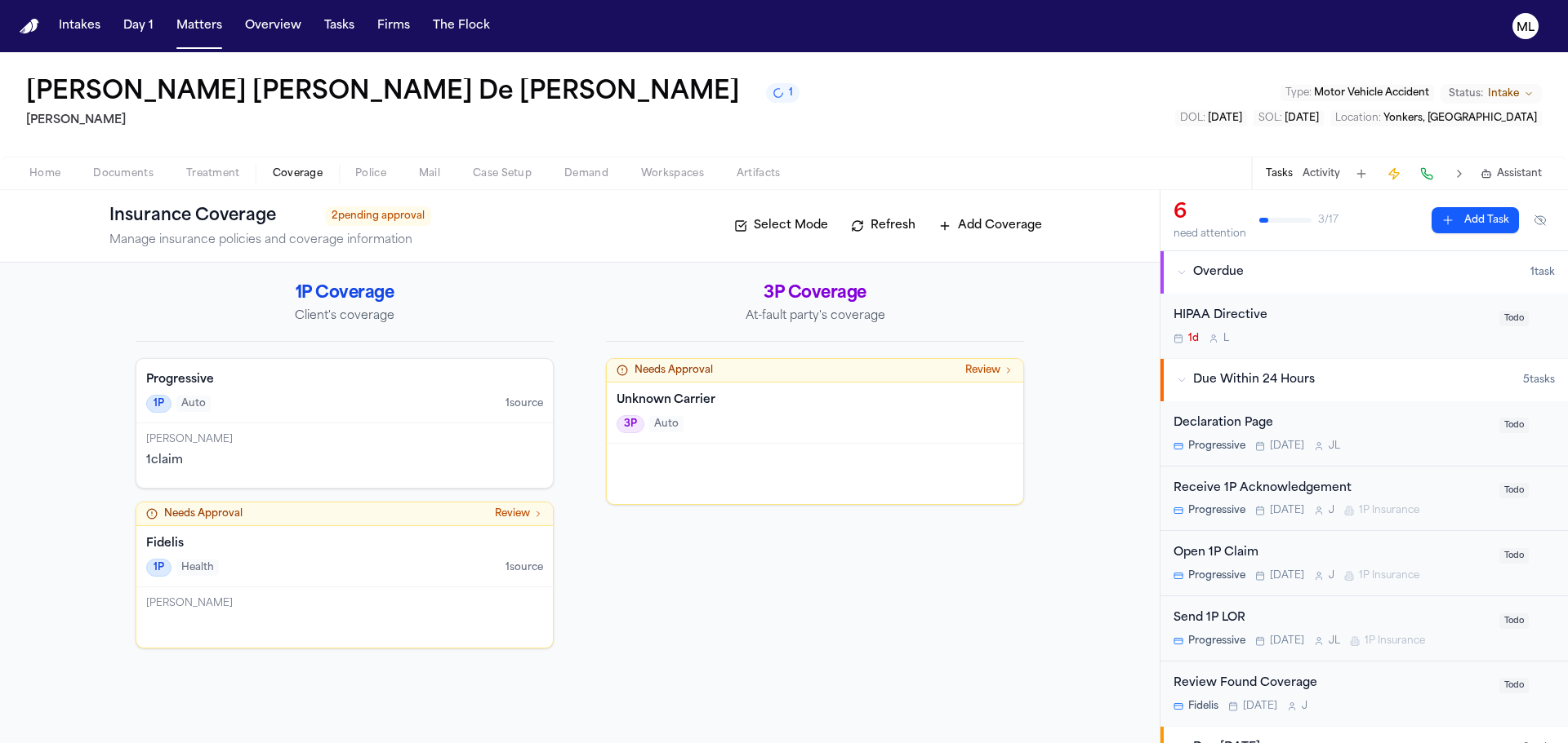
click at [842, 439] on div "Unknown Carrier 3P Auto" at bounding box center [814, 413] width 416 height 61
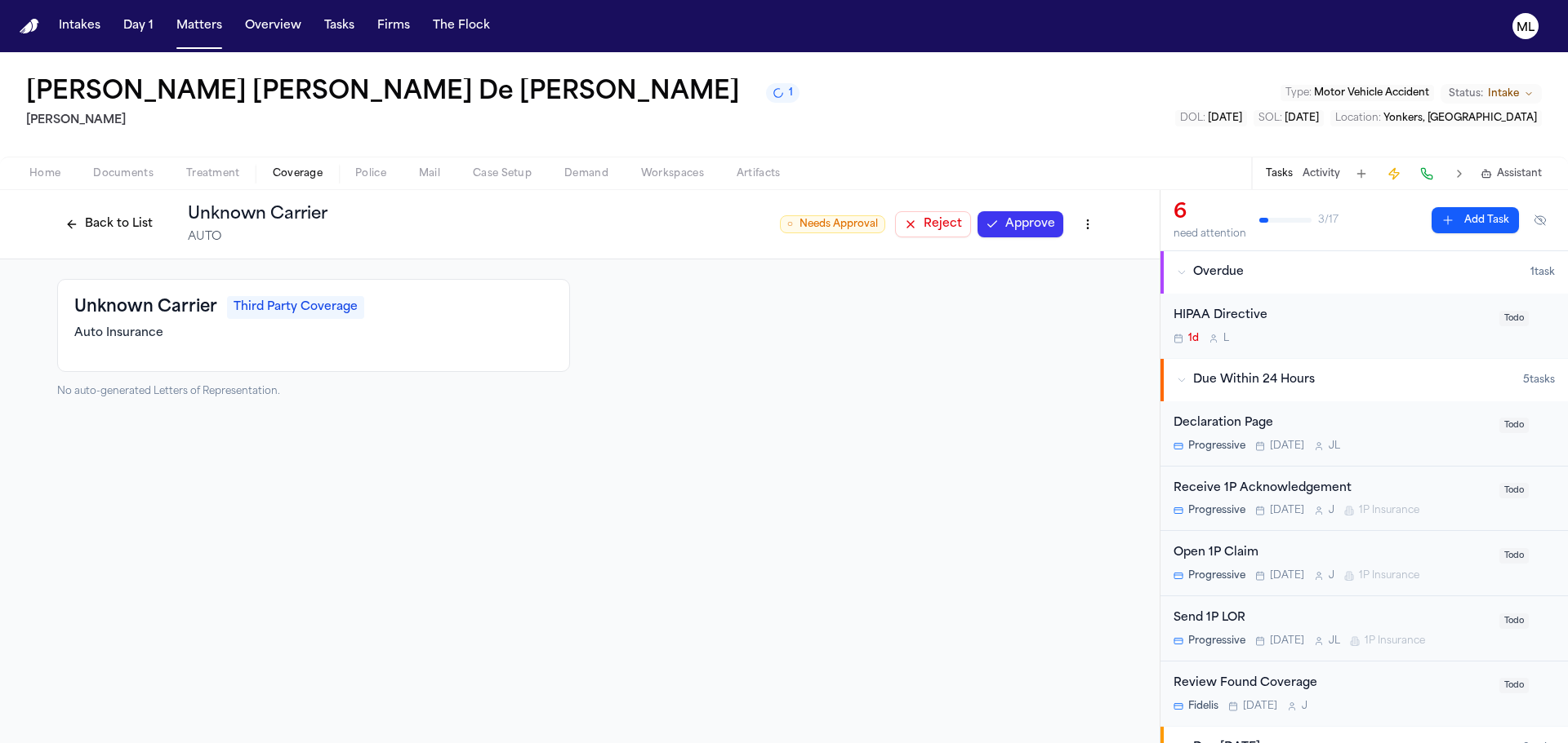
click at [935, 220] on button "Reject" at bounding box center [933, 224] width 76 height 26
click at [128, 223] on button "Back to List" at bounding box center [108, 224] width 103 height 26
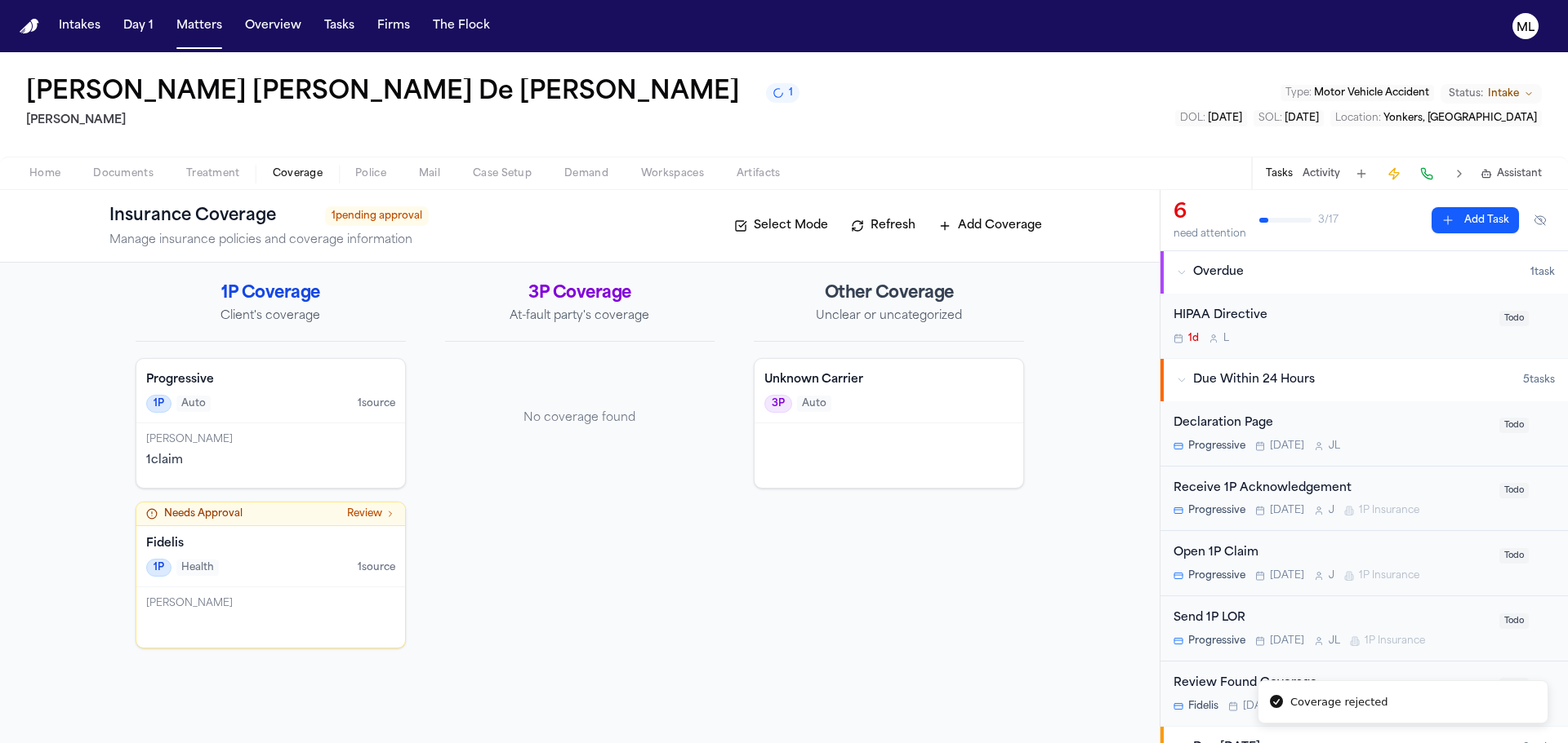
click at [288, 581] on div "Fidelis 1P Health 1 source" at bounding box center [270, 557] width 268 height 61
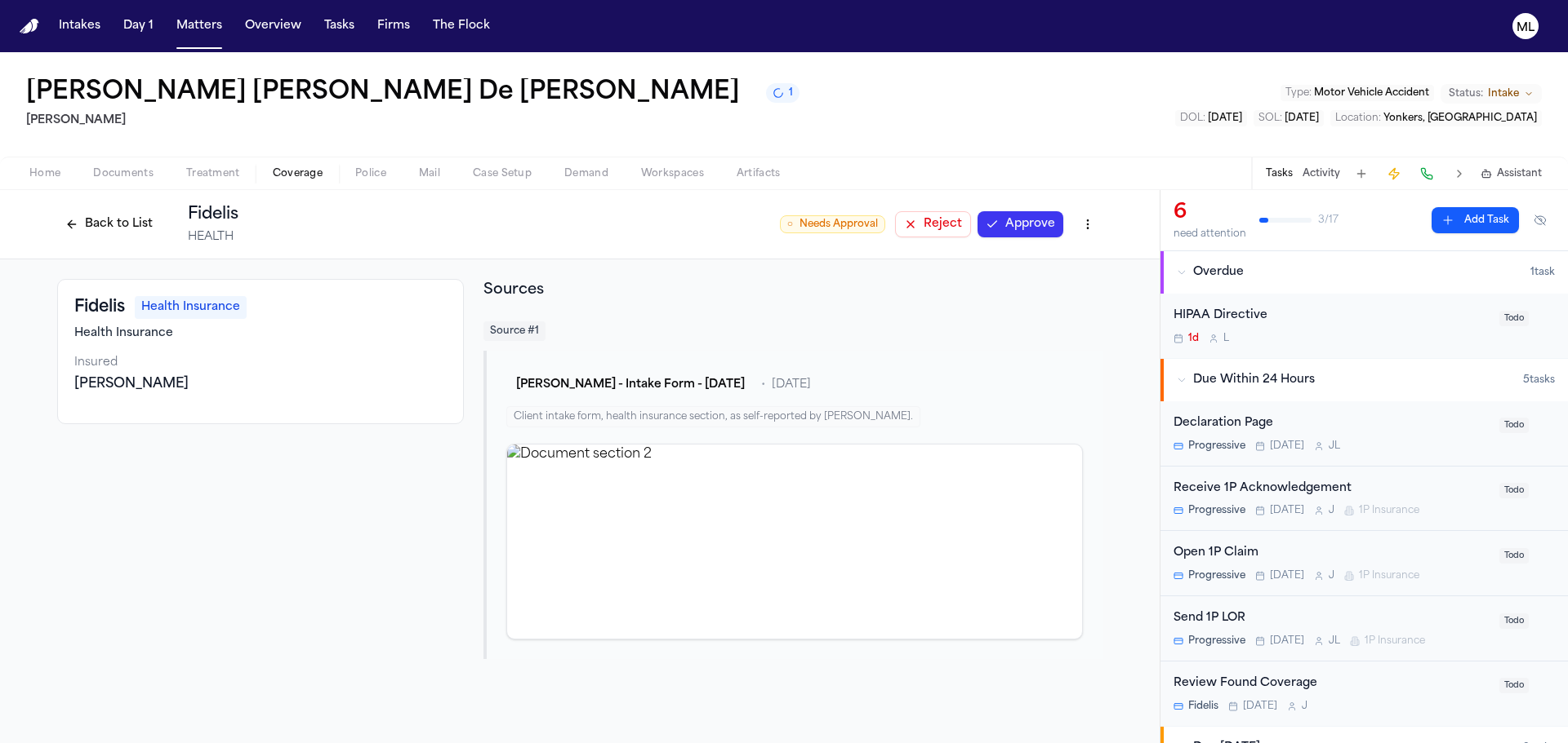
click at [1026, 224] on button "Approve" at bounding box center [1020, 224] width 86 height 26
click at [143, 229] on button "Back to List" at bounding box center [108, 224] width 103 height 26
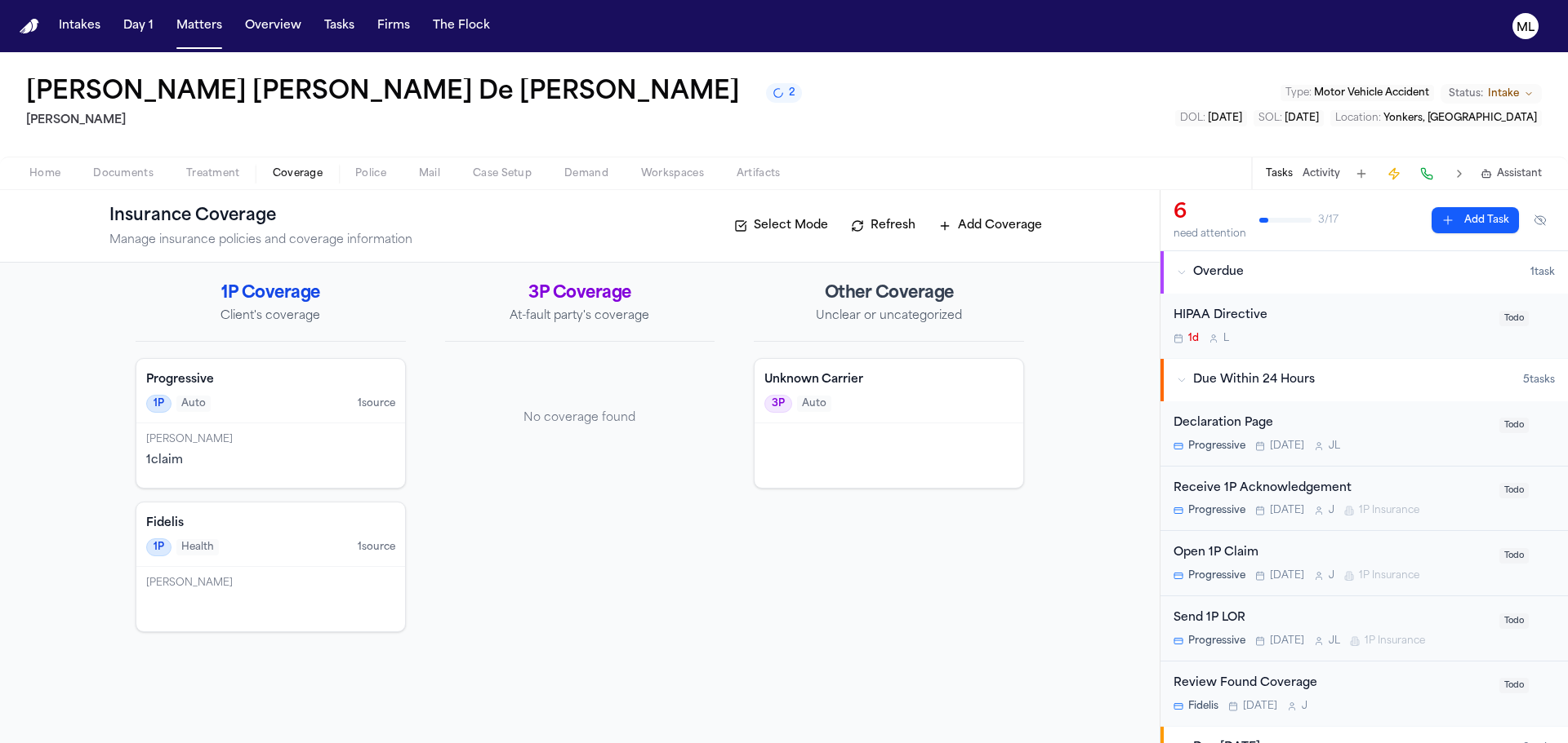
click at [1384, 438] on div "Declaration Page Progressive [DATE] [PERSON_NAME]" at bounding box center [1330, 433] width 316 height 38
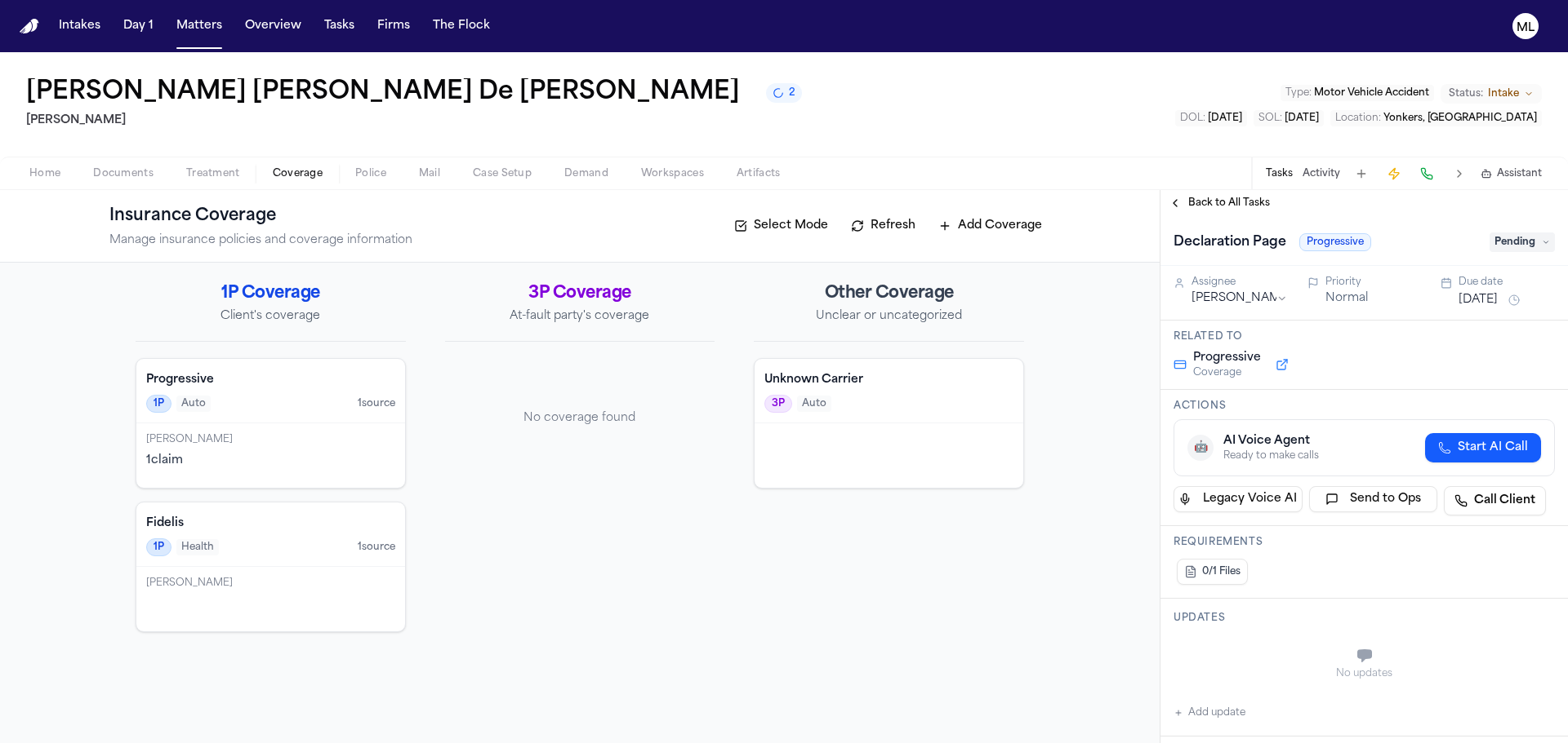
click at [1466, 305] on button "[DATE]" at bounding box center [1478, 301] width 39 height 17
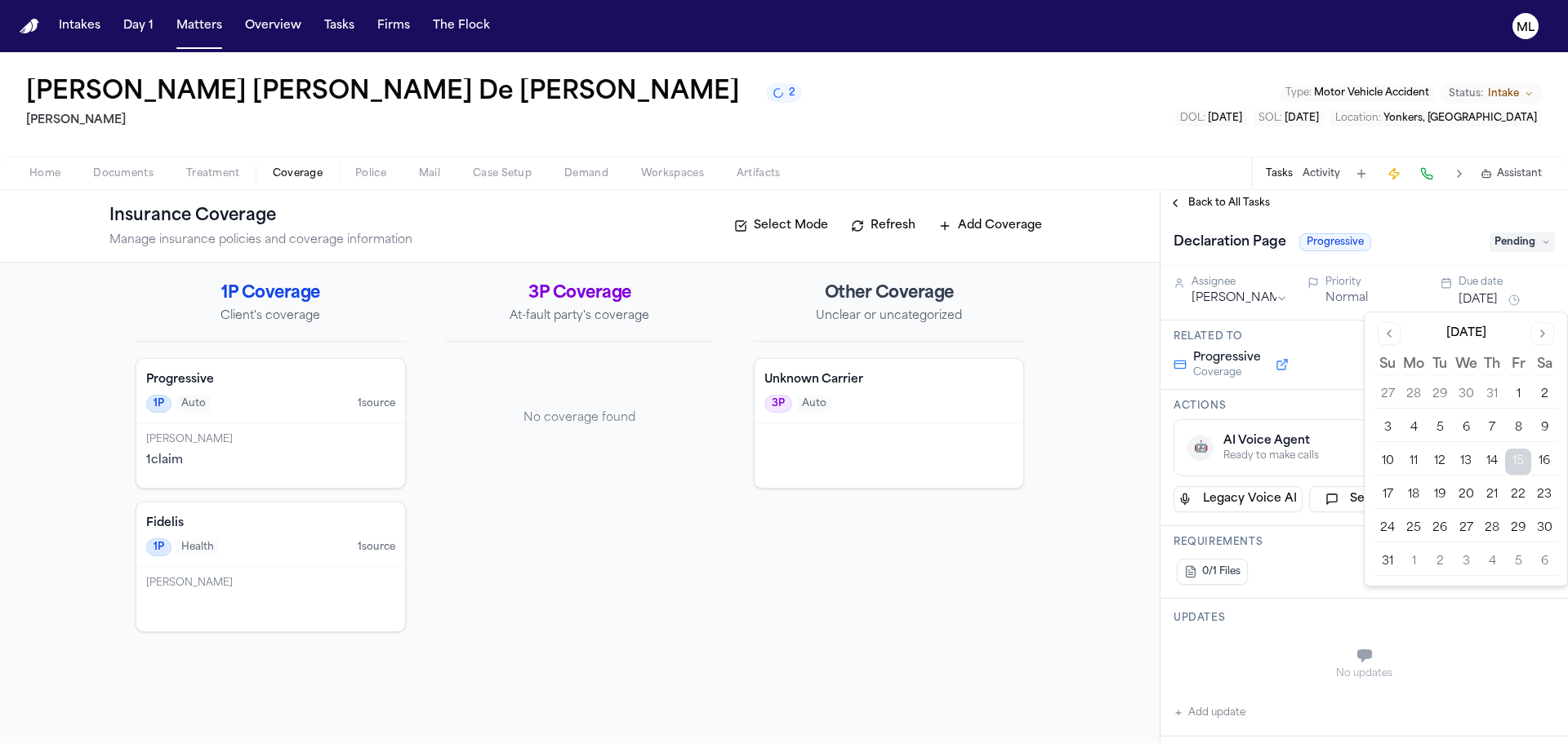
click at [1507, 496] on button "22" at bounding box center [1518, 495] width 26 height 26
click at [1229, 201] on span "Back to All Tasks" at bounding box center [1229, 203] width 82 height 13
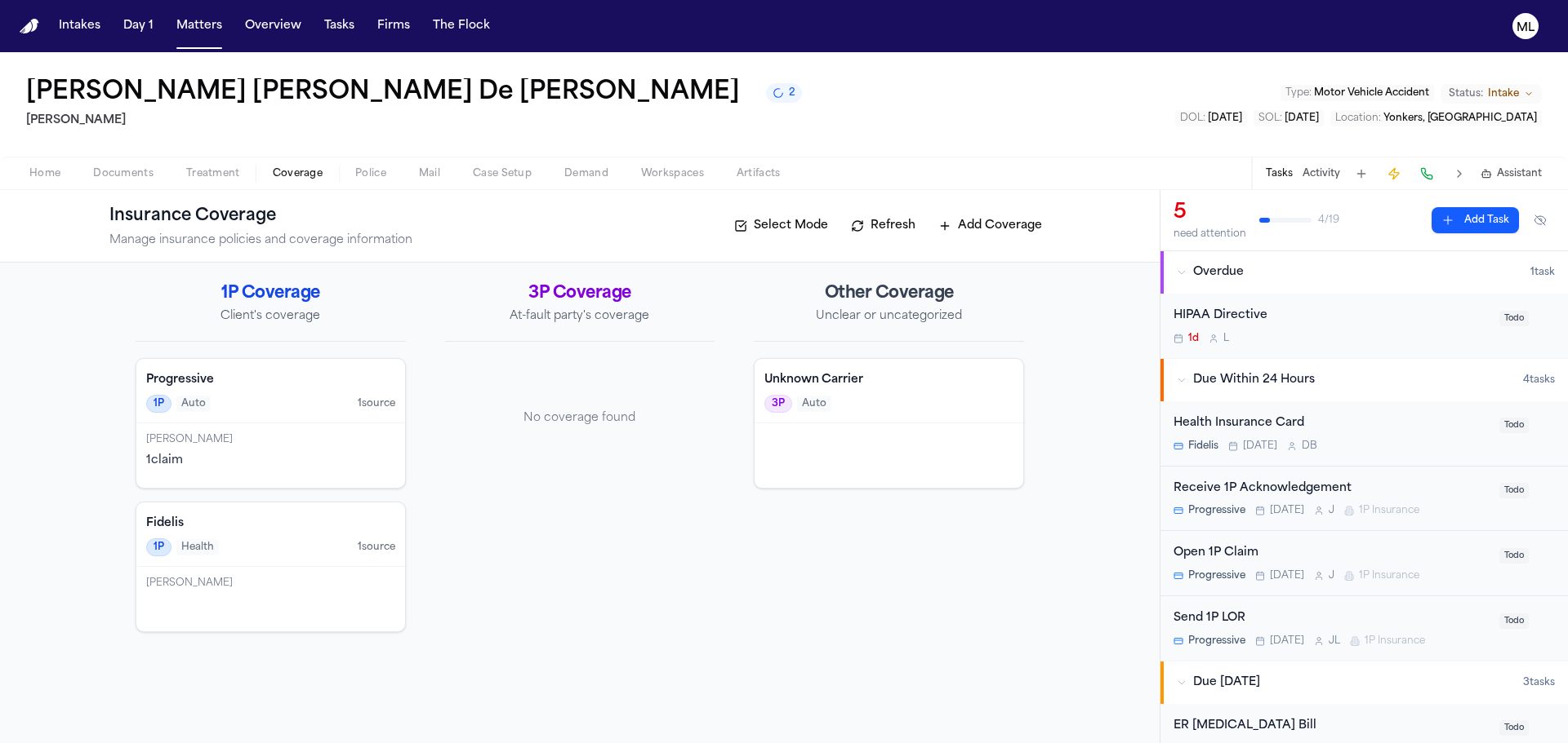
click at [1456, 490] on div "Receive 1P Acknowledgement" at bounding box center [1330, 489] width 316 height 19
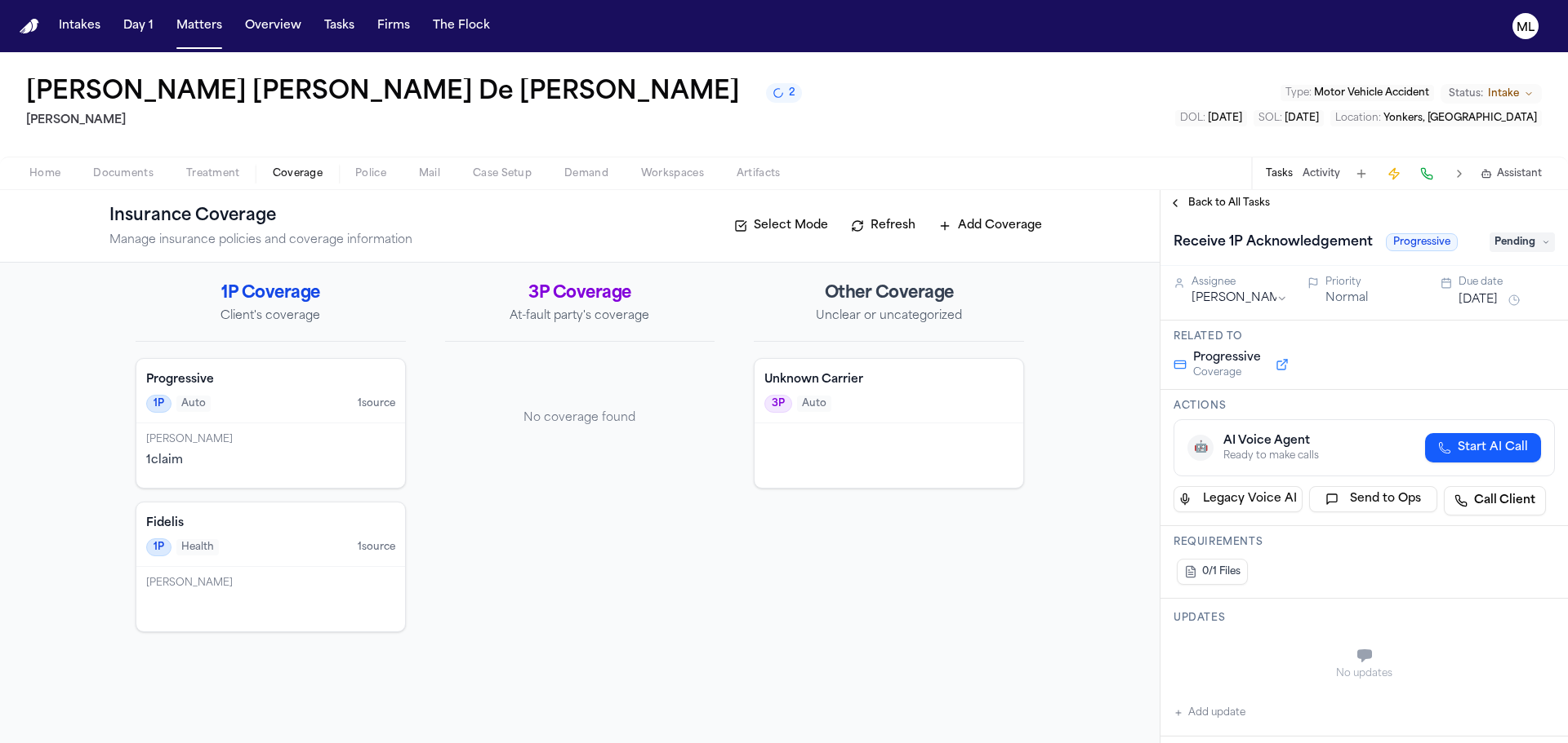
click at [1476, 298] on button "[DATE]" at bounding box center [1478, 301] width 39 height 17
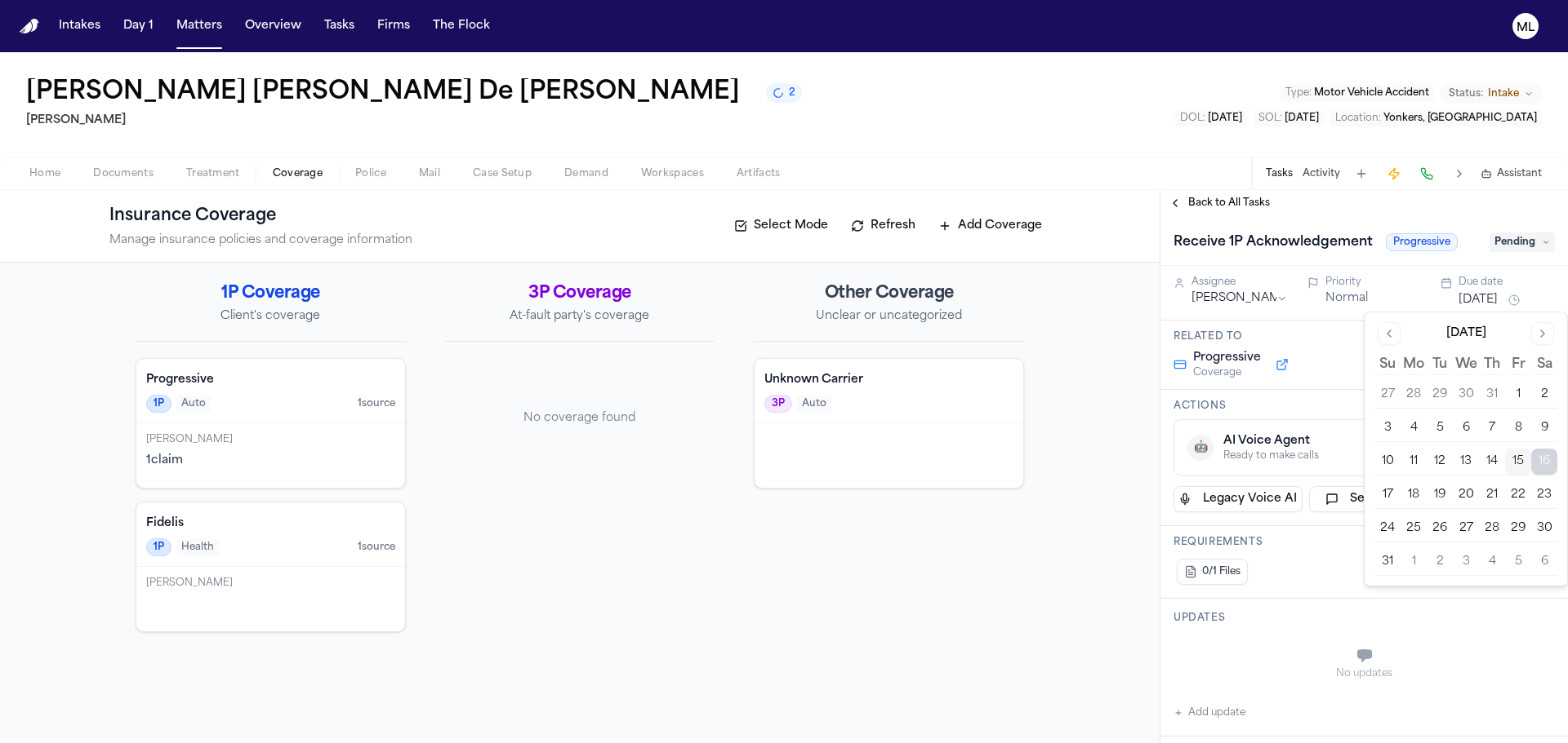
click at [1520, 493] on button "22" at bounding box center [1518, 495] width 26 height 26
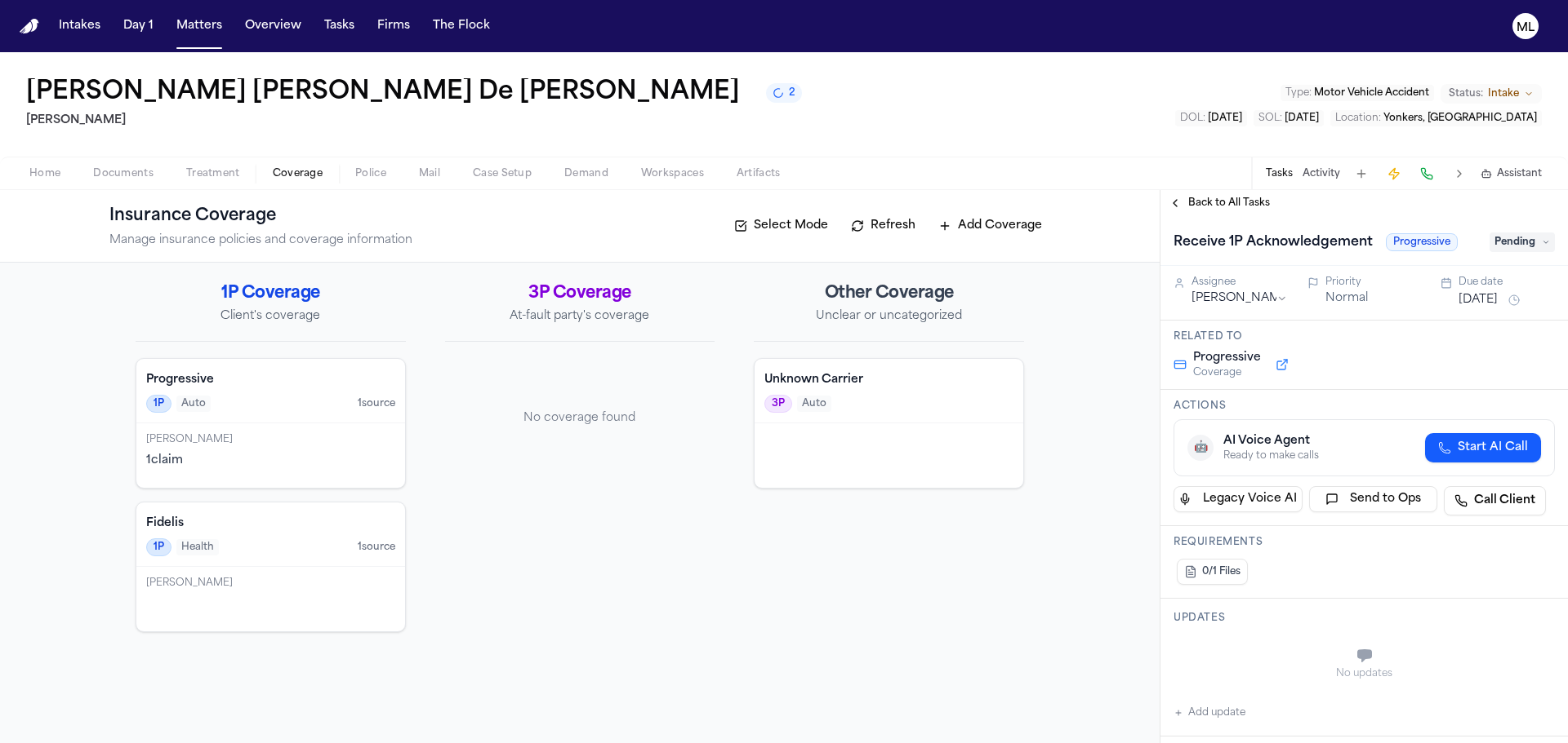
click at [1226, 201] on span "Back to All Tasks" at bounding box center [1229, 203] width 82 height 13
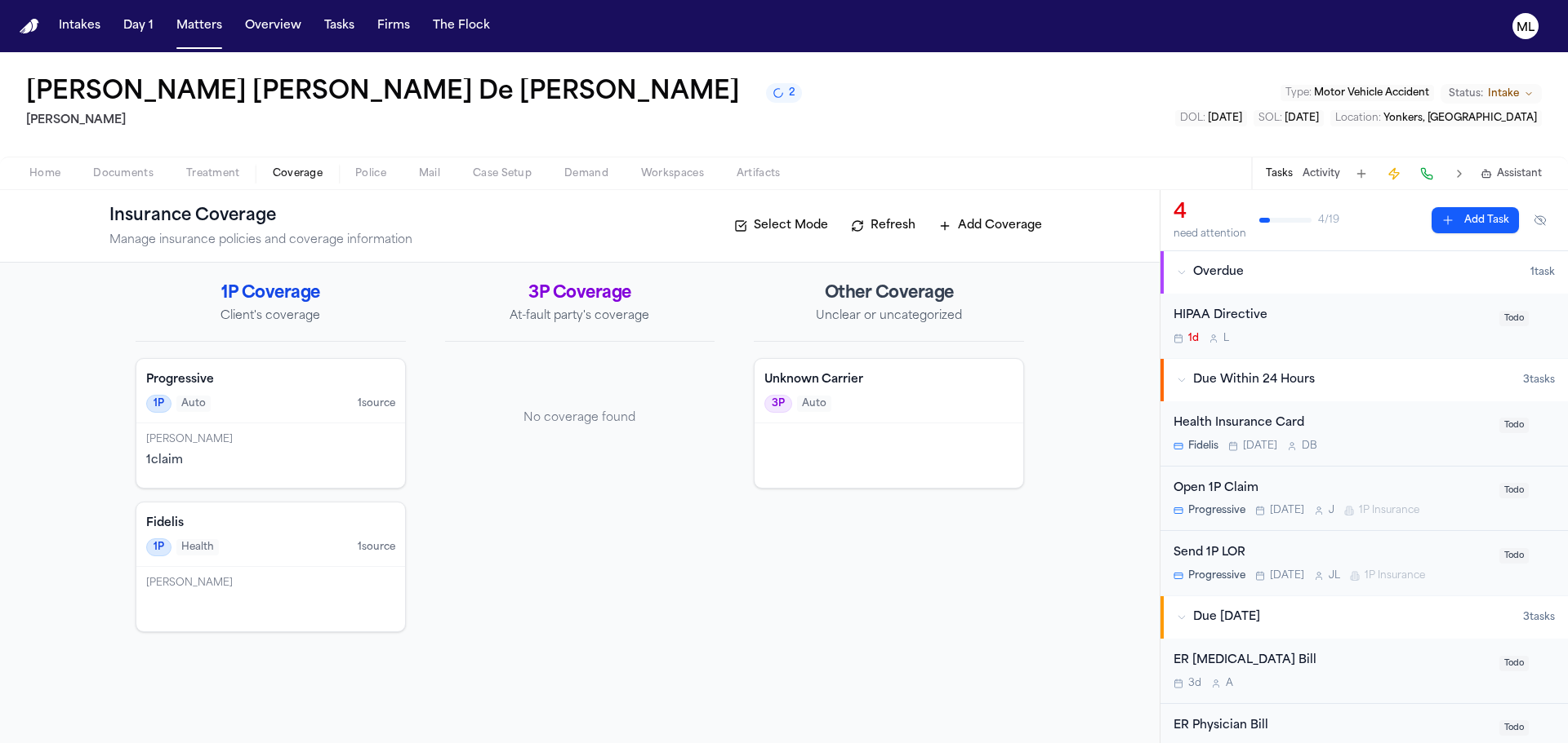
click at [1407, 436] on div "Health Insurance Card Fidelis [DATE] D B" at bounding box center [1330, 433] width 316 height 38
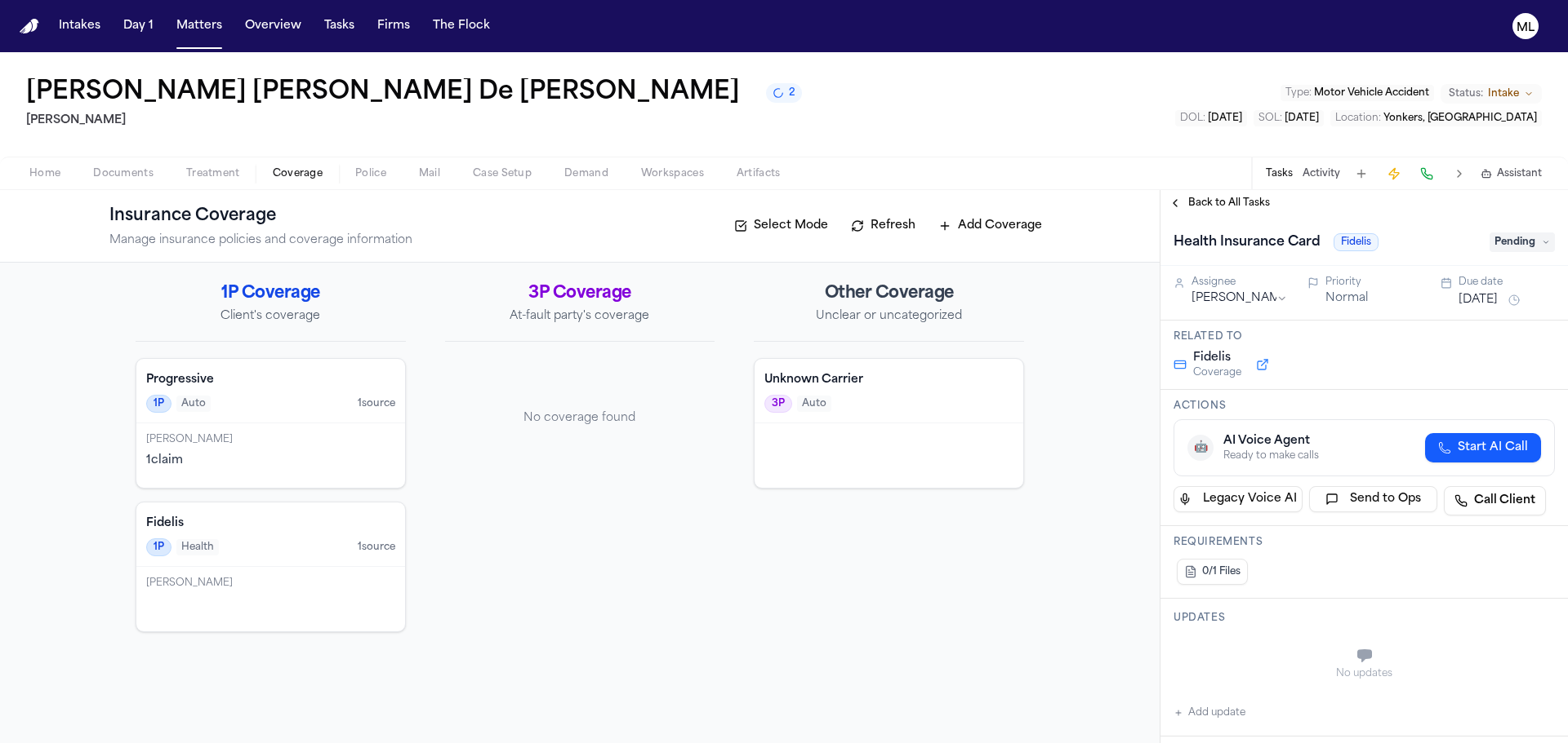
click at [1496, 253] on div "Health Insurance Card Fidelis Pending" at bounding box center [1363, 242] width 381 height 26
click at [1506, 241] on span "Pending" at bounding box center [1521, 242] width 65 height 20
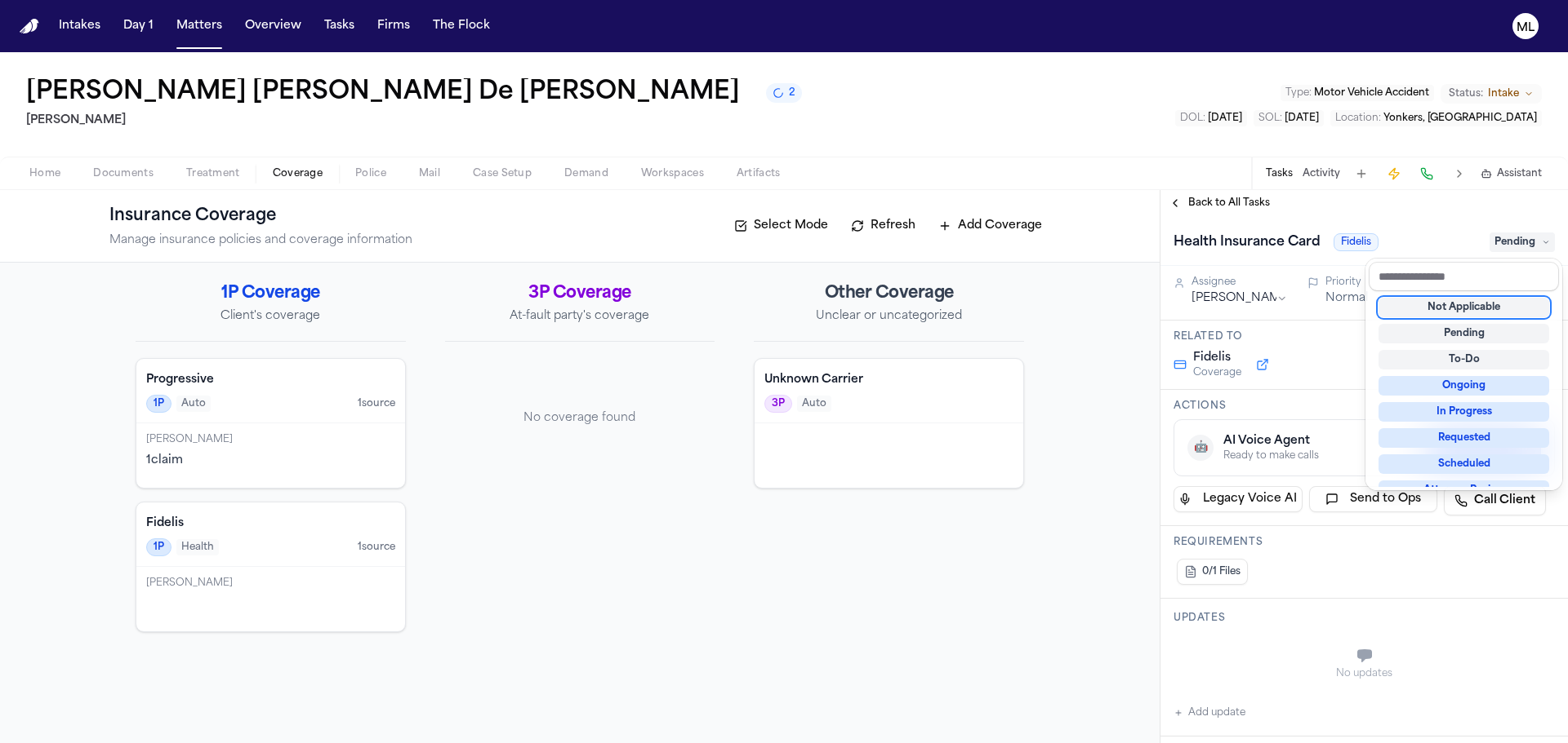
click at [1467, 311] on div "Not Applicable" at bounding box center [1463, 307] width 170 height 20
click at [1212, 205] on div "Back to All Tasks Health Insurance Card Fidelis Not Applicable Assignee [PERSON…" at bounding box center [1363, 466] width 407 height 553
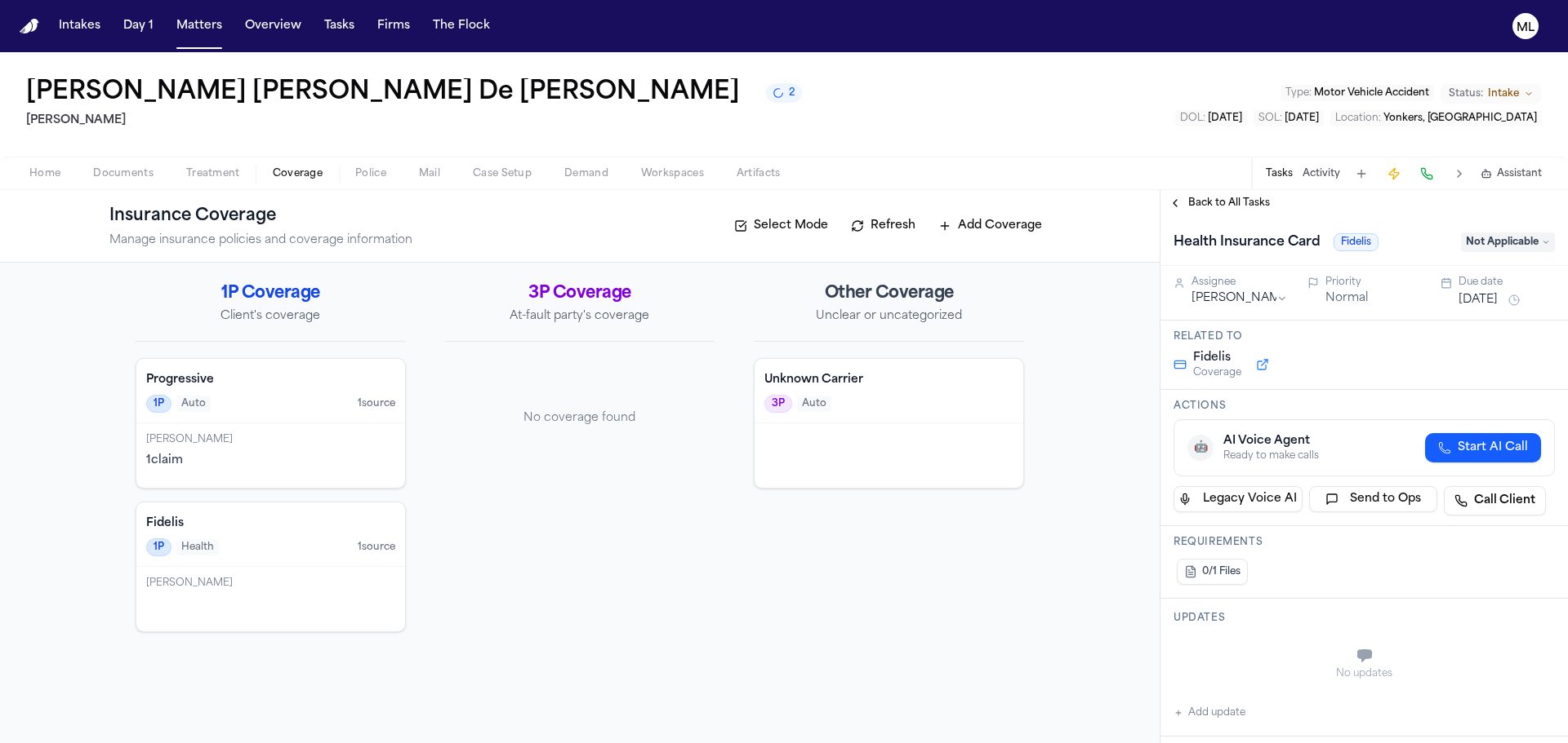
click at [1212, 205] on span "Back to All Tasks" at bounding box center [1229, 203] width 82 height 13
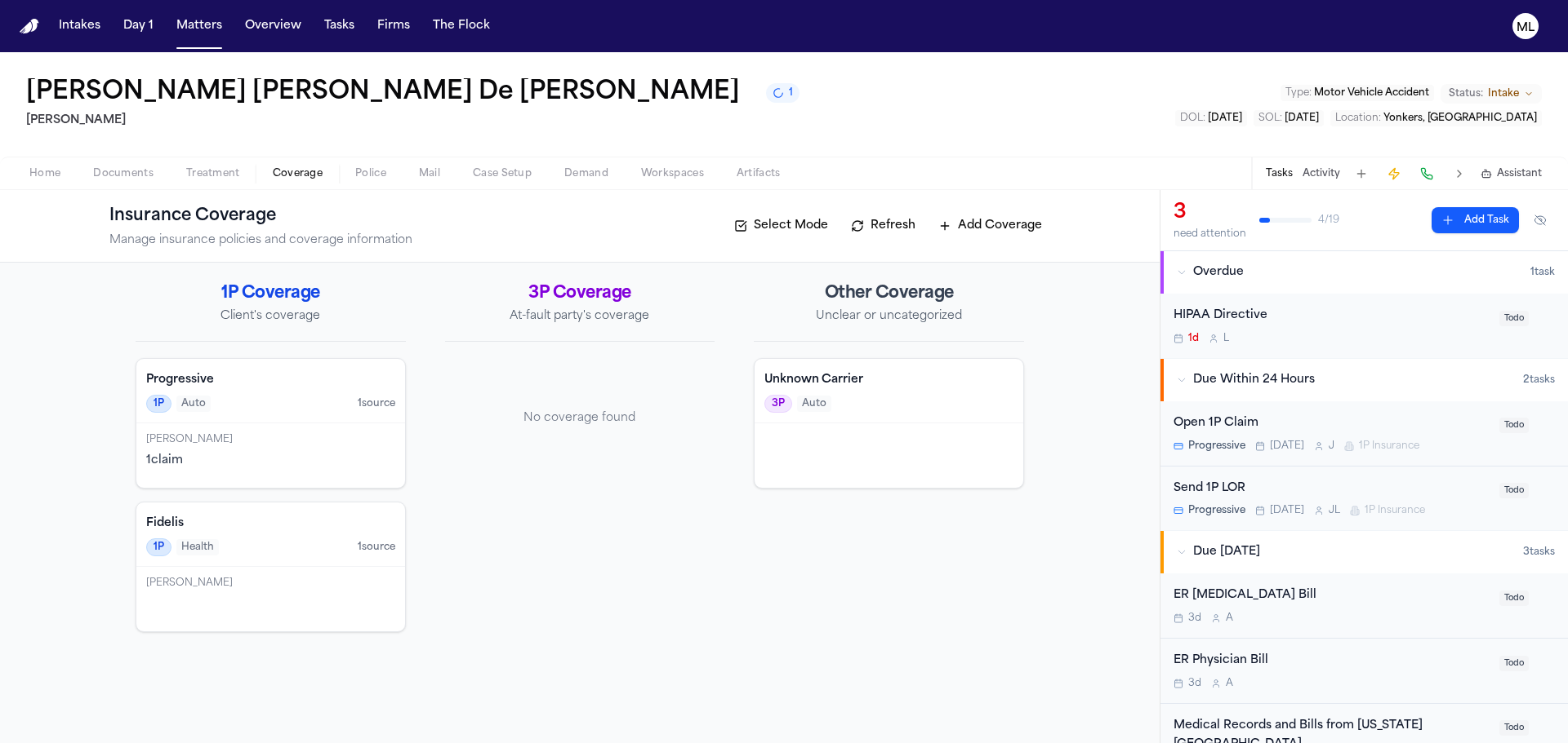
click at [61, 172] on button "Home" at bounding box center [45, 173] width 63 height 20
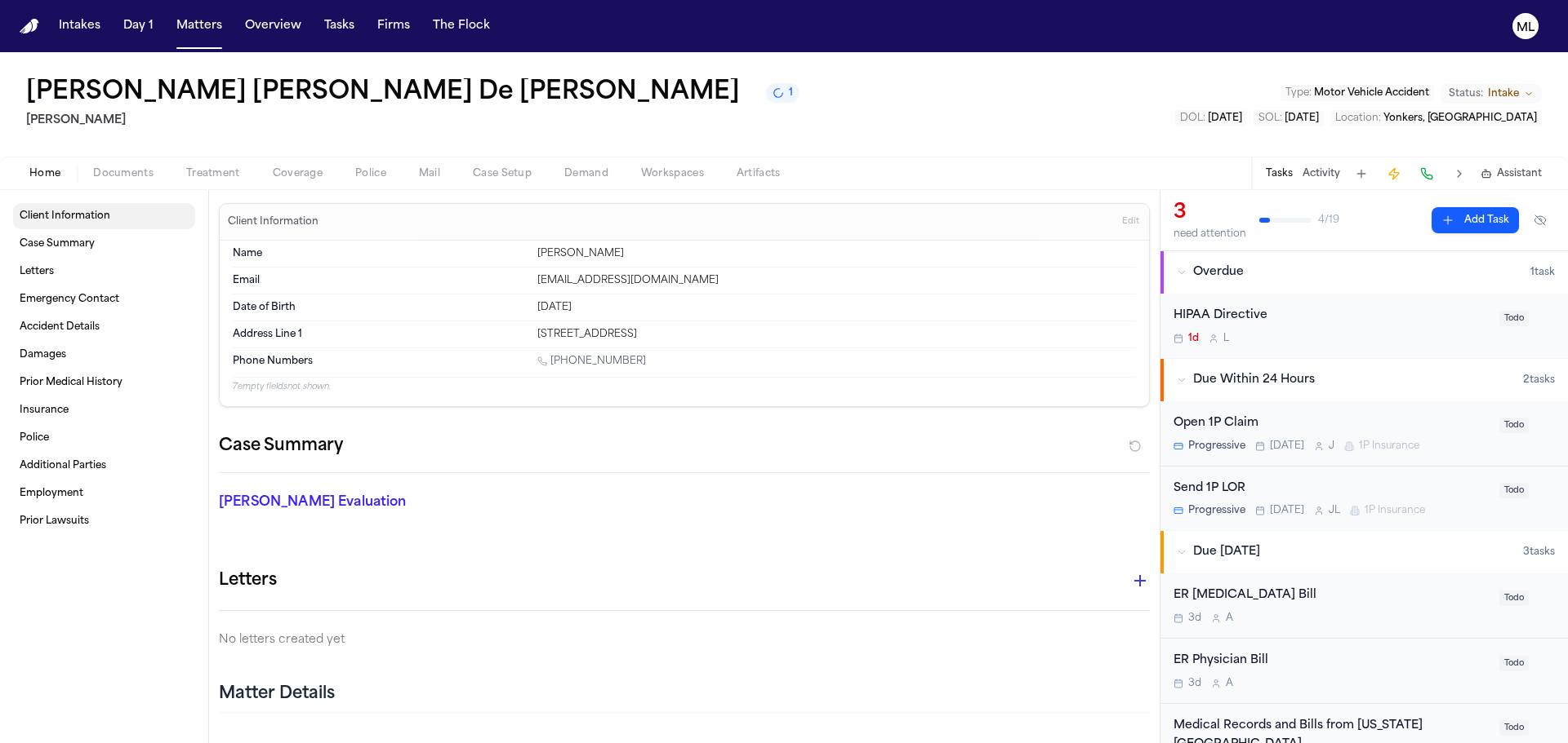
click at [76, 223] on link "Client Information" at bounding box center [103, 216] width 182 height 26
click at [134, 162] on div "Home Documents Treatment Coverage Police Mail Case Setup Demand Workspaces Arti…" at bounding box center [784, 172] width 1568 height 33
click at [132, 172] on span "Documents" at bounding box center [123, 174] width 61 height 13
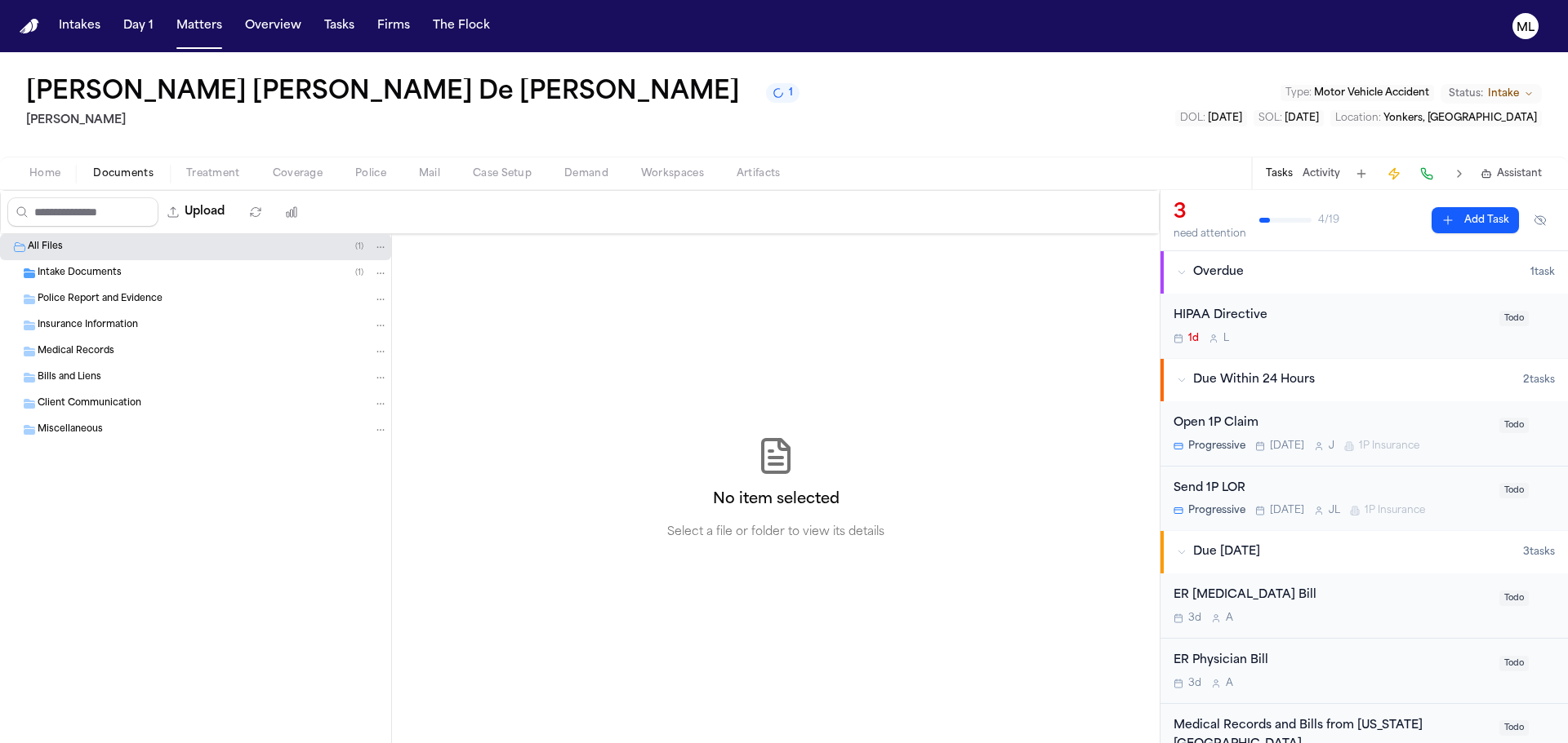
click at [77, 273] on span "Intake Documents" at bounding box center [79, 274] width 84 height 14
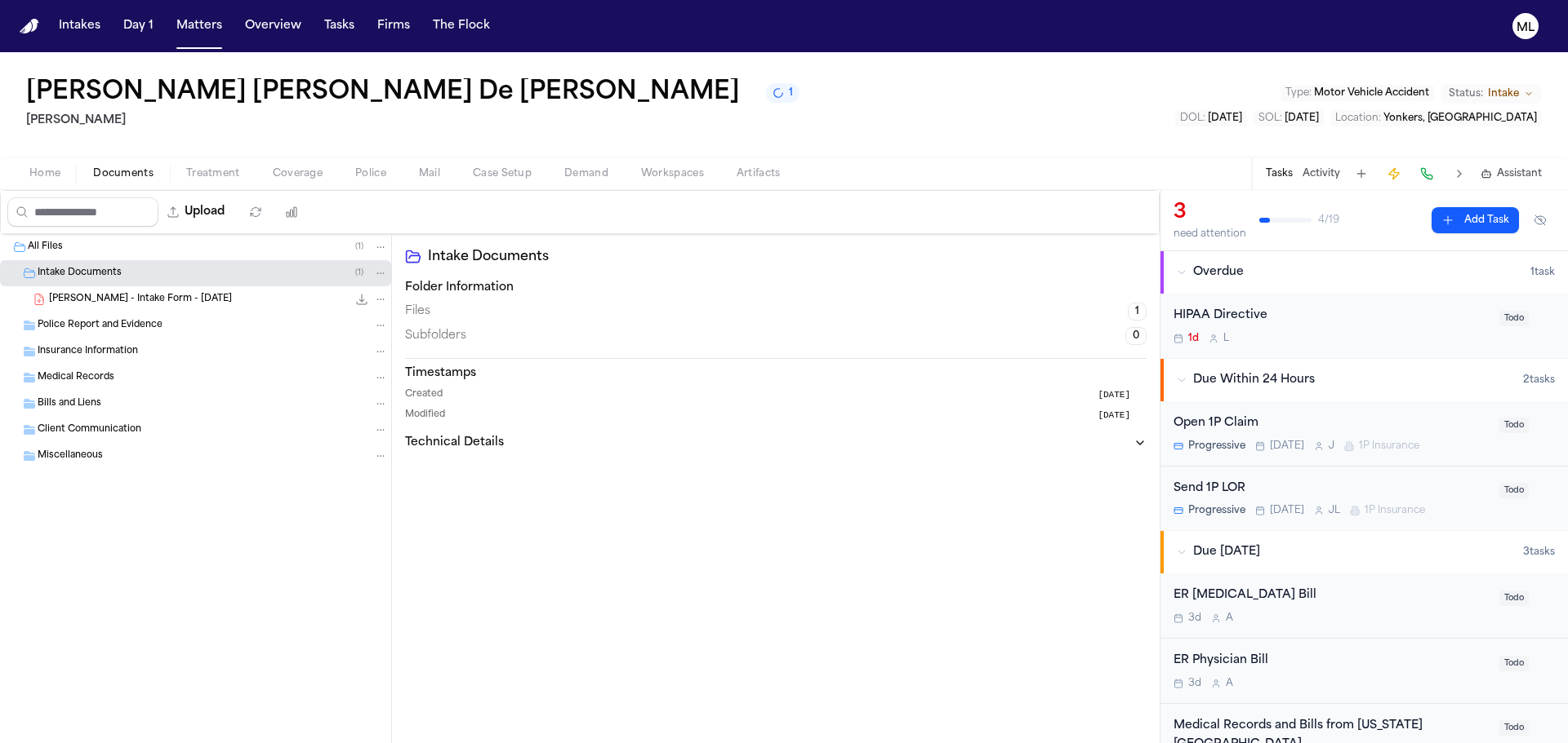
click at [79, 295] on span "[PERSON_NAME] - Intake Form - [DATE]" at bounding box center [141, 300] width 183 height 14
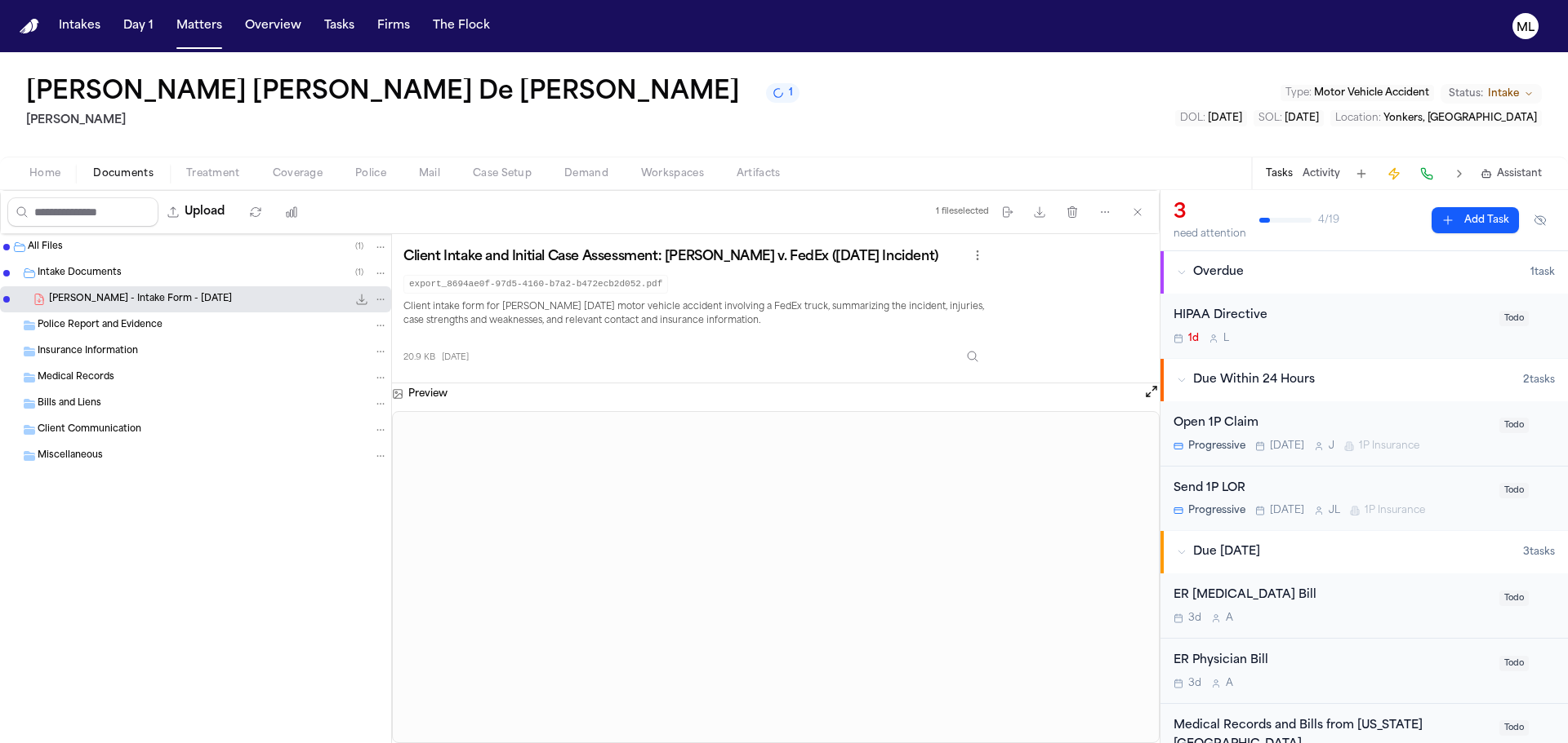
click at [1453, 217] on button "Add Task" at bounding box center [1475, 221] width 88 height 26
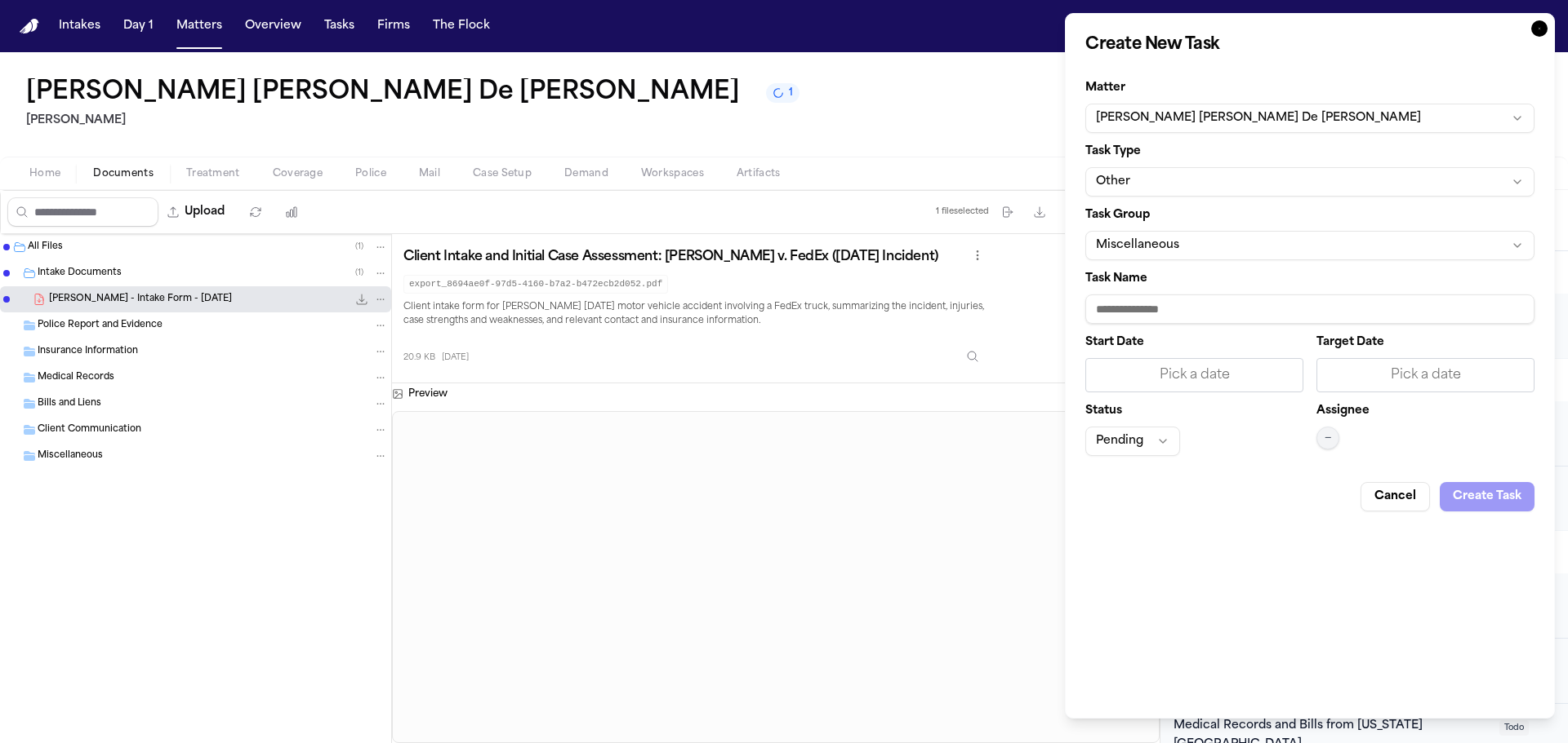
click at [1235, 177] on button "Other" at bounding box center [1310, 182] width 449 height 30
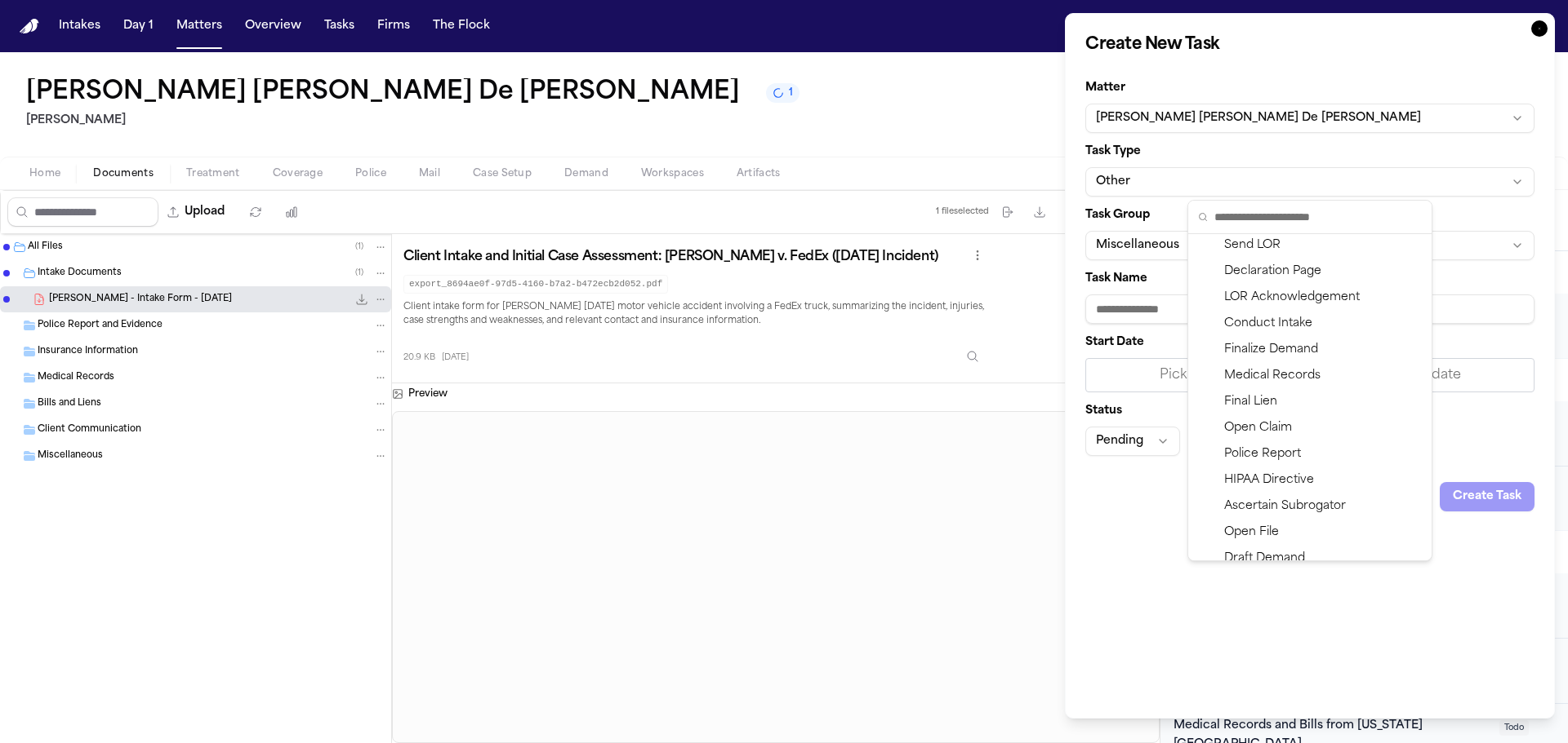
scroll to position [163, 0]
click at [1301, 377] on div "Police Report" at bounding box center [1310, 374] width 237 height 26
type input "**********"
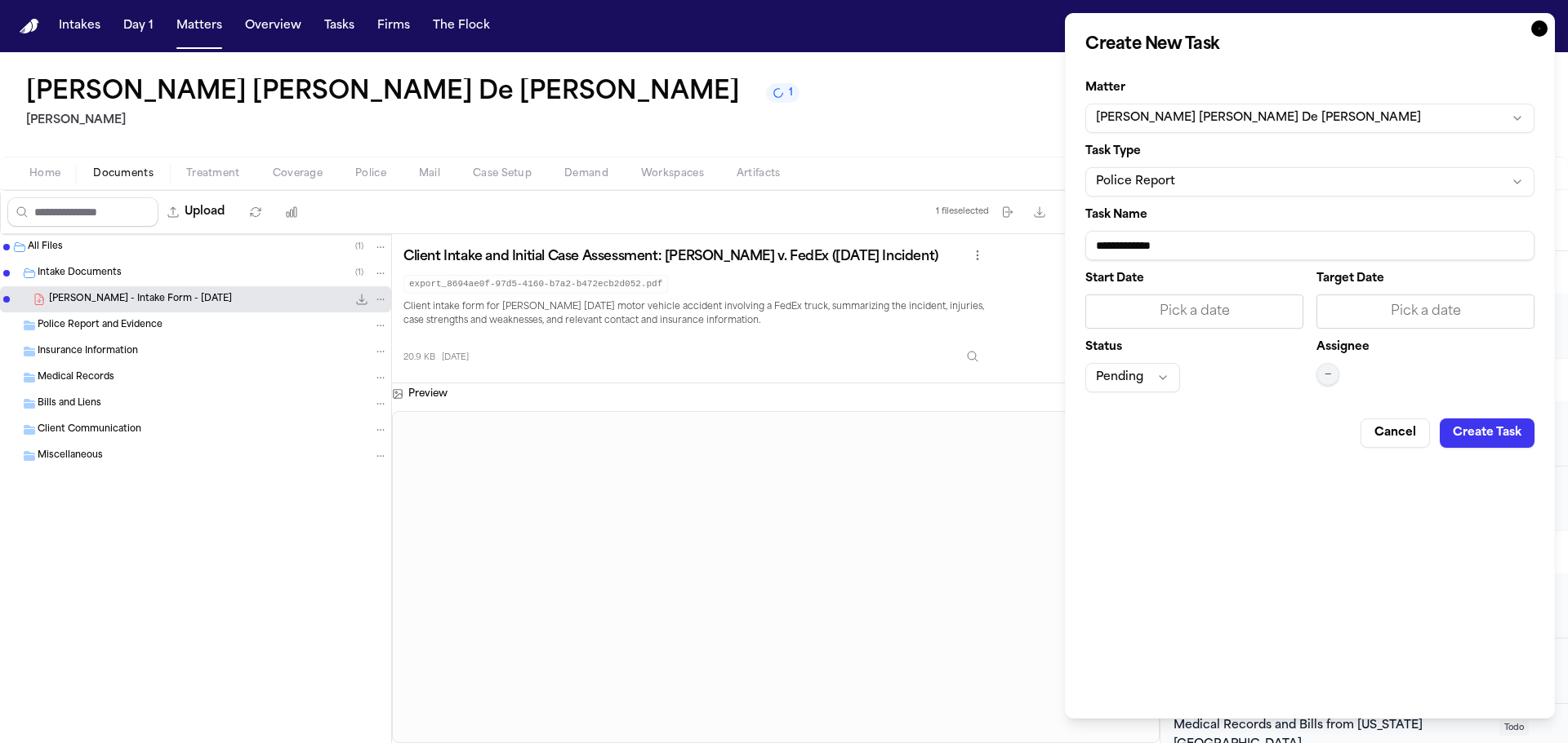
click at [1393, 327] on div "Pick a date" at bounding box center [1425, 311] width 218 height 34
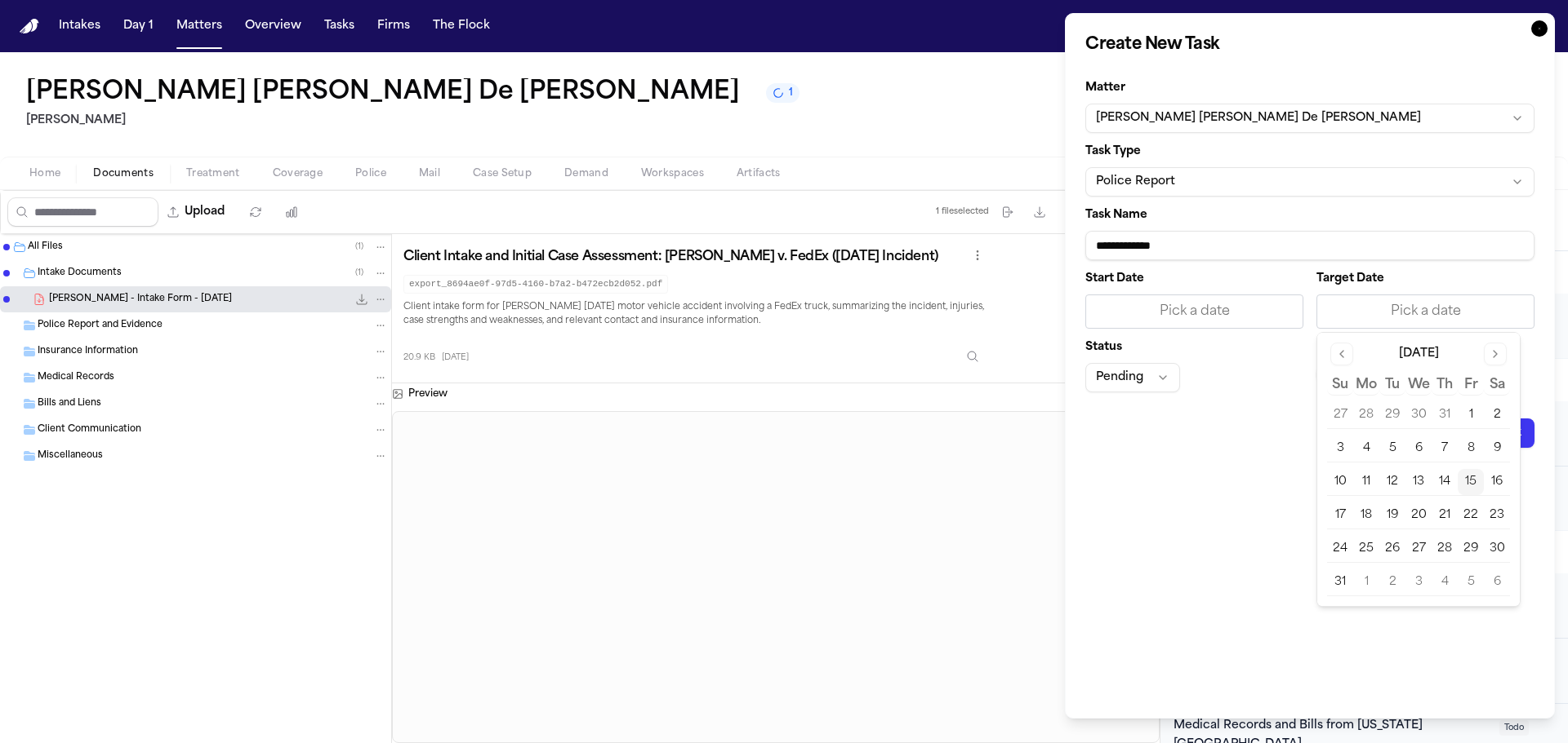
click at [1470, 480] on button "15" at bounding box center [1470, 482] width 26 height 26
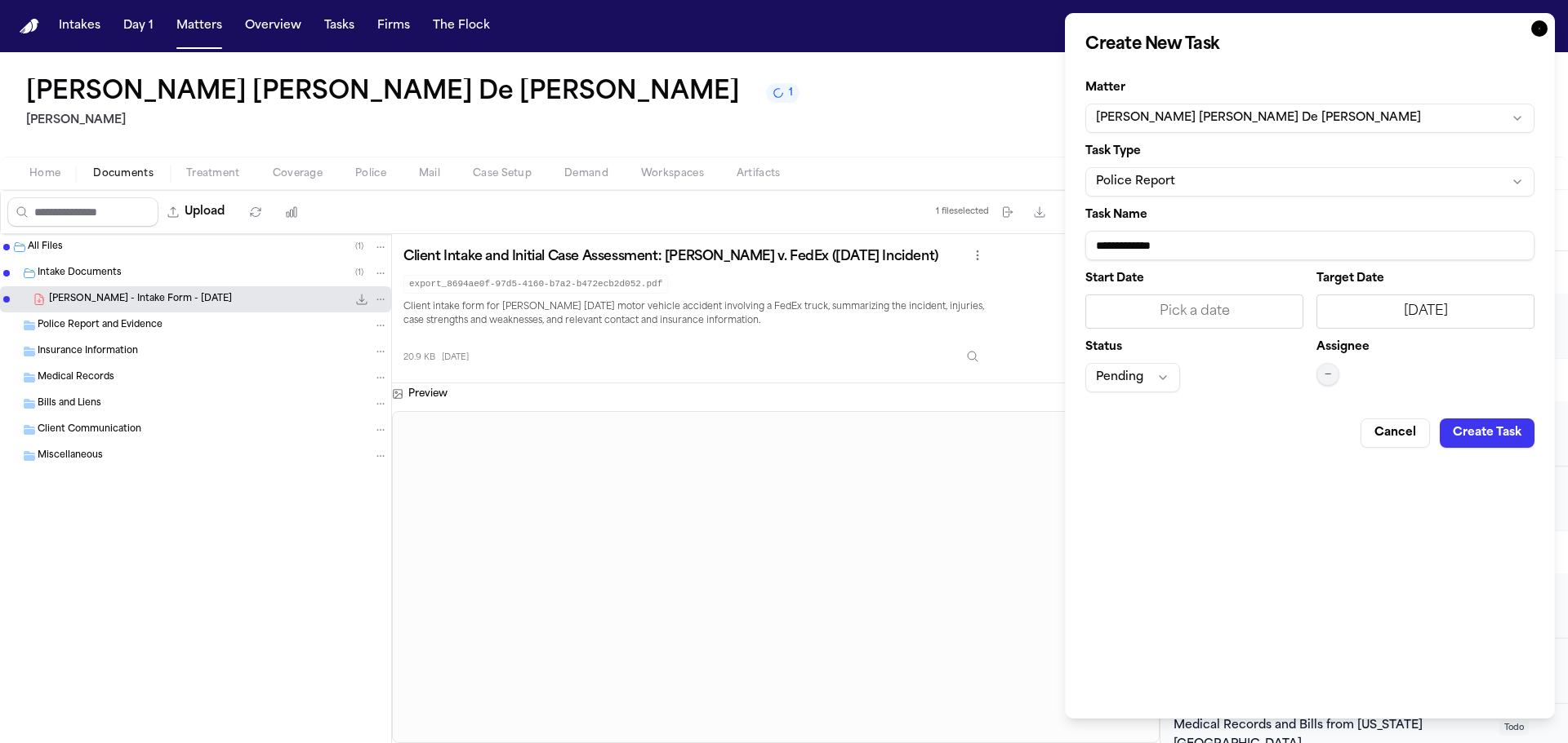
click at [1319, 372] on button "—" at bounding box center [1328, 374] width 23 height 23
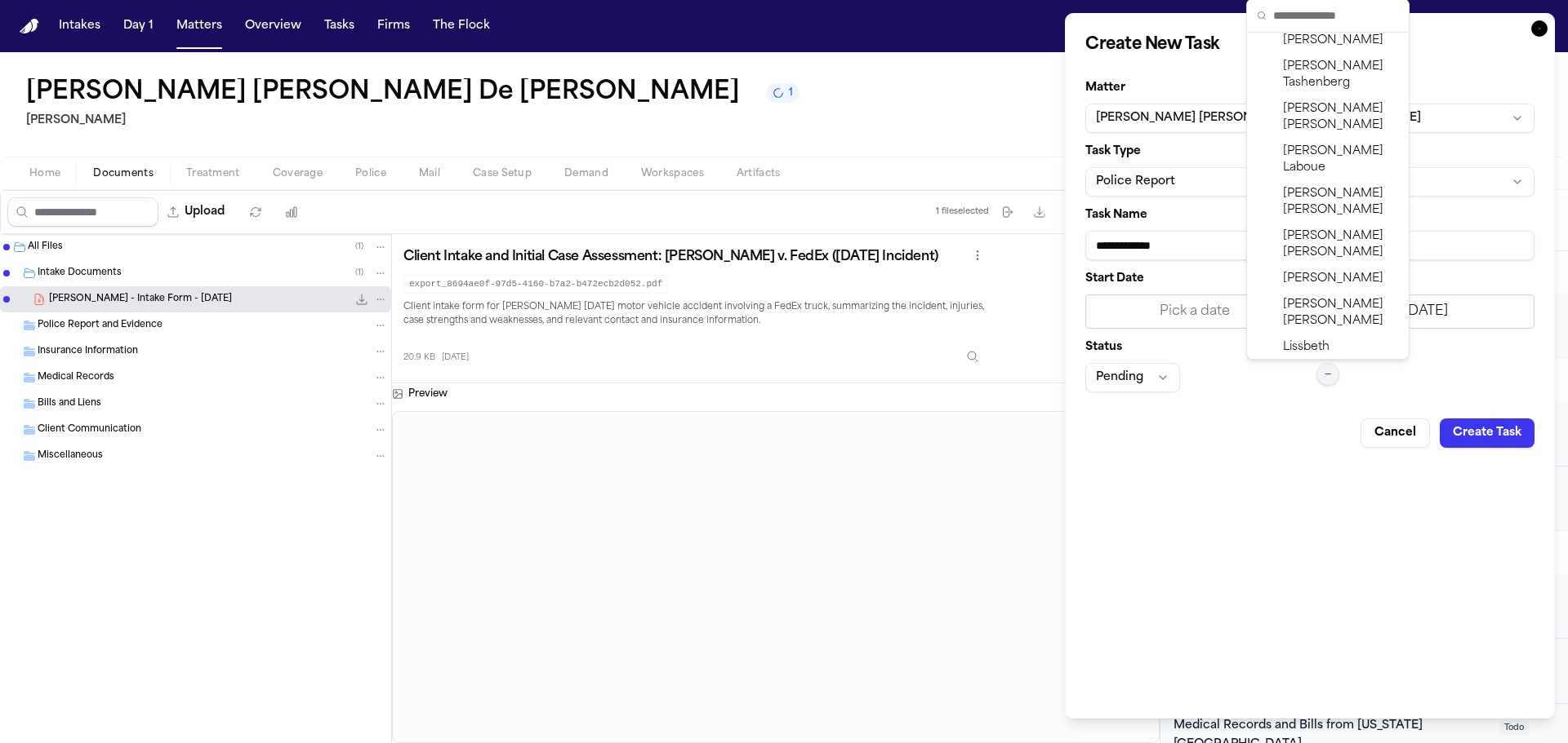
scroll to position [653, 0]
click at [1322, 295] on span "[PERSON_NAME]" at bounding box center [1341, 311] width 116 height 33
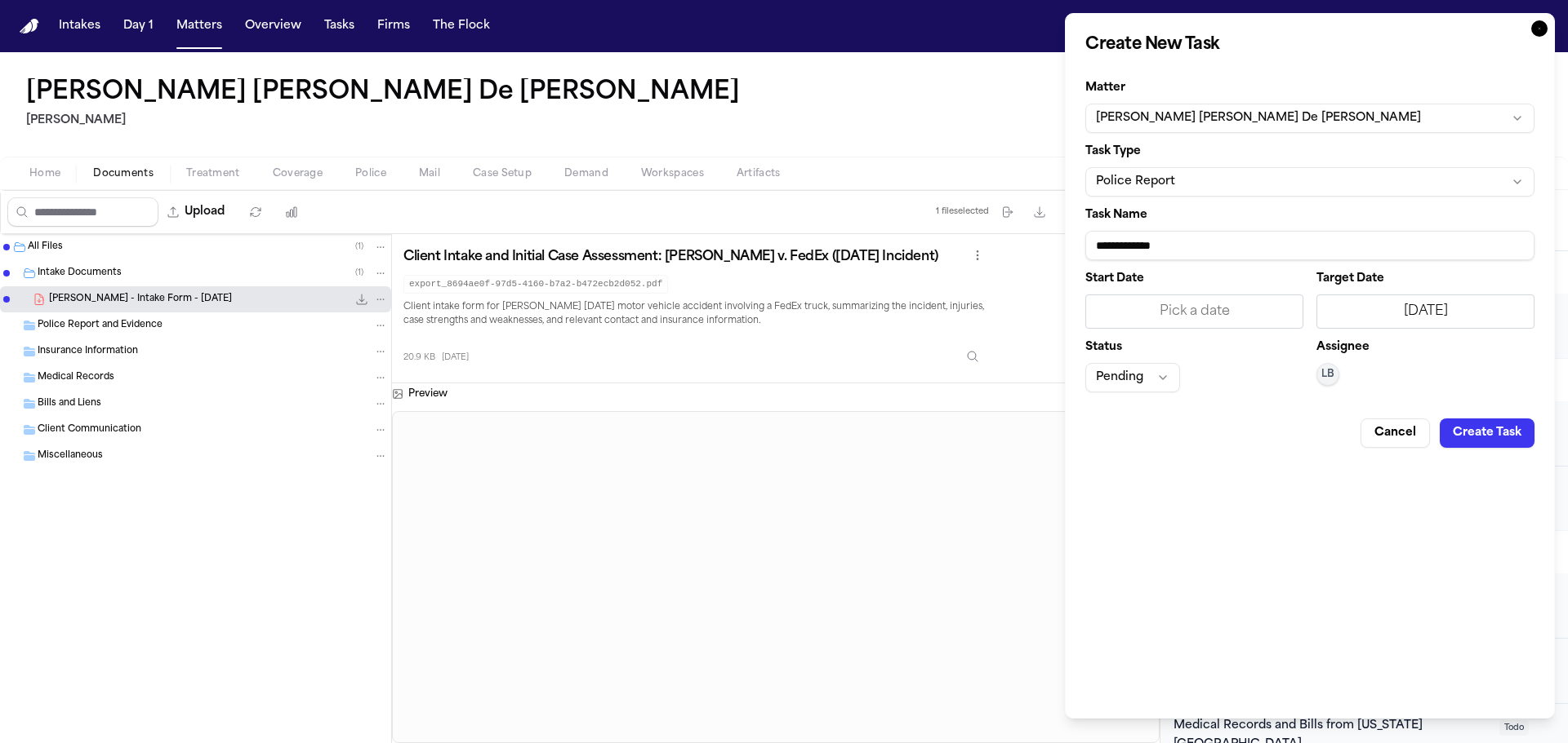
click at [1140, 372] on button "Pending" at bounding box center [1133, 378] width 95 height 30
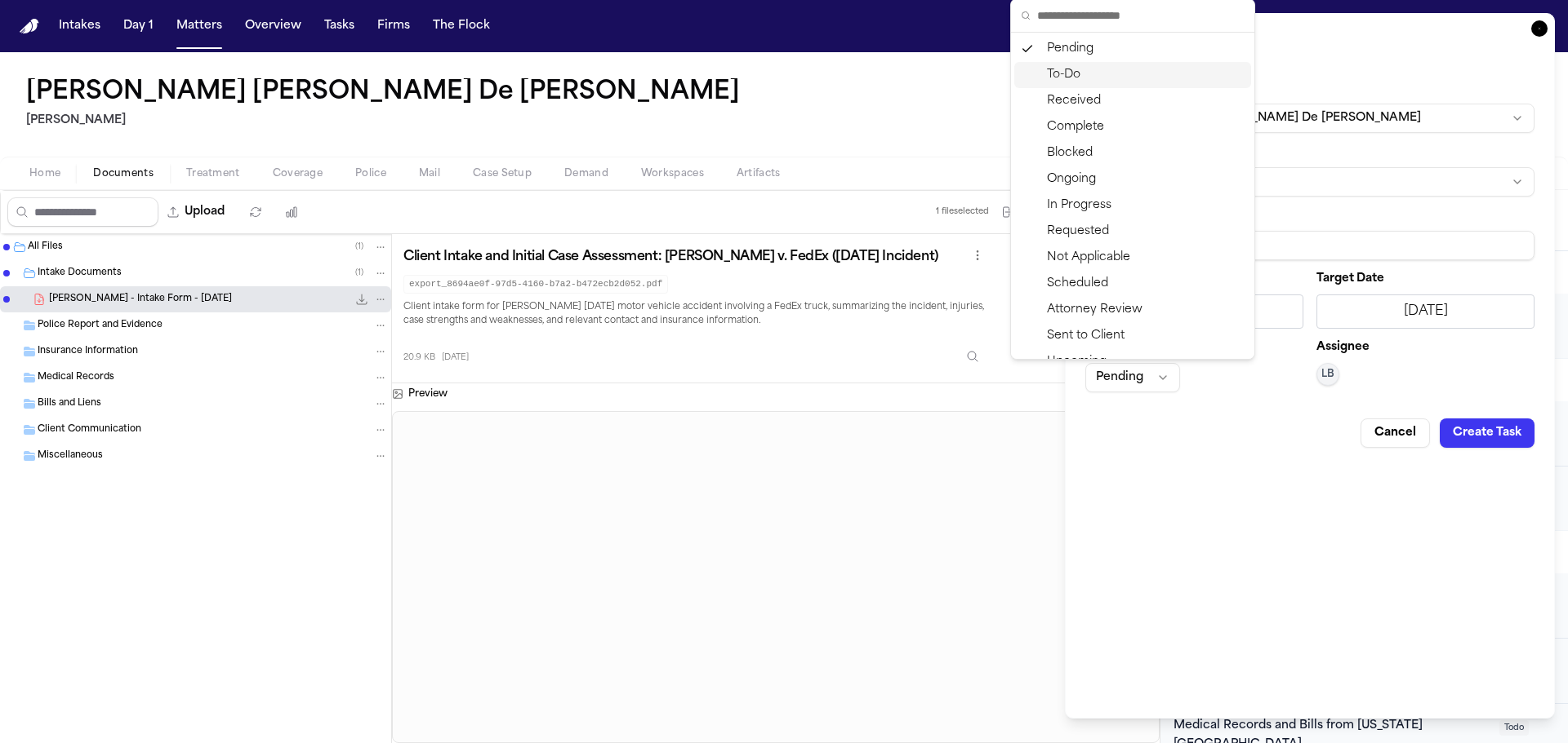
click at [1057, 75] on div "To-Do" at bounding box center [1132, 75] width 237 height 26
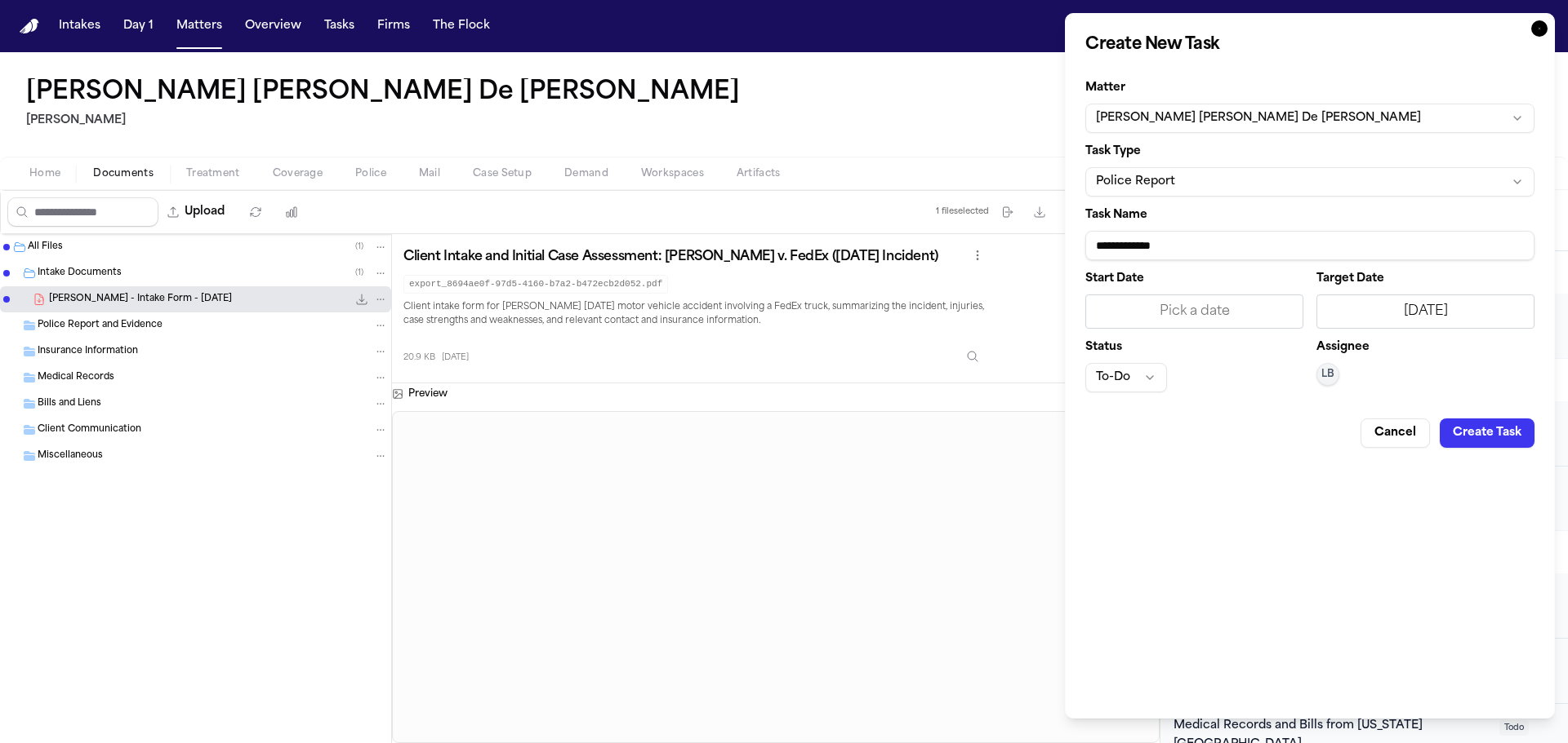
click at [1450, 432] on button "Create Task" at bounding box center [1487, 434] width 95 height 30
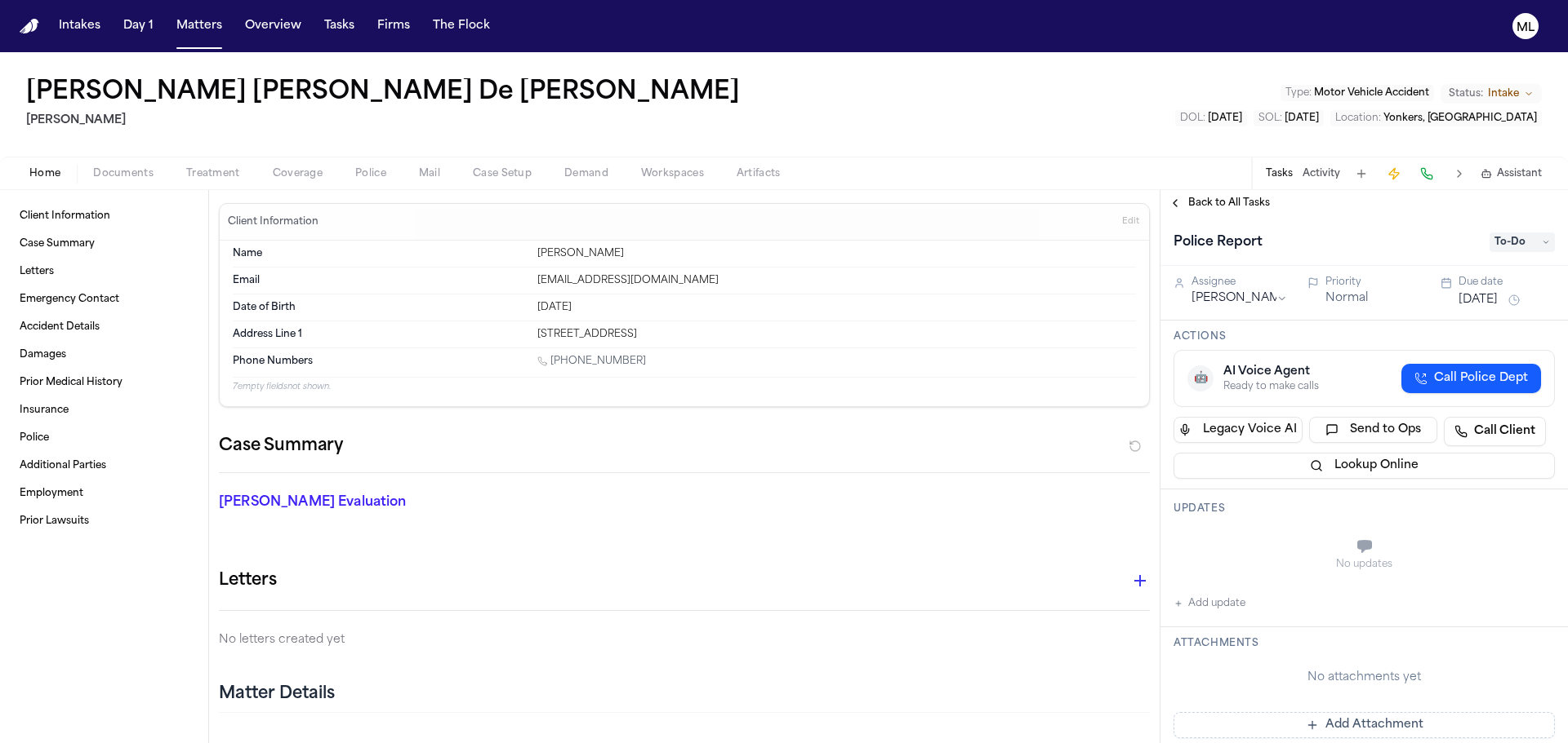
click at [1200, 208] on span "Back to All Tasks" at bounding box center [1229, 203] width 82 height 13
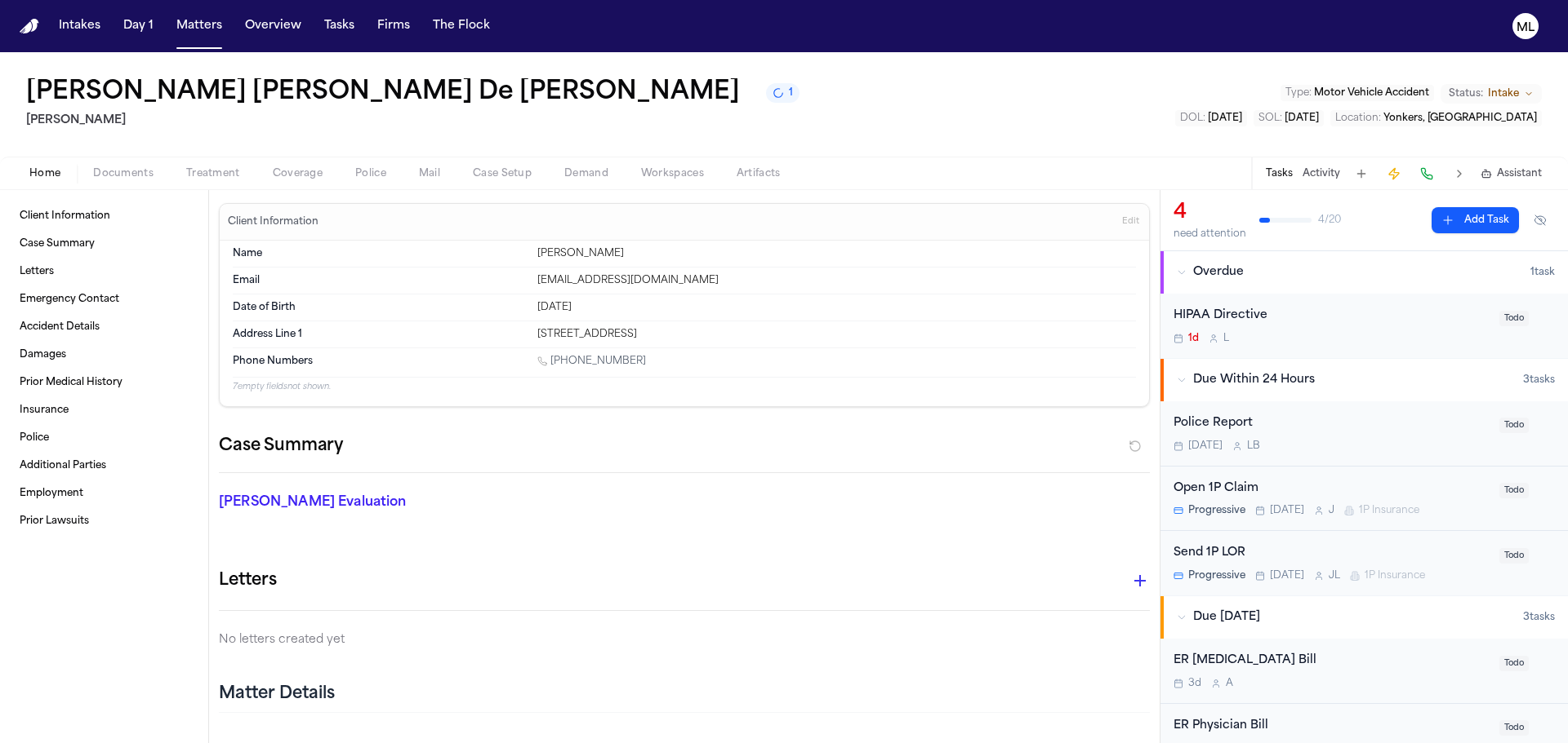
click at [1465, 218] on button "Add Task" at bounding box center [1475, 221] width 88 height 26
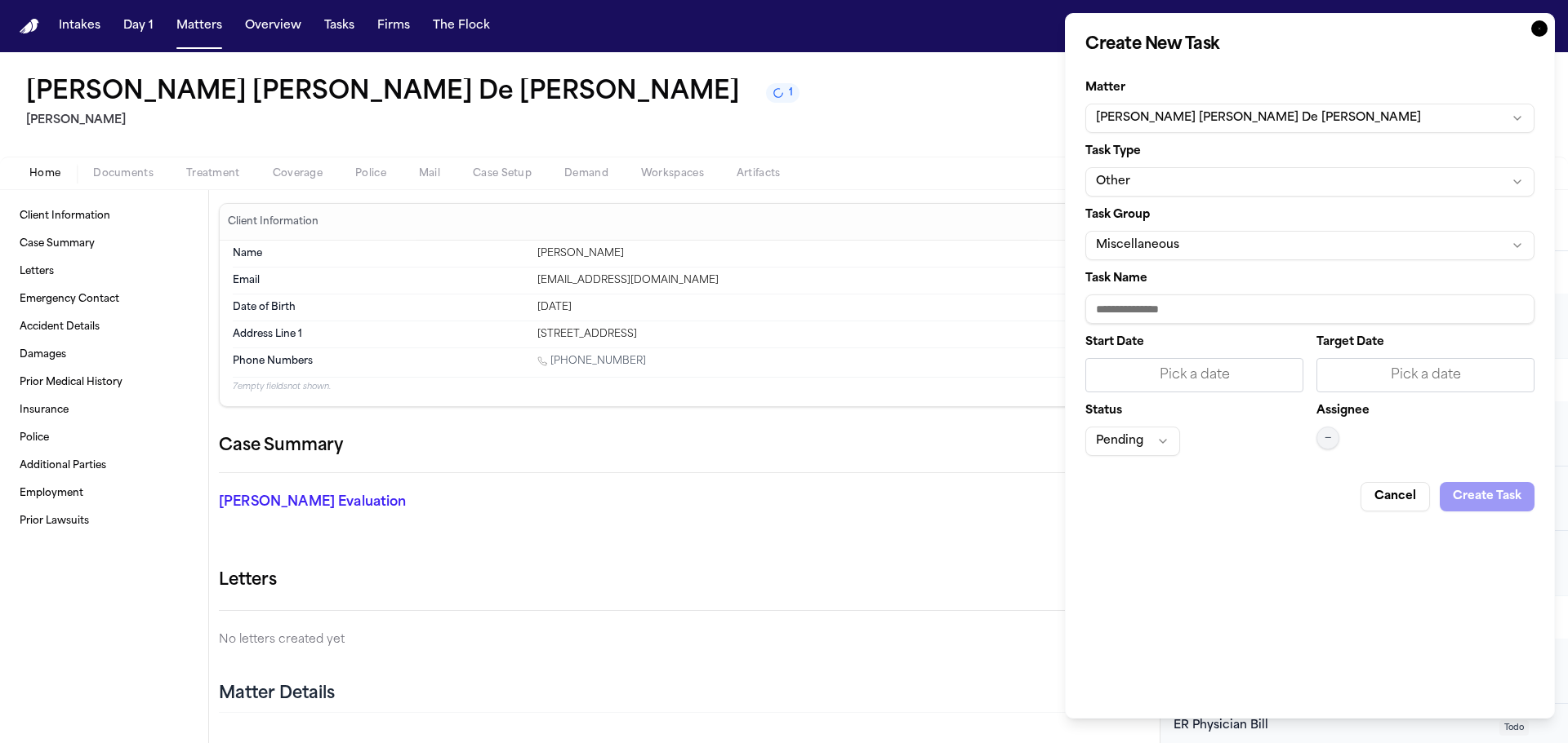
click at [1216, 179] on button "Other" at bounding box center [1310, 182] width 449 height 30
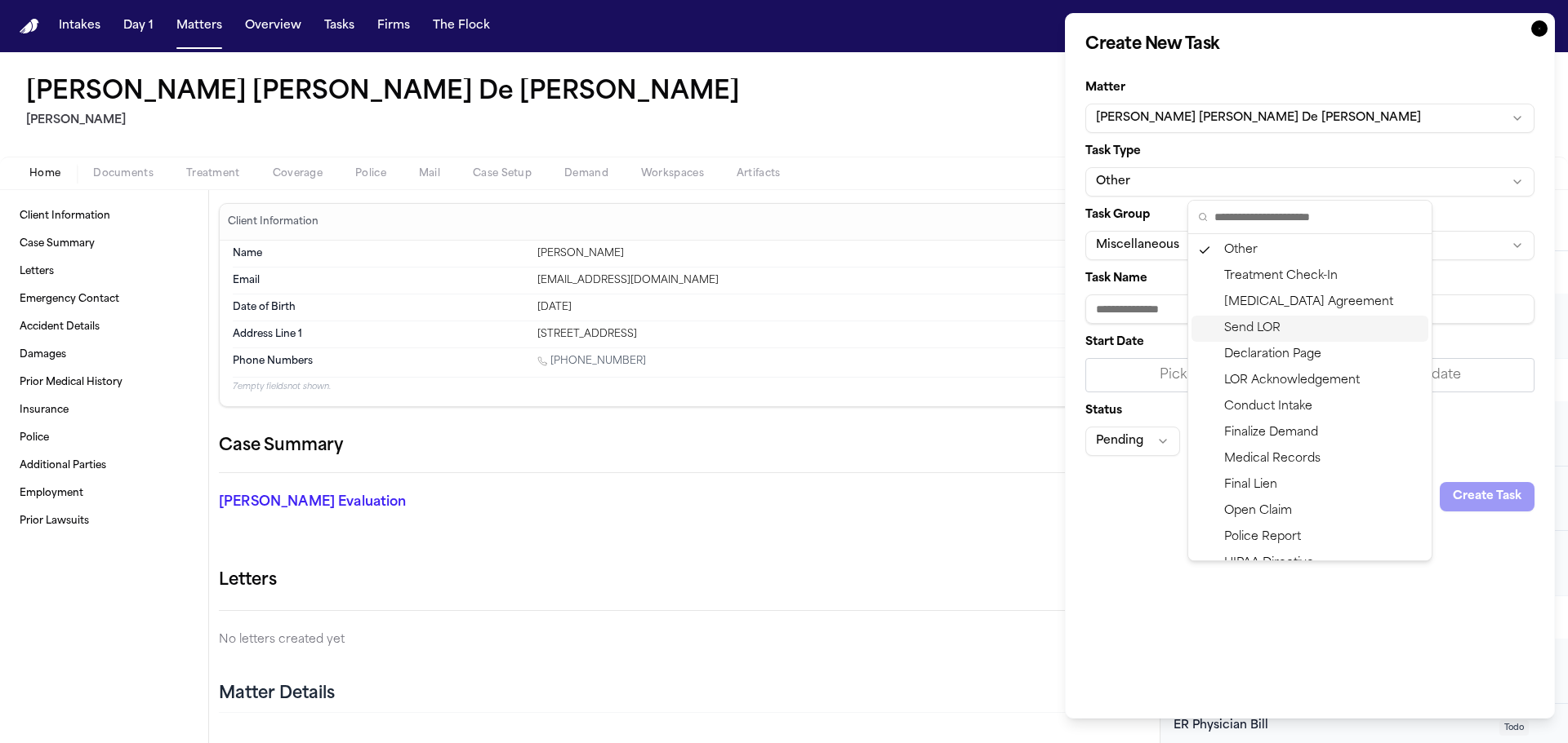
click at [1133, 302] on html "Intakes Day 1 Matters Overview Tasks Firms The Flock ML [PERSON_NAME] [PERSON_N…" at bounding box center [784, 372] width 1568 height 743
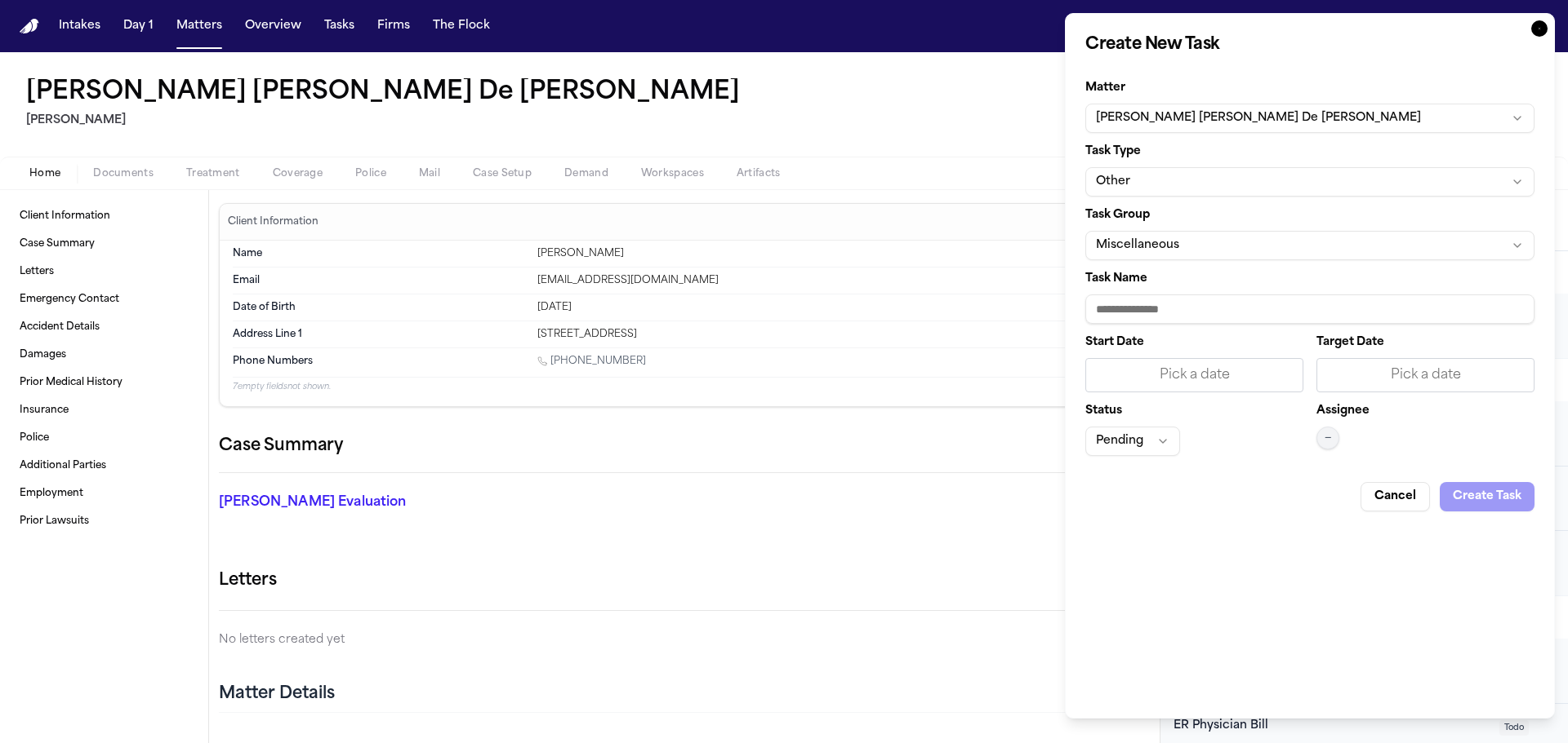
click at [1132, 314] on input "Task Name" at bounding box center [1310, 309] width 449 height 30
type input "**********"
click at [1436, 379] on div "Pick a date" at bounding box center [1425, 375] width 197 height 20
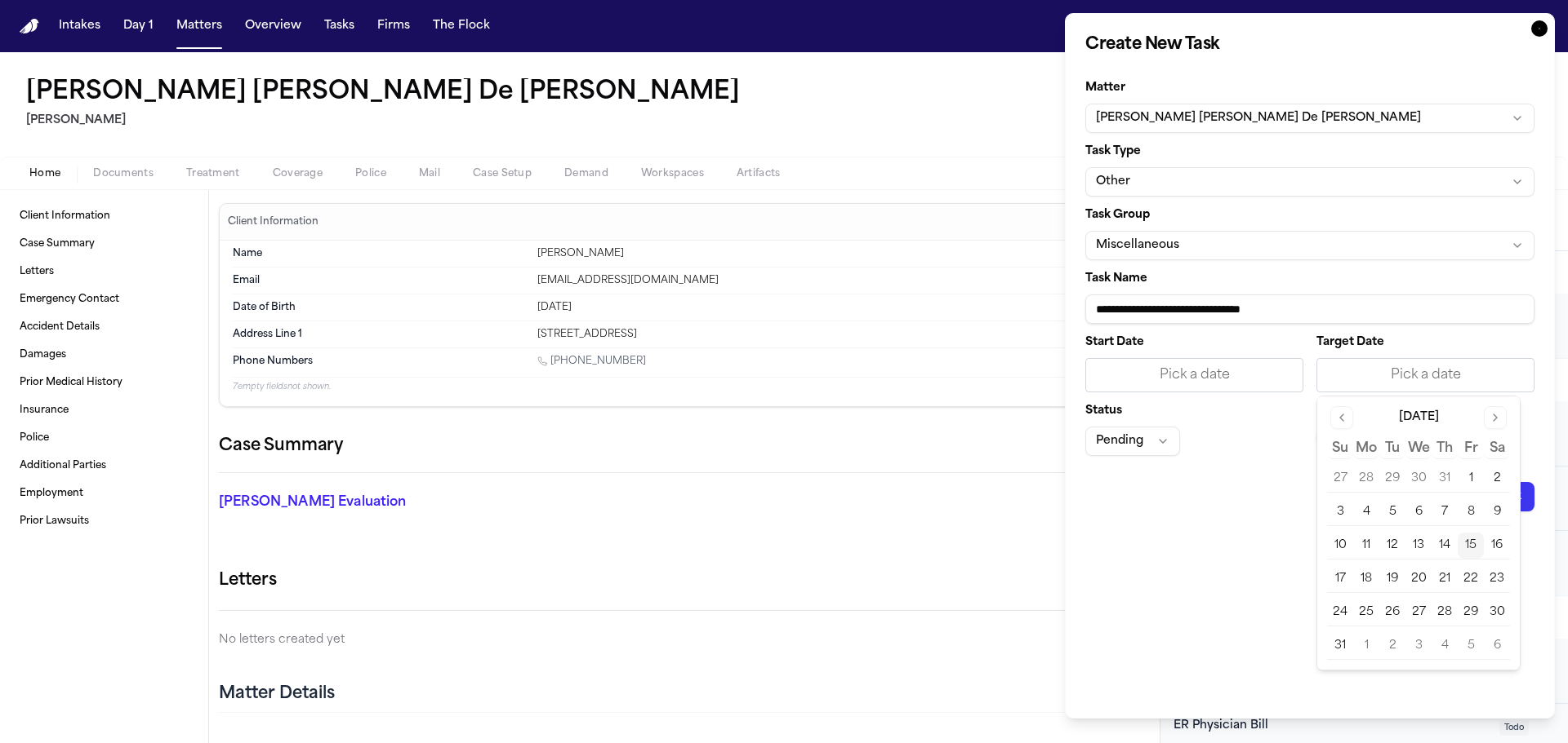
click at [1474, 545] on button "15" at bounding box center [1470, 546] width 26 height 26
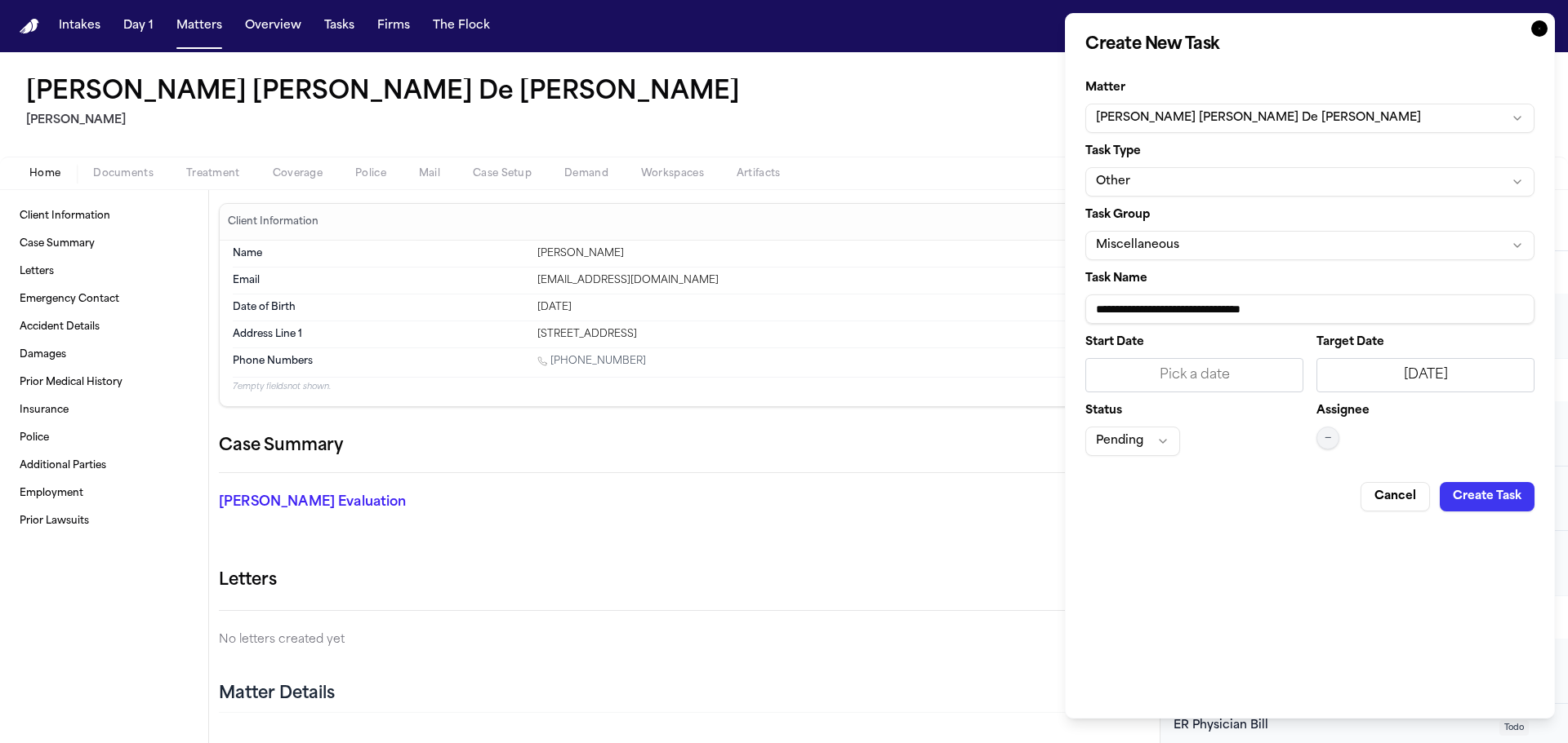
click at [1322, 436] on button "—" at bounding box center [1328, 438] width 23 height 23
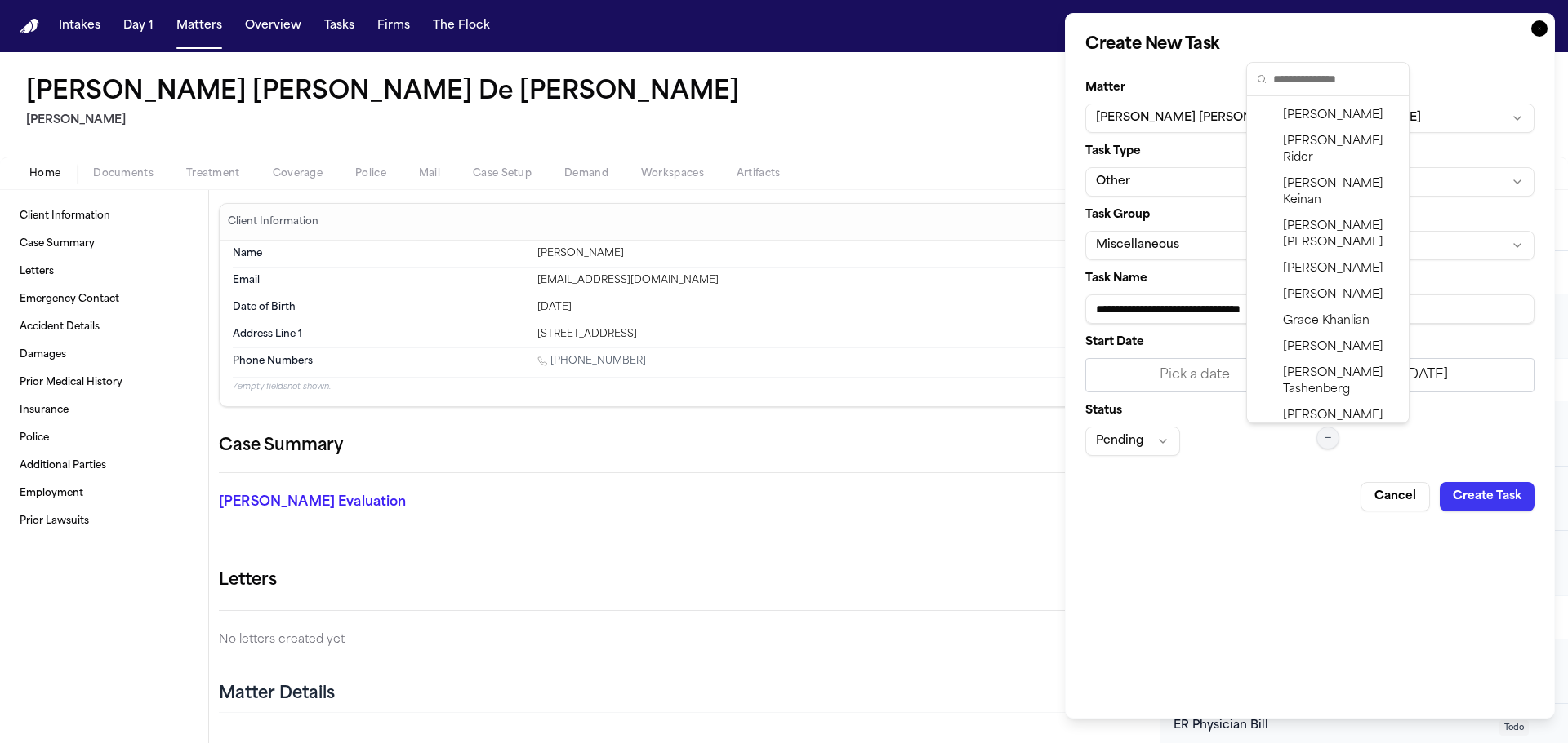
scroll to position [490, 0]
click at [1316, 453] on span "[PERSON_NAME]" at bounding box center [1341, 469] width 116 height 33
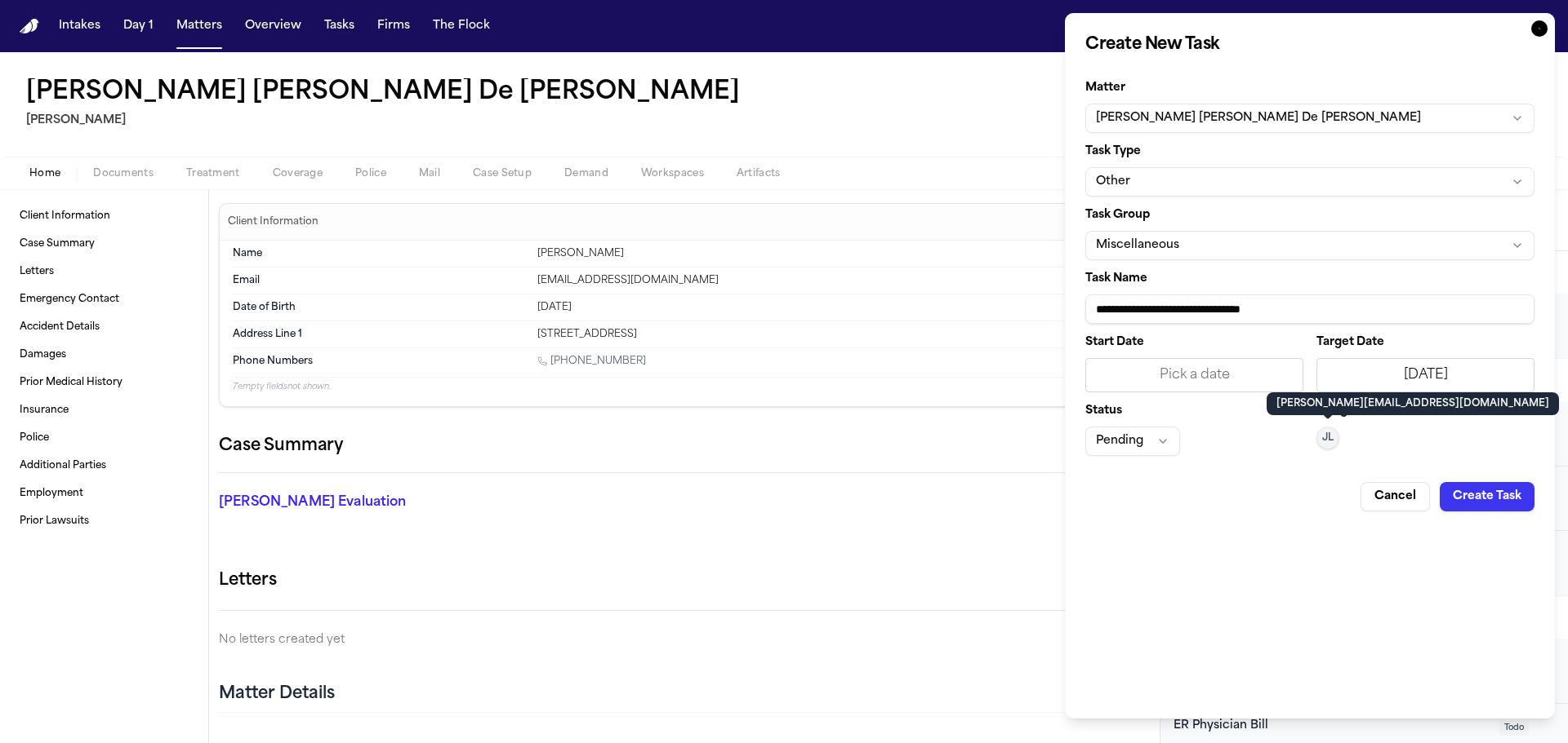
click at [1474, 496] on button "Create Task" at bounding box center [1487, 497] width 95 height 30
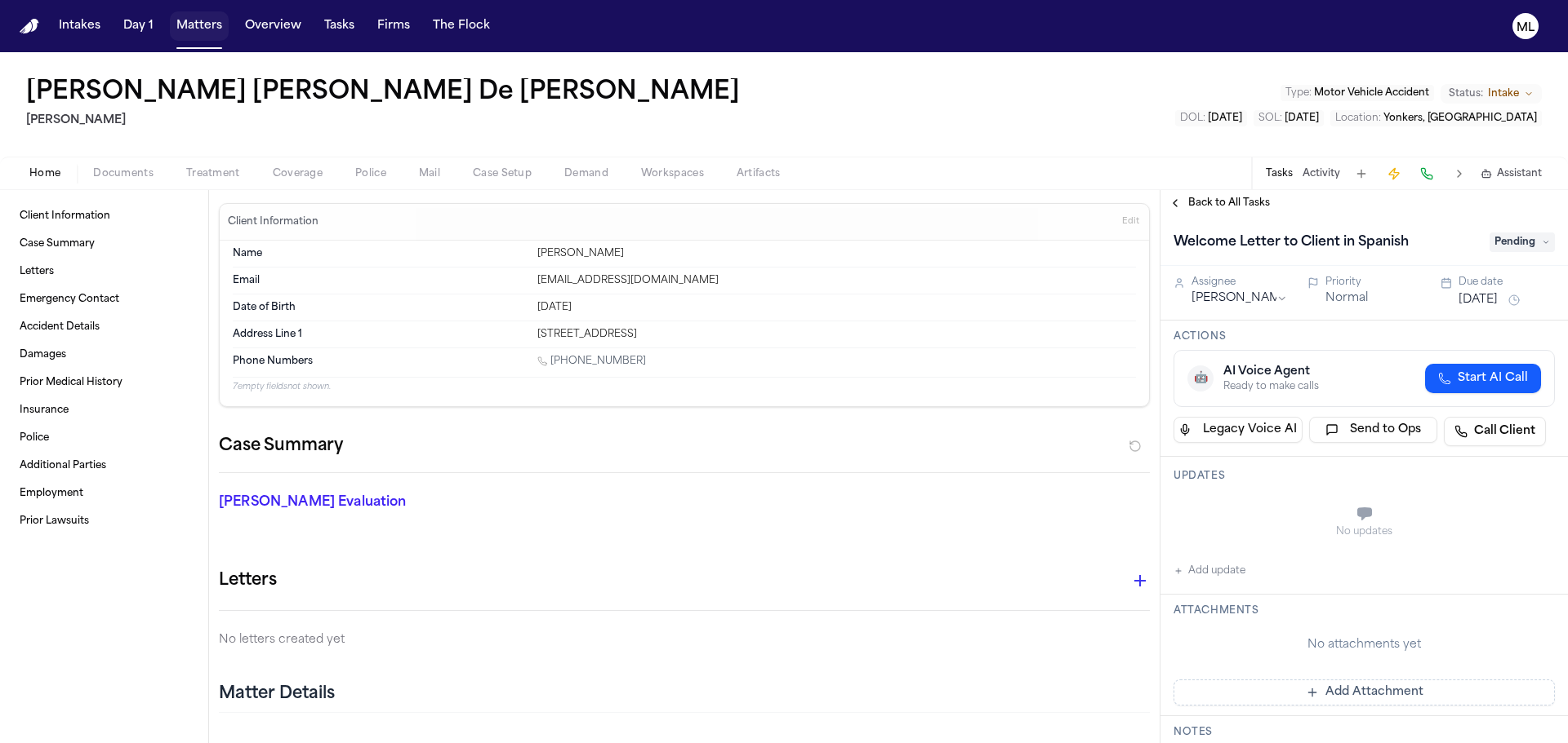
click at [198, 35] on button "Matters" at bounding box center [198, 26] width 59 height 30
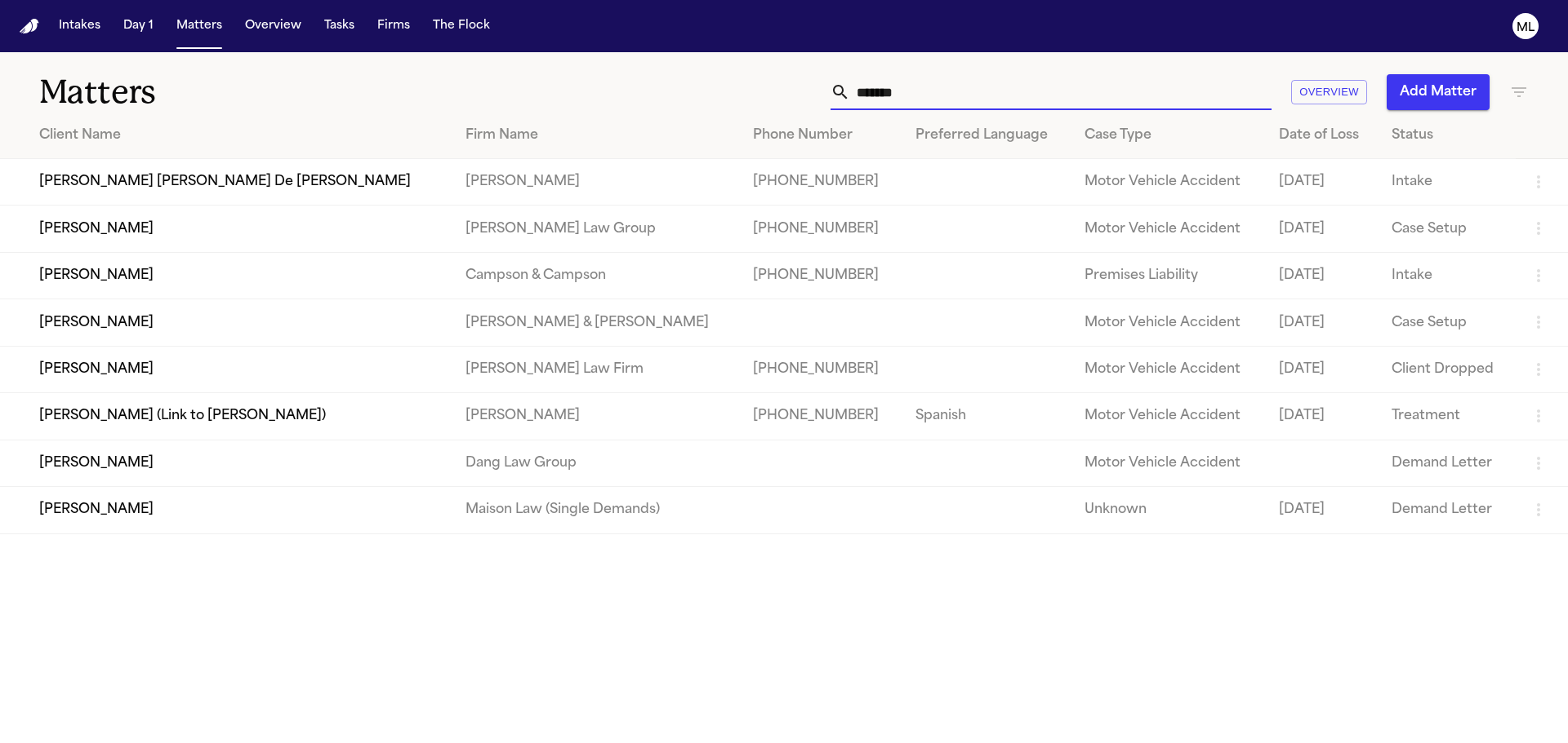
drag, startPoint x: 932, startPoint y: 101, endPoint x: 767, endPoint y: 103, distance: 165.0
click at [767, 103] on div "******* Overview Add Matter" at bounding box center [1000, 92] width 1056 height 36
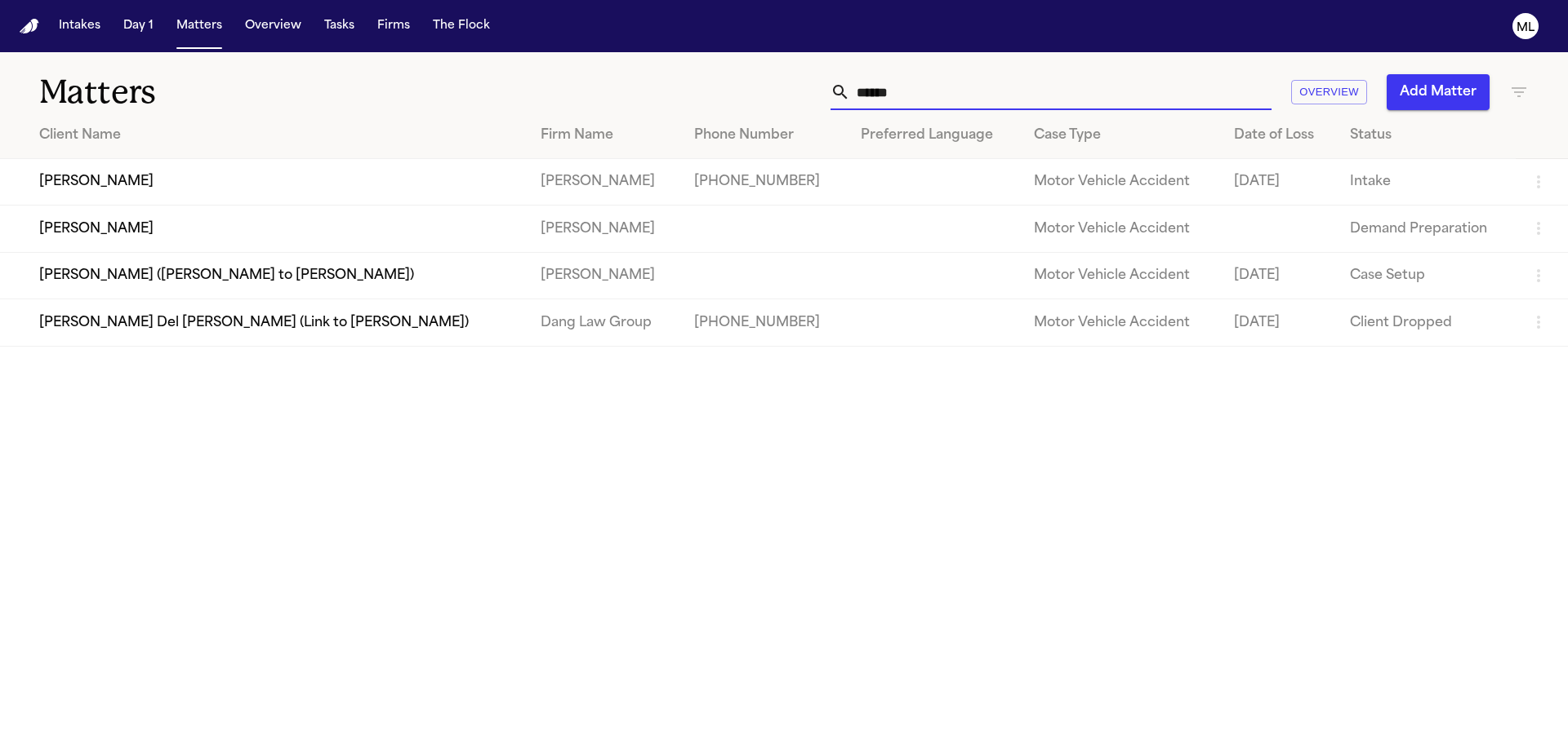
type input "******"
click at [218, 194] on td "[PERSON_NAME]" at bounding box center [264, 182] width 527 height 47
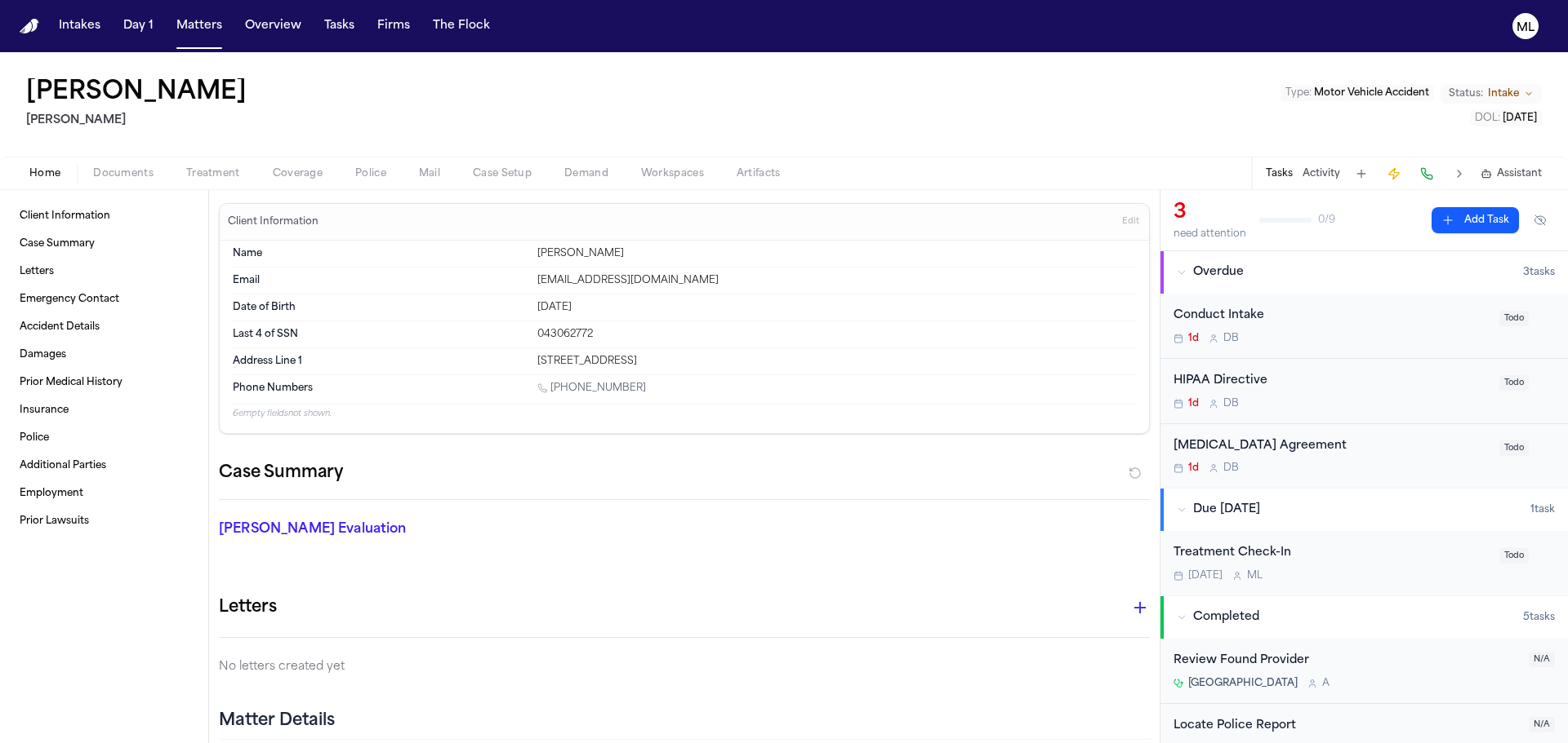
click at [120, 176] on span "Documents" at bounding box center [123, 174] width 61 height 13
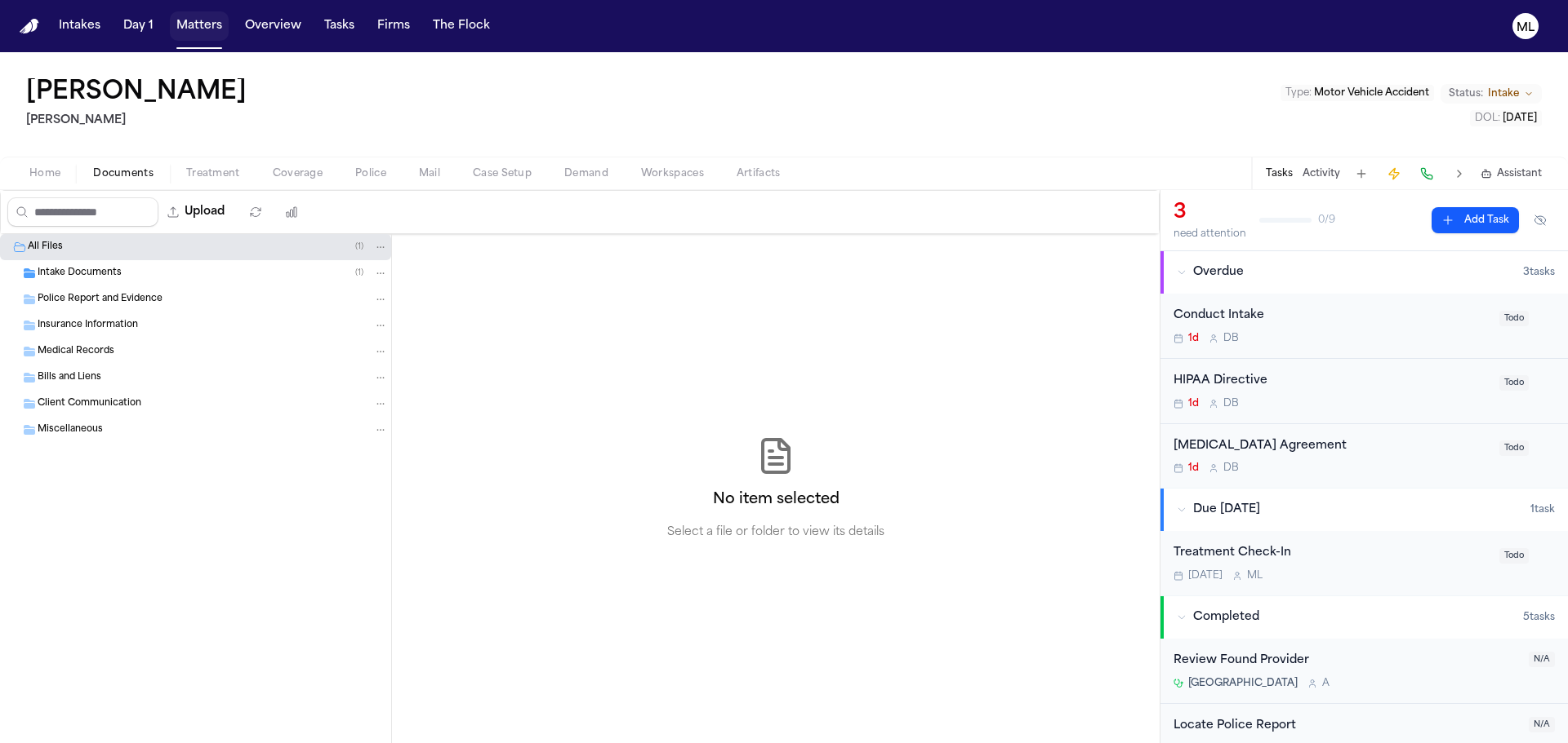
click at [196, 31] on button "Matters" at bounding box center [198, 26] width 59 height 30
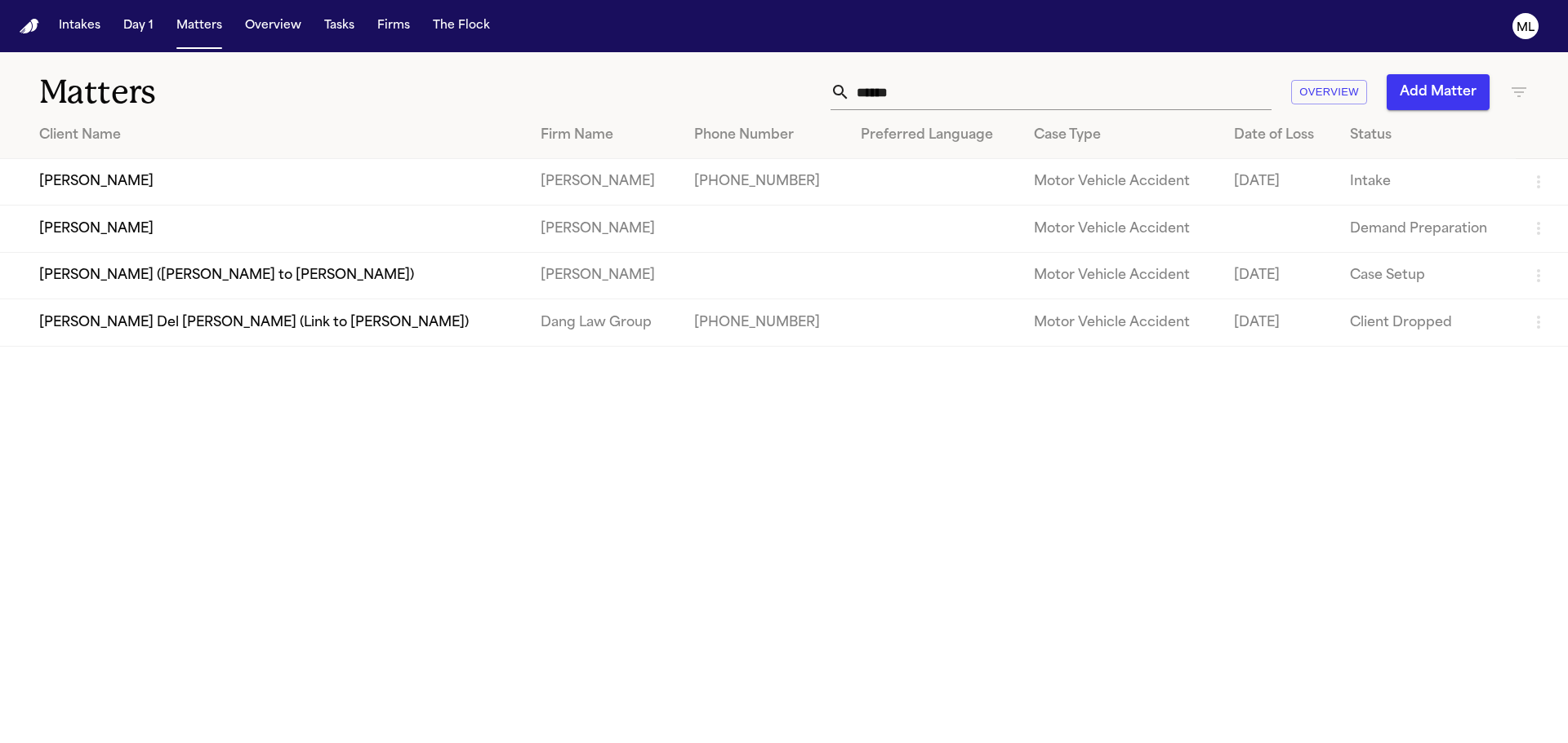
drag, startPoint x: 935, startPoint y: 83, endPoint x: 788, endPoint y: 89, distance: 147.1
click at [788, 89] on div "****** Overview Add Matter" at bounding box center [1000, 92] width 1056 height 36
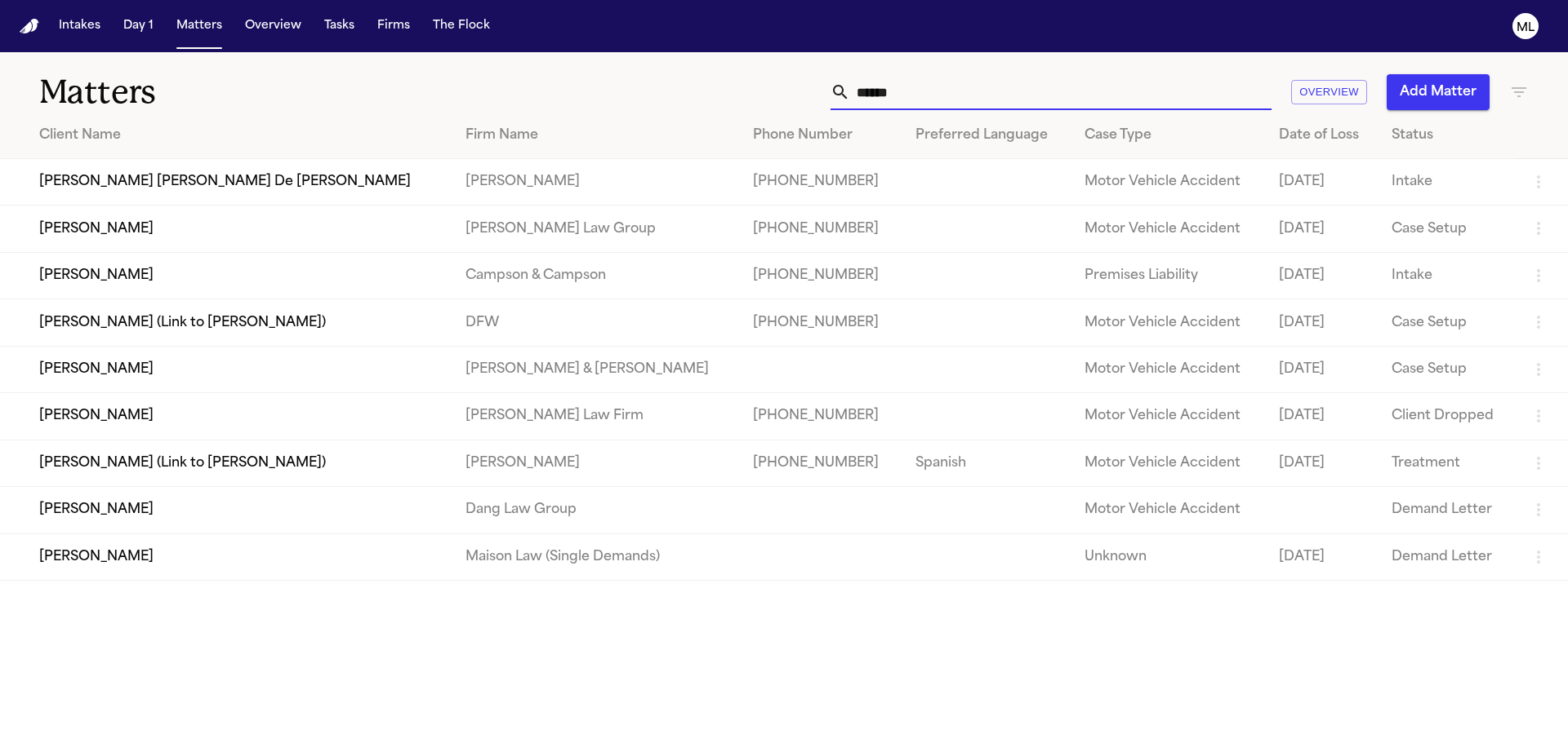
type input "******"
click at [368, 182] on td "[PERSON_NAME] [PERSON_NAME] De [PERSON_NAME]" at bounding box center [225, 182] width 452 height 47
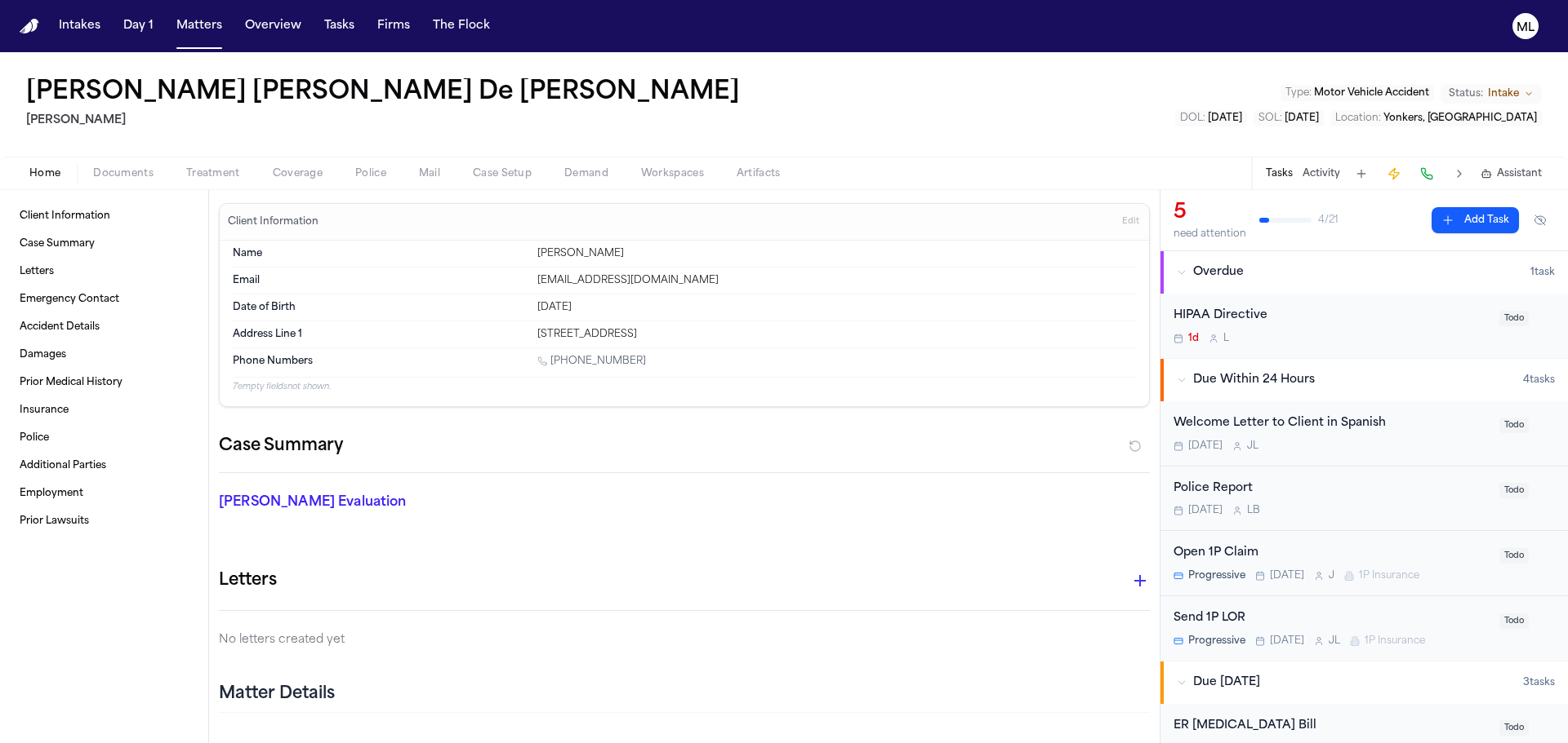
click at [130, 170] on span "Documents" at bounding box center [123, 174] width 61 height 13
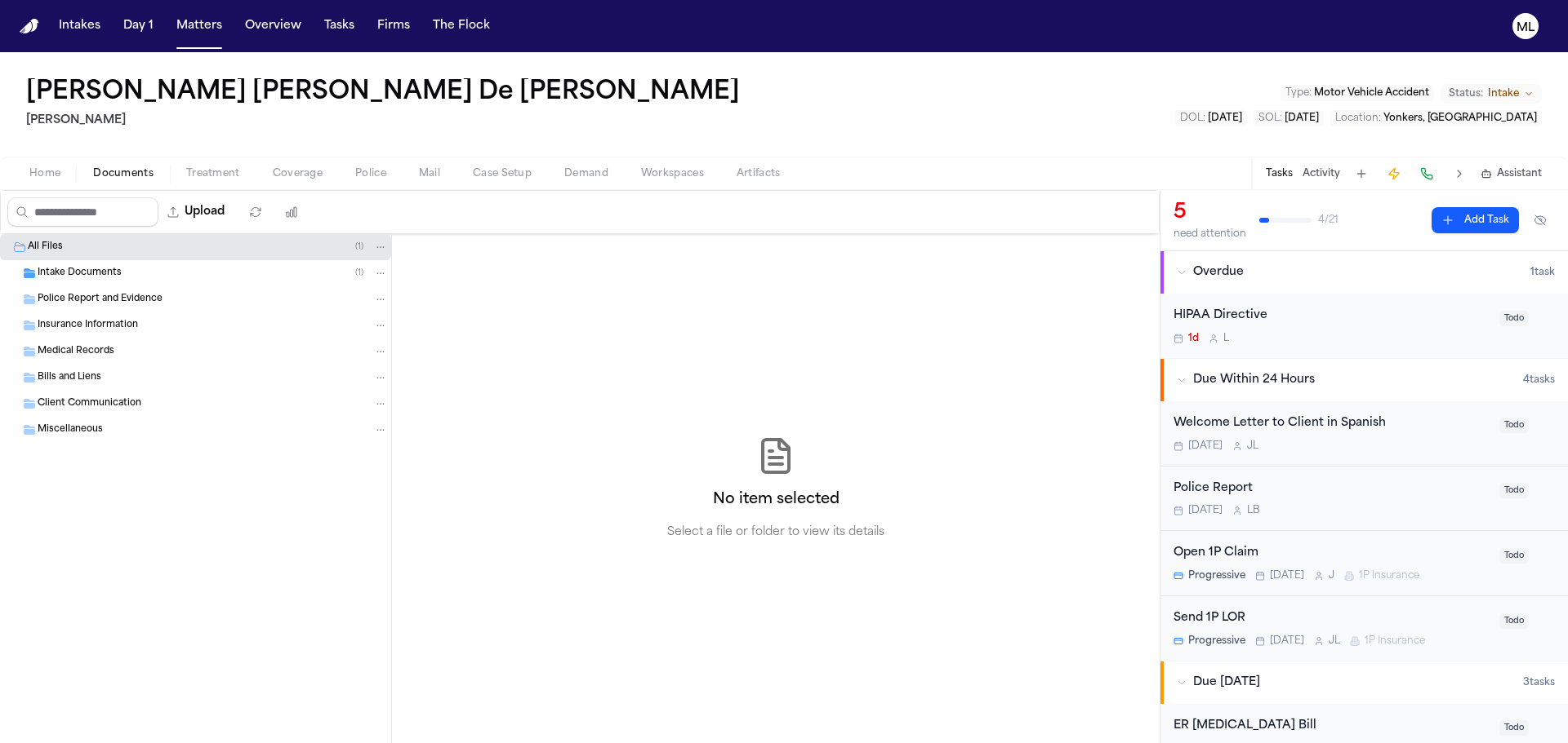
click at [99, 277] on span "Intake Documents" at bounding box center [79, 274] width 84 height 14
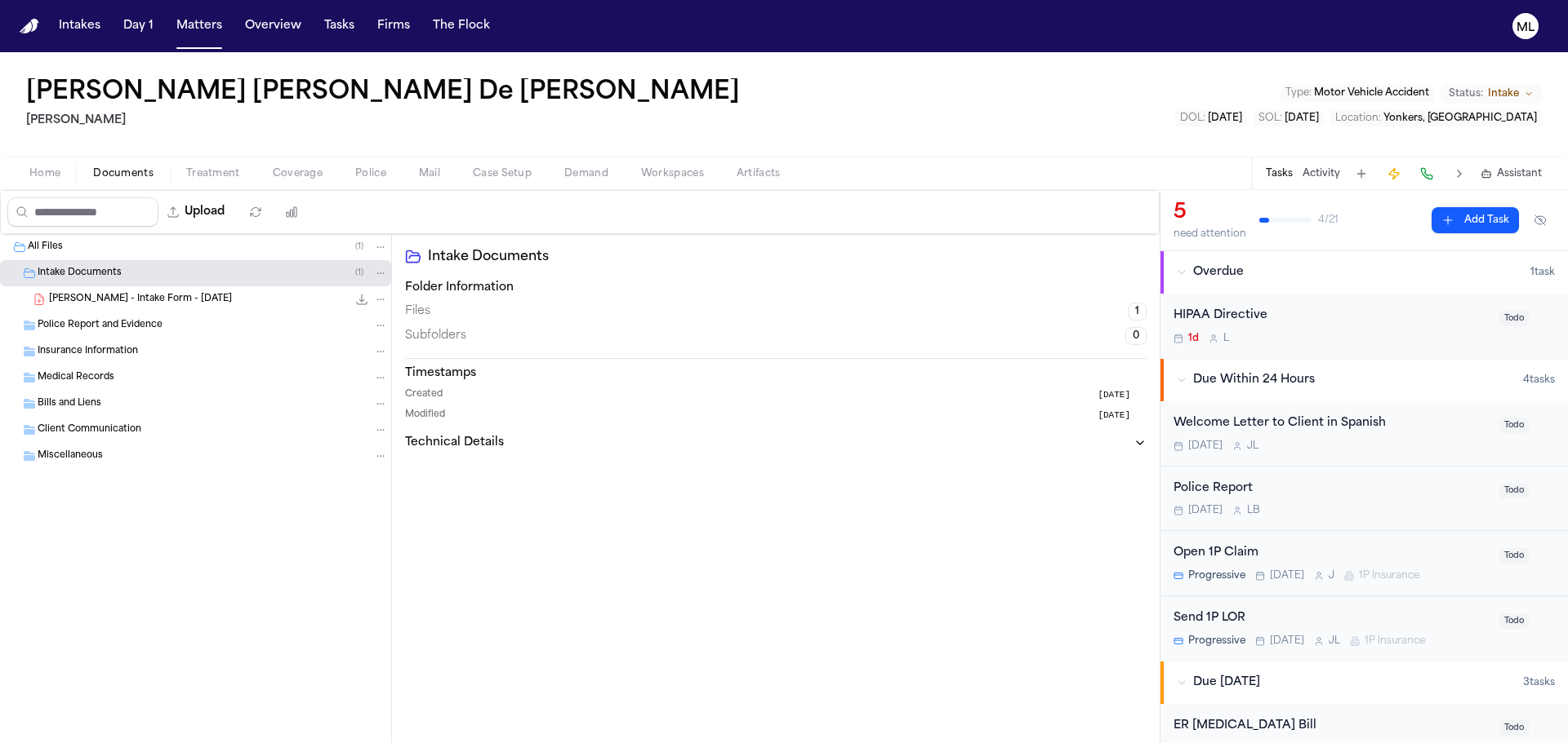
click at [170, 299] on span "[PERSON_NAME] - Intake Form - [DATE]" at bounding box center [141, 300] width 183 height 14
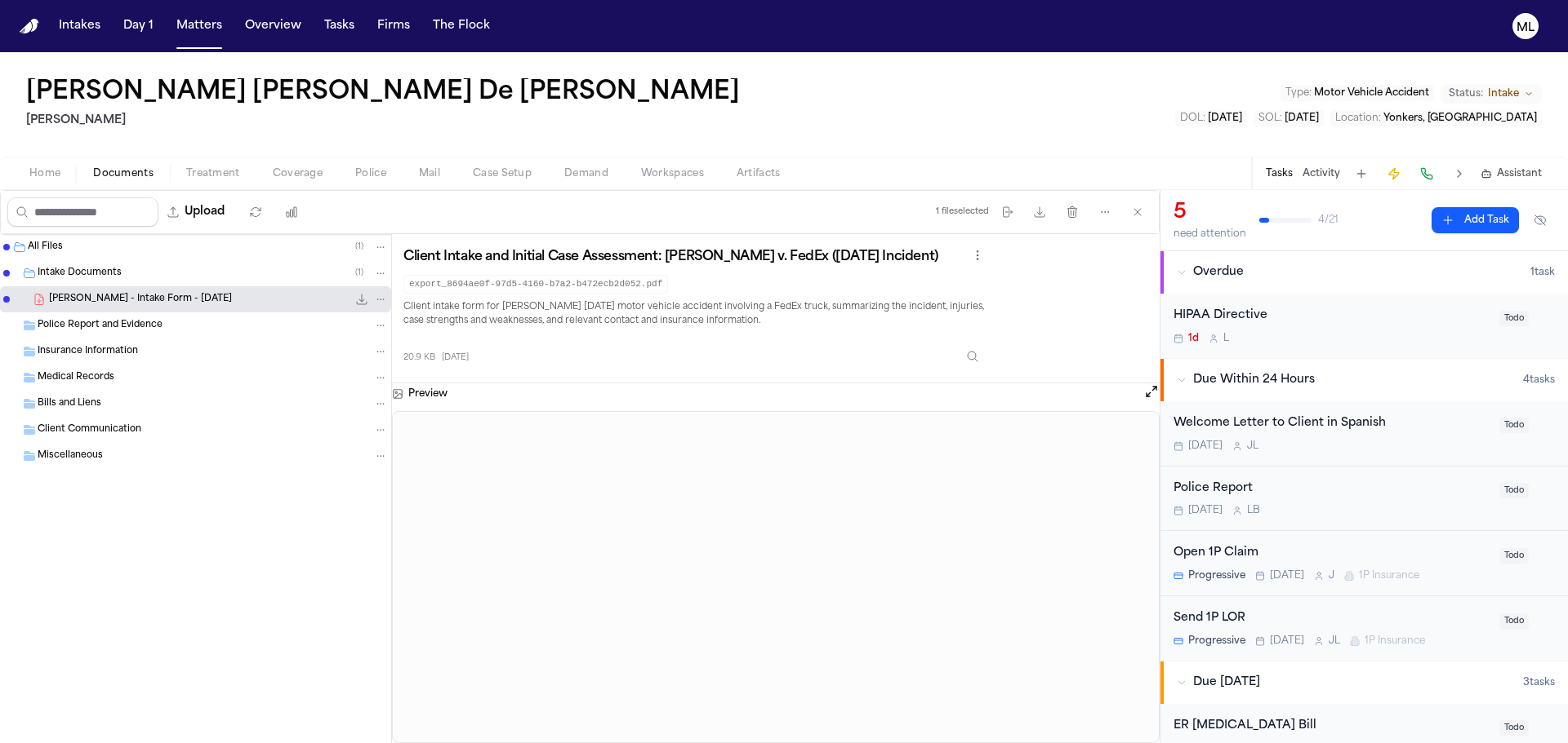
click at [124, 162] on div "Home Documents Treatment Coverage Police Mail Case Setup Demand Workspaces Arti…" at bounding box center [784, 172] width 1568 height 33
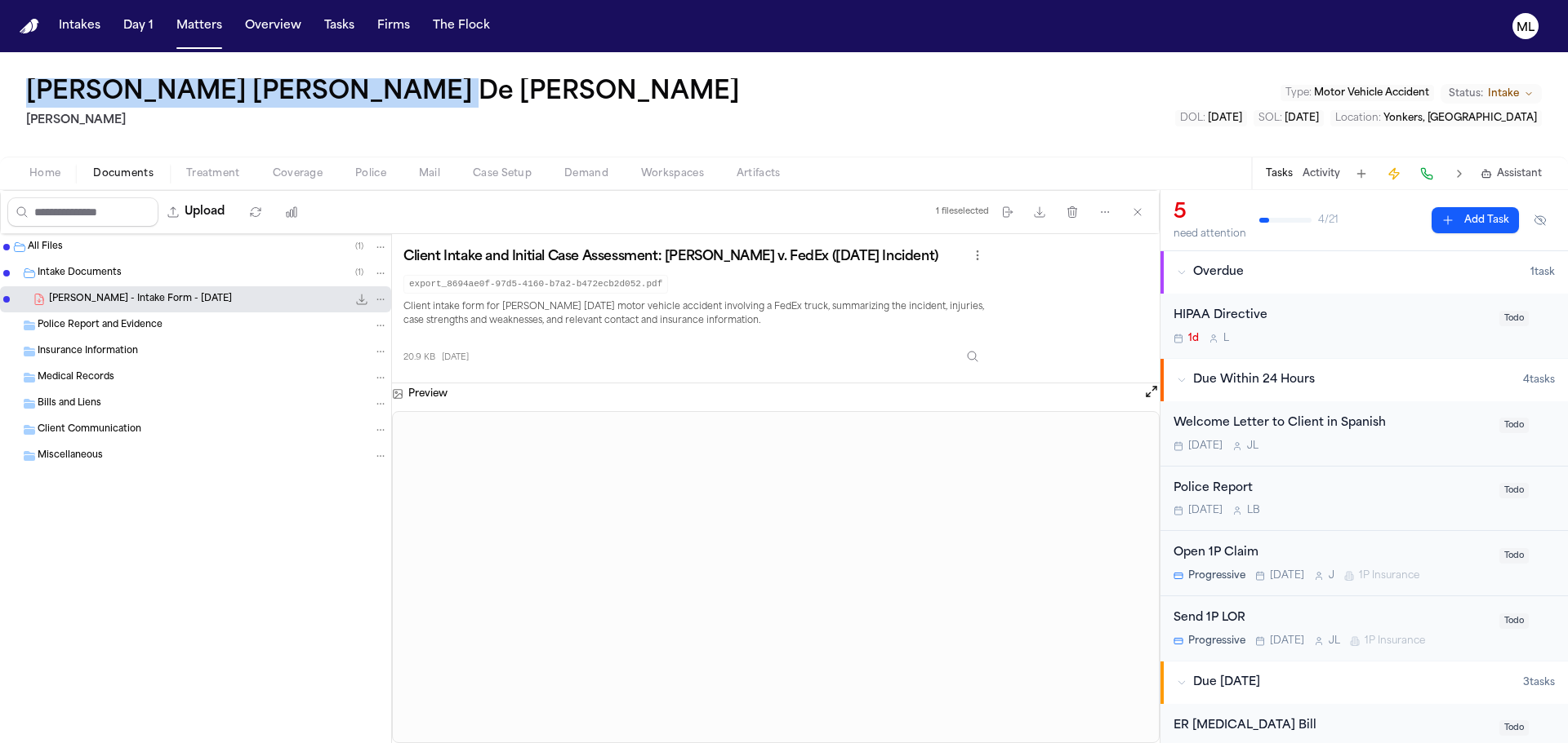
drag, startPoint x: 407, startPoint y: 96, endPoint x: 20, endPoint y: 95, distance: 387.0
click at [20, 95] on div "[PERSON_NAME] [PERSON_NAME] Type : Motor Vehicle Accident Status: Intake DOL : …" at bounding box center [784, 104] width 1568 height 104
copy h1 "[PERSON_NAME] [PERSON_NAME] De [PERSON_NAME]"
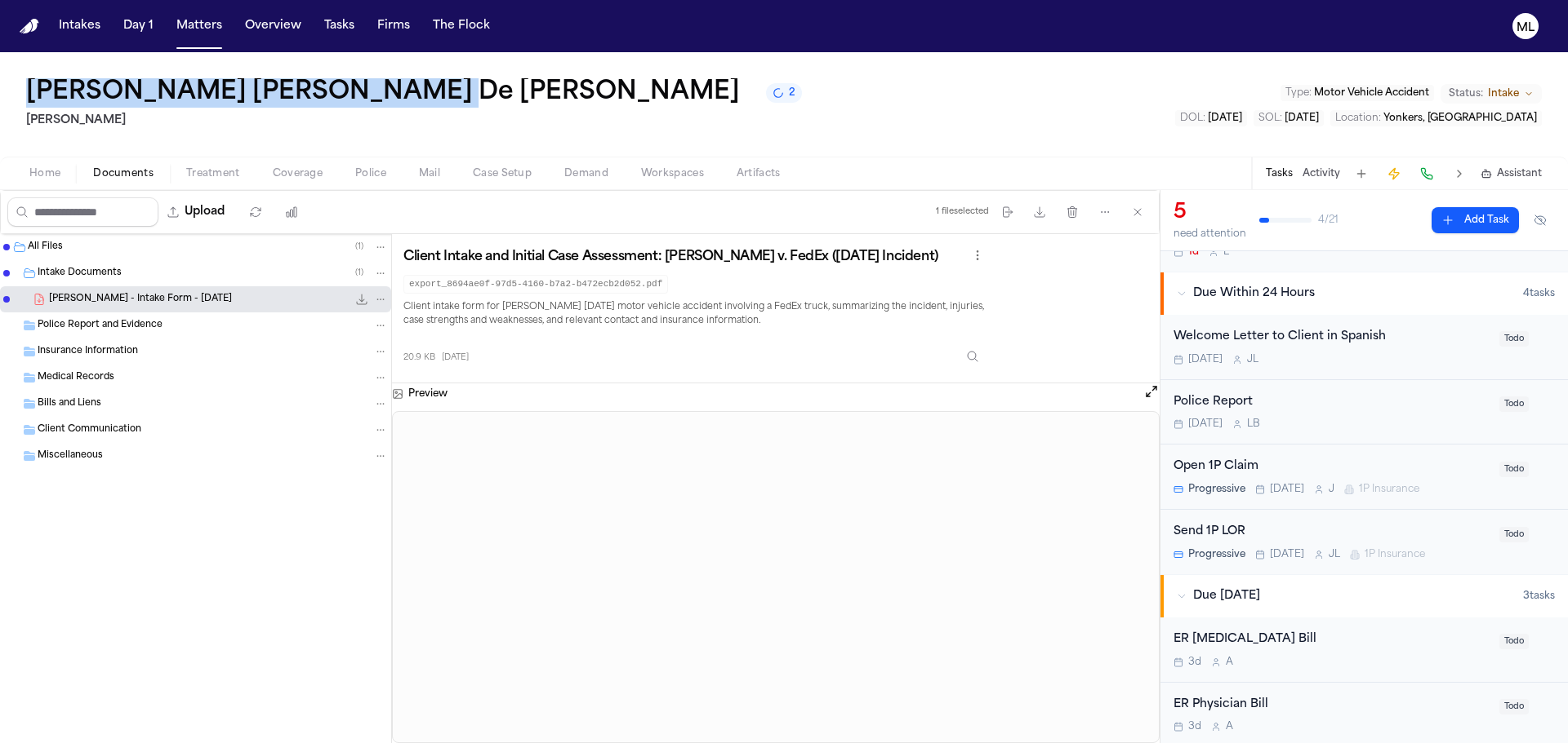
scroll to position [163, 0]
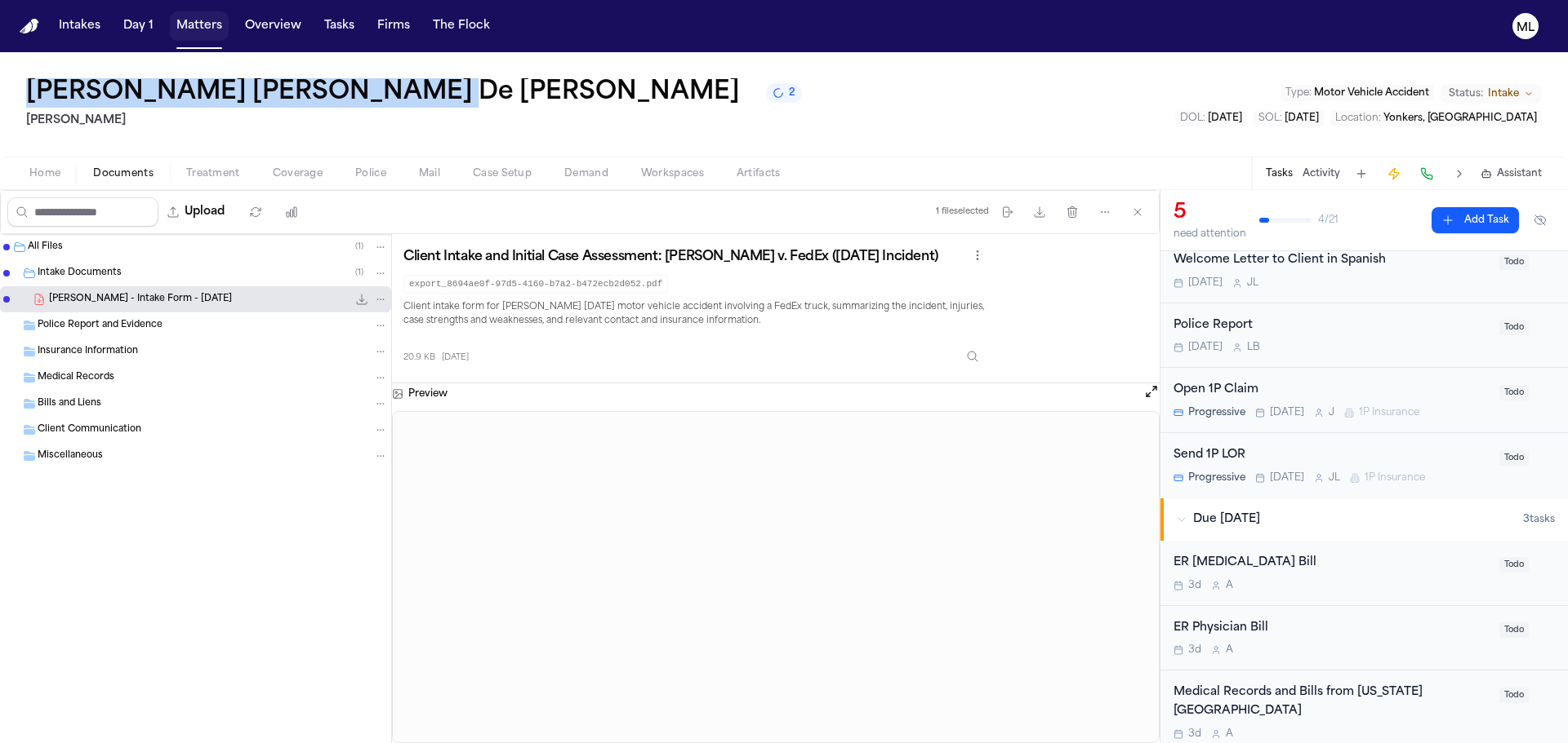
click at [206, 23] on button "Matters" at bounding box center [198, 26] width 59 height 30
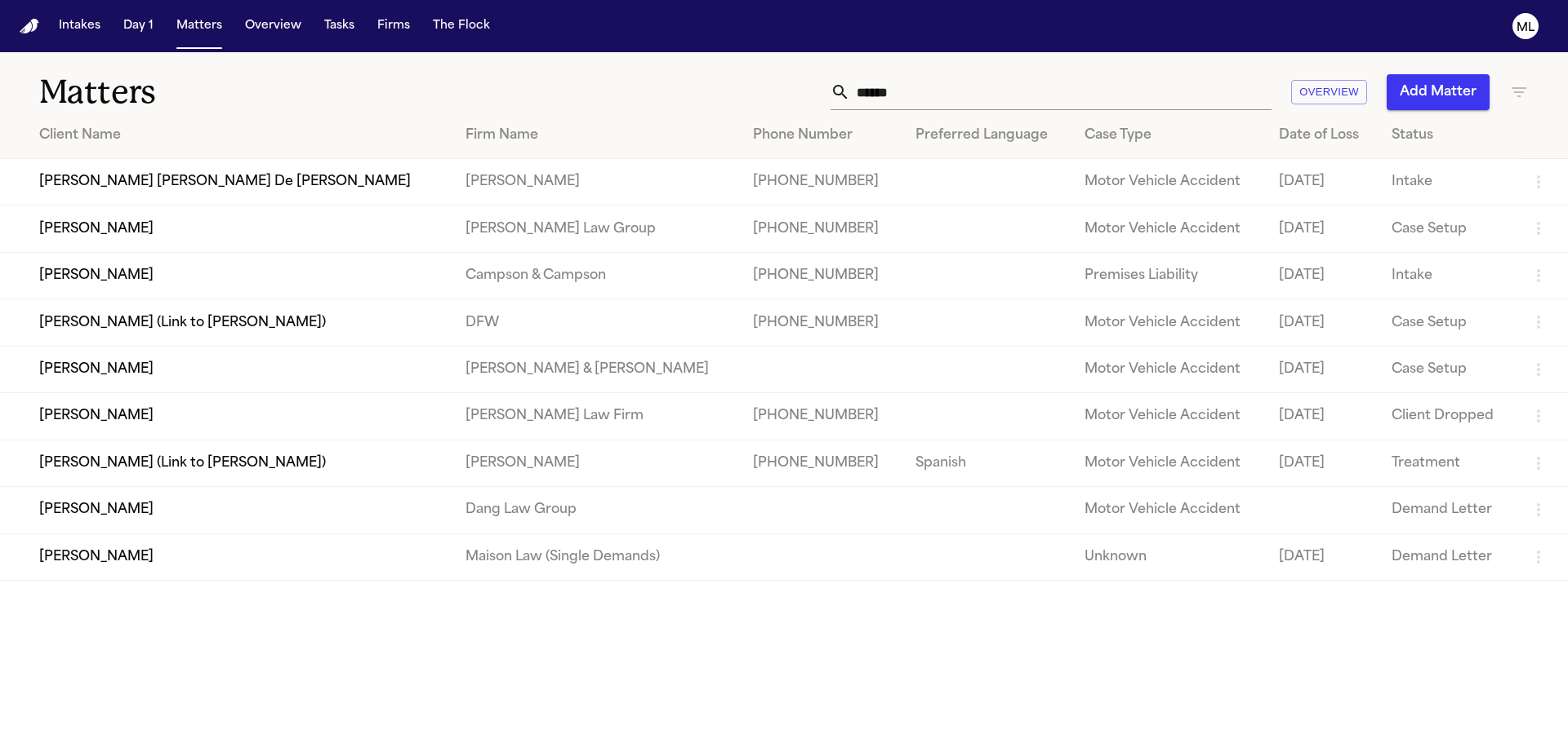
drag, startPoint x: 974, startPoint y: 92, endPoint x: 726, endPoint y: 82, distance: 248.2
click at [723, 84] on div "****** Overview Add Matter" at bounding box center [1000, 92] width 1056 height 36
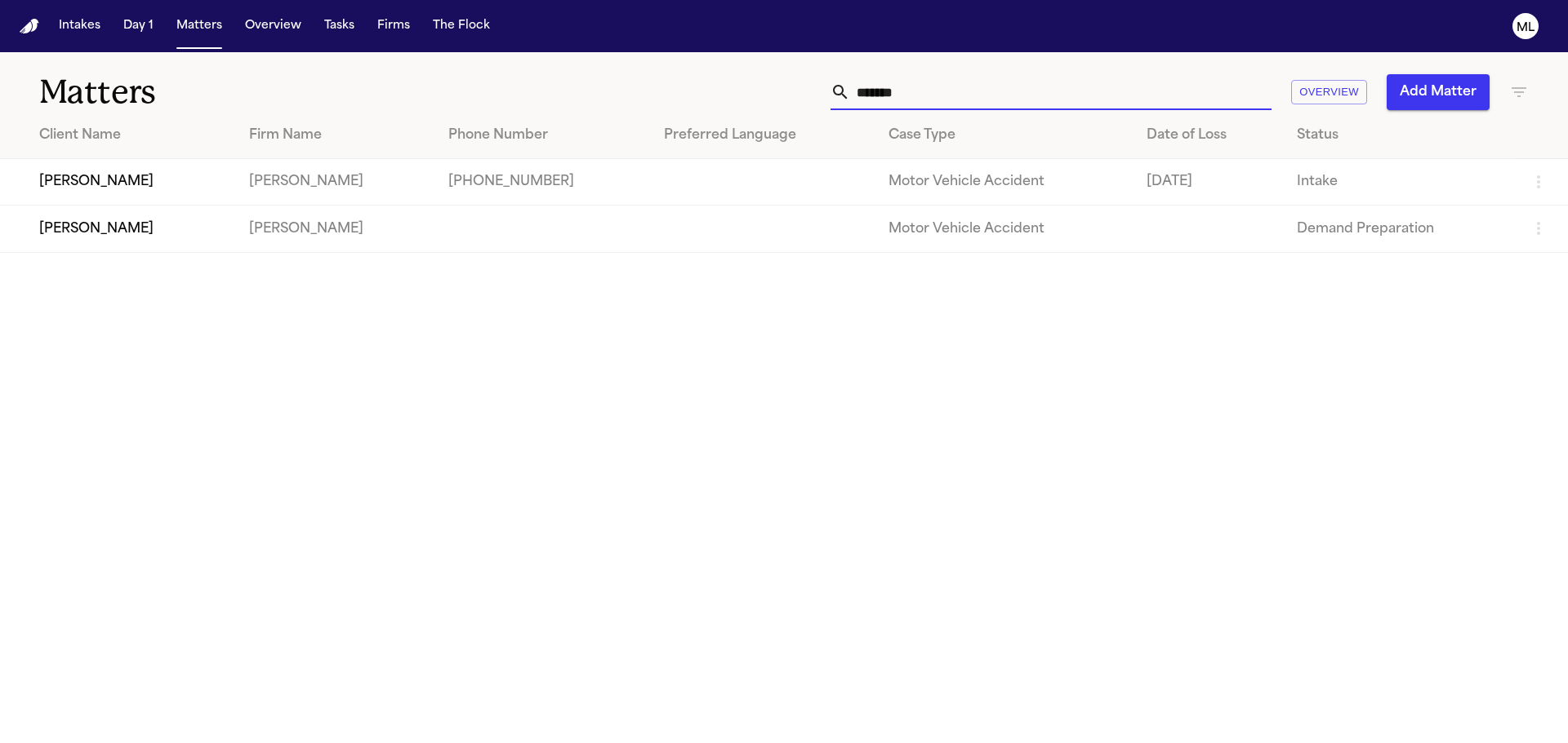
type input "******"
click at [133, 183] on td "[PERSON_NAME]" at bounding box center [117, 182] width 236 height 47
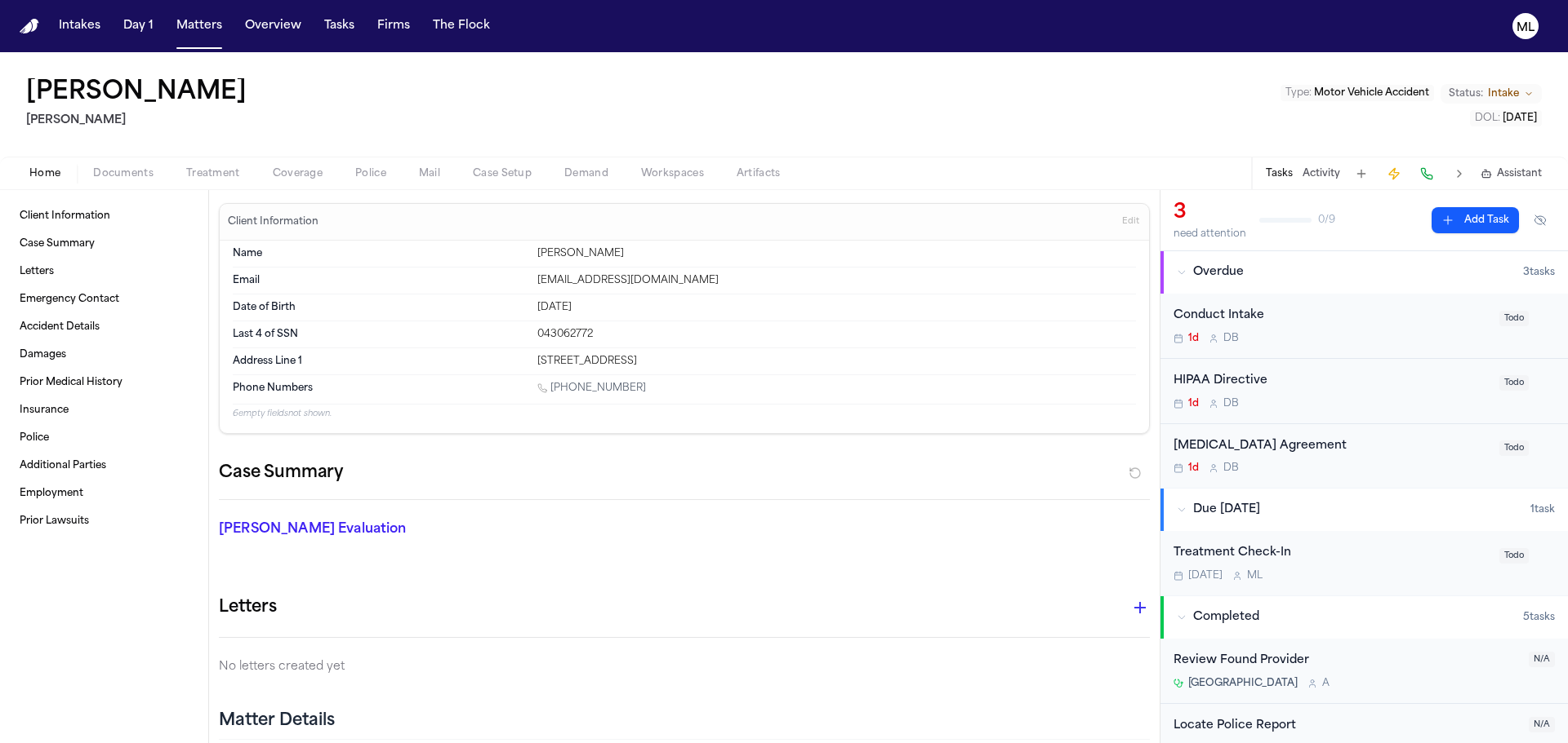
click at [1367, 333] on div "1d D B" at bounding box center [1330, 339] width 316 height 13
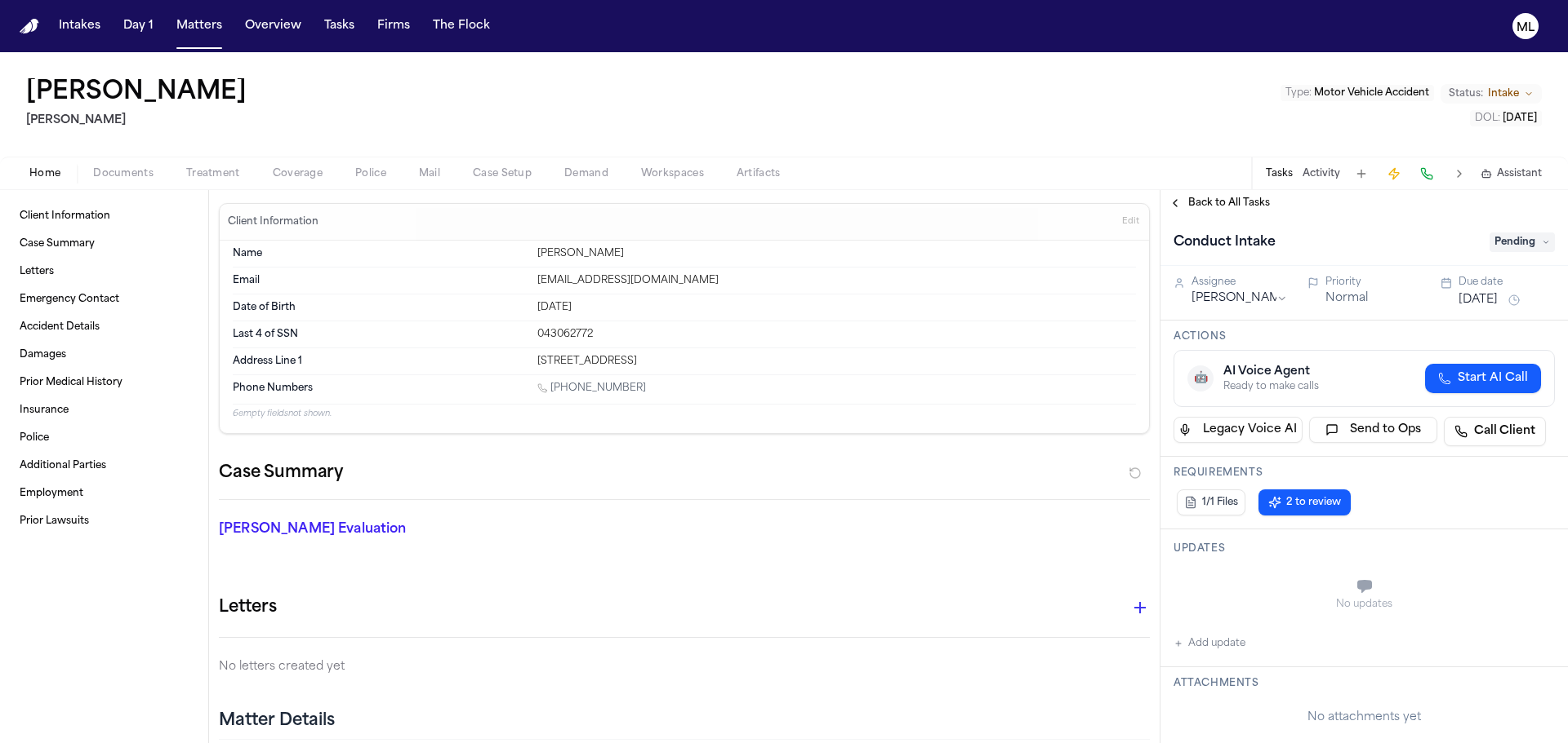
click at [1507, 251] on span "Pending" at bounding box center [1521, 242] width 65 height 20
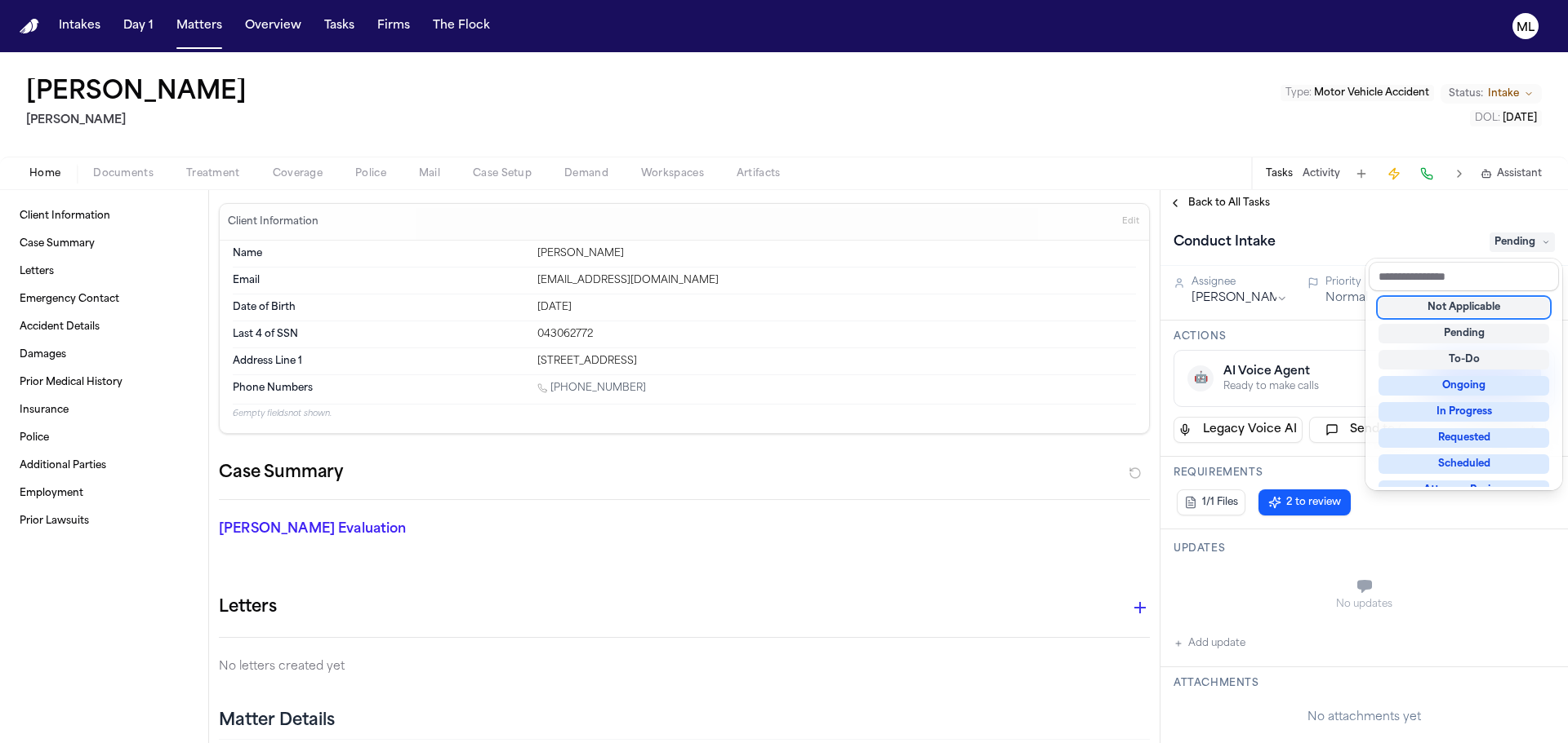
click at [1503, 306] on div "Not Applicable" at bounding box center [1463, 307] width 170 height 20
click at [1196, 199] on div "Back to All Tasks Conduct Intake Not Applicable Assignee [PERSON_NAME] Priority…" at bounding box center [1363, 466] width 407 height 553
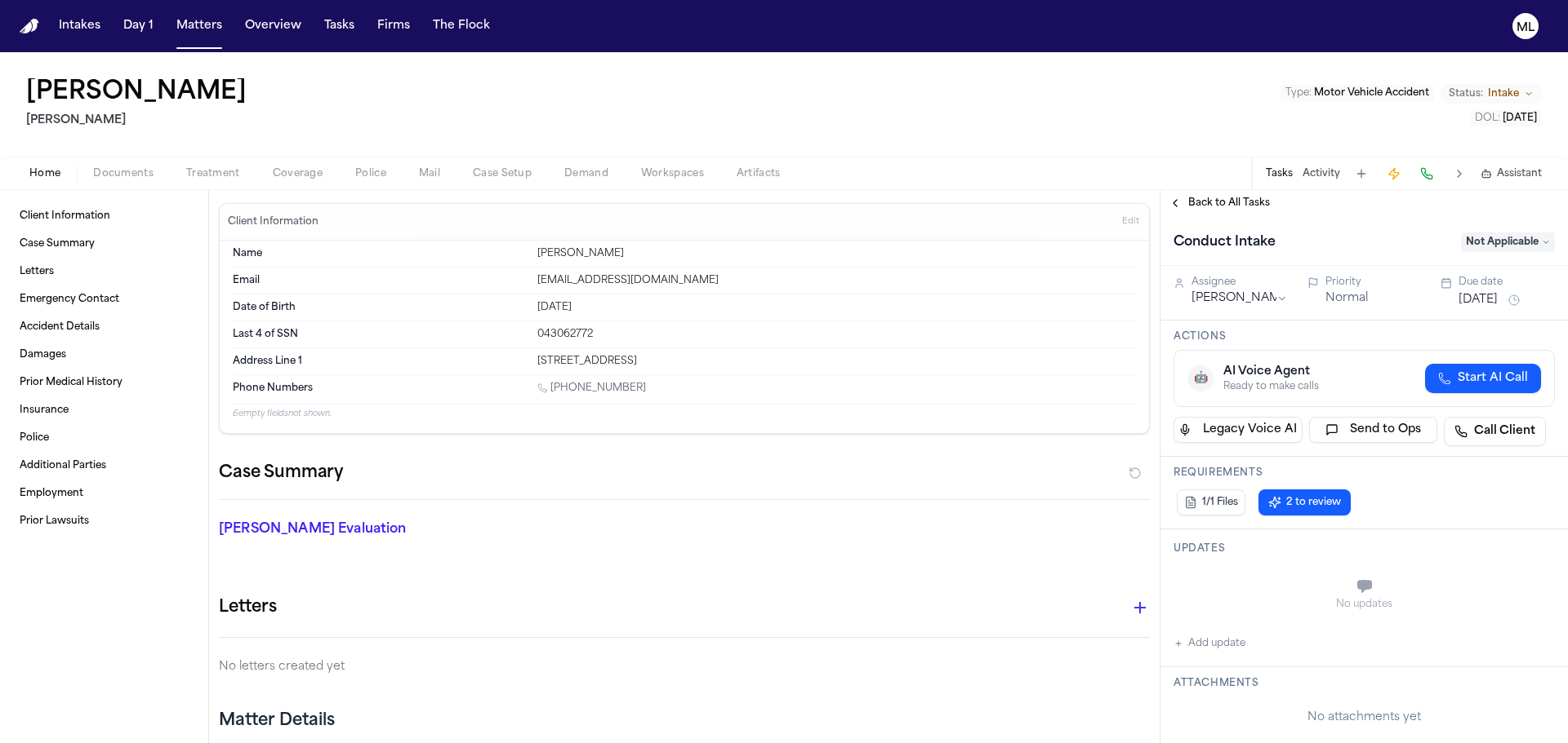
click at [1251, 201] on span "Back to All Tasks" at bounding box center [1229, 203] width 82 height 13
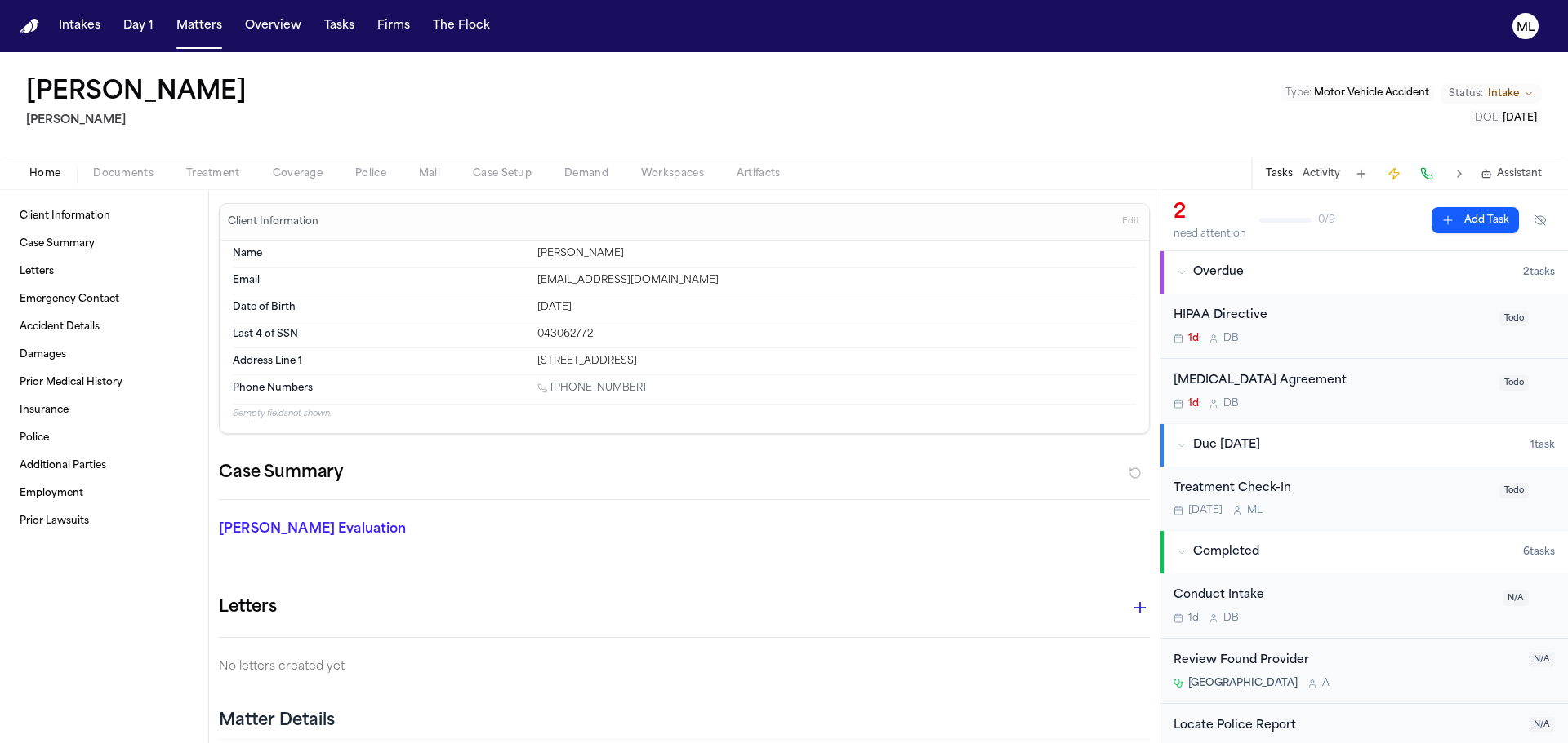
click at [1384, 329] on div "HIPAA Directive 1d D B" at bounding box center [1330, 326] width 316 height 38
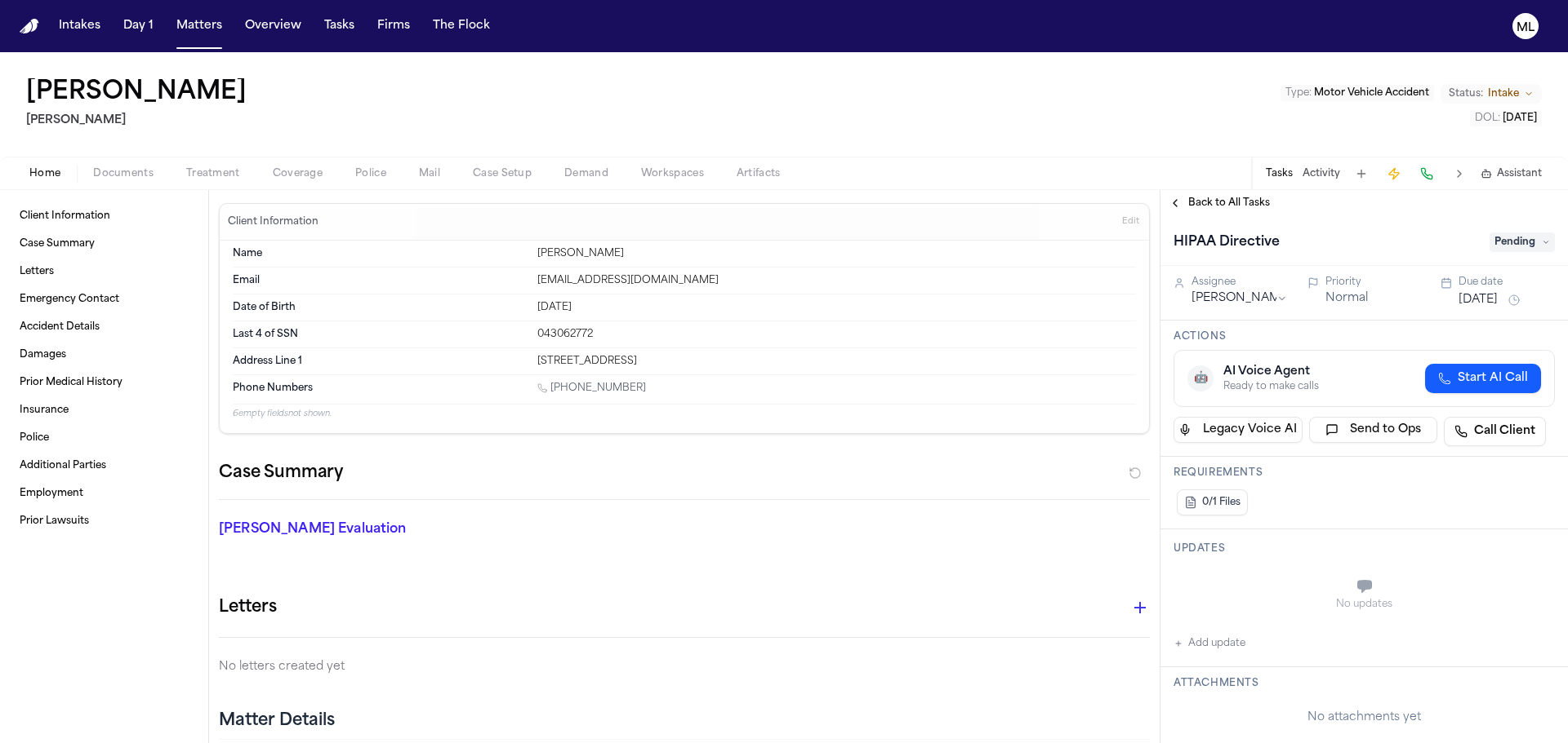
click at [1253, 293] on html "Intakes Day 1 Matters Overview Tasks Firms The Flock ML [PERSON_NAME] Type : Mo…" at bounding box center [784, 372] width 1568 height 743
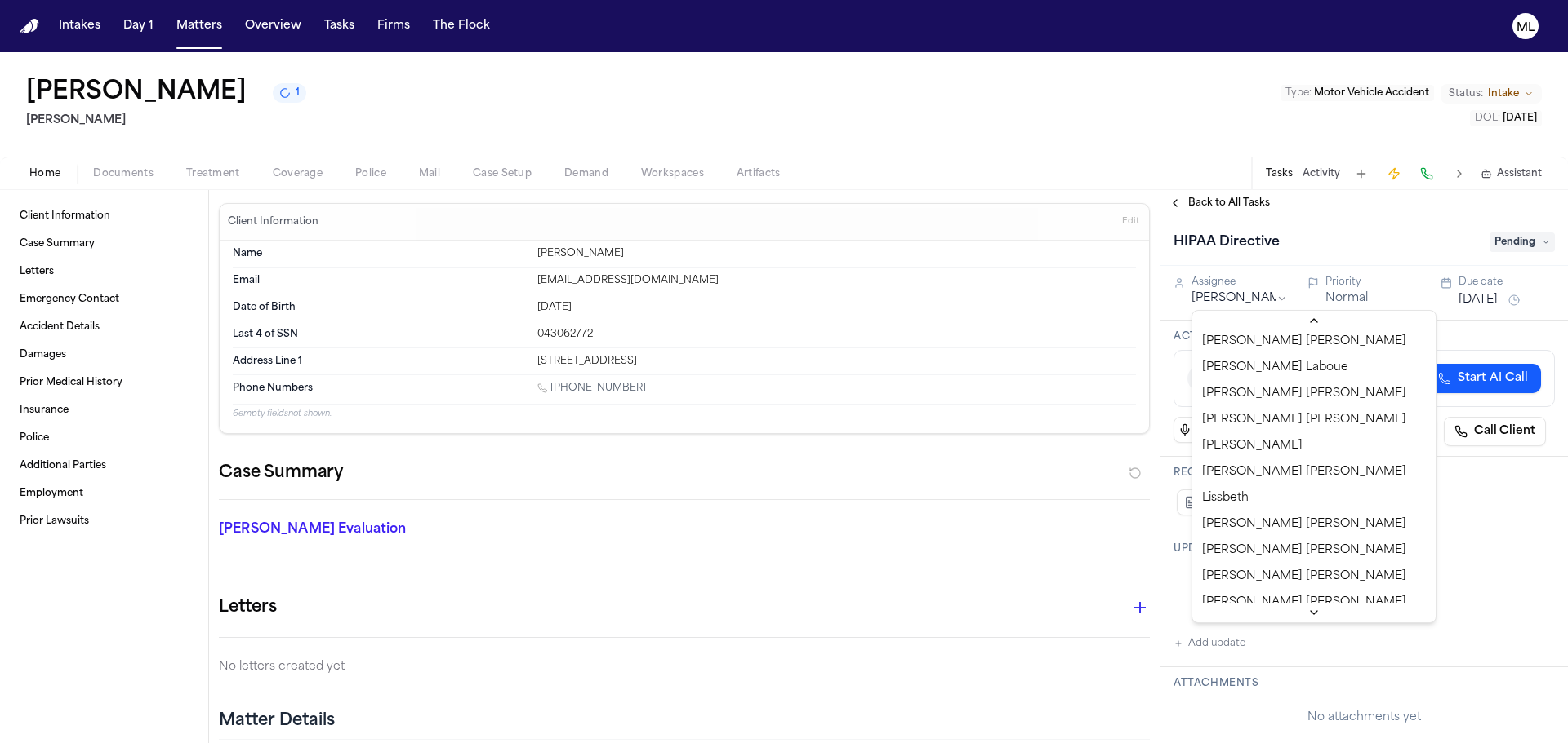
scroll to position [557, 0]
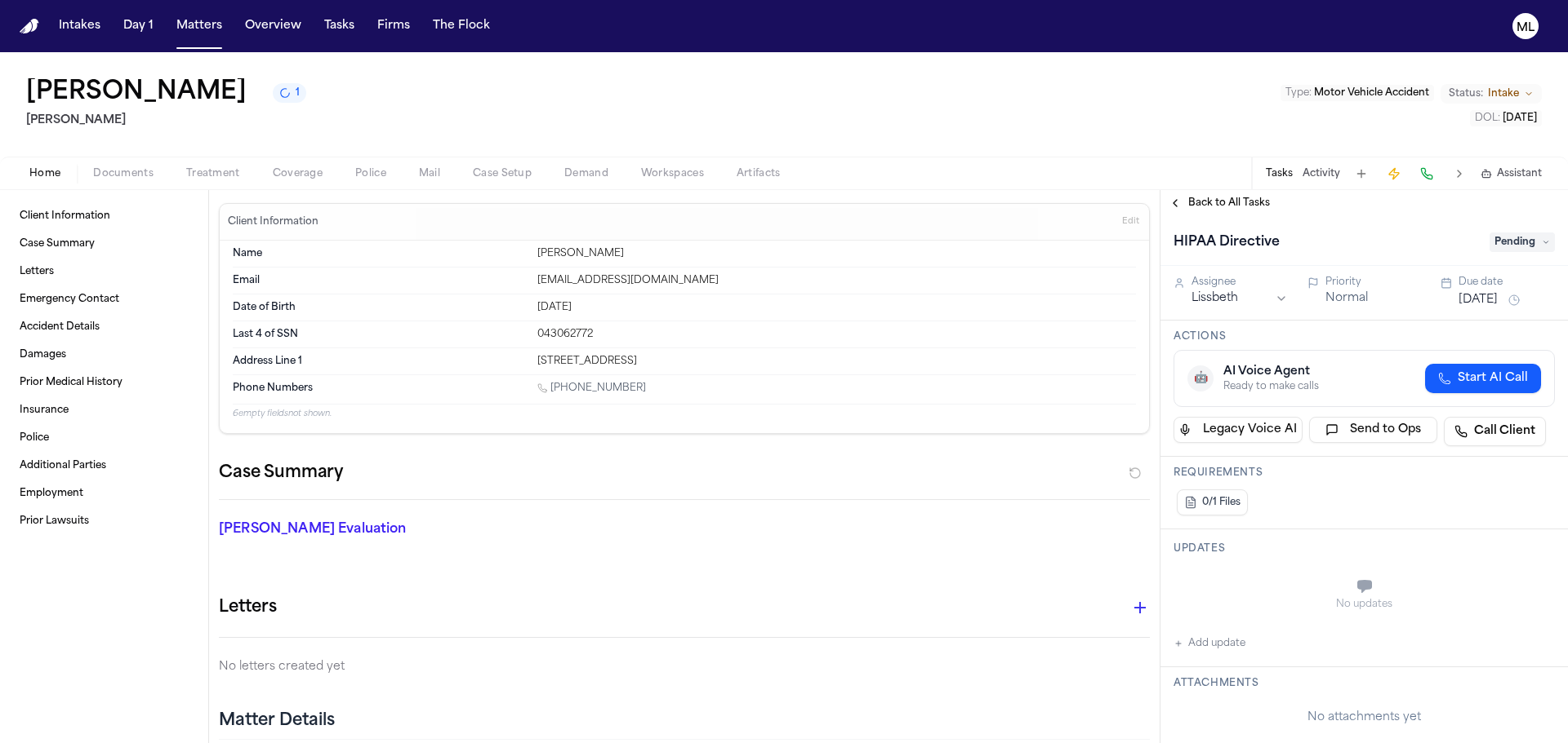
click at [1517, 246] on span "Pending" at bounding box center [1521, 242] width 65 height 20
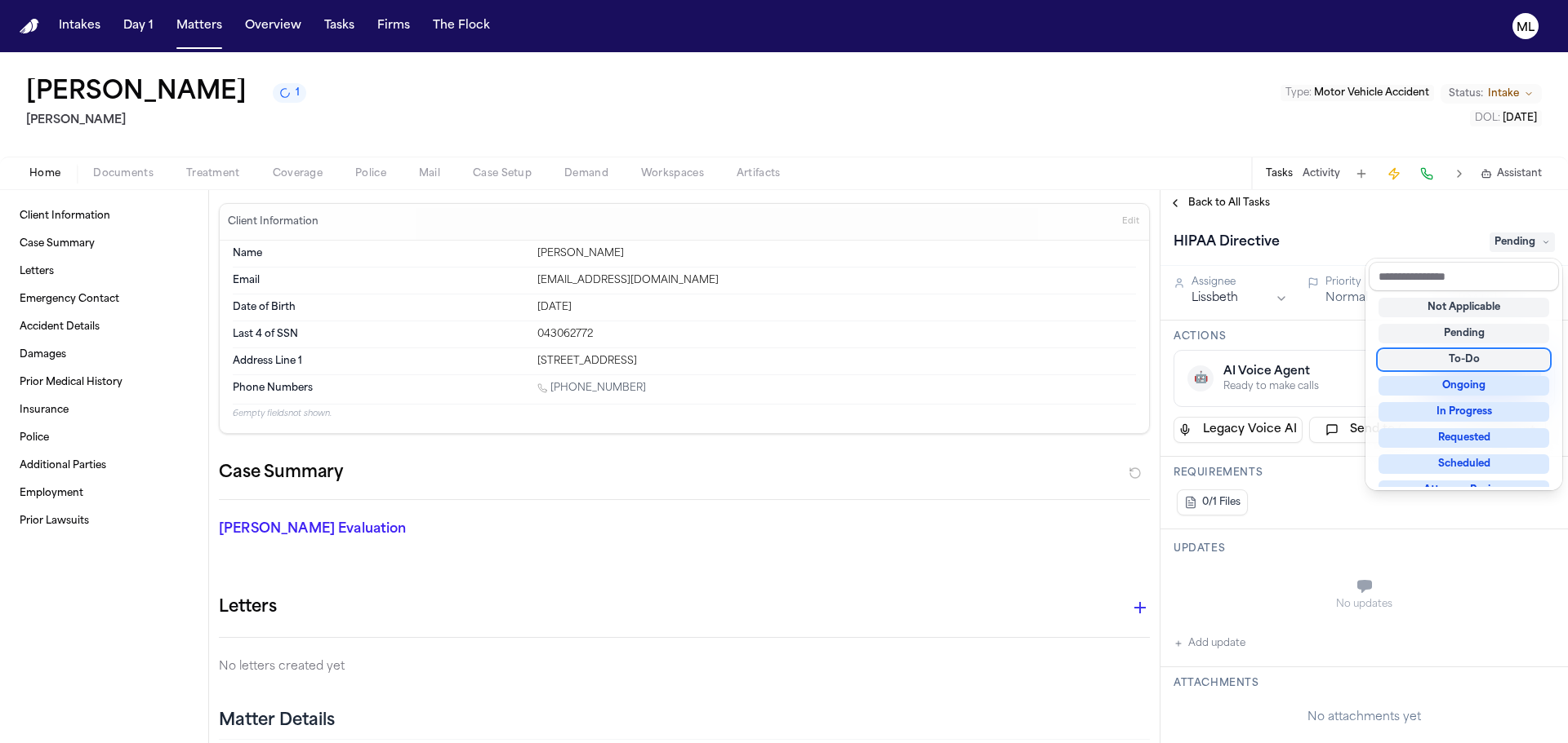
click at [1455, 357] on div "To-Do" at bounding box center [1463, 359] width 170 height 20
click at [1245, 205] on div "Back to All Tasks HIPAA Directive To-Do Assignee Lissbeth Priority Normal Due d…" at bounding box center [1363, 466] width 407 height 553
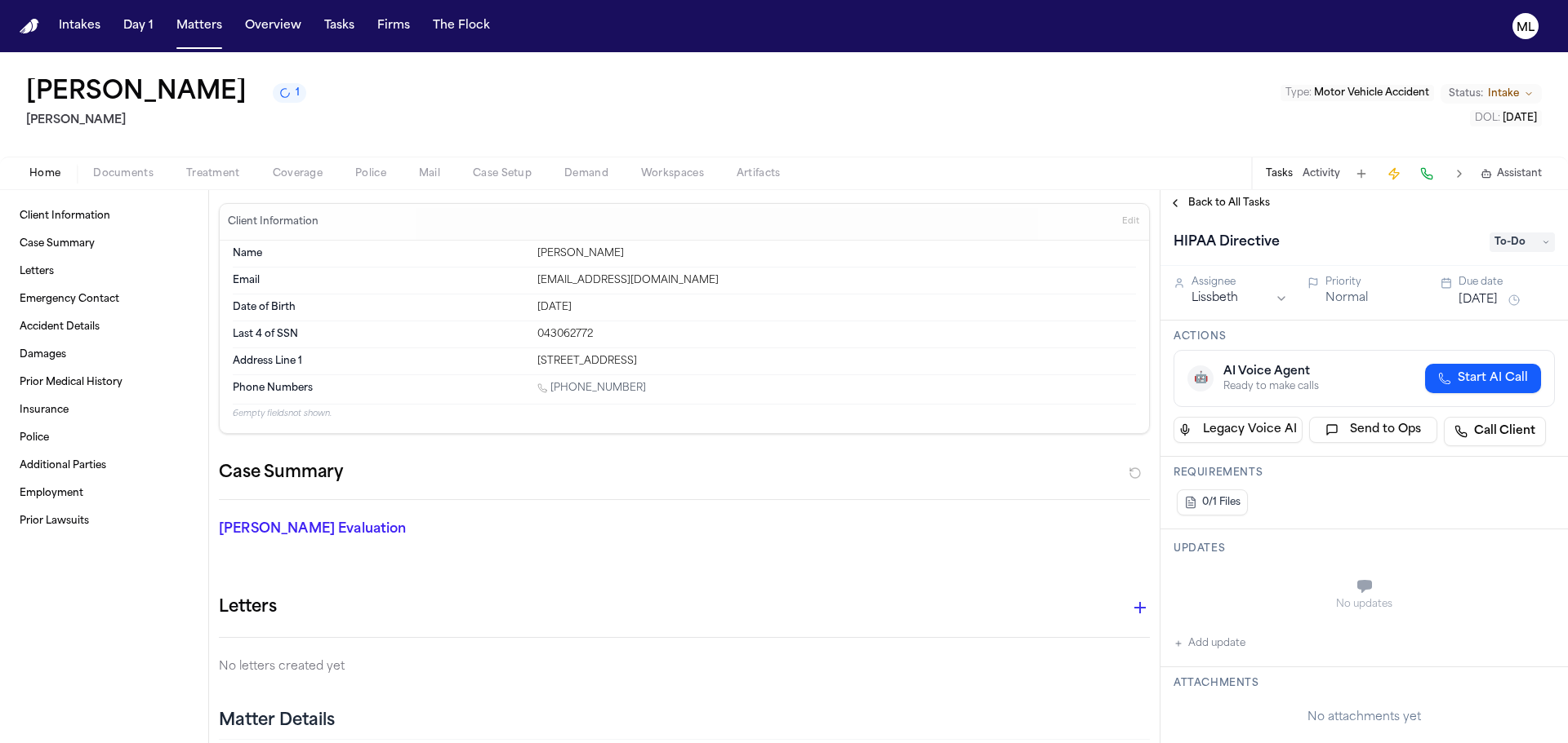
click at [1245, 205] on span "Back to All Tasks" at bounding box center [1229, 203] width 82 height 13
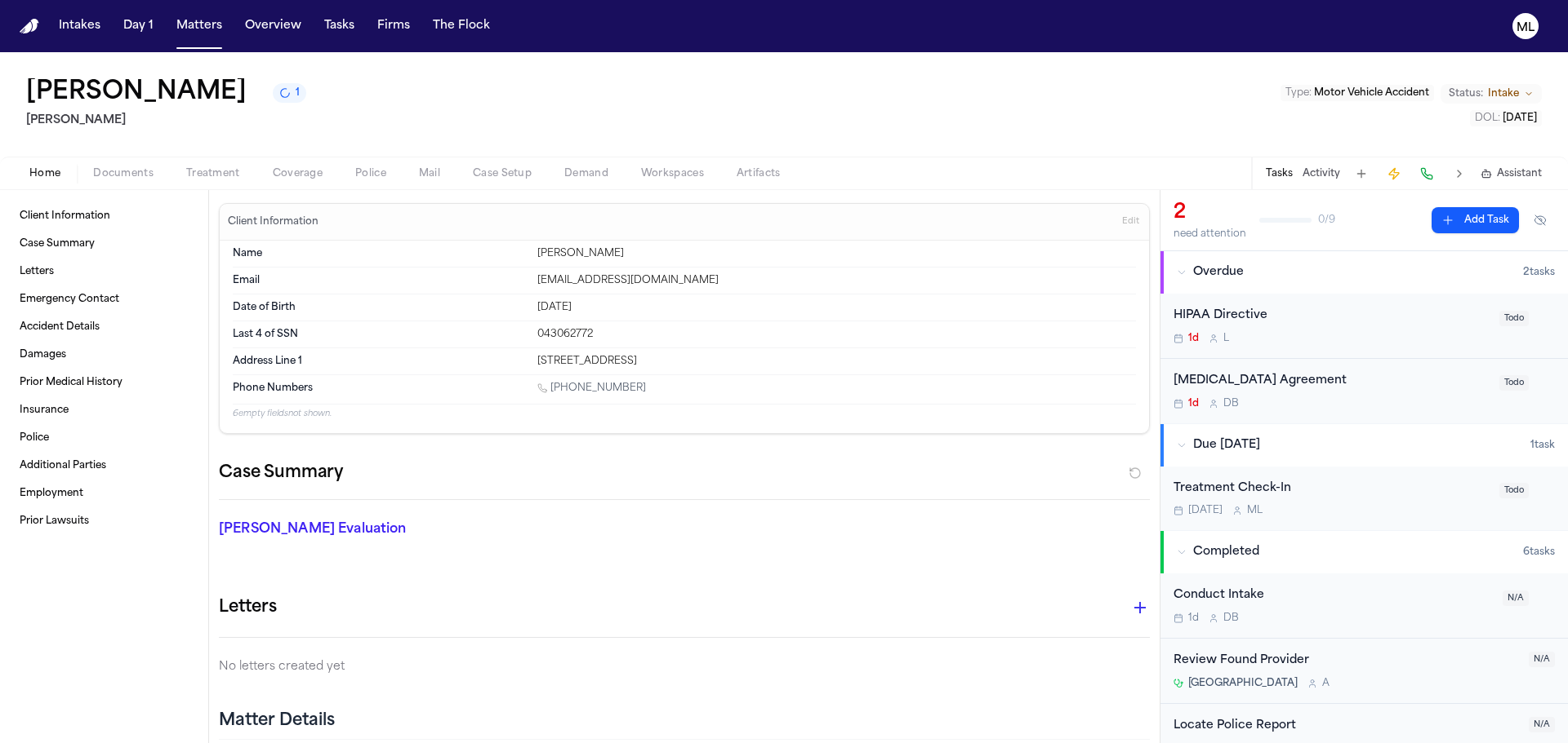
click at [1387, 339] on div "1d L" at bounding box center [1330, 339] width 316 height 13
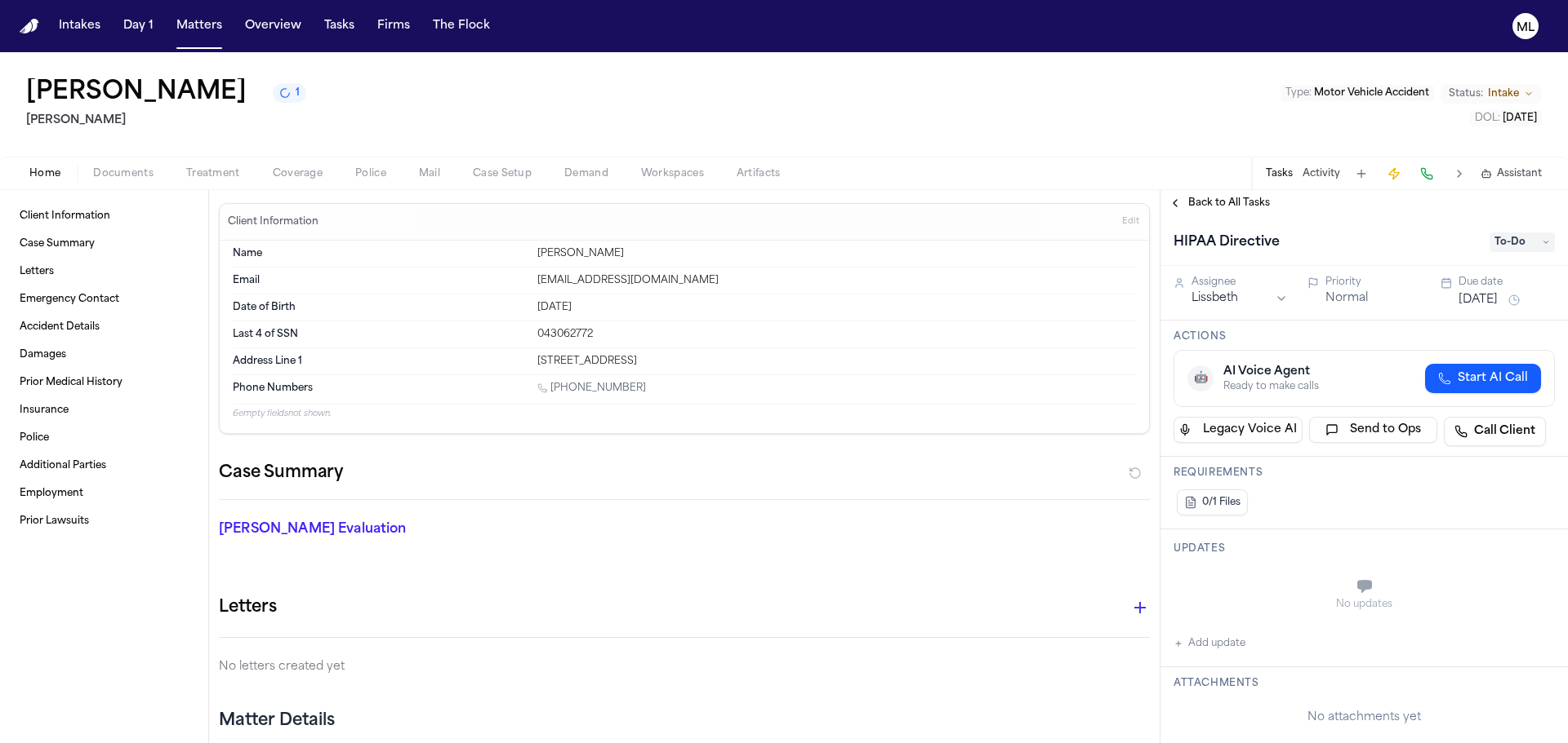
click at [1232, 191] on div "Back to All Tasks" at bounding box center [1363, 203] width 407 height 26
click at [1224, 198] on span "Back to All Tasks" at bounding box center [1229, 203] width 82 height 13
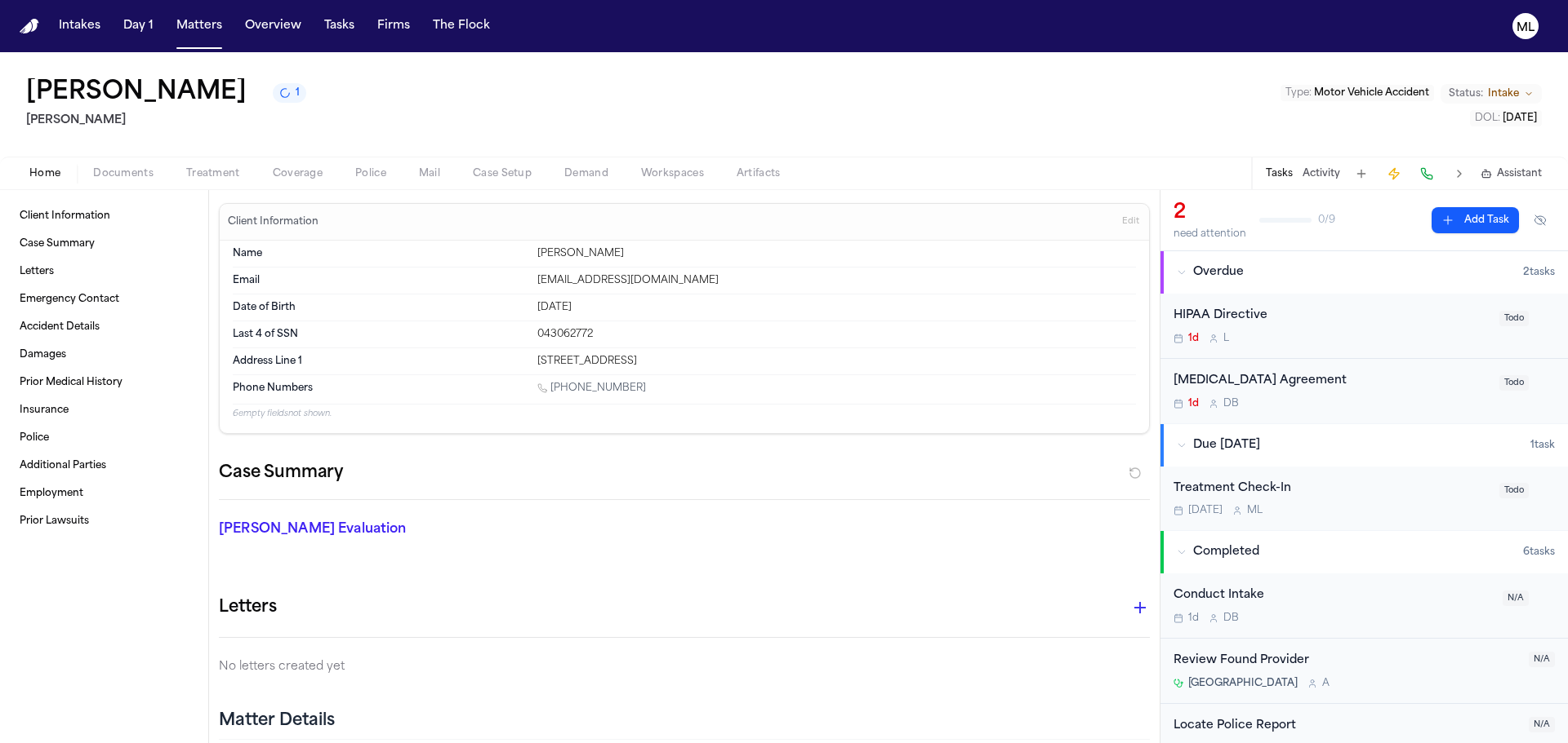
click at [1382, 393] on div "[MEDICAL_DATA] Agreement 1d D B" at bounding box center [1330, 391] width 316 height 38
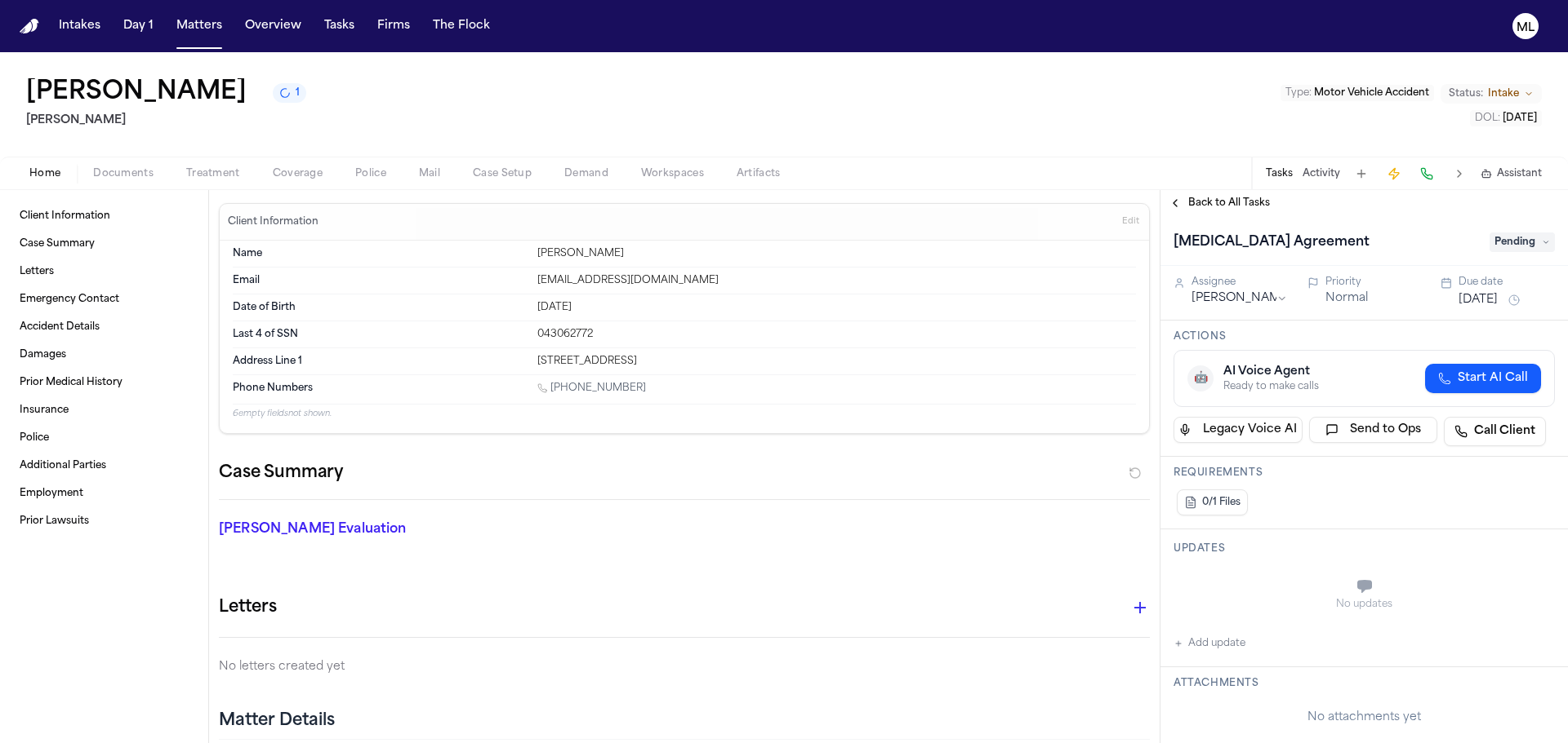
click at [1520, 240] on span "Pending" at bounding box center [1521, 242] width 65 height 20
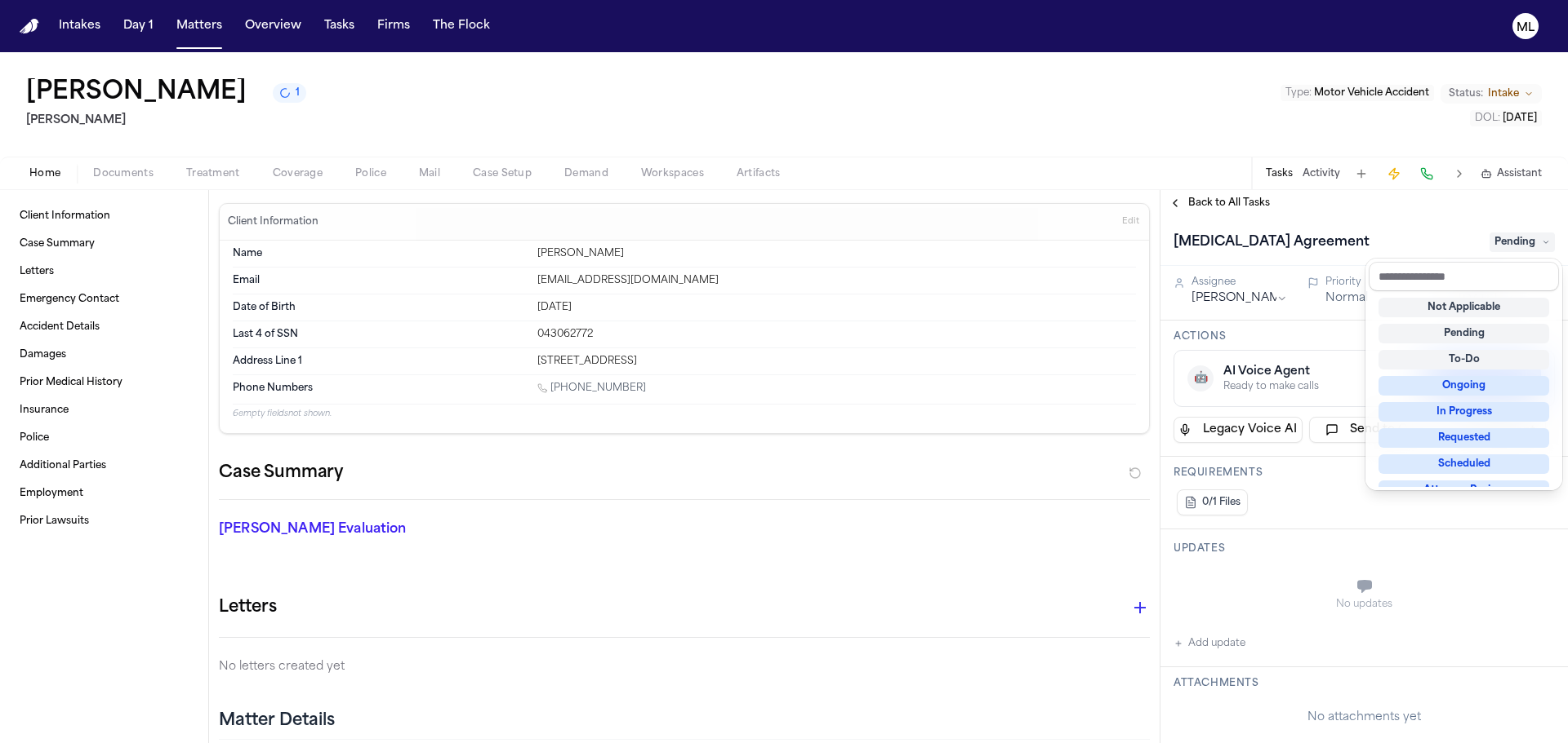
scroll to position [254, 0]
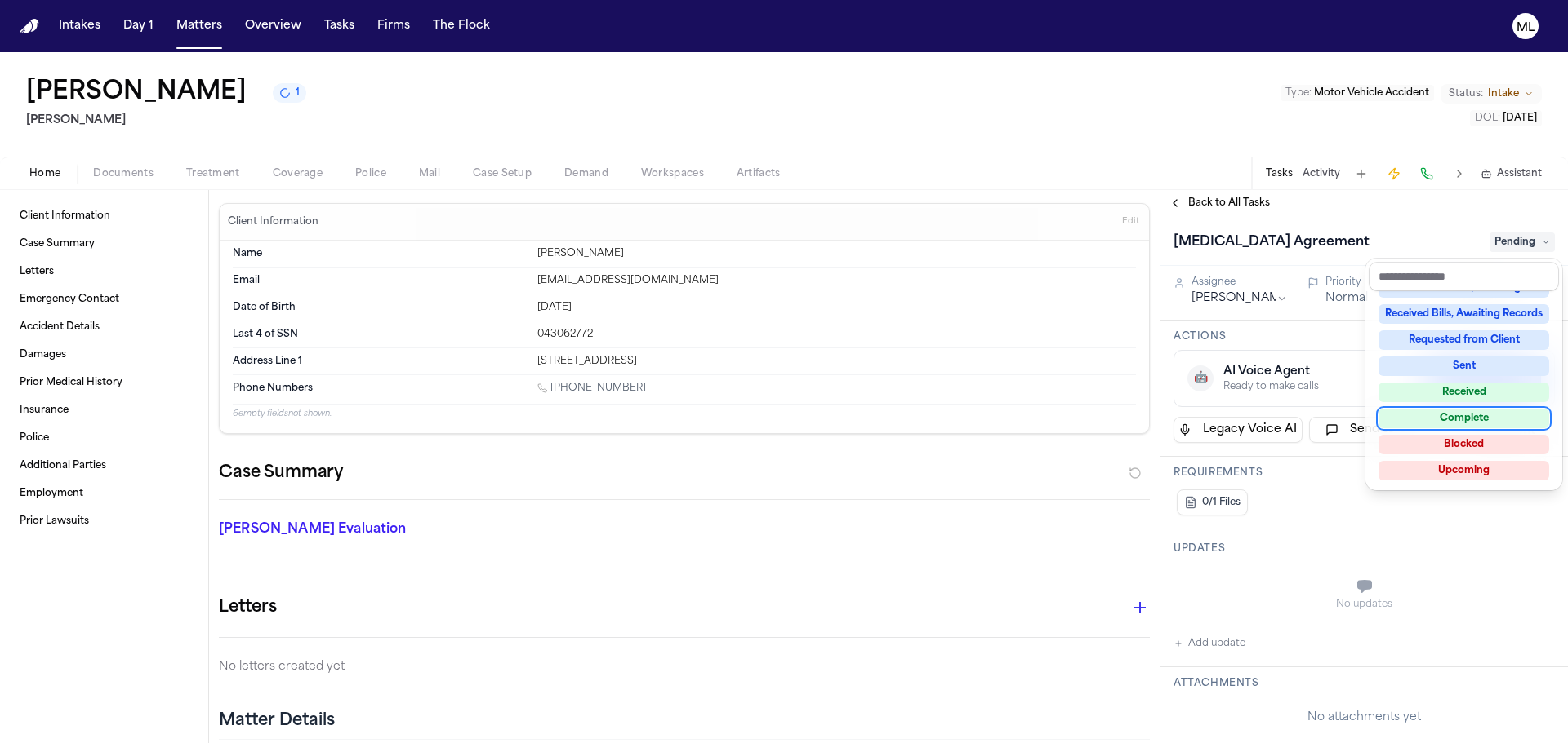
click at [1454, 423] on div "Complete" at bounding box center [1463, 418] width 170 height 20
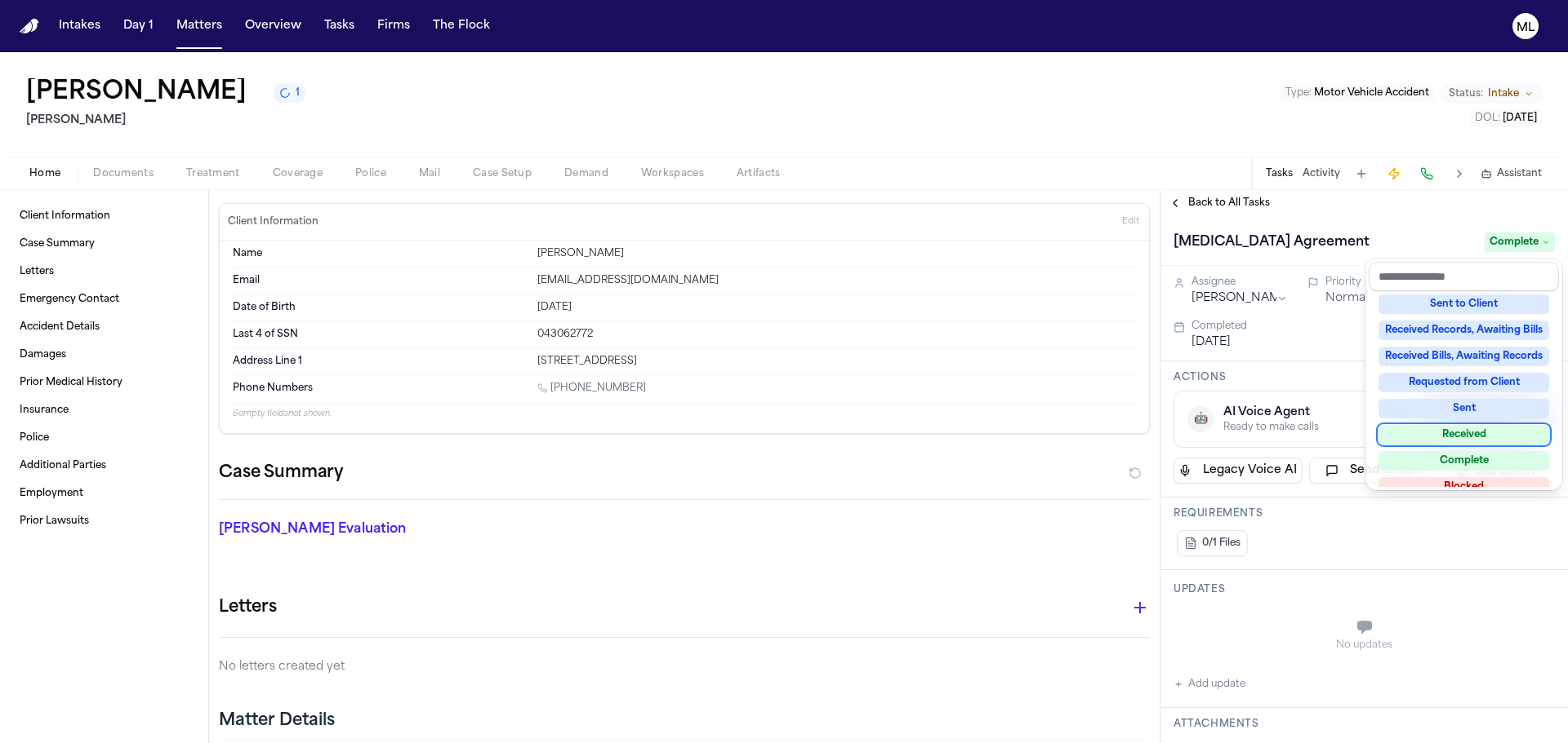
click at [117, 172] on div "[PERSON_NAME] 1 [PERSON_NAME] Type : Motor Vehicle Accident Status: Intake DOL …" at bounding box center [784, 398] width 1568 height 691
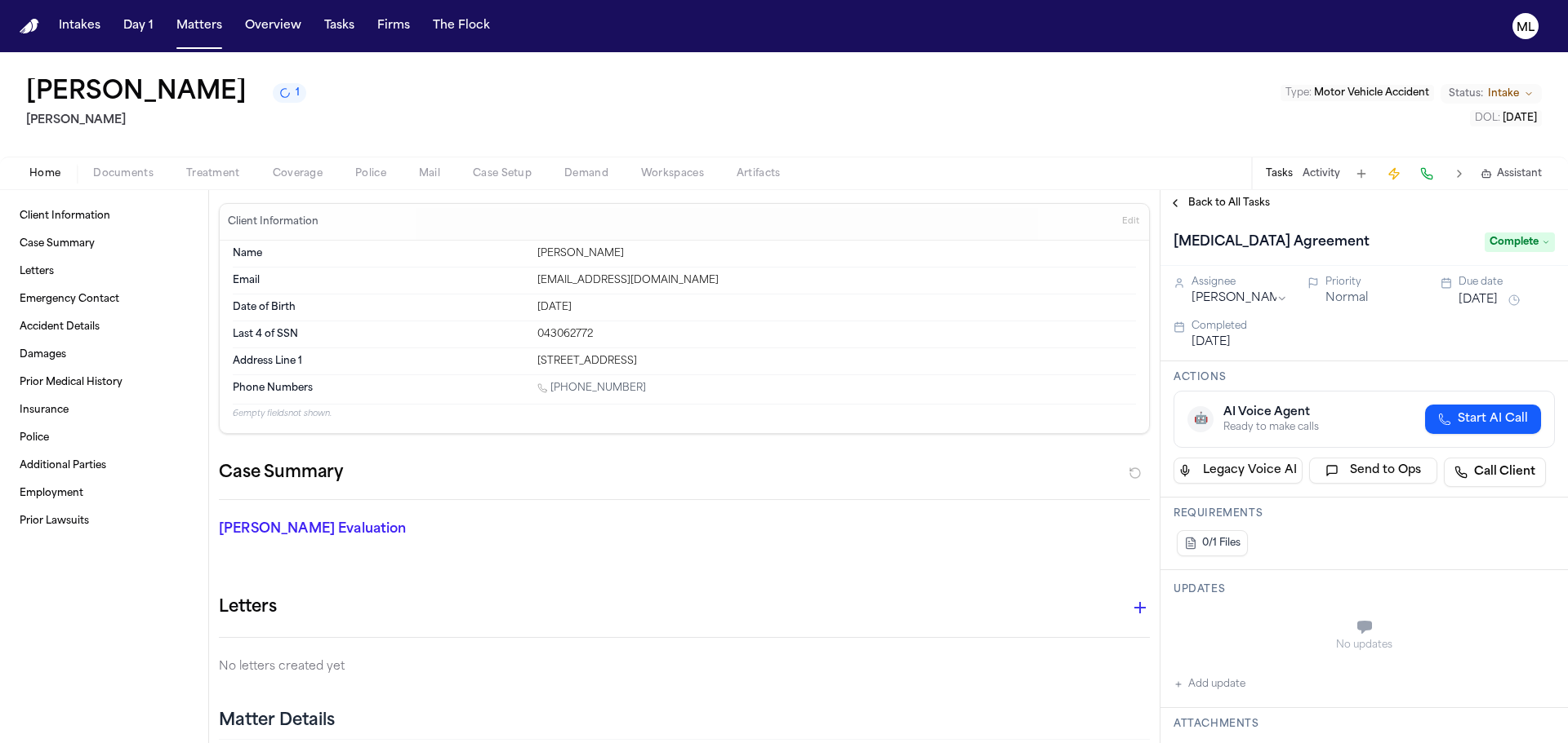
click at [122, 168] on span "Documents" at bounding box center [123, 174] width 61 height 13
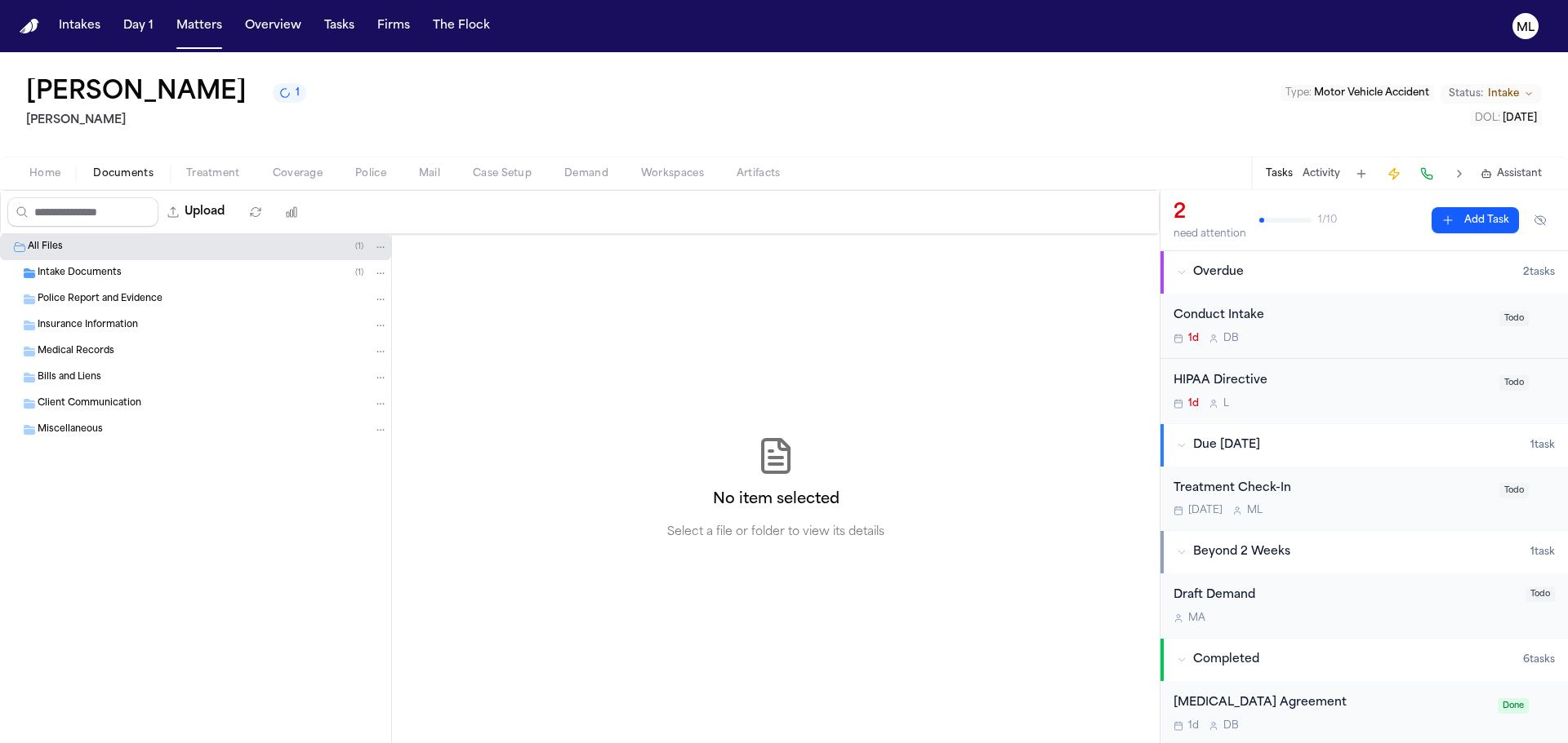
click at [96, 267] on span "Intake Documents" at bounding box center [79, 274] width 84 height 14
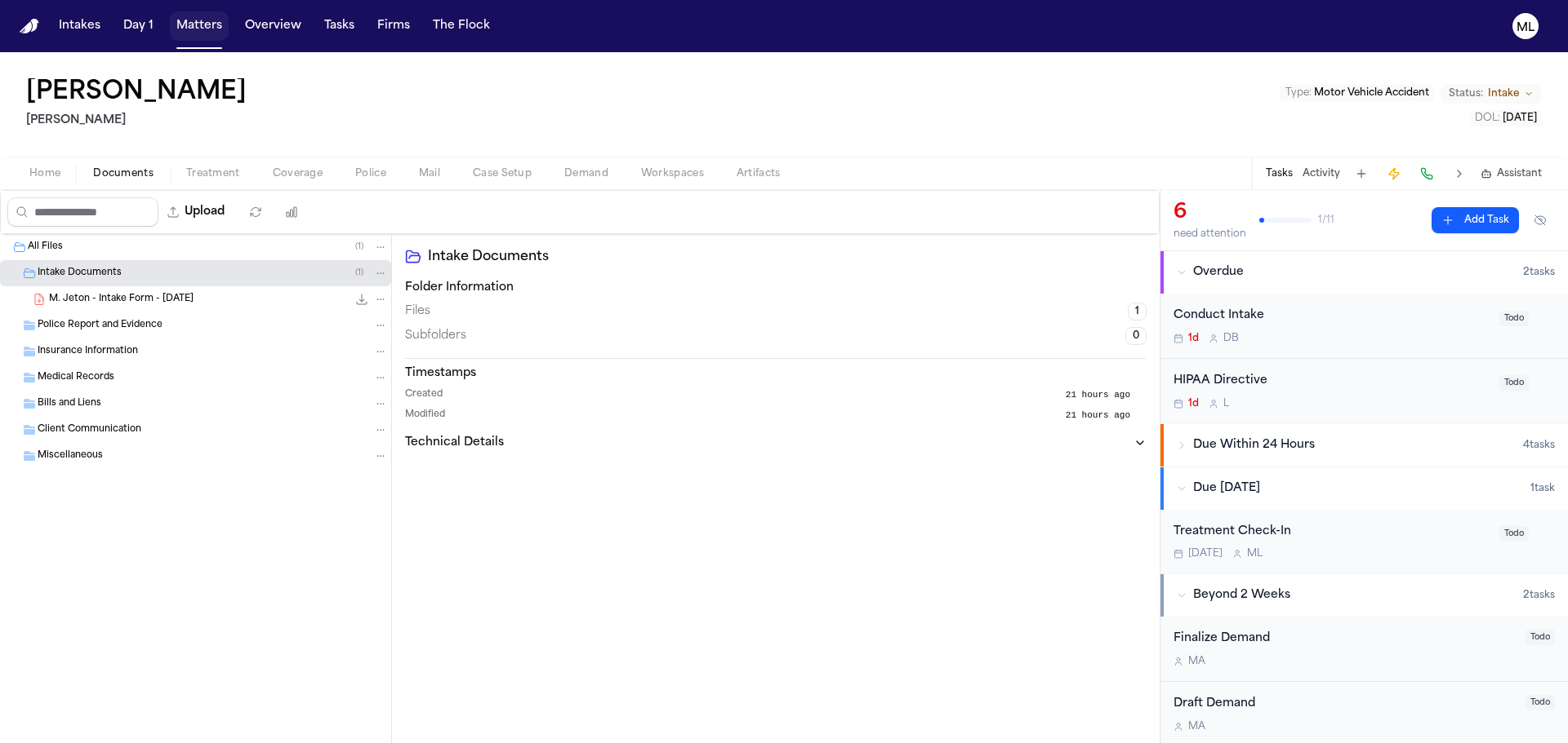
click at [197, 27] on button "Matters" at bounding box center [198, 26] width 59 height 30
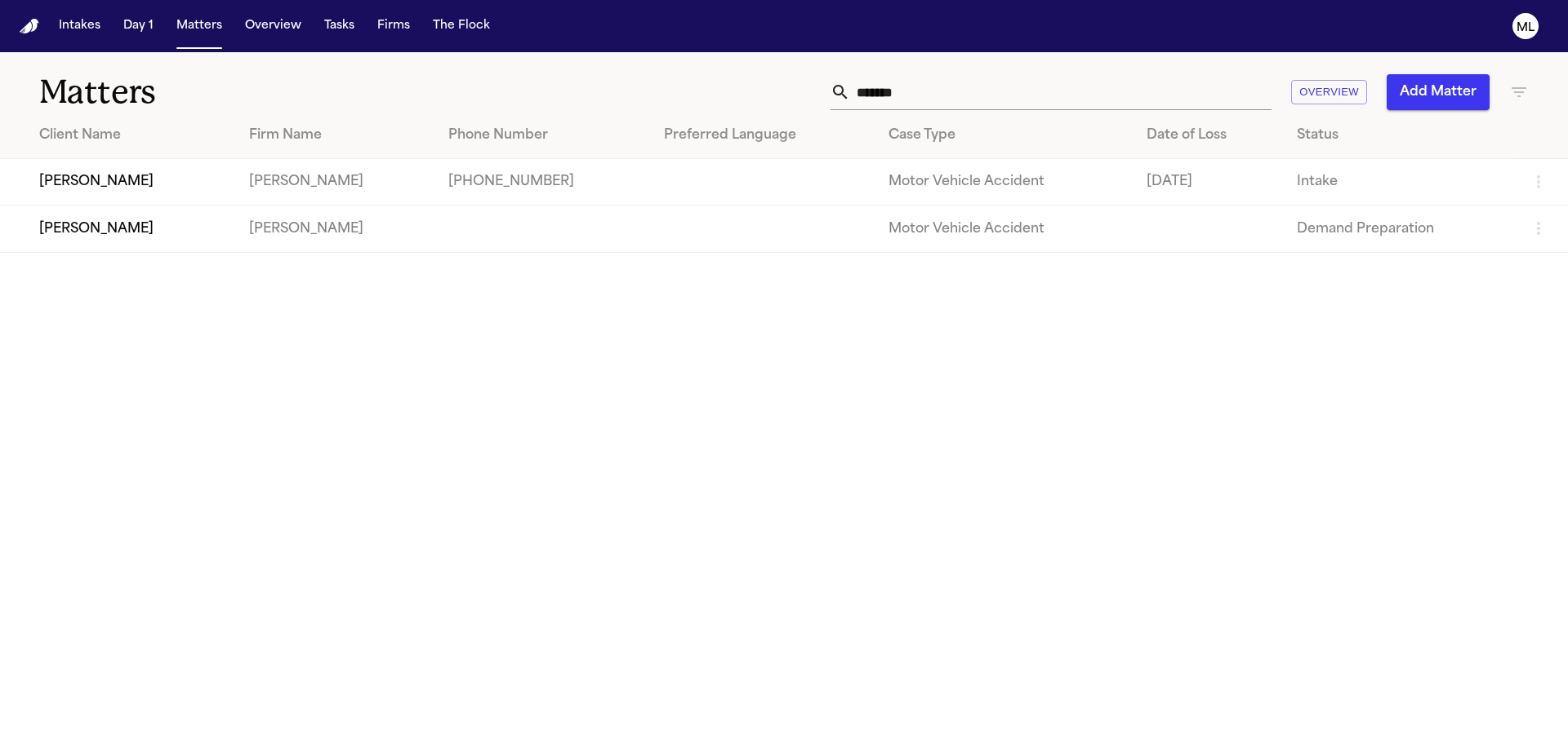
drag, startPoint x: 888, startPoint y: 85, endPoint x: 626, endPoint y: 89, distance: 262.0
click at [626, 89] on div "****** Overview Add Matter" at bounding box center [1000, 92] width 1056 height 36
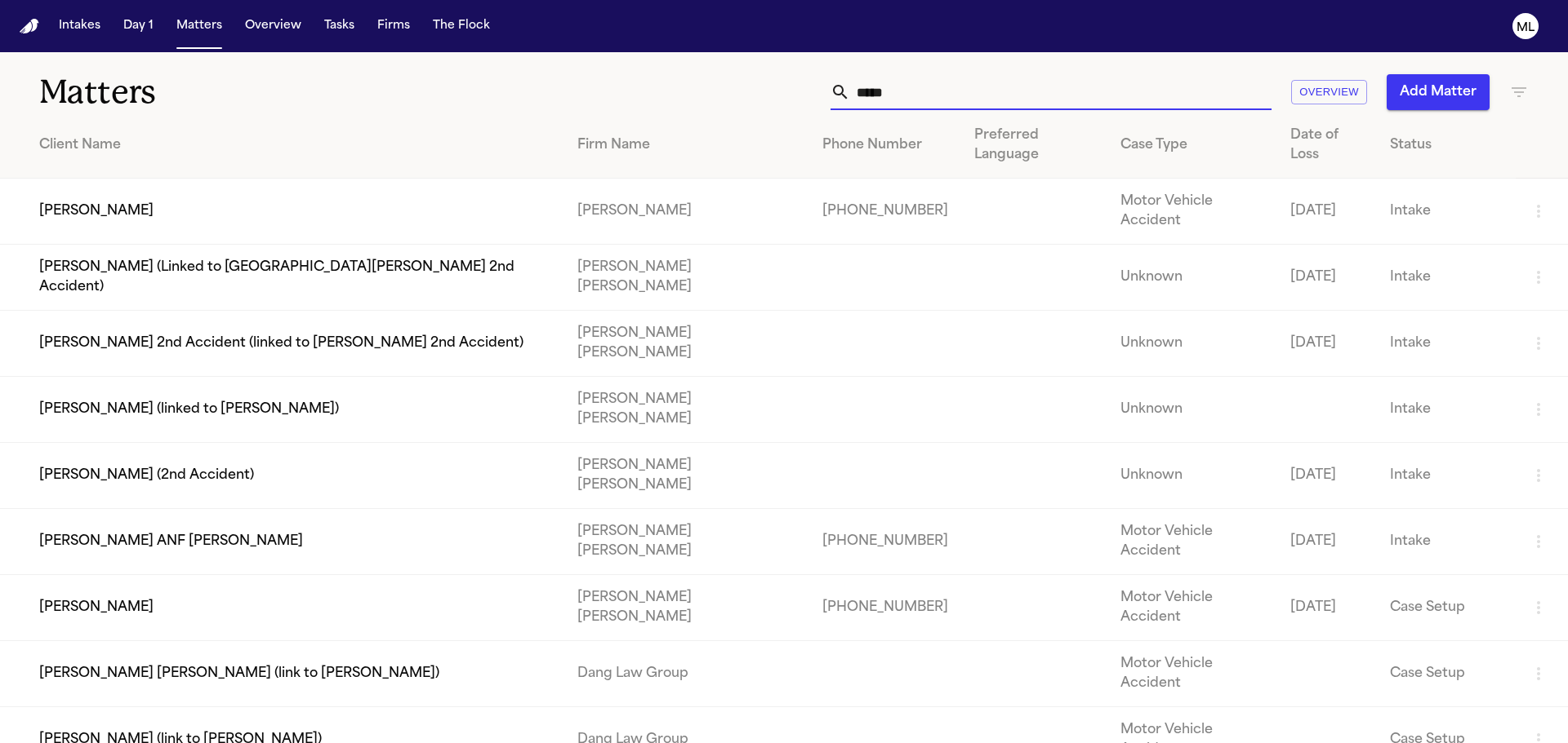
type input "****"
click at [221, 188] on td "[PERSON_NAME]" at bounding box center [282, 211] width 565 height 66
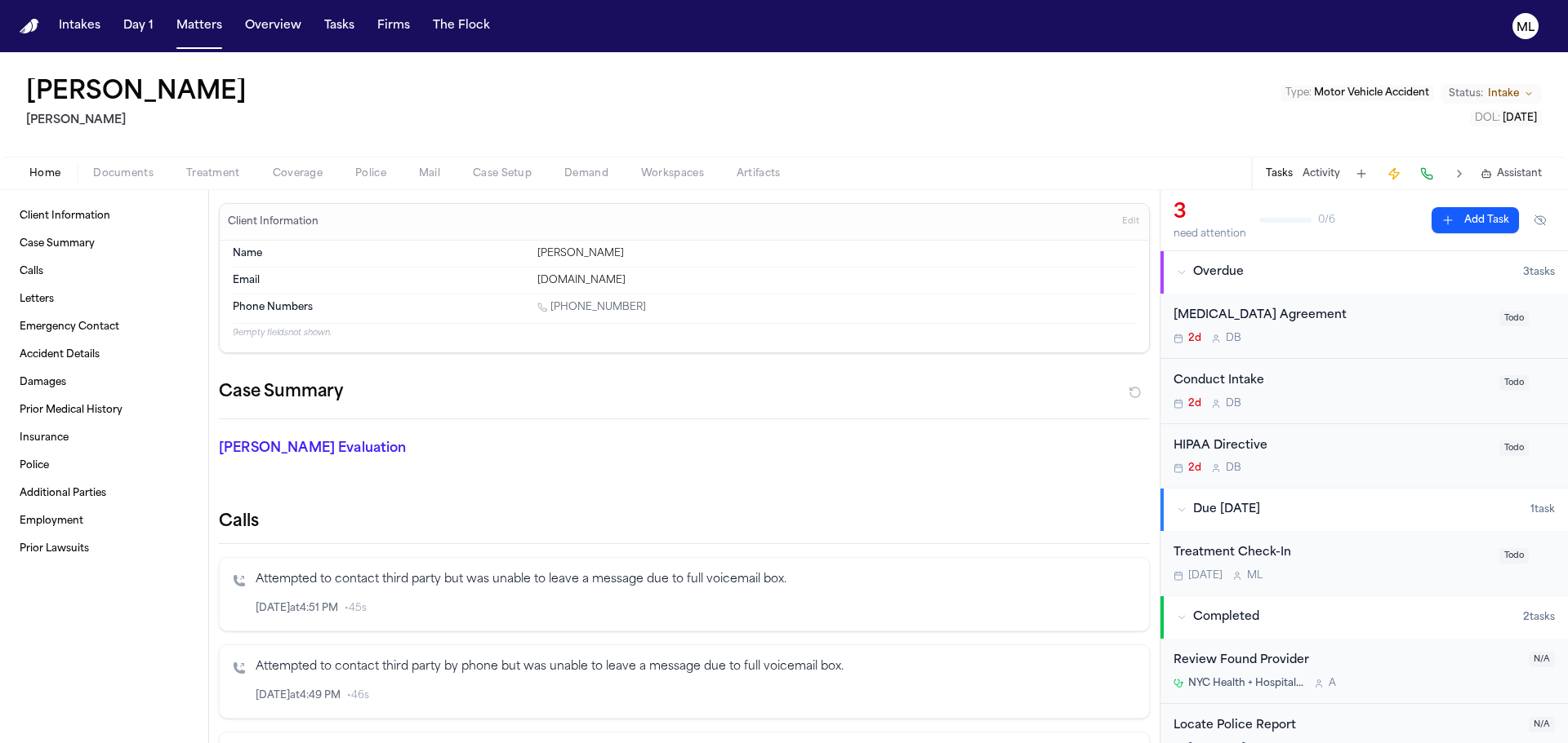
click at [1371, 327] on div "[MEDICAL_DATA] Agreement 2d D B" at bounding box center [1330, 326] width 316 height 38
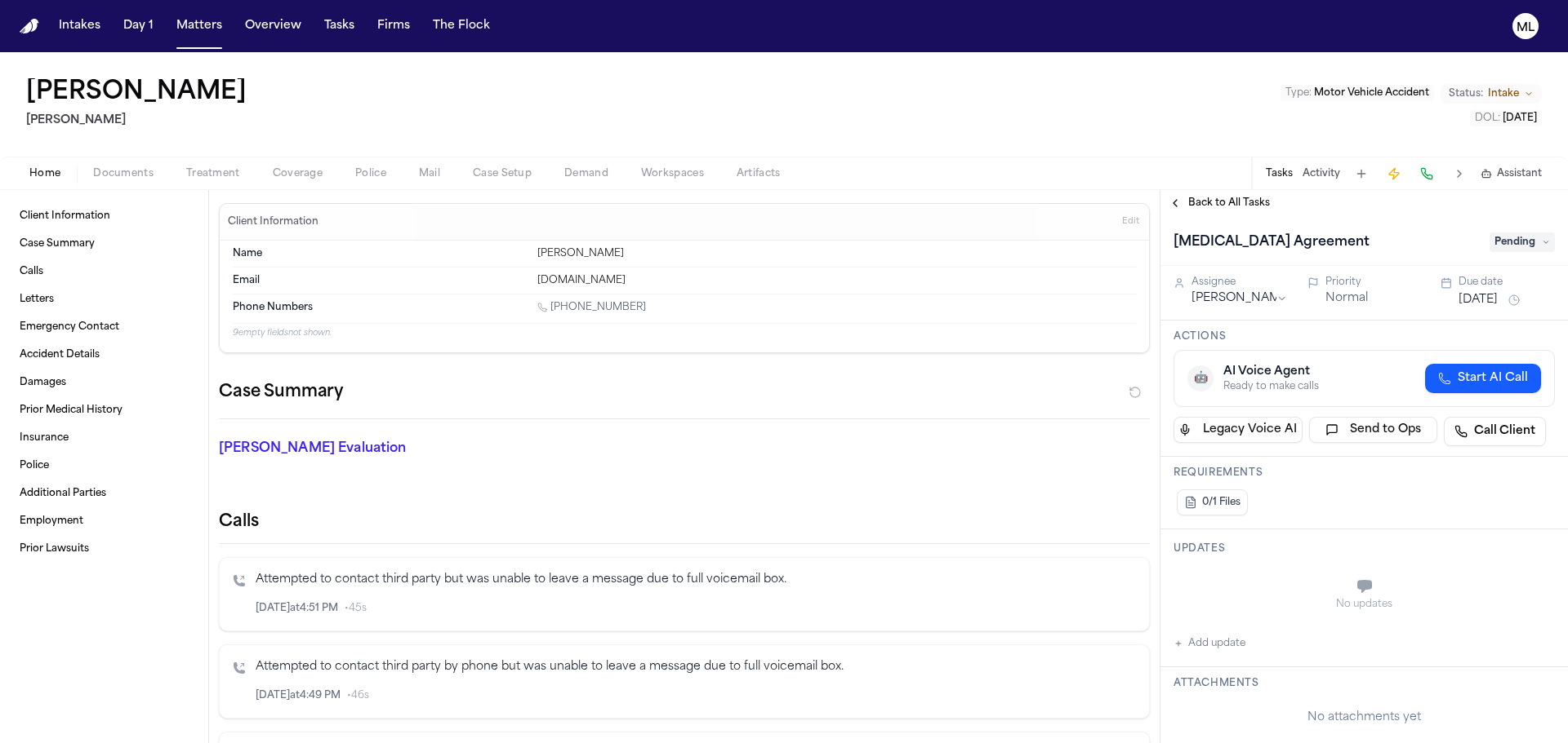
click at [1509, 240] on span "Pending" at bounding box center [1521, 242] width 65 height 20
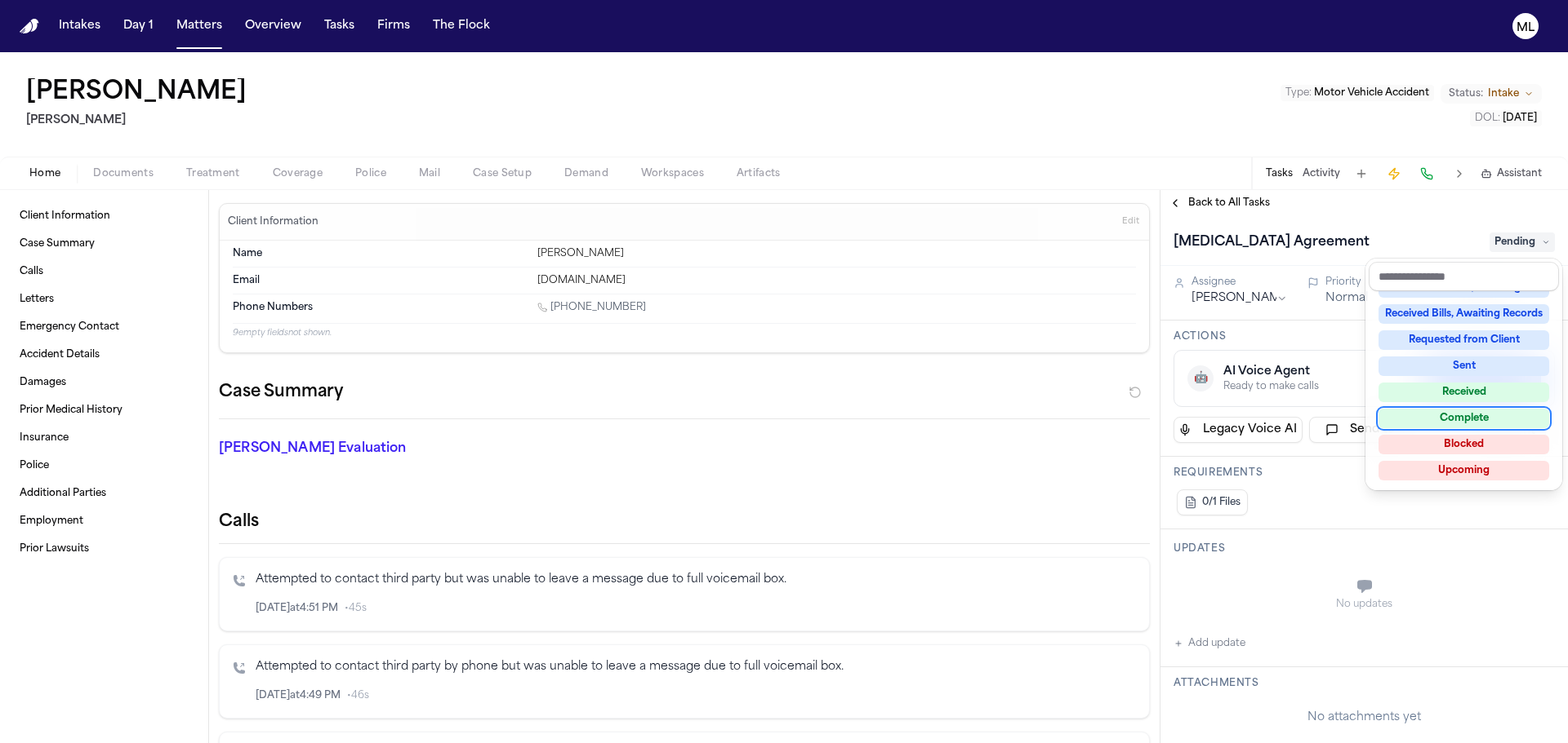
click at [1470, 417] on div "Complete" at bounding box center [1463, 418] width 170 height 20
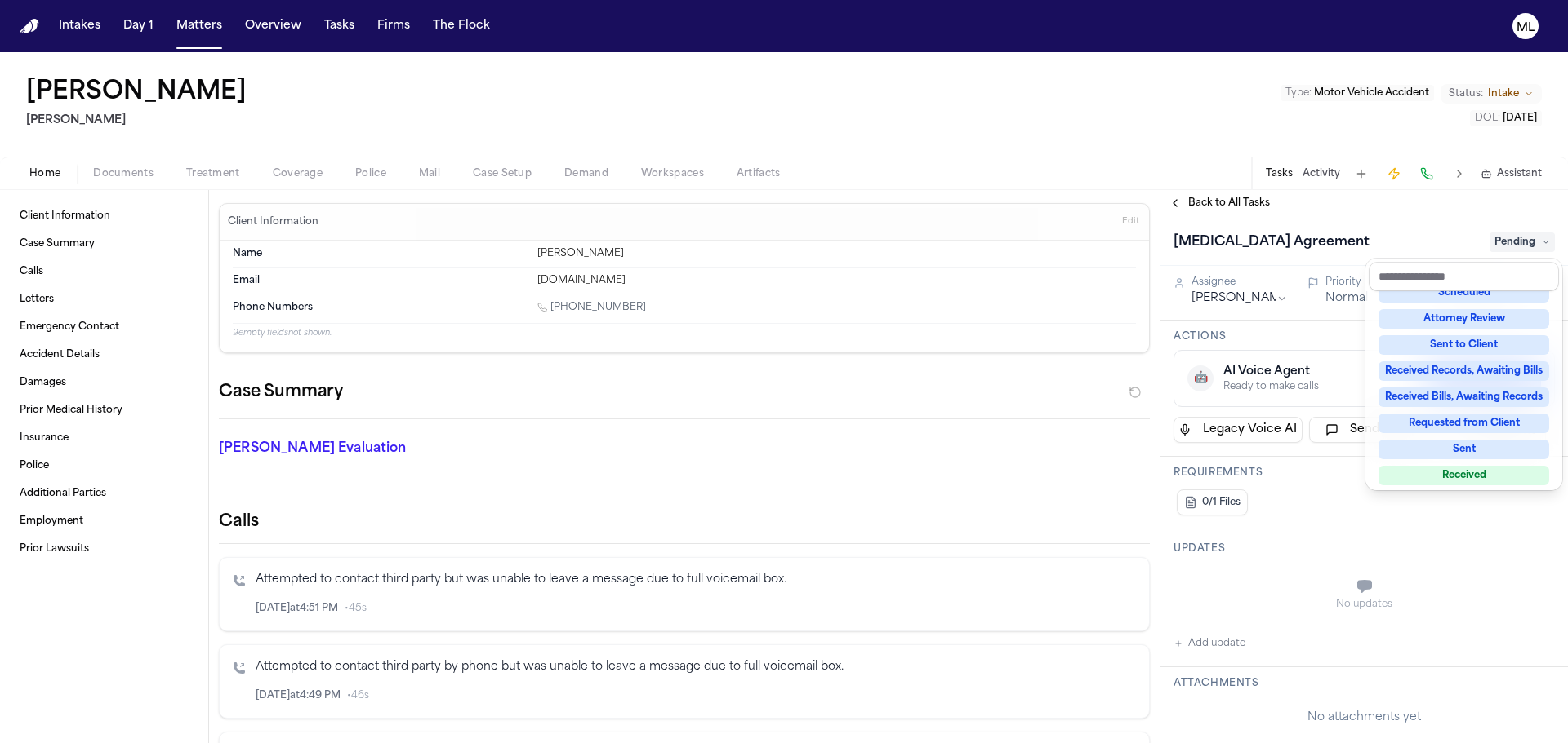
scroll to position [100, 0]
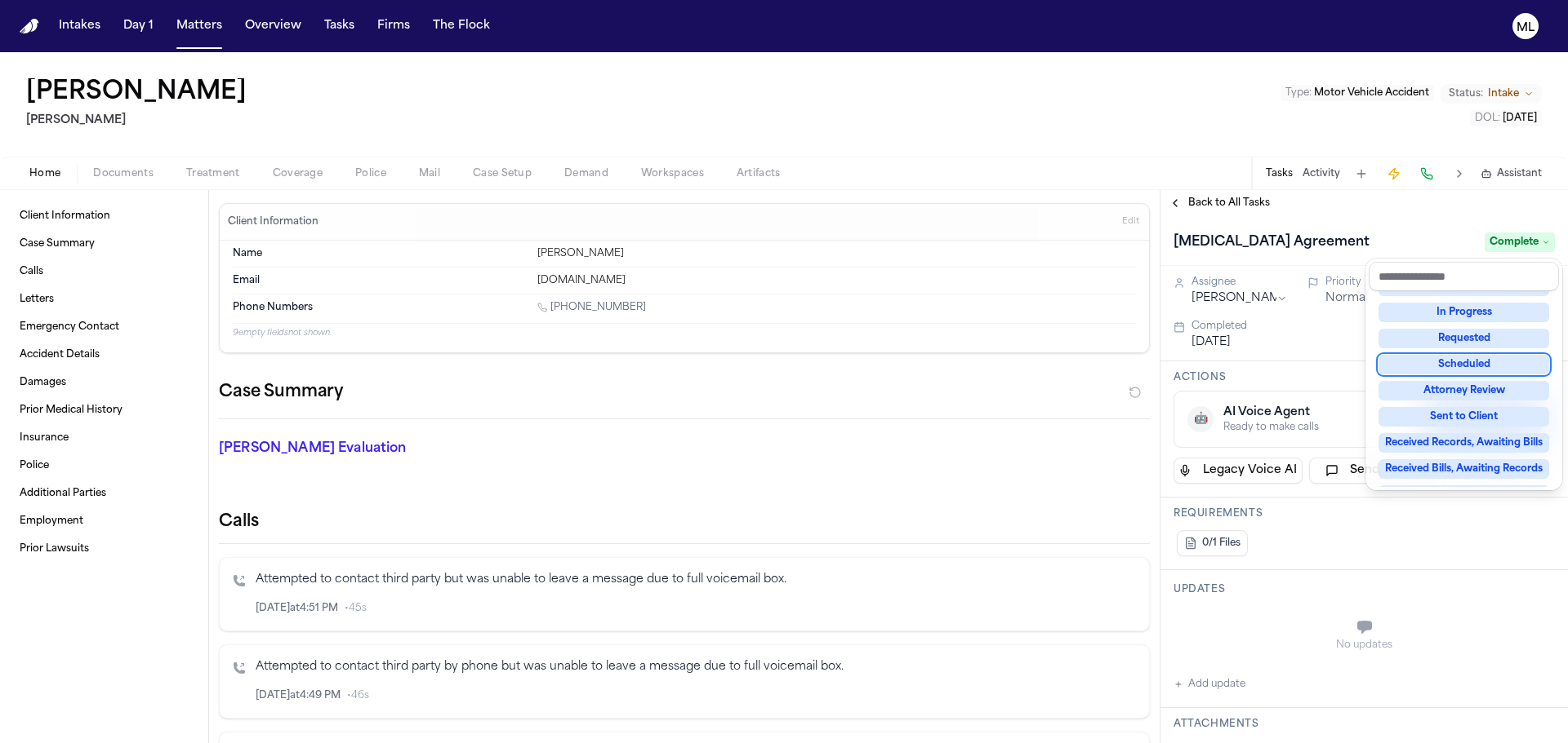
click at [1216, 196] on div "Back to All Tasks [MEDICAL_DATA] Agreement Complete Assignee [PERSON_NAME] Prio…" at bounding box center [1363, 466] width 407 height 553
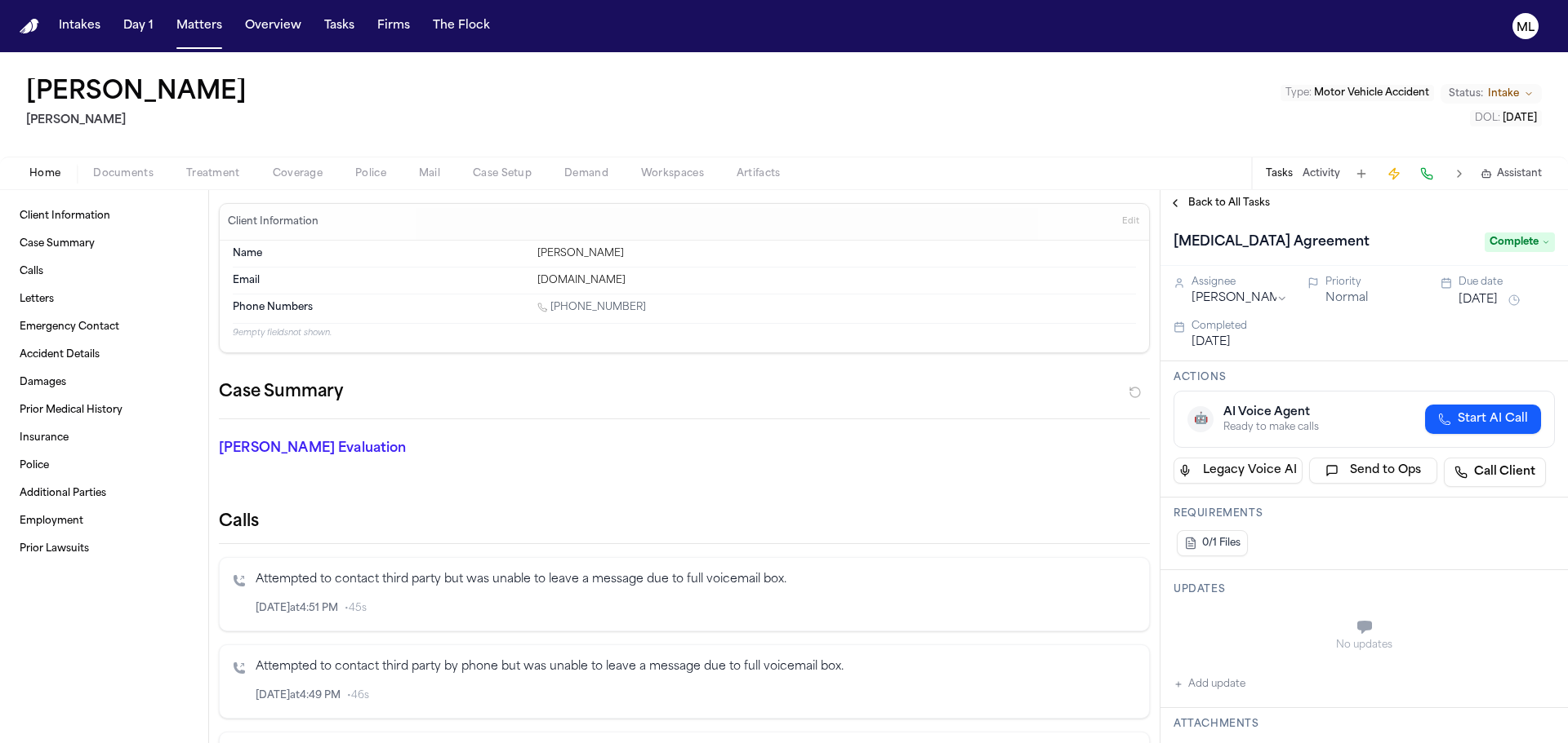
click at [1216, 196] on span "Back to All Tasks" at bounding box center [1229, 203] width 82 height 13
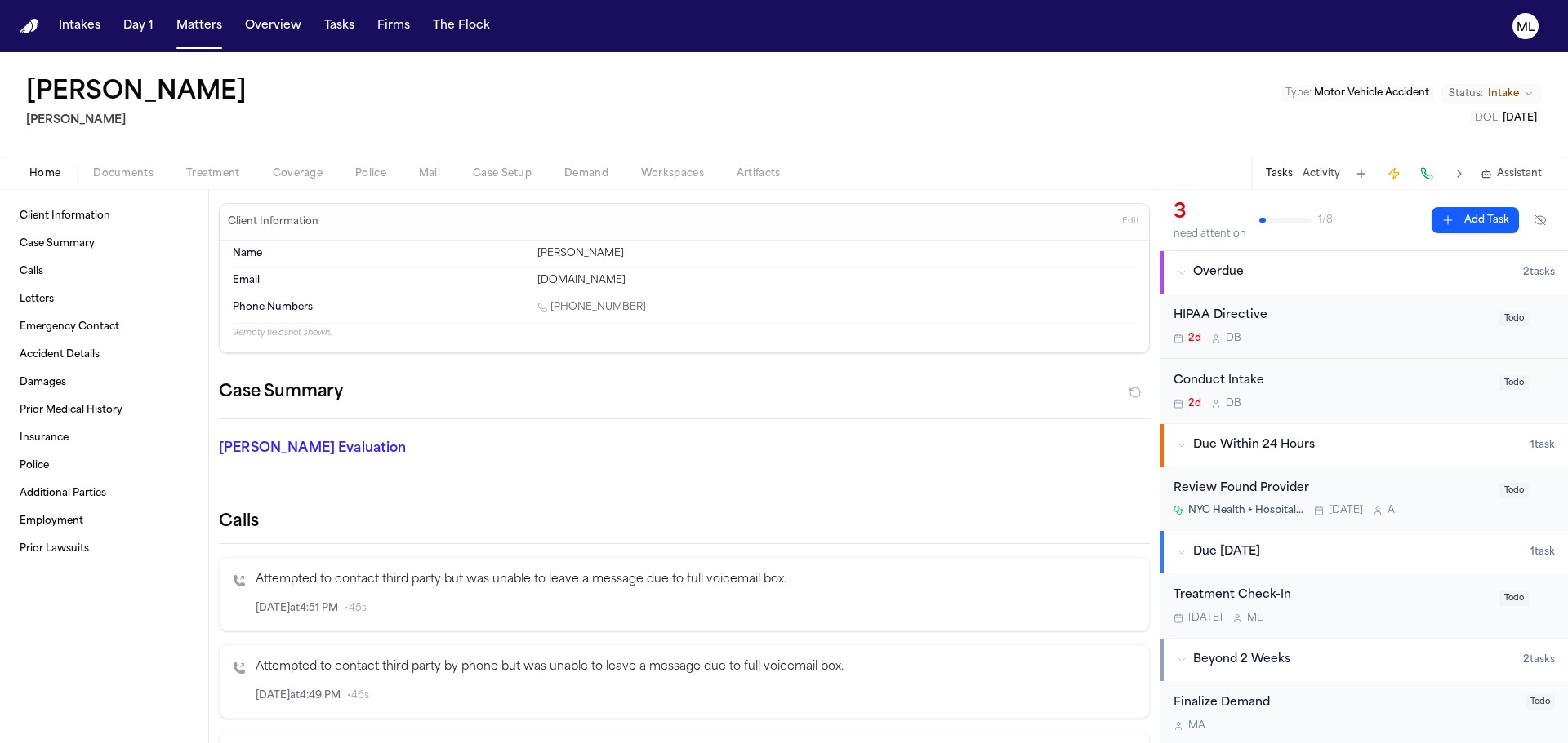
click at [1349, 332] on div "2d D B" at bounding box center [1330, 339] width 316 height 13
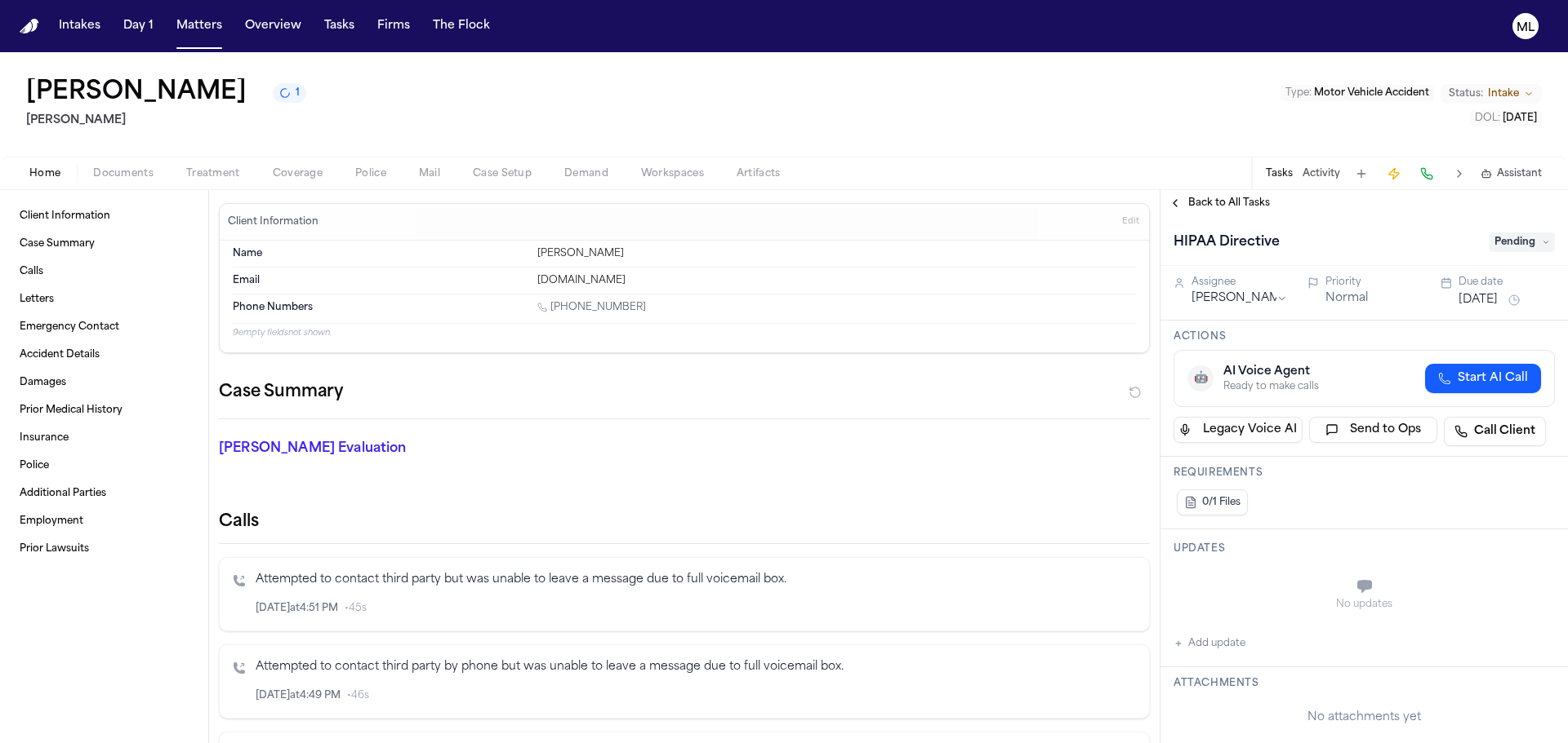
click at [1516, 240] on span "Pending" at bounding box center [1521, 242] width 65 height 20
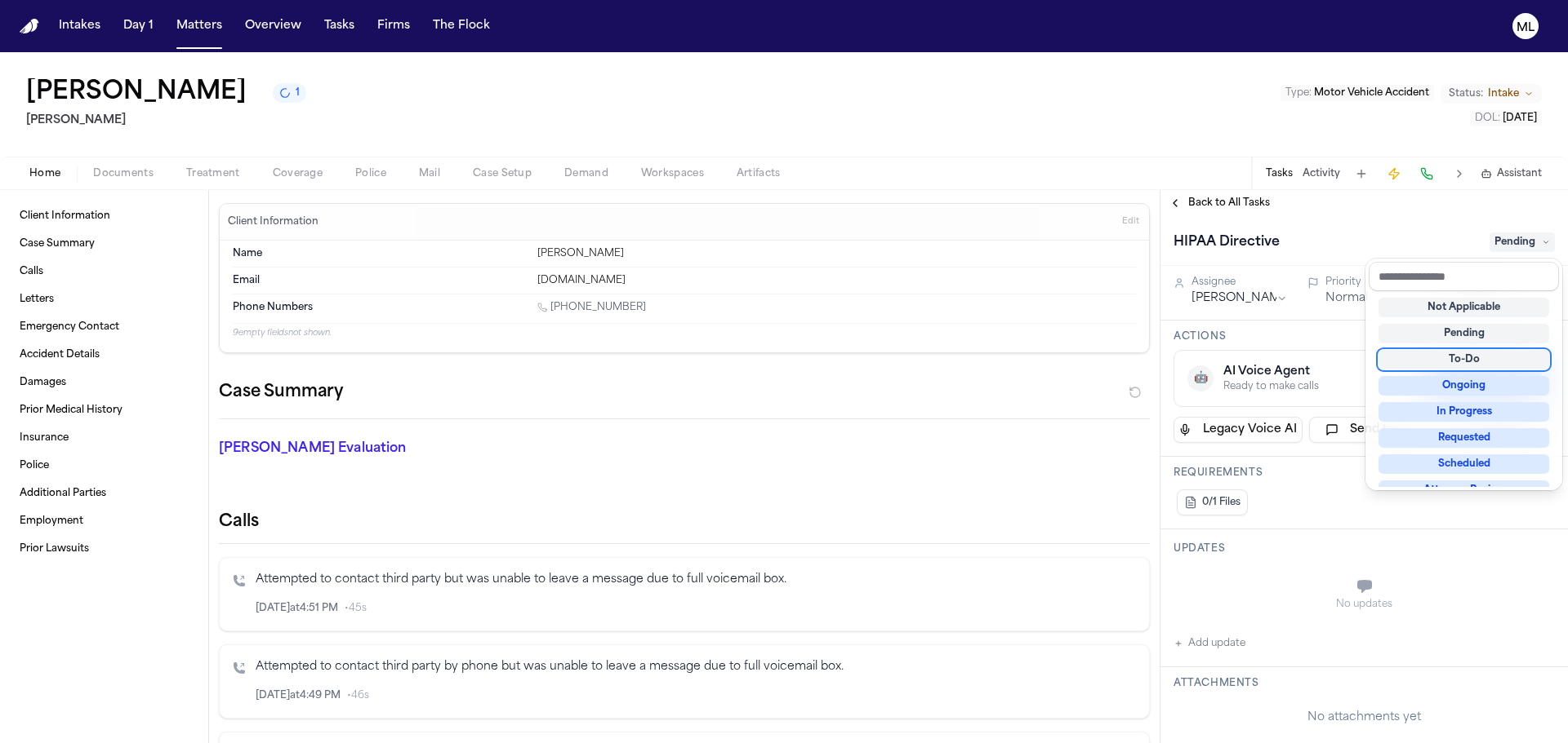
click at [1463, 359] on div "To-Do" at bounding box center [1463, 359] width 170 height 20
click at [1246, 205] on div "Back to All Tasks HIPAA Directive To-Do Assignee [PERSON_NAME] Priority Normal …" at bounding box center [1363, 466] width 407 height 553
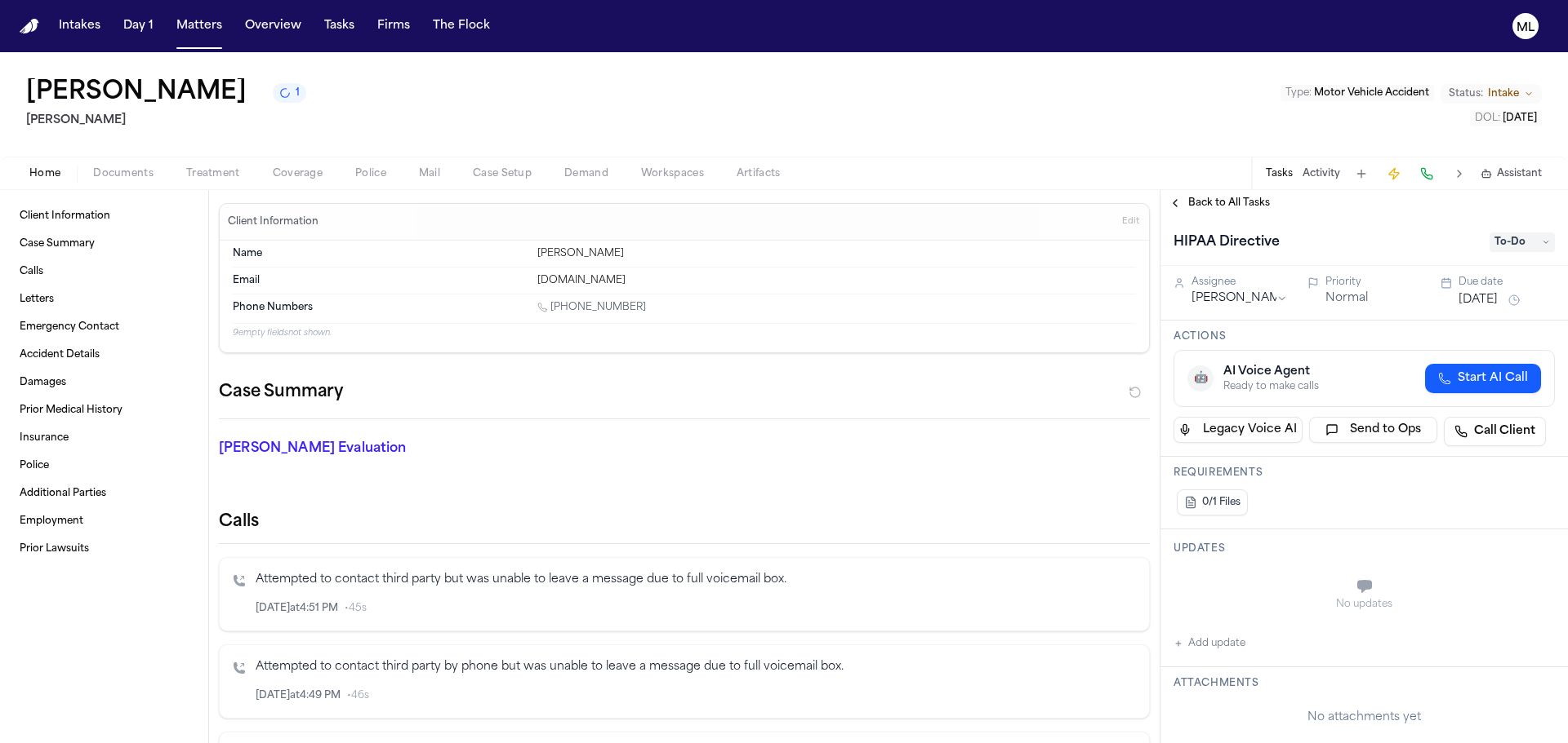
click at [1246, 205] on span "Back to All Tasks" at bounding box center [1229, 203] width 82 height 13
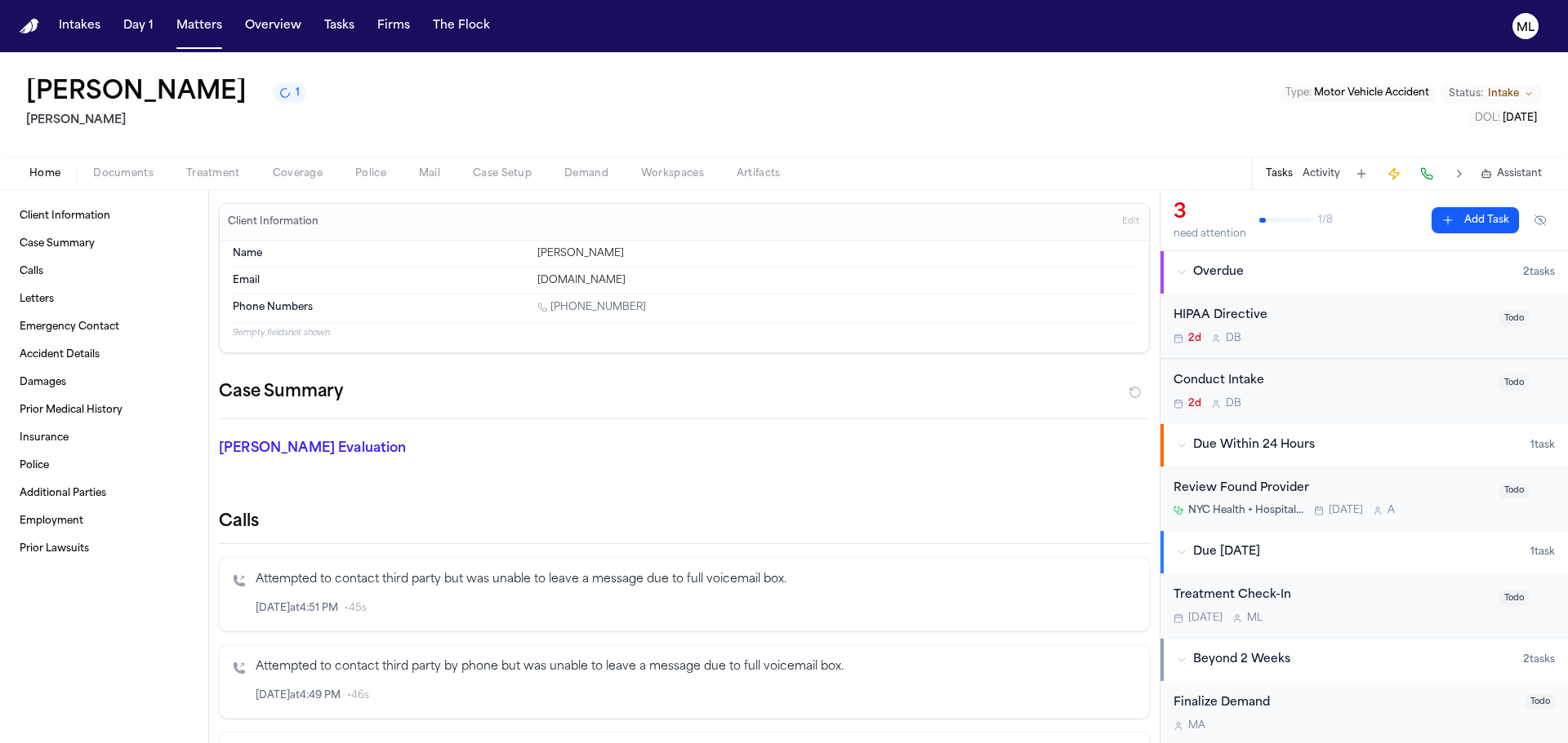
click at [1348, 388] on div "Conduct Intake" at bounding box center [1330, 382] width 316 height 19
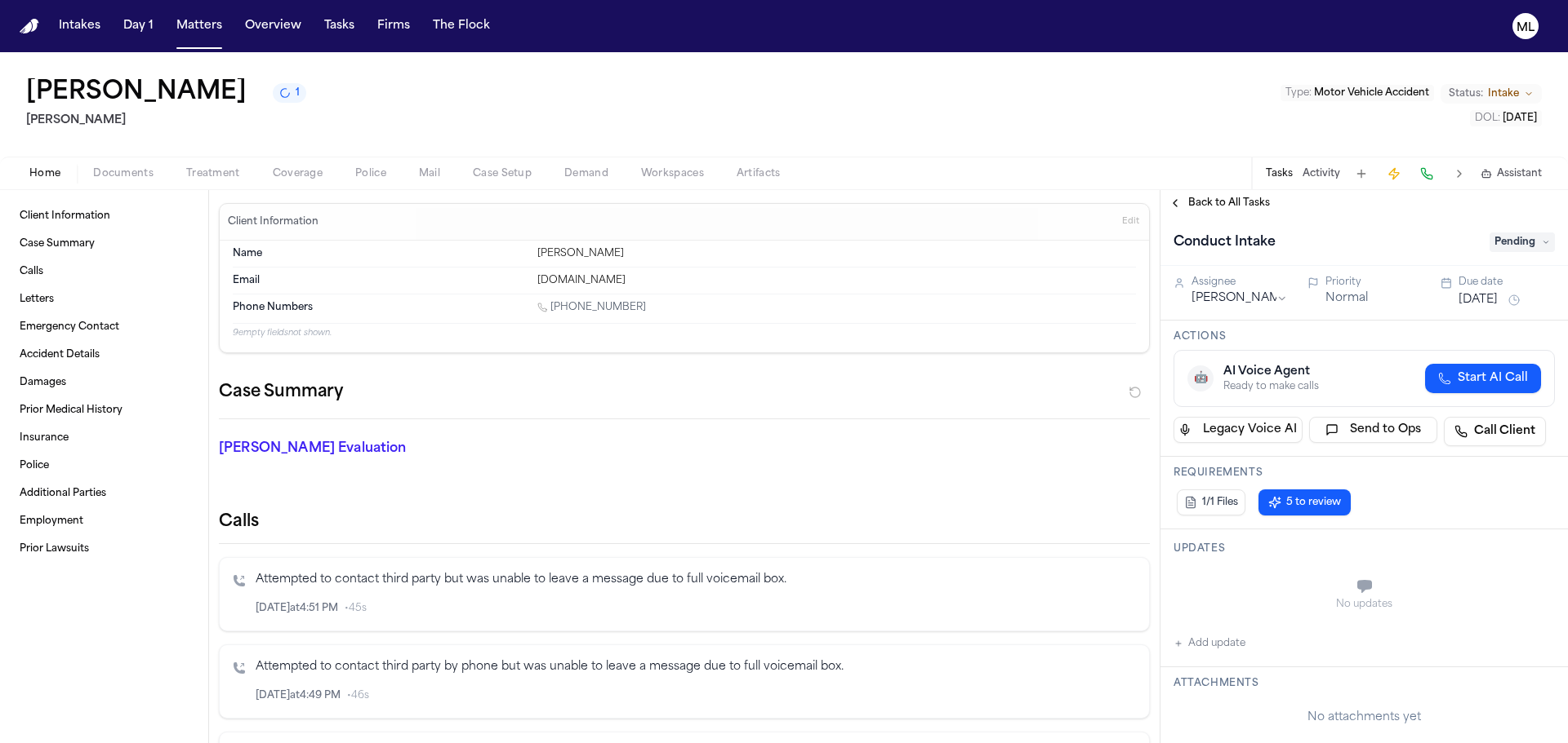
click at [1520, 241] on span "Pending" at bounding box center [1521, 242] width 65 height 20
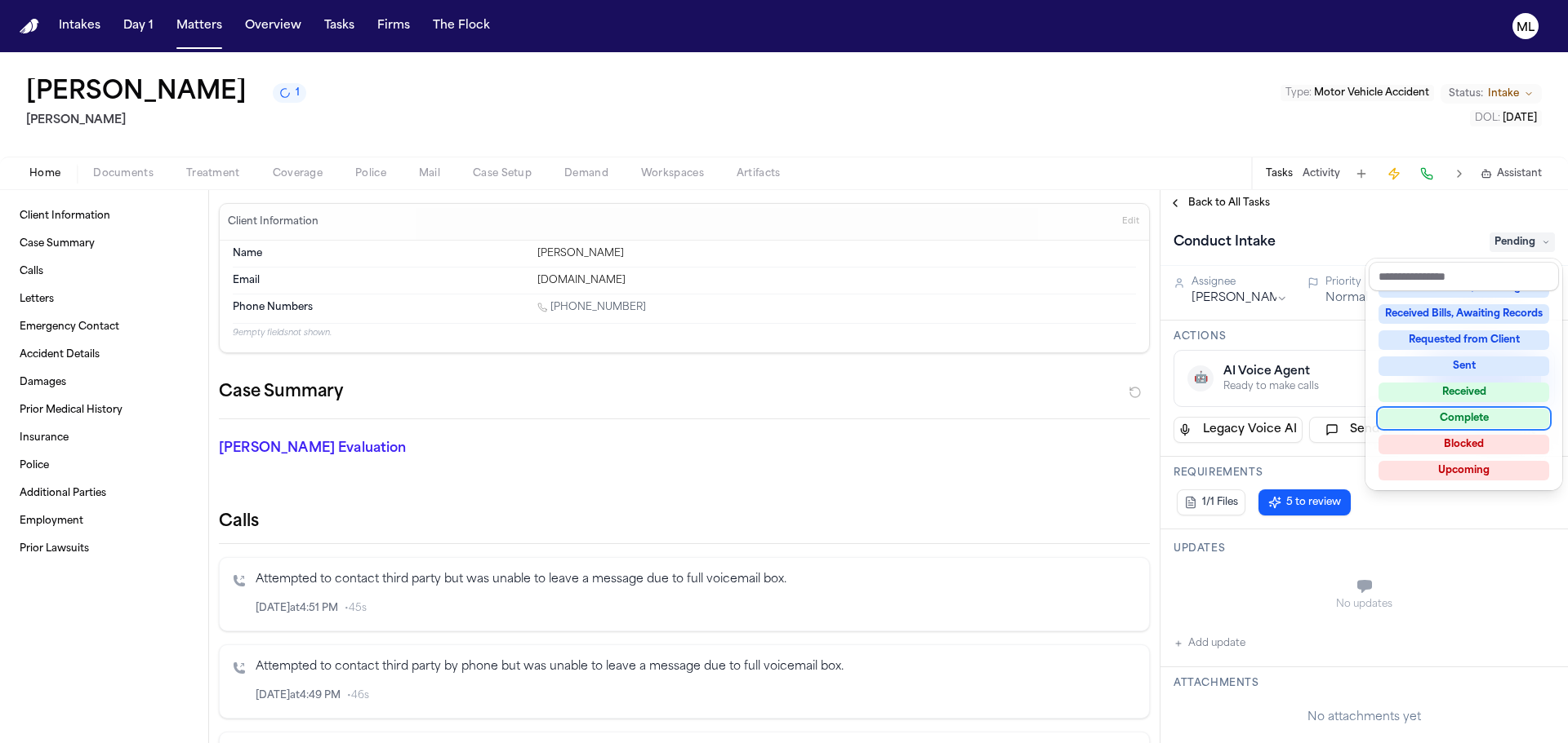
click at [1437, 415] on div "Complete" at bounding box center [1463, 418] width 170 height 20
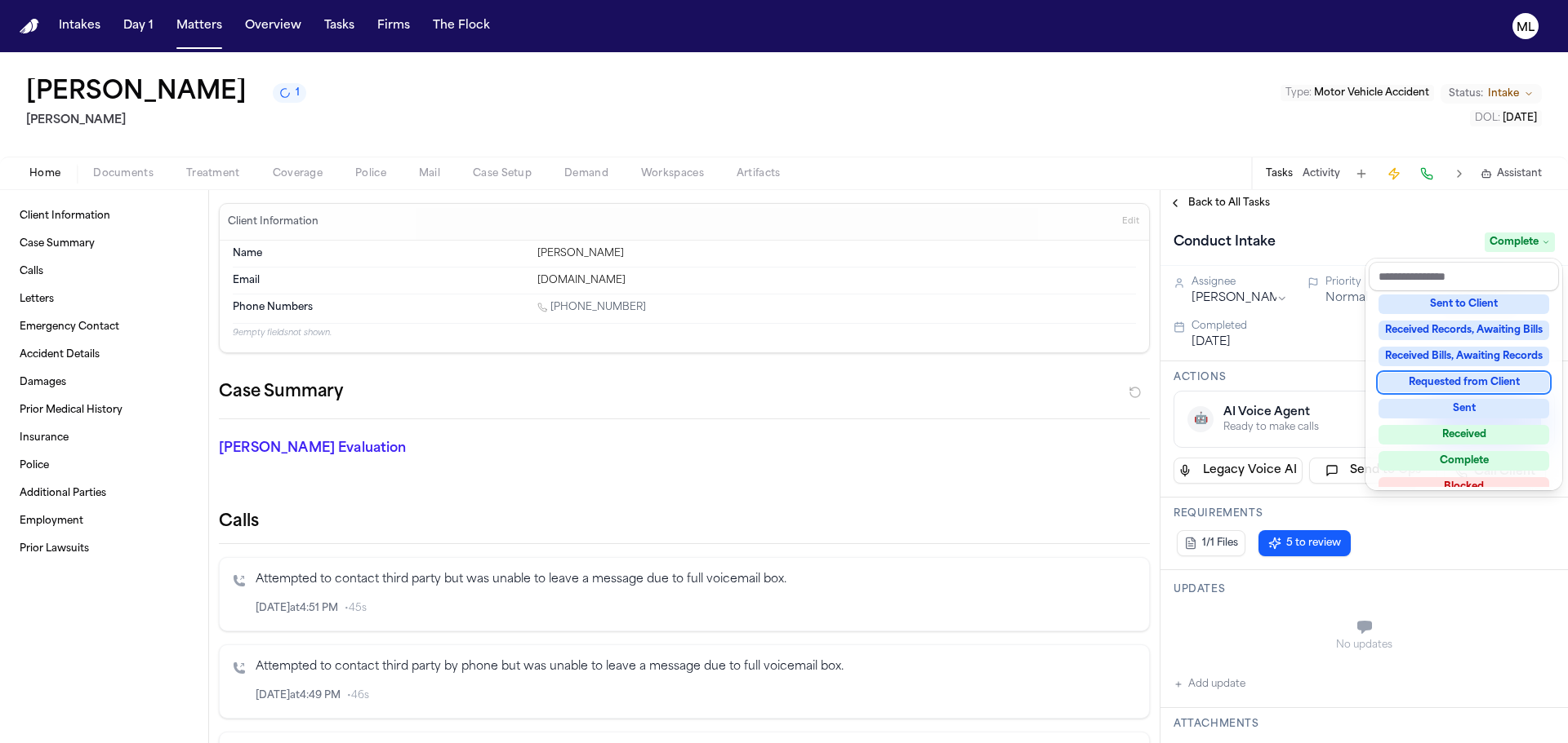
click at [1212, 207] on div "Back to All Tasks Conduct Intake Complete Assignee [PERSON_NAME] Priority Norma…" at bounding box center [1363, 466] width 407 height 553
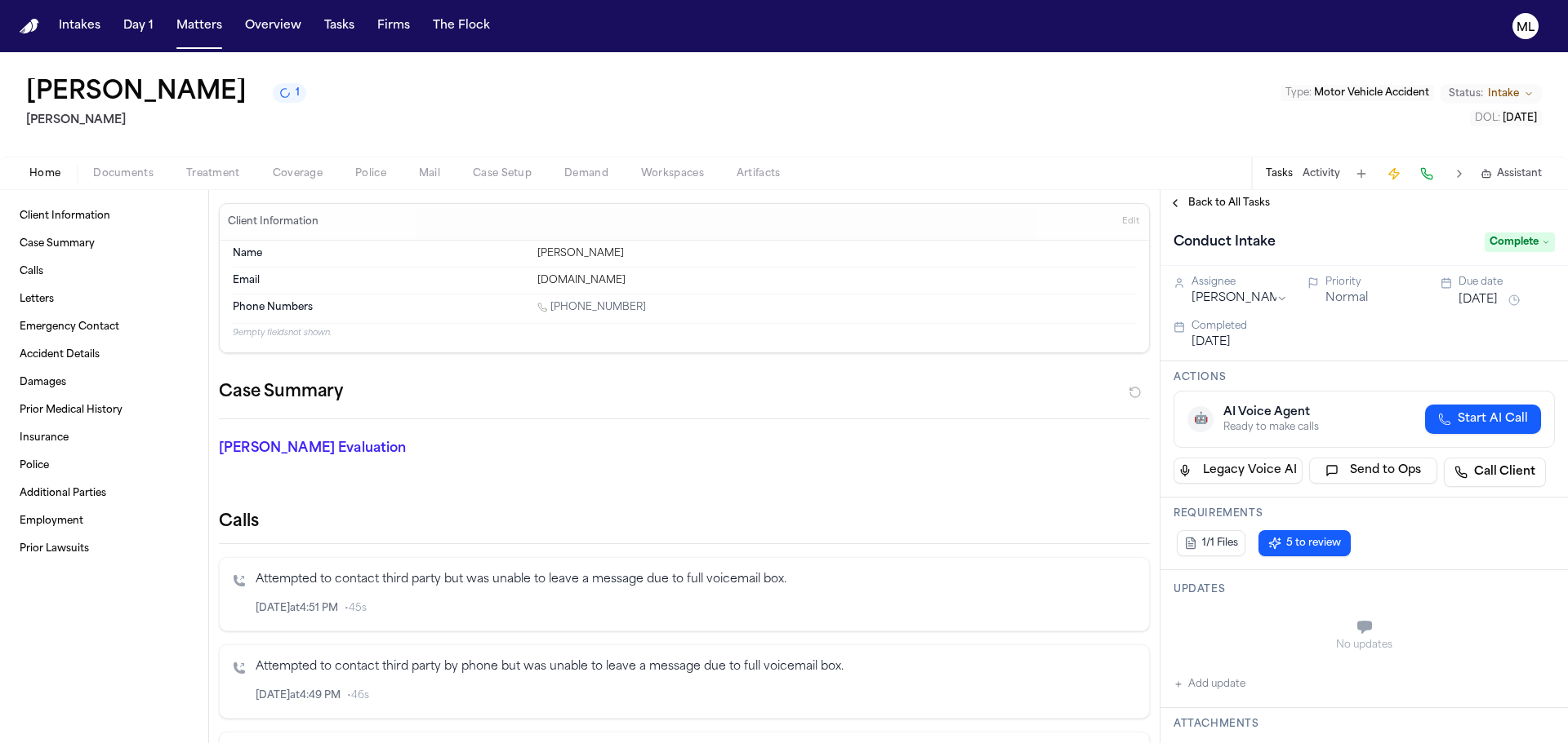
click at [1215, 200] on span "Back to All Tasks" at bounding box center [1229, 203] width 82 height 13
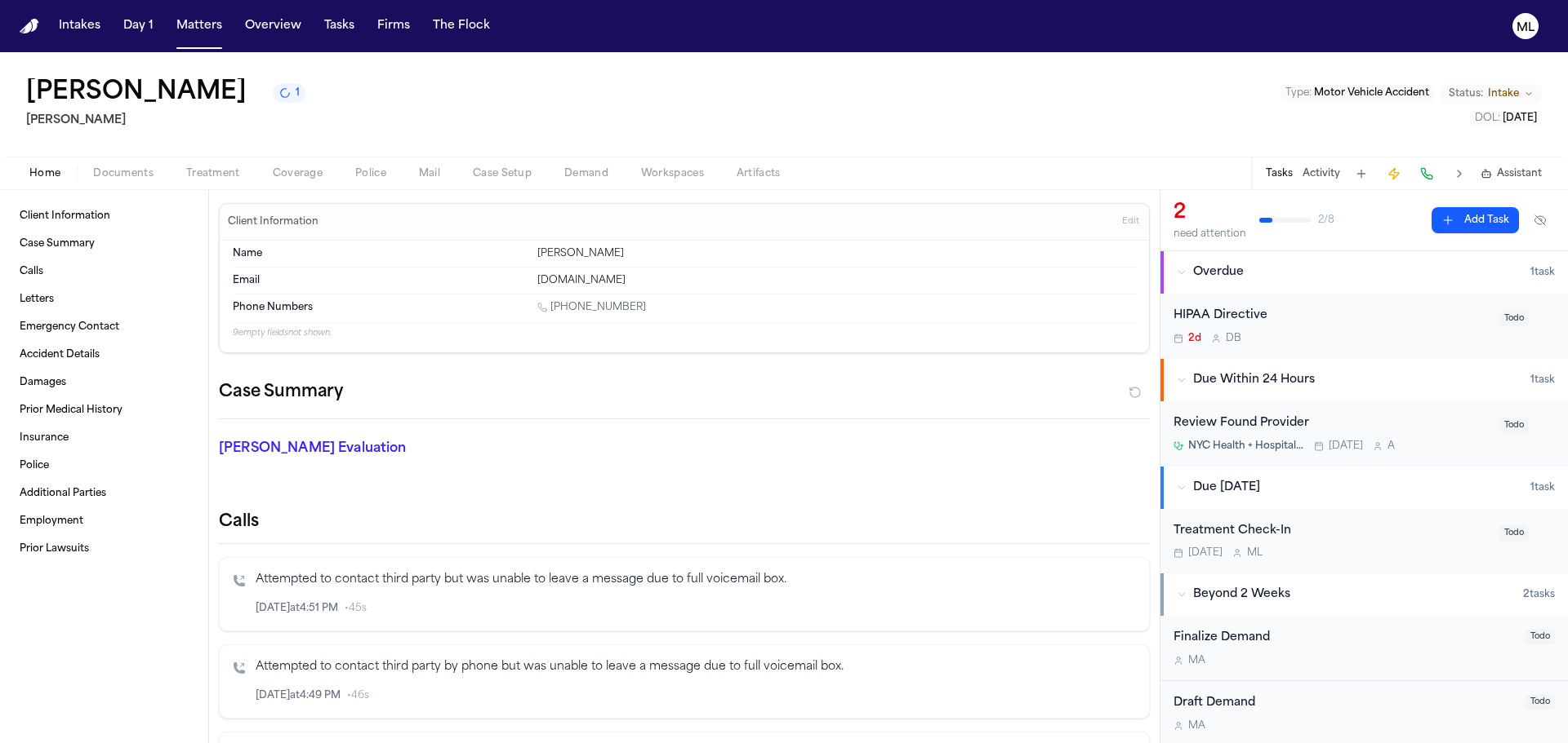
click at [109, 172] on span "Documents" at bounding box center [123, 174] width 61 height 13
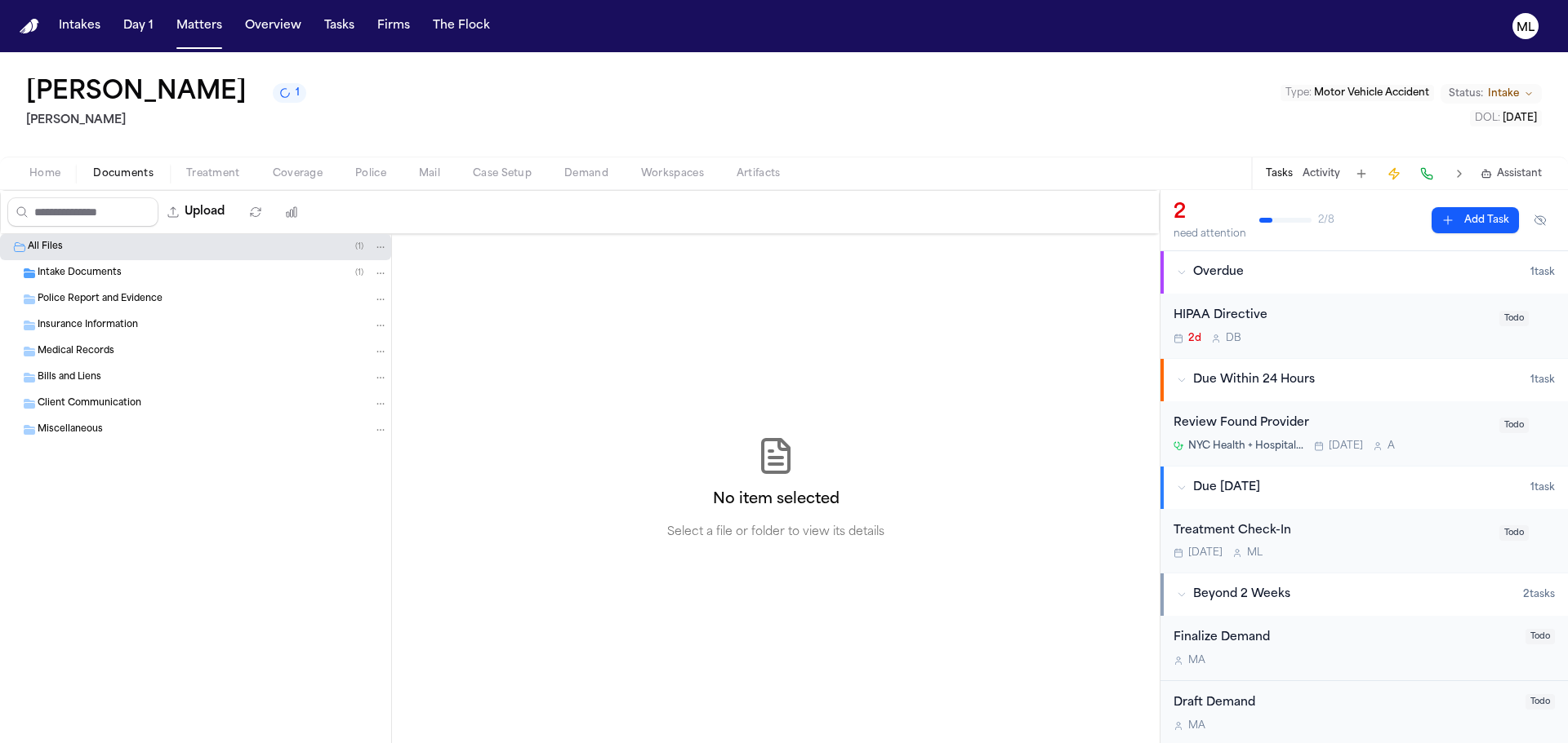
click at [95, 272] on span "Intake Documents" at bounding box center [79, 274] width 84 height 14
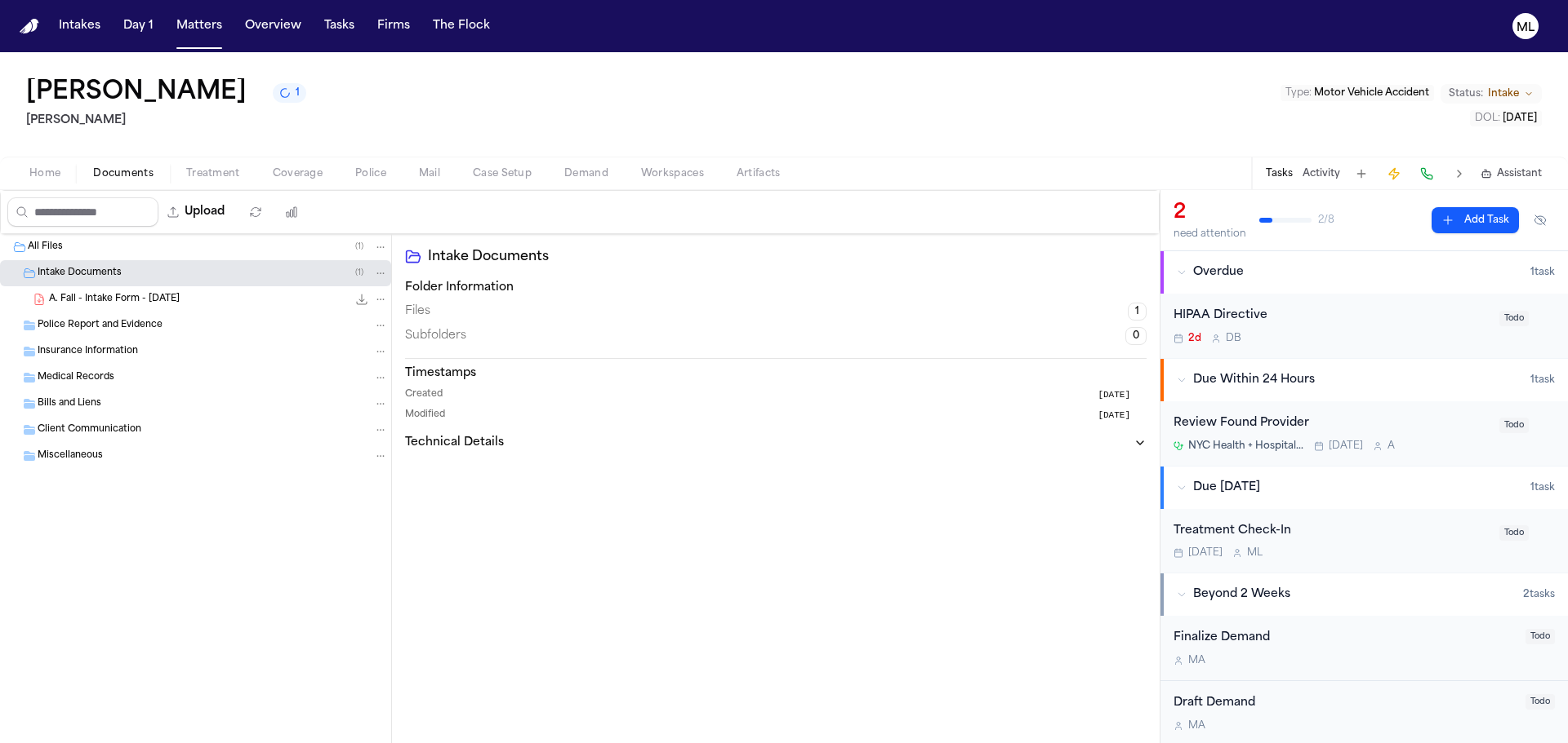
click at [121, 294] on span "A. Fall - Intake Form - [DATE]" at bounding box center [115, 300] width 130 height 14
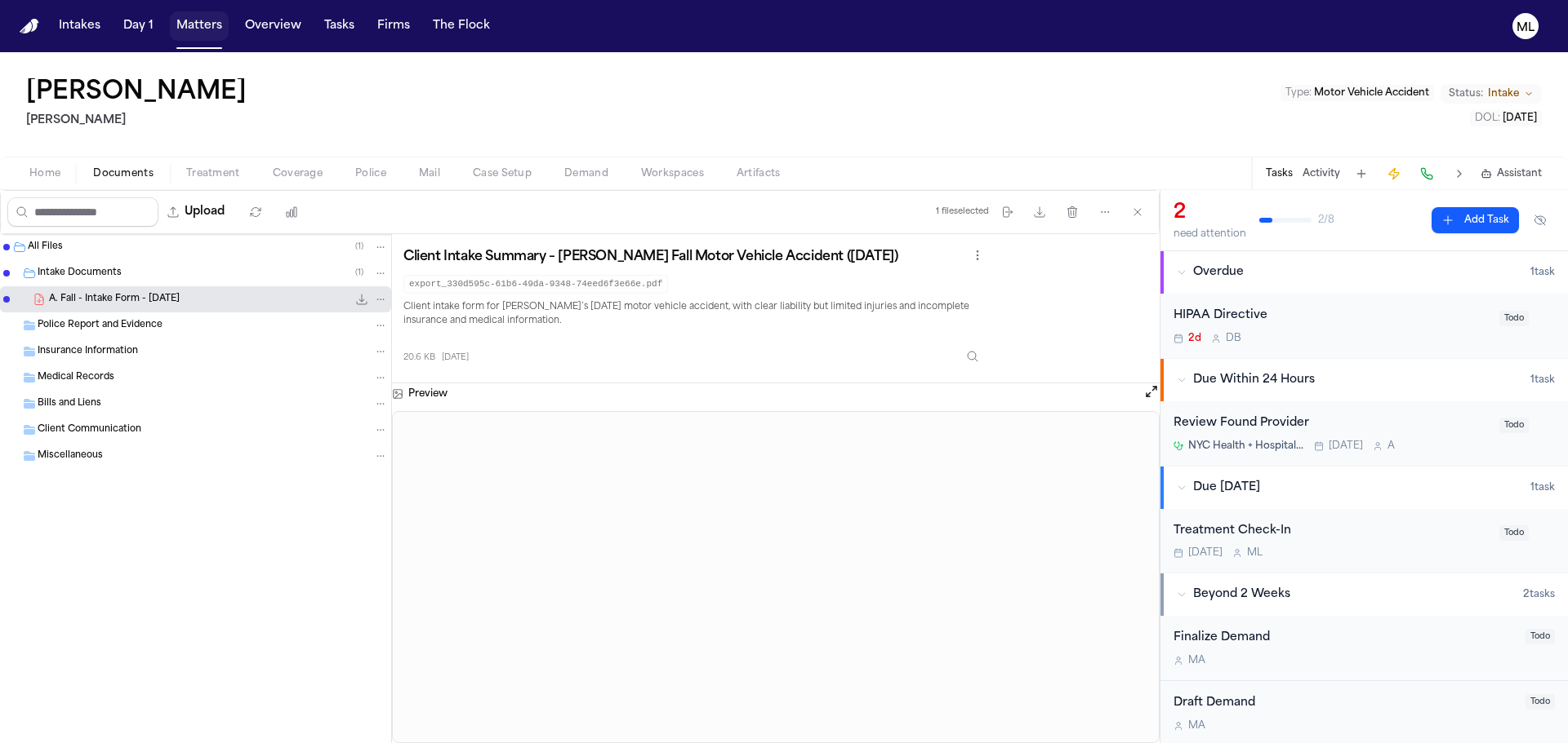
click at [201, 23] on button "Matters" at bounding box center [198, 26] width 59 height 30
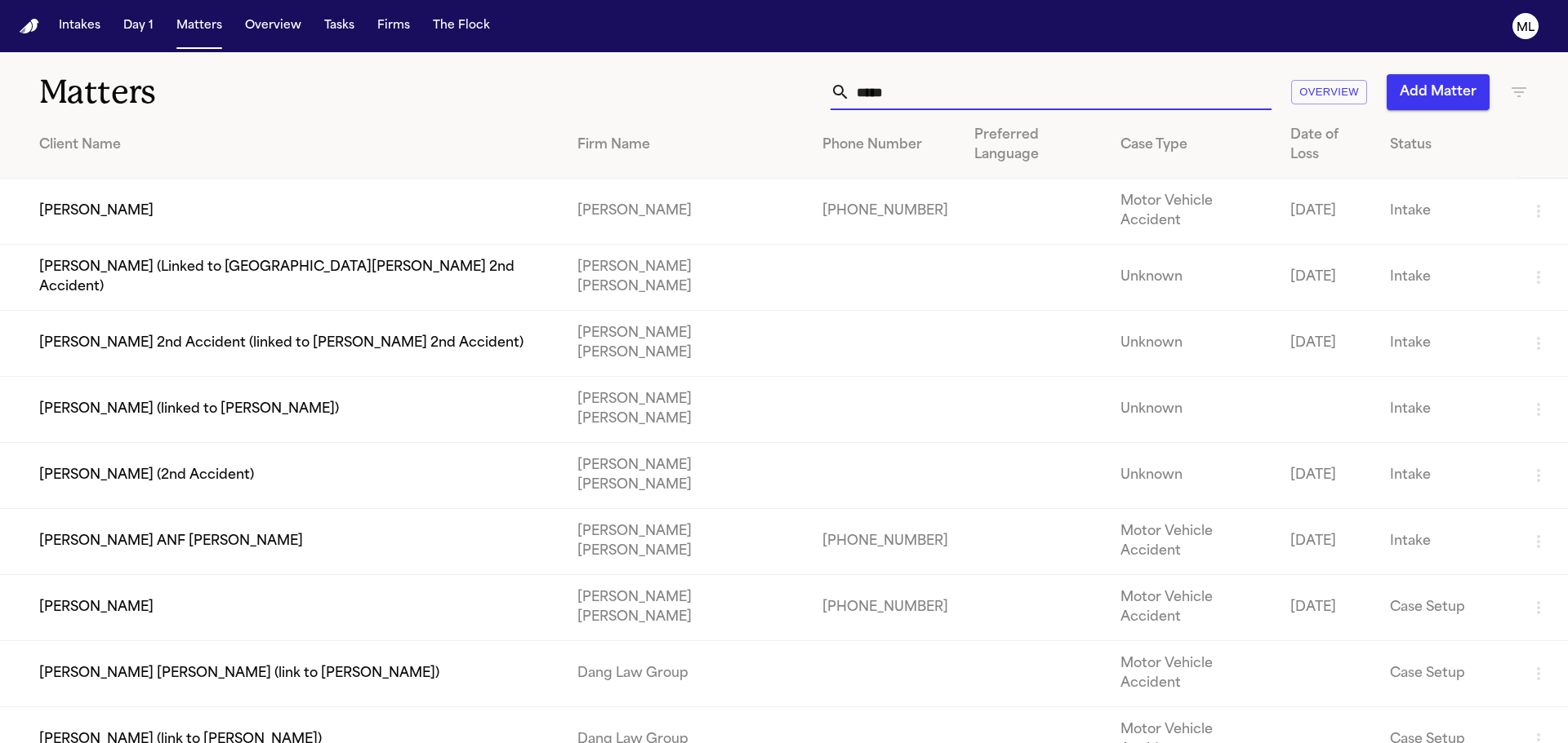
click at [920, 99] on input "****" at bounding box center [1060, 92] width 421 height 36
drag, startPoint x: 914, startPoint y: 98, endPoint x: 830, endPoint y: 83, distance: 85.3
click at [836, 89] on div "****" at bounding box center [1050, 92] width 441 height 36
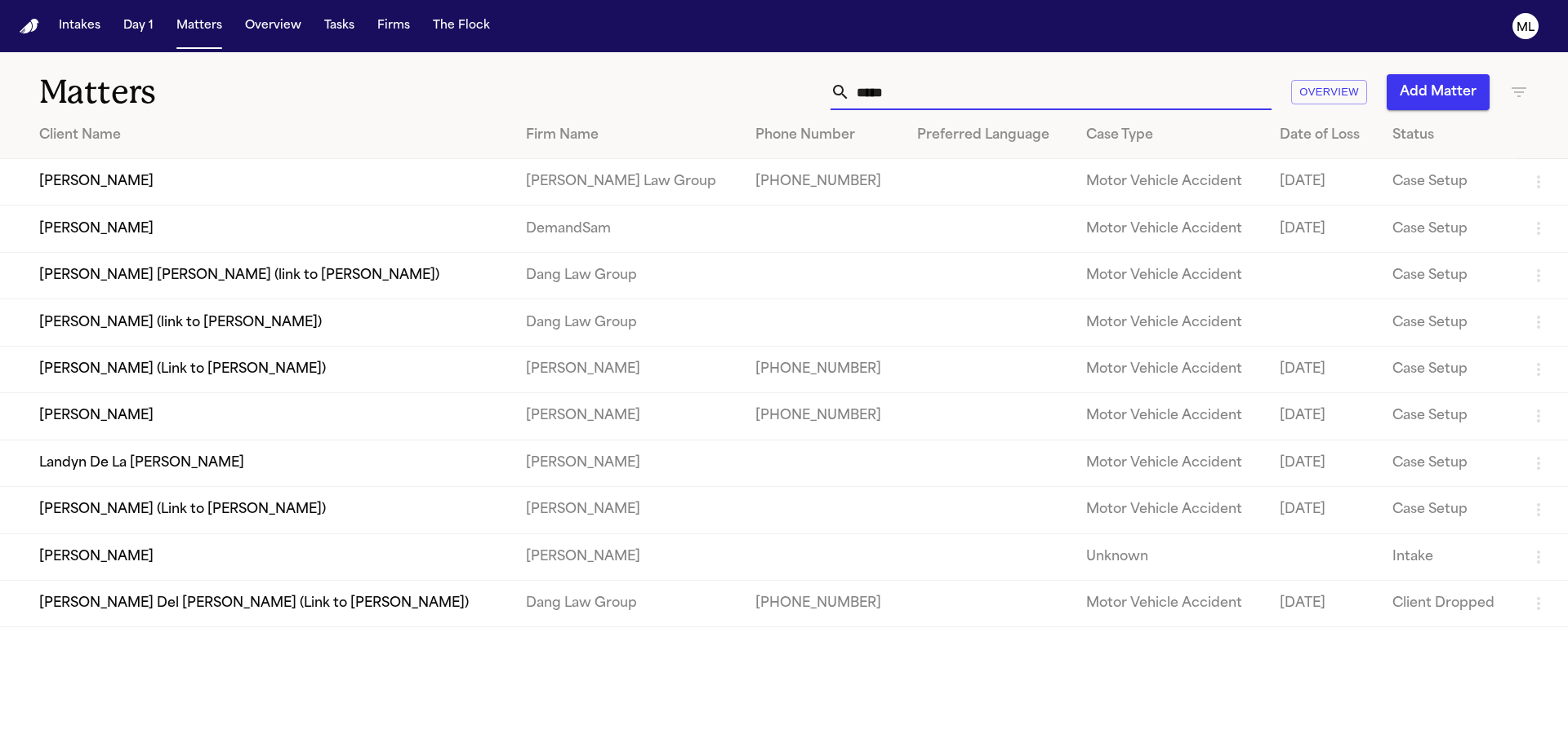
type input "*****"
click at [376, 222] on td "[PERSON_NAME]" at bounding box center [256, 229] width 512 height 47
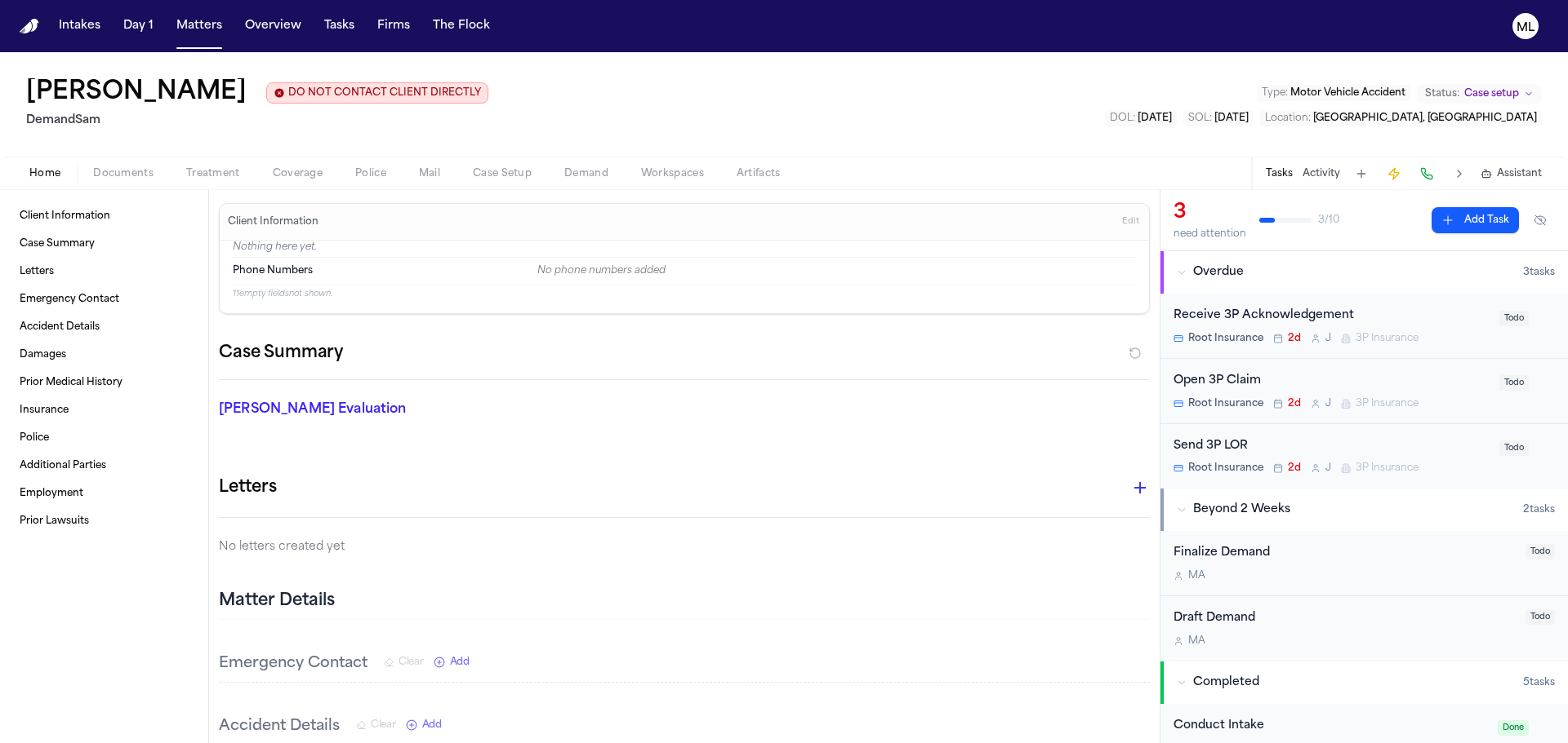
click at [286, 175] on span "Coverage" at bounding box center [297, 174] width 49 height 13
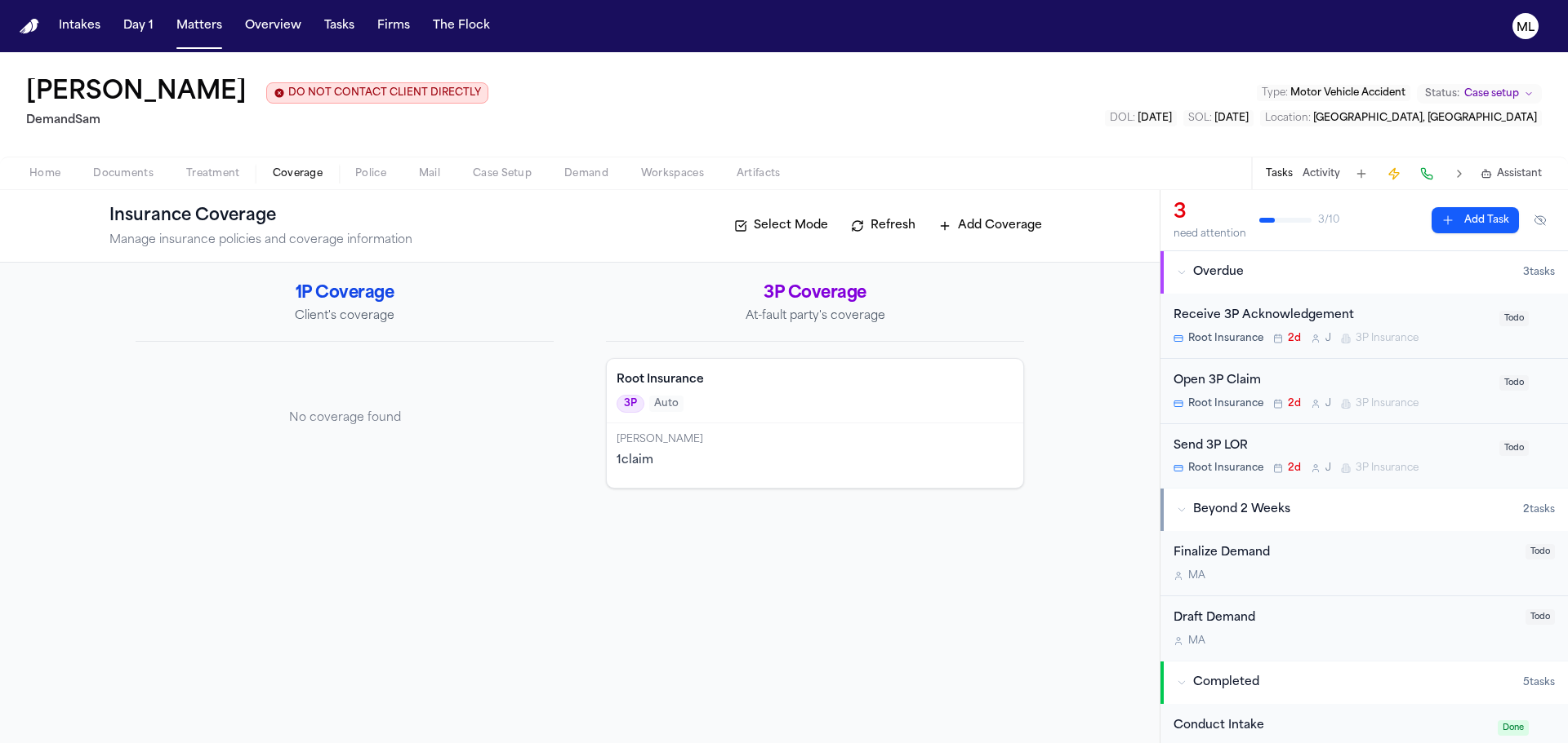
click at [828, 422] on div "Root Insurance 3P Auto" at bounding box center [814, 391] width 416 height 64
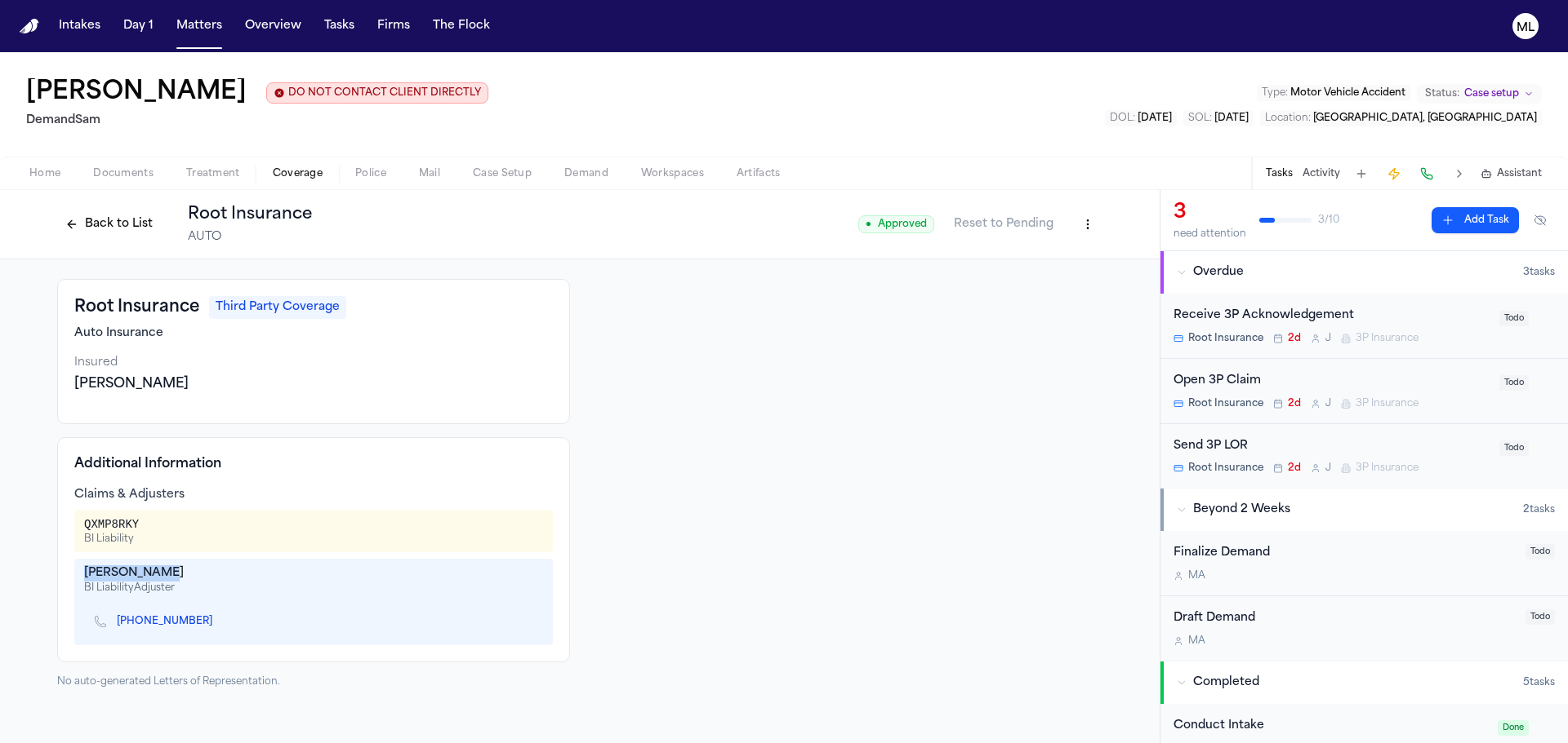
drag, startPoint x: 164, startPoint y: 573, endPoint x: 63, endPoint y: 571, distance: 101.0
click at [63, 571] on div "Additional Information Claims & Adjusters QXMP8RKY BI Liability [PERSON_NAME] B…" at bounding box center [313, 550] width 512 height 225
click at [217, 624] on icon "Copy to clipboard" at bounding box center [220, 624] width 6 height 6
